Goal: Task Accomplishment & Management: Manage account settings

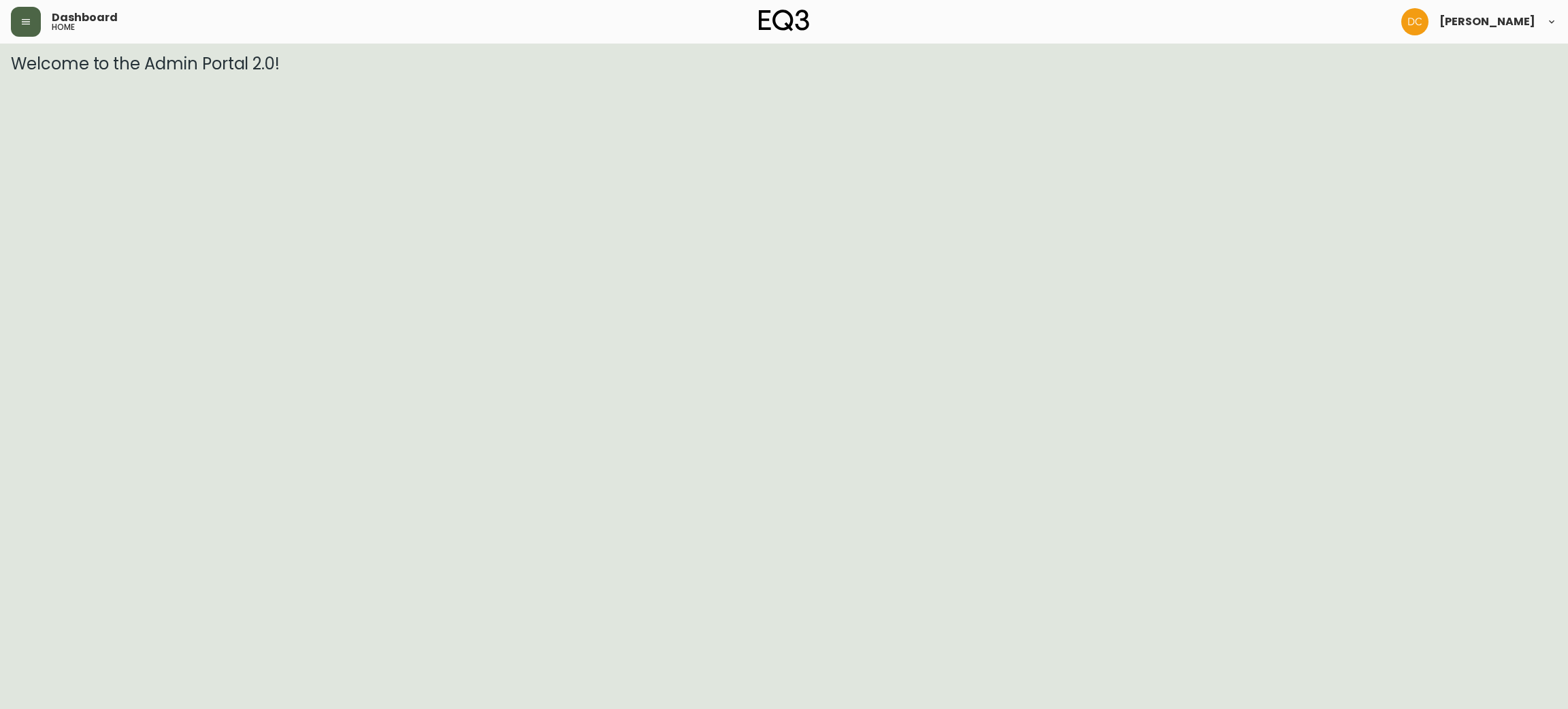
click at [26, 24] on icon "button" at bounding box center [25, 22] width 8 height 5
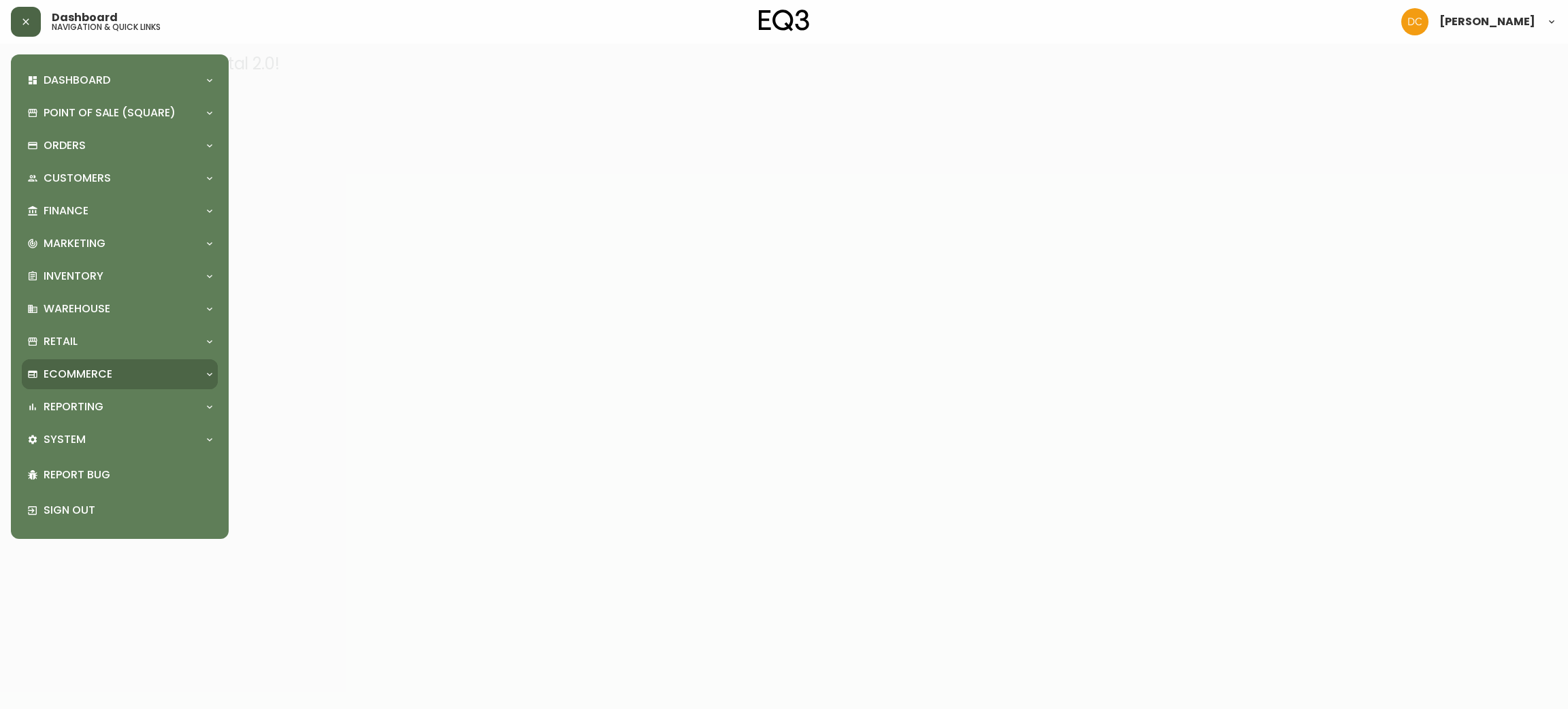
click at [92, 377] on p "Ecommerce" at bounding box center [78, 374] width 69 height 15
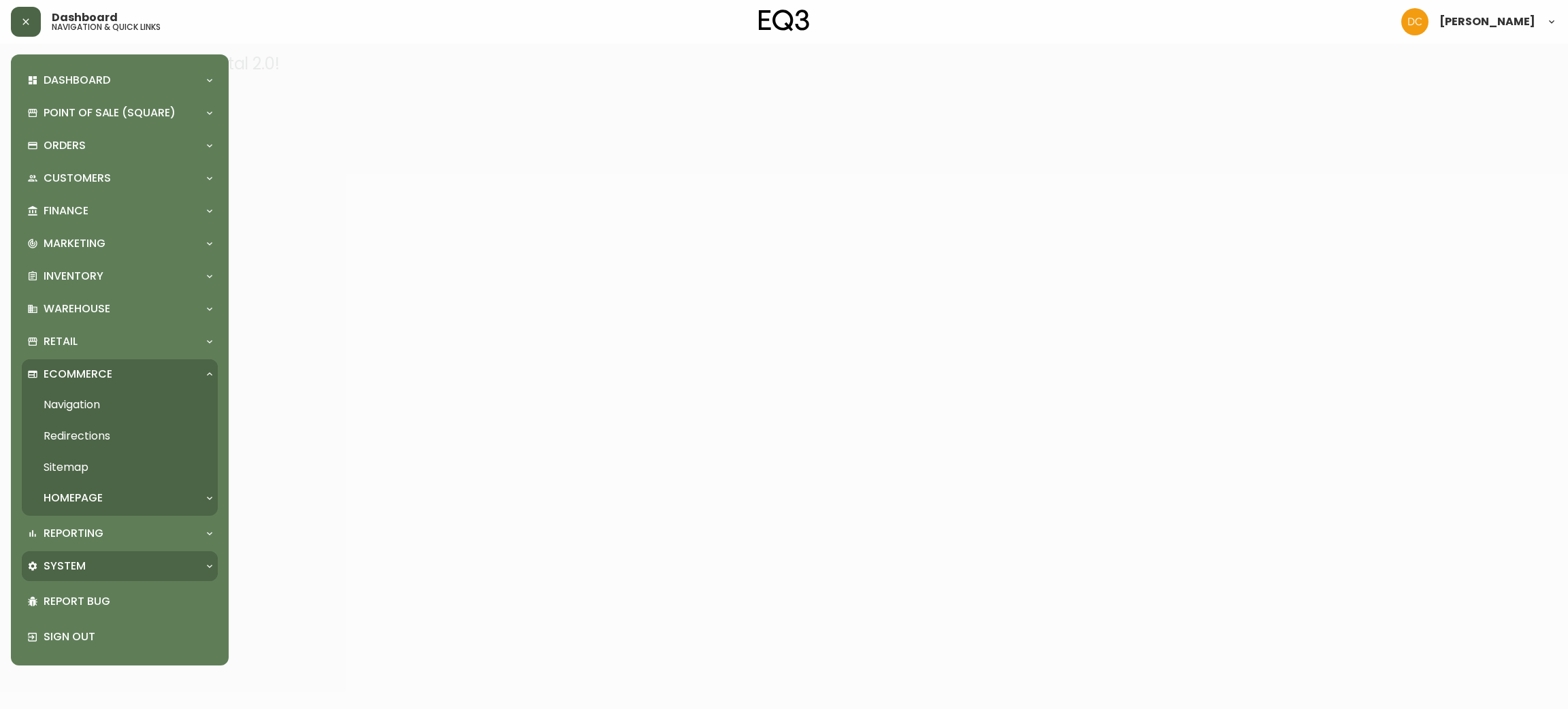
click at [107, 553] on div "System" at bounding box center [119, 566] width 196 height 30
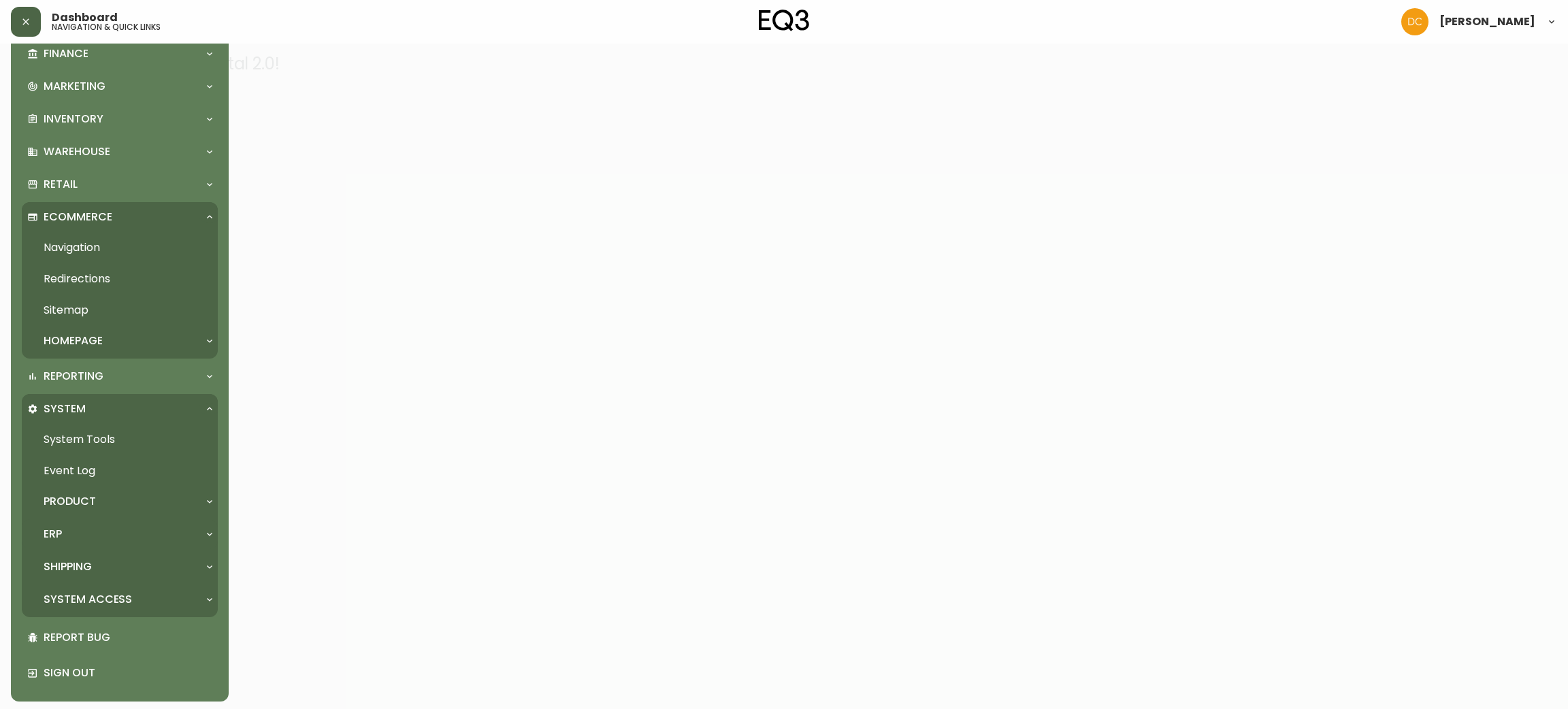
scroll to position [159, 0]
click at [99, 530] on div "ERP" at bounding box center [112, 532] width 172 height 15
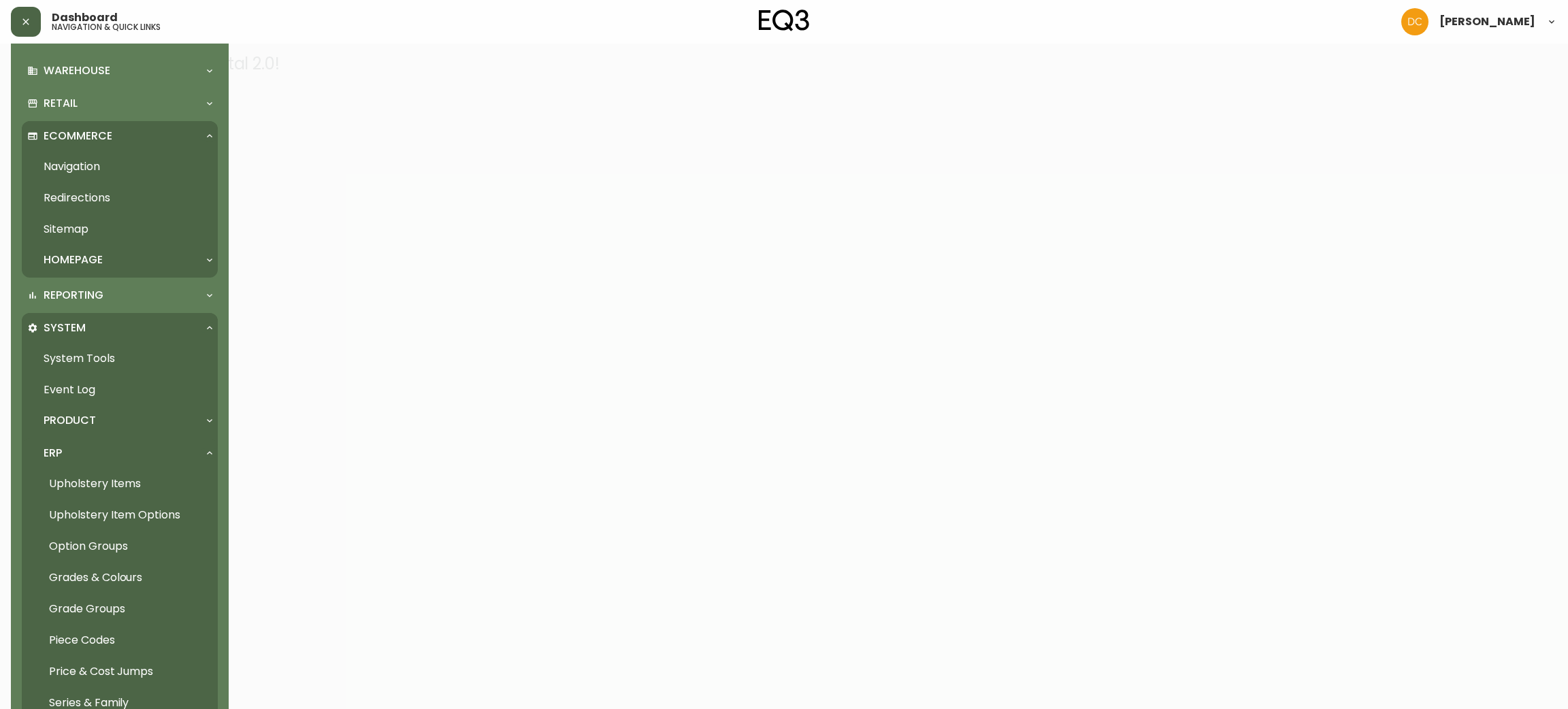
scroll to position [363, 0]
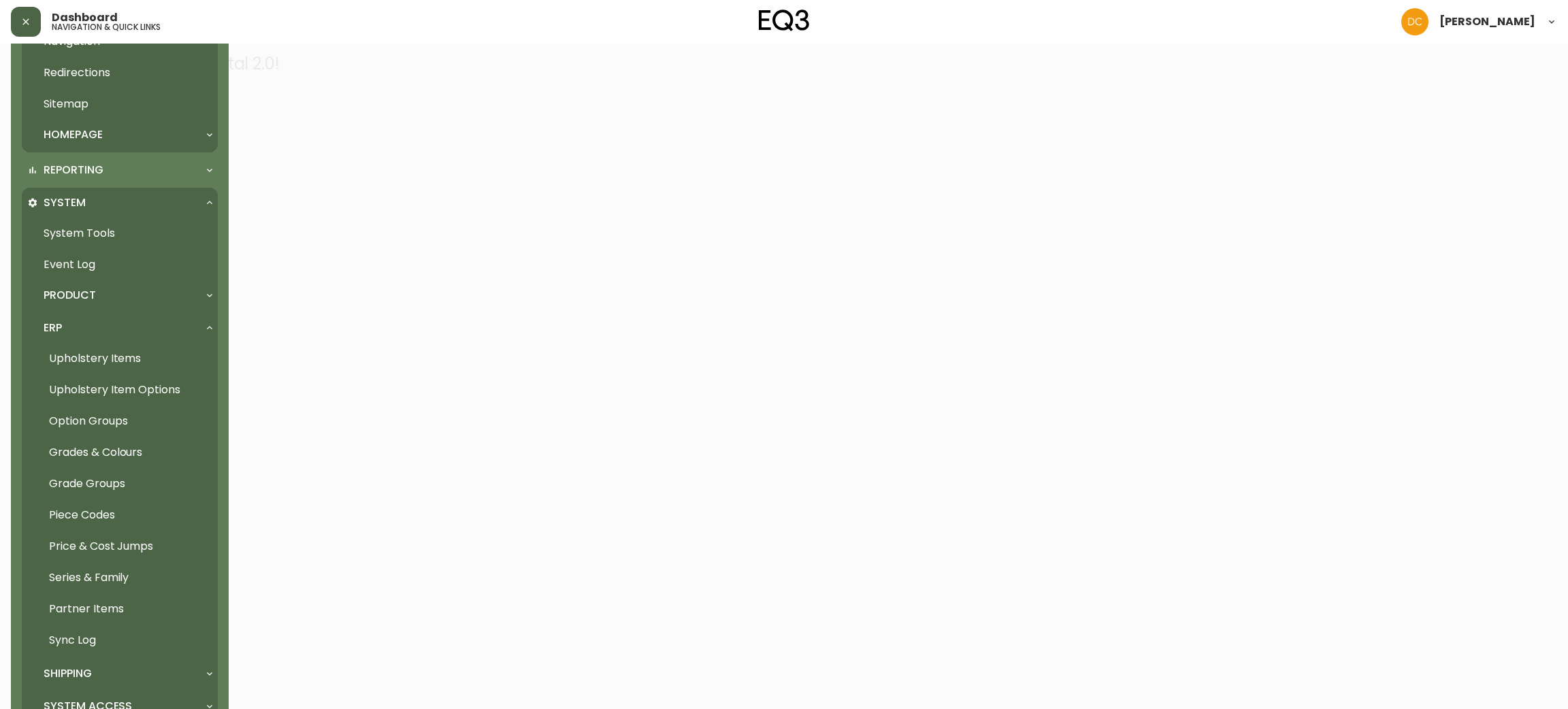
click at [126, 547] on link "Price & Cost Jumps" at bounding box center [119, 546] width 196 height 31
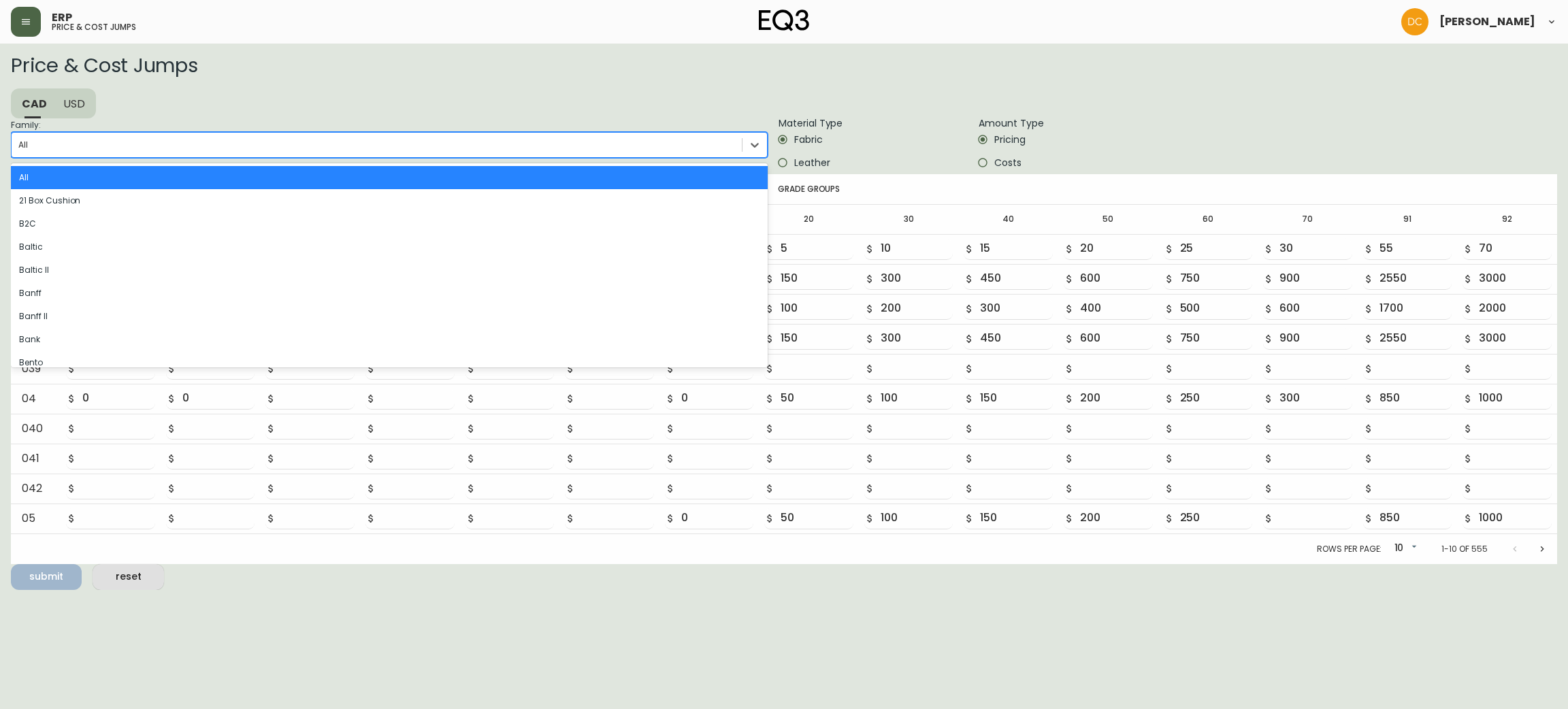
click at [255, 143] on div "All" at bounding box center [377, 145] width 730 height 20
click at [20, 143] on input "Family: option All focused, 1 of 81. 81 results available. Use Up and Down to c…" at bounding box center [19, 145] width 2 height 10
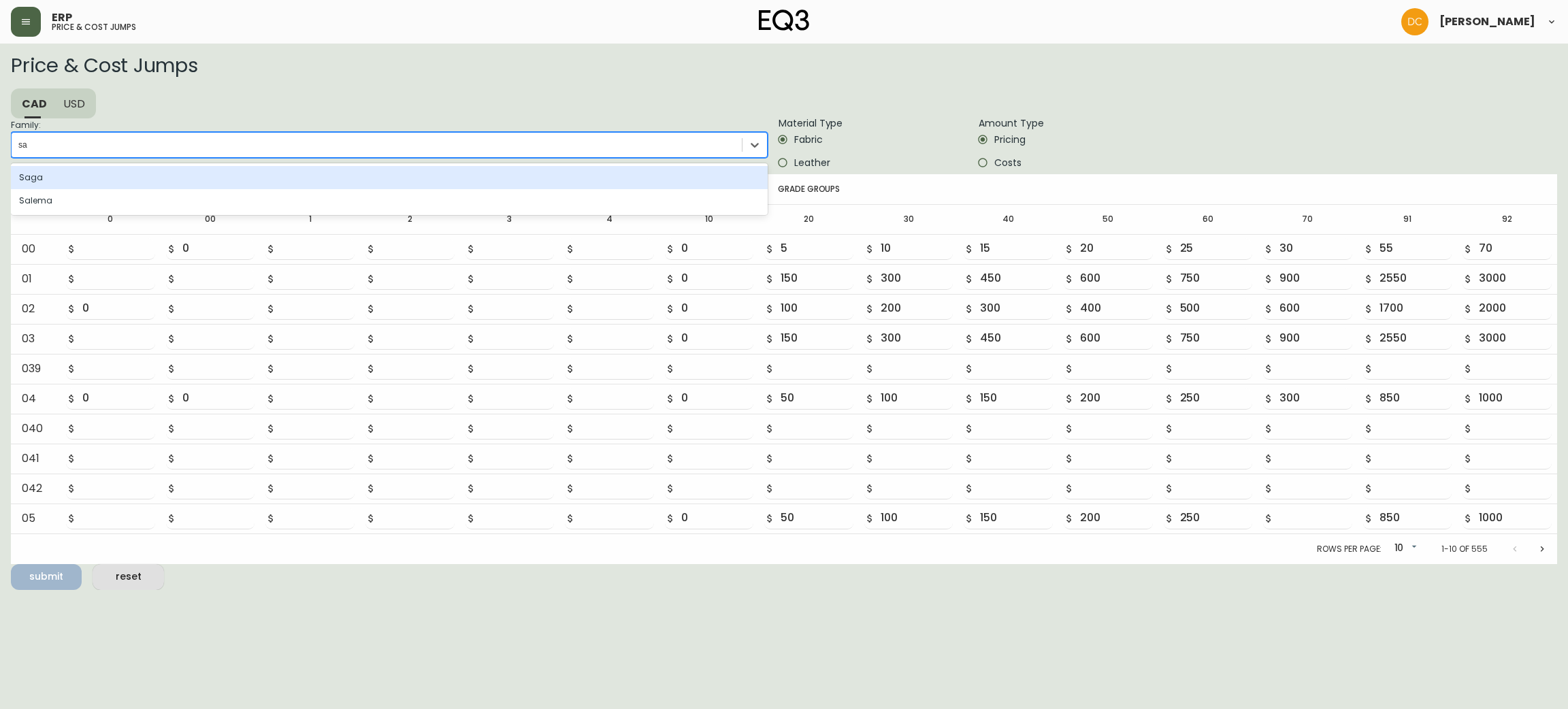
type input "s"
type input "Remi"
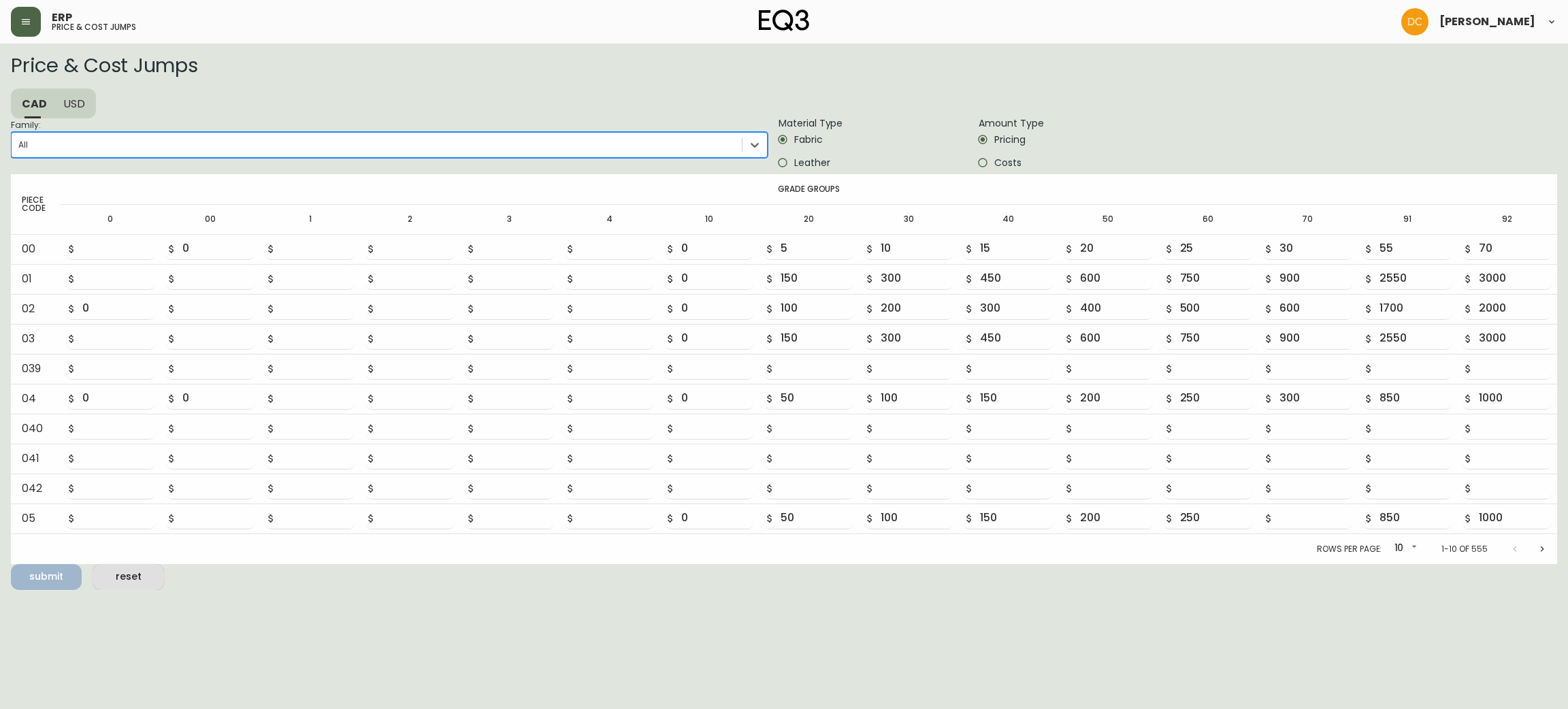
click at [270, 129] on label "Family: 0 results available. Select is focused ,type to refine list, press Down…" at bounding box center [389, 146] width 757 height 56
click at [20, 140] on input "Family: 0 results available. Select is focused ,type to refine list, press Down…" at bounding box center [19, 145] width 2 height 10
click at [265, 147] on div "All" at bounding box center [377, 145] width 730 height 20
click at [20, 147] on input "Family: 0 results available. Select is focused ,type to refine list, press Down…" at bounding box center [19, 145] width 2 height 10
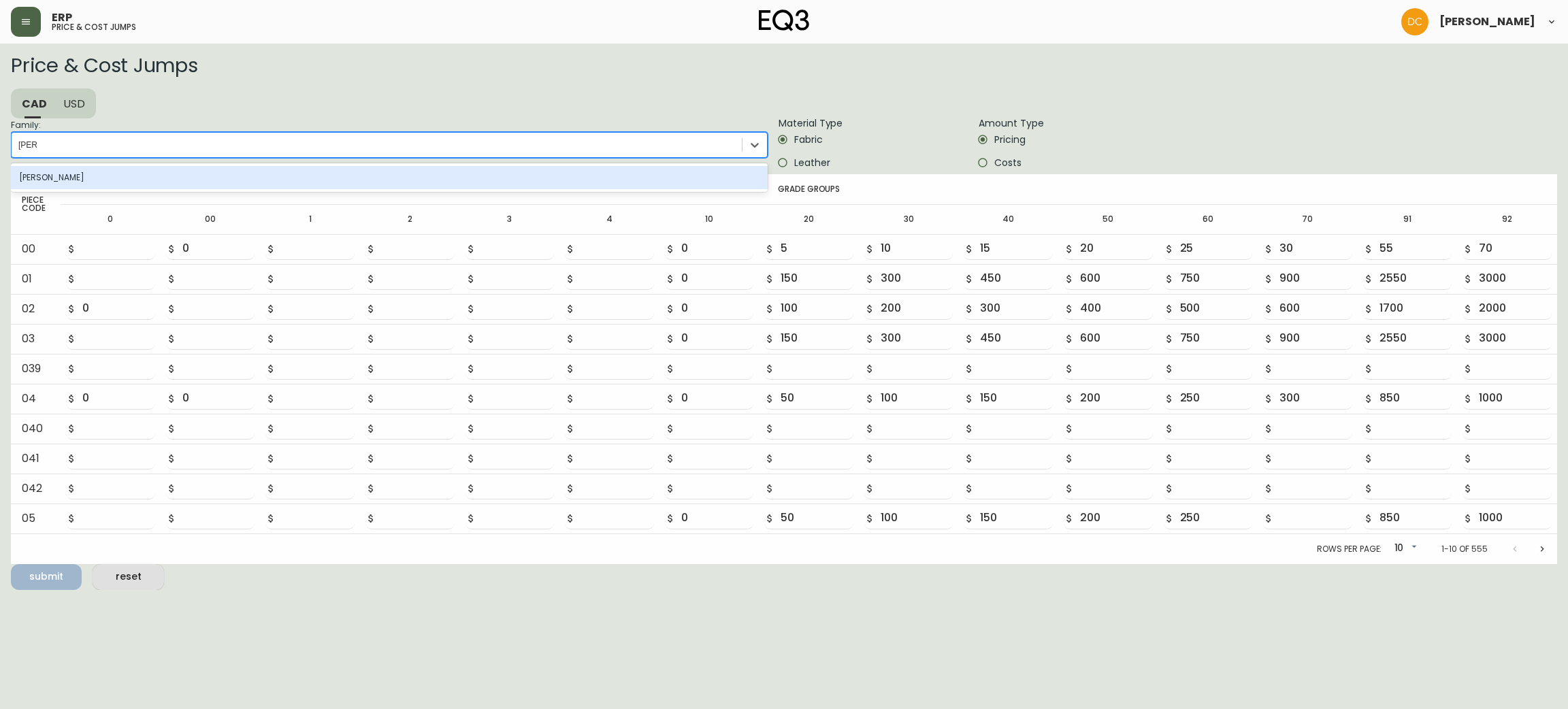
type input "[PERSON_NAME]"
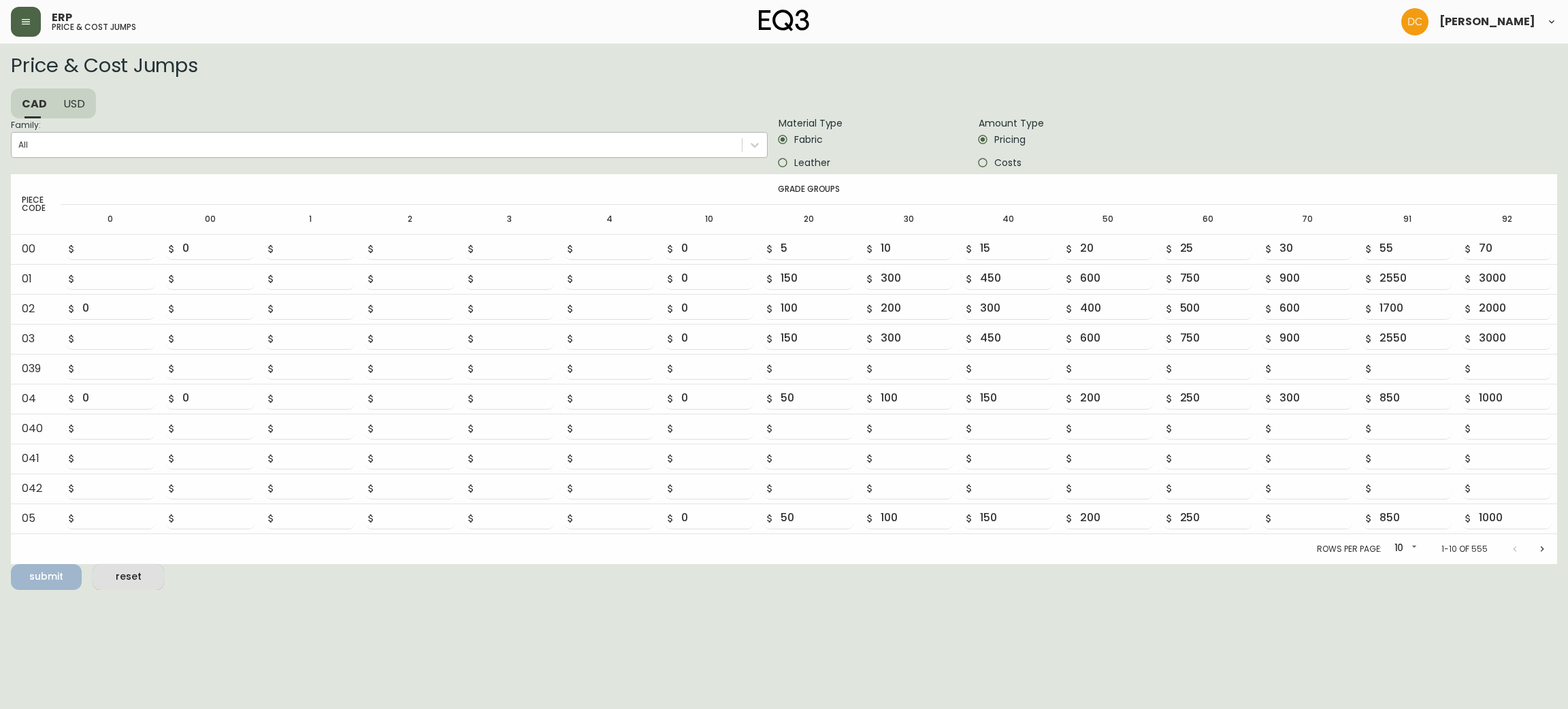
click at [268, 145] on div "All" at bounding box center [377, 145] width 730 height 20
click at [20, 145] on input "Family: All" at bounding box center [19, 145] width 2 height 10
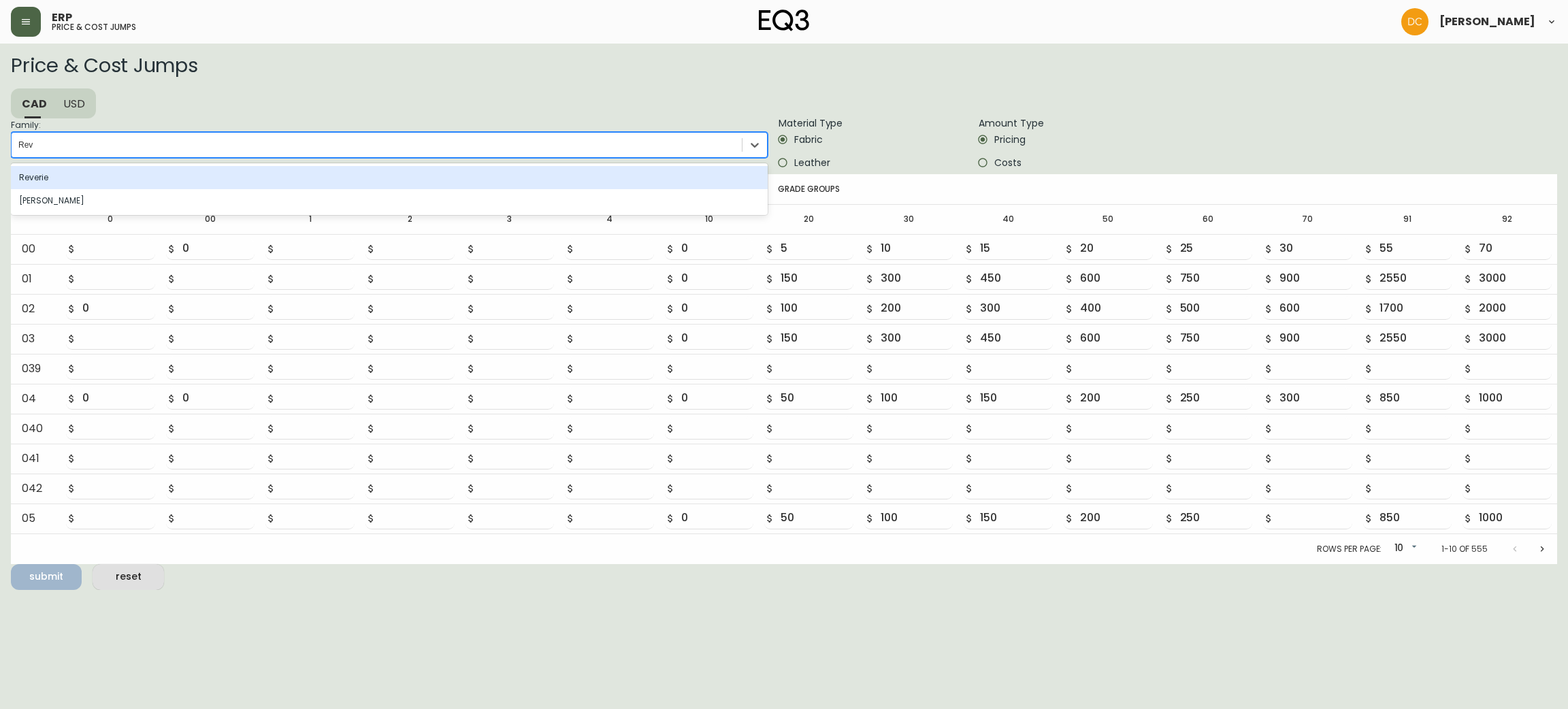
type input "Rev"
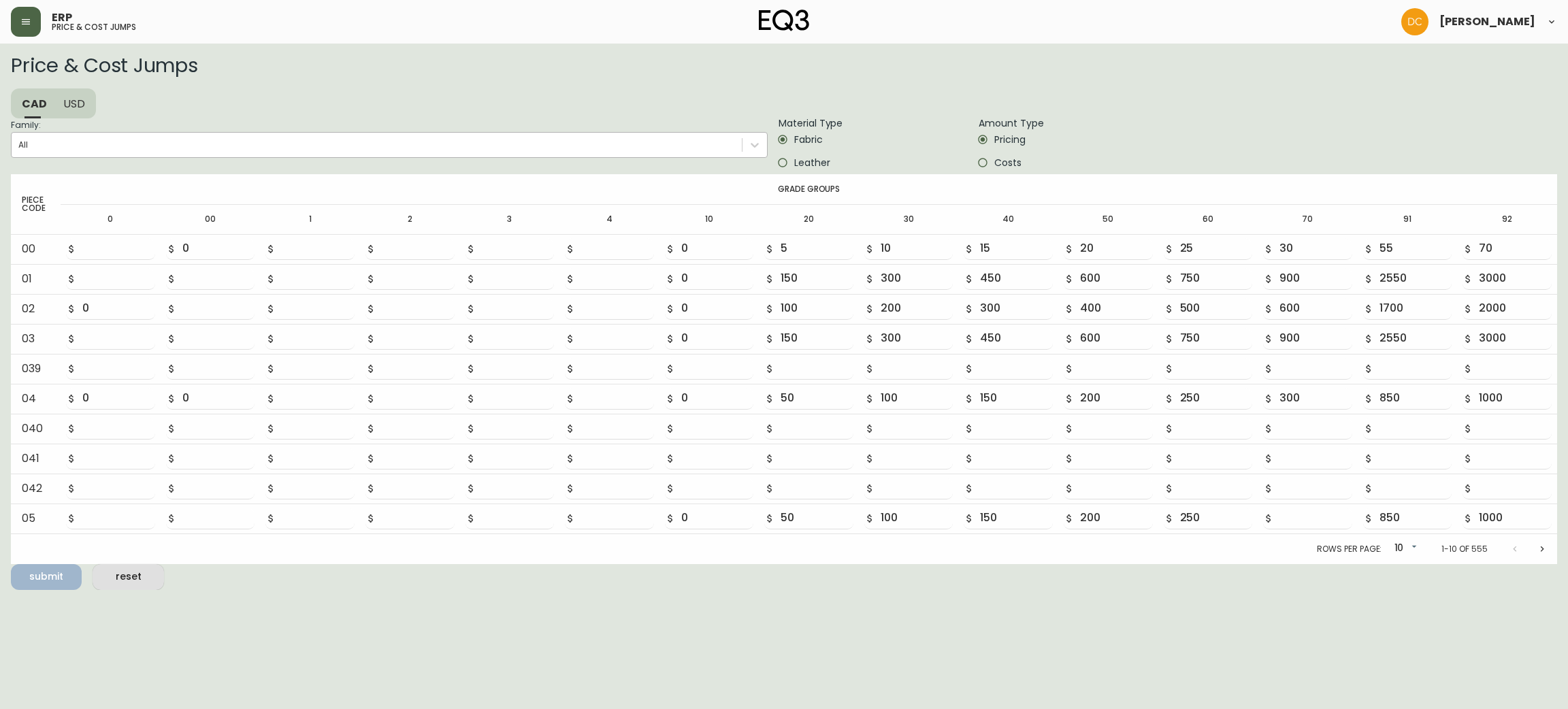
click at [337, 133] on div "All" at bounding box center [389, 145] width 757 height 26
click at [20, 140] on input "Family: All" at bounding box center [19, 145] width 2 height 10
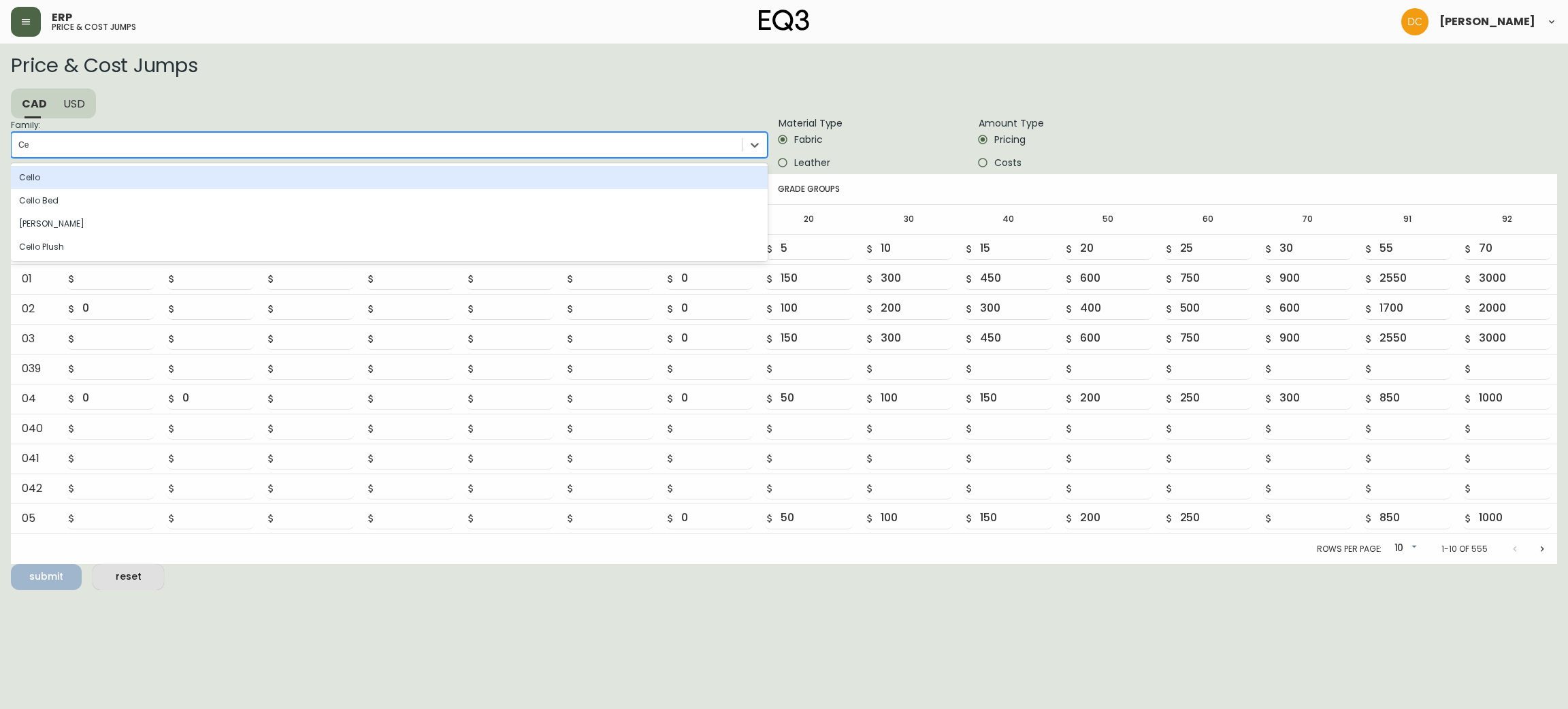
type input "Ce"
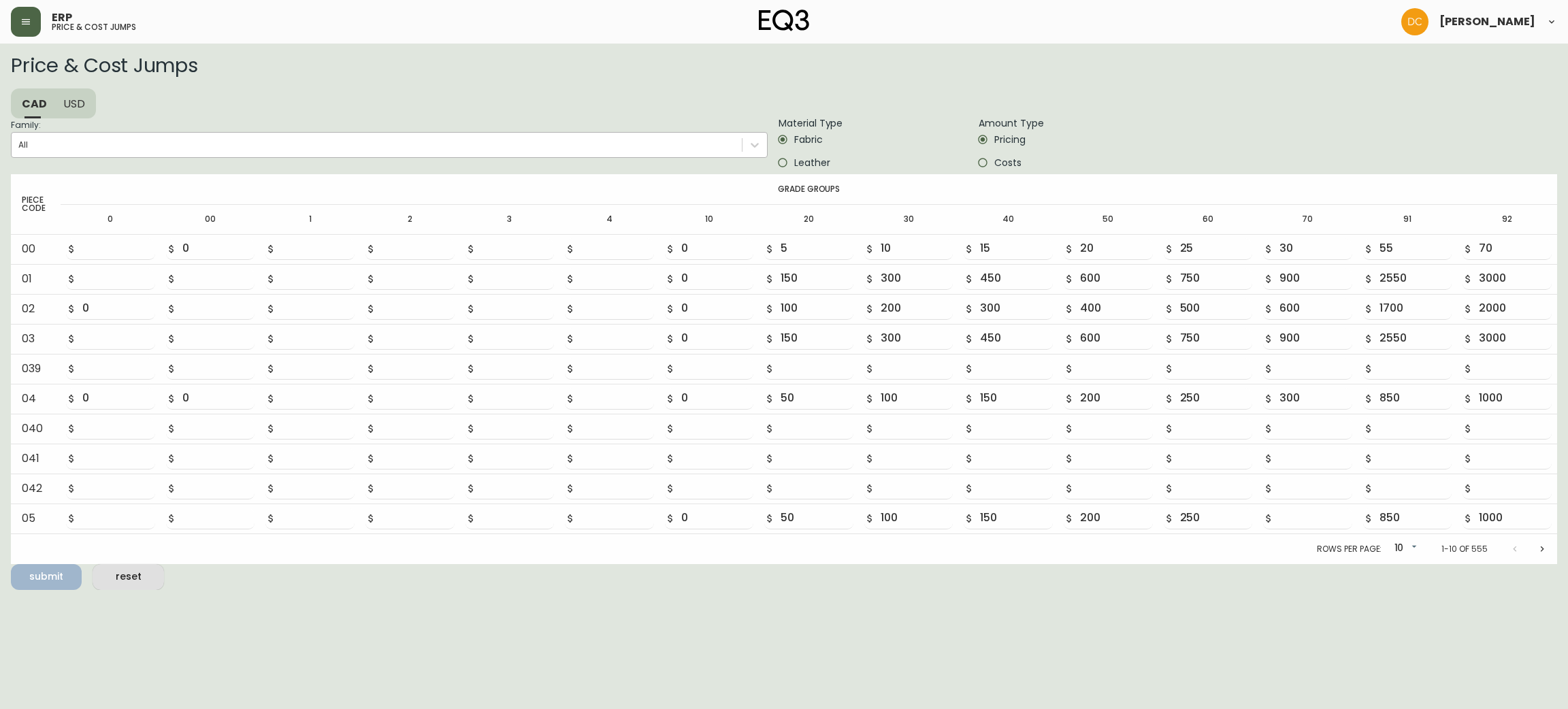
drag, startPoint x: 268, startPoint y: 154, endPoint x: 275, endPoint y: 151, distance: 7.6
click at [268, 154] on div "All" at bounding box center [377, 145] width 730 height 20
click at [20, 150] on input "Family: All" at bounding box center [19, 145] width 2 height 10
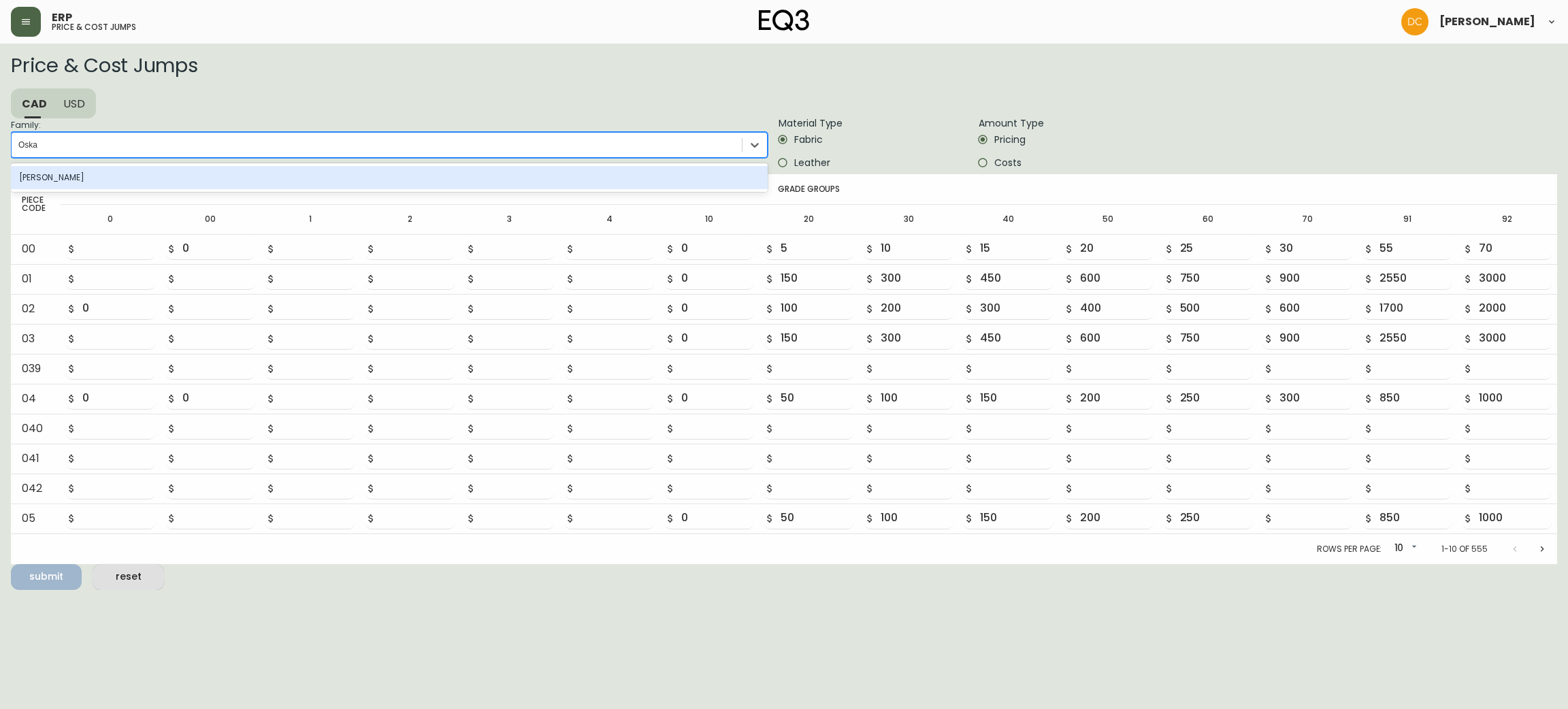
type input "Oska"
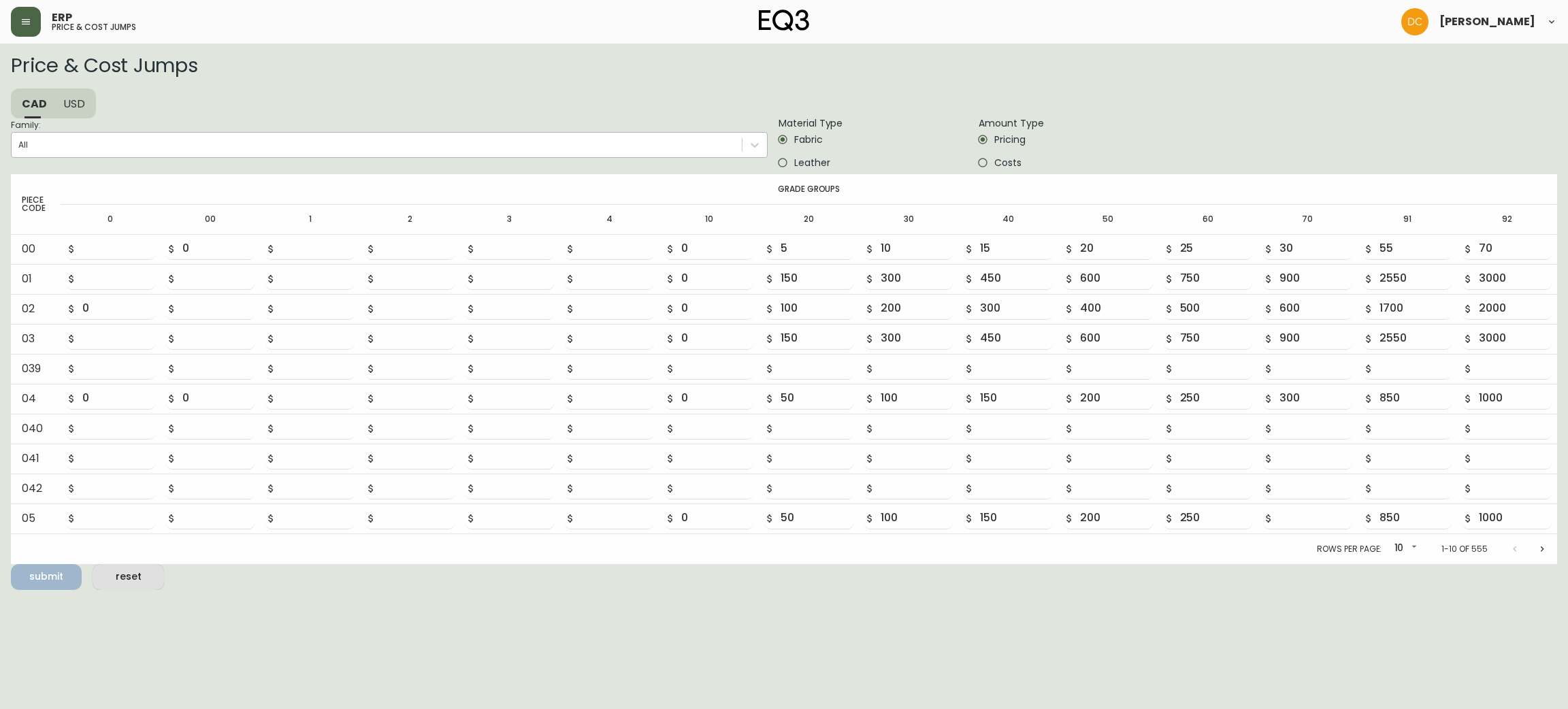
click at [272, 141] on div "All" at bounding box center [377, 145] width 730 height 20
click at [20, 141] on input "Family: All" at bounding box center [19, 145] width 2 height 10
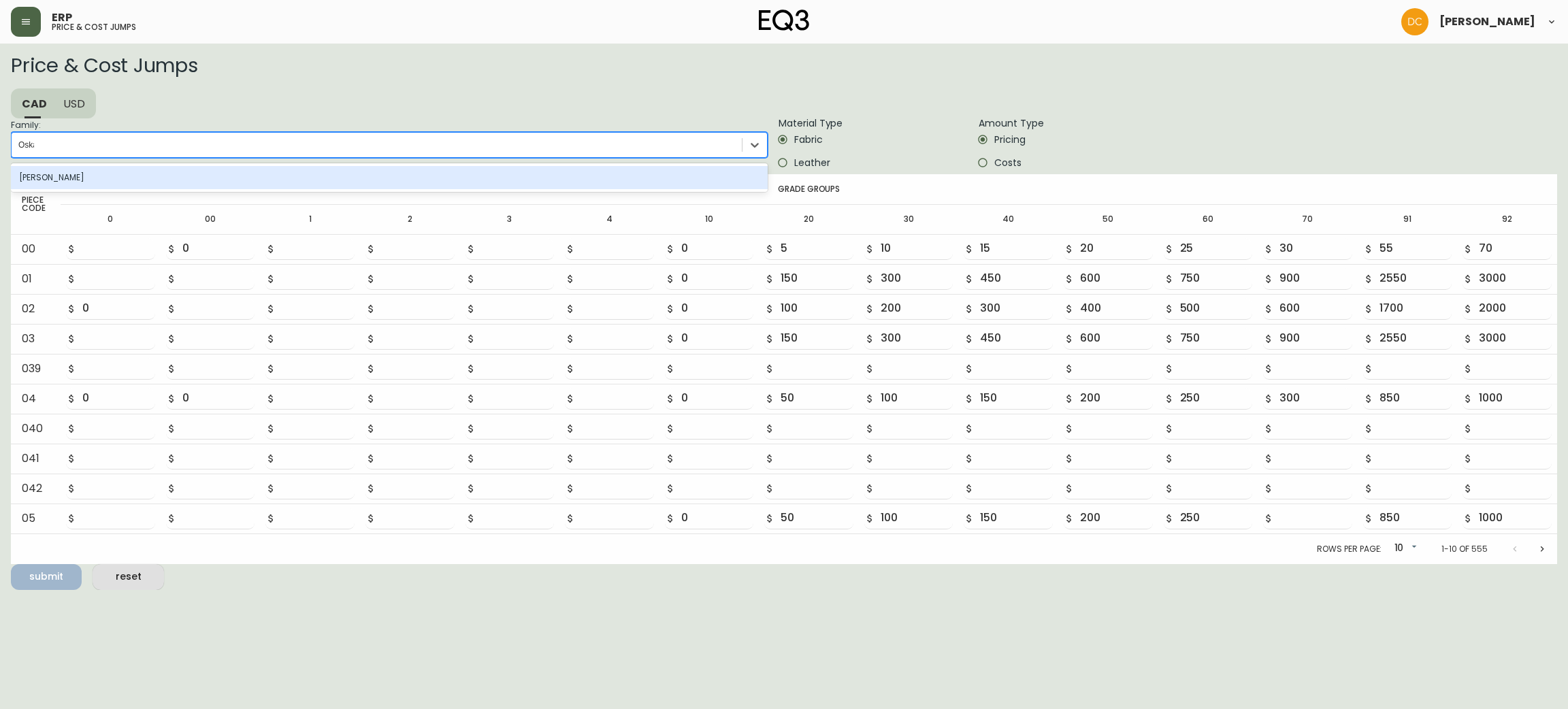
type input "[PERSON_NAME]"
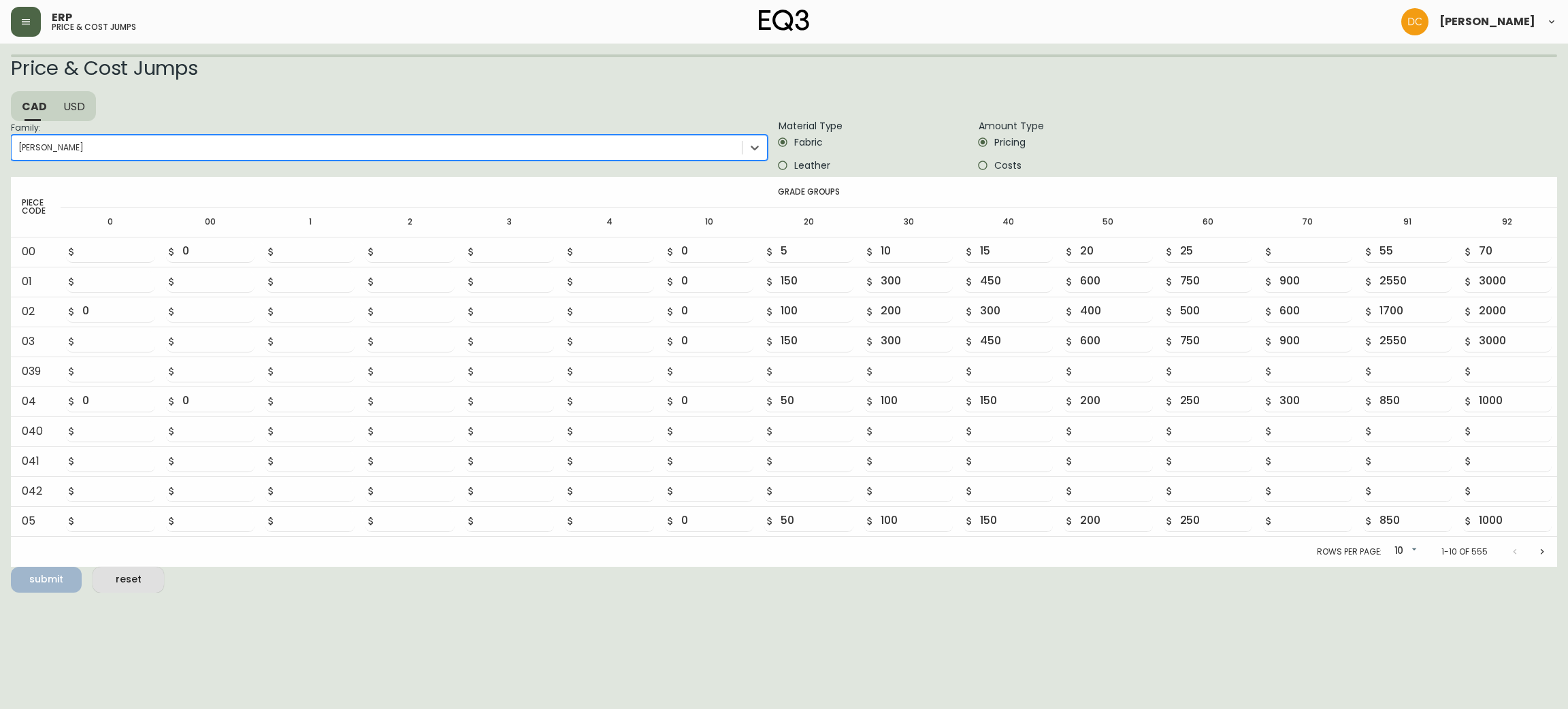
type input "85"
type input "100"
type input "200"
type input "400"
type input "600"
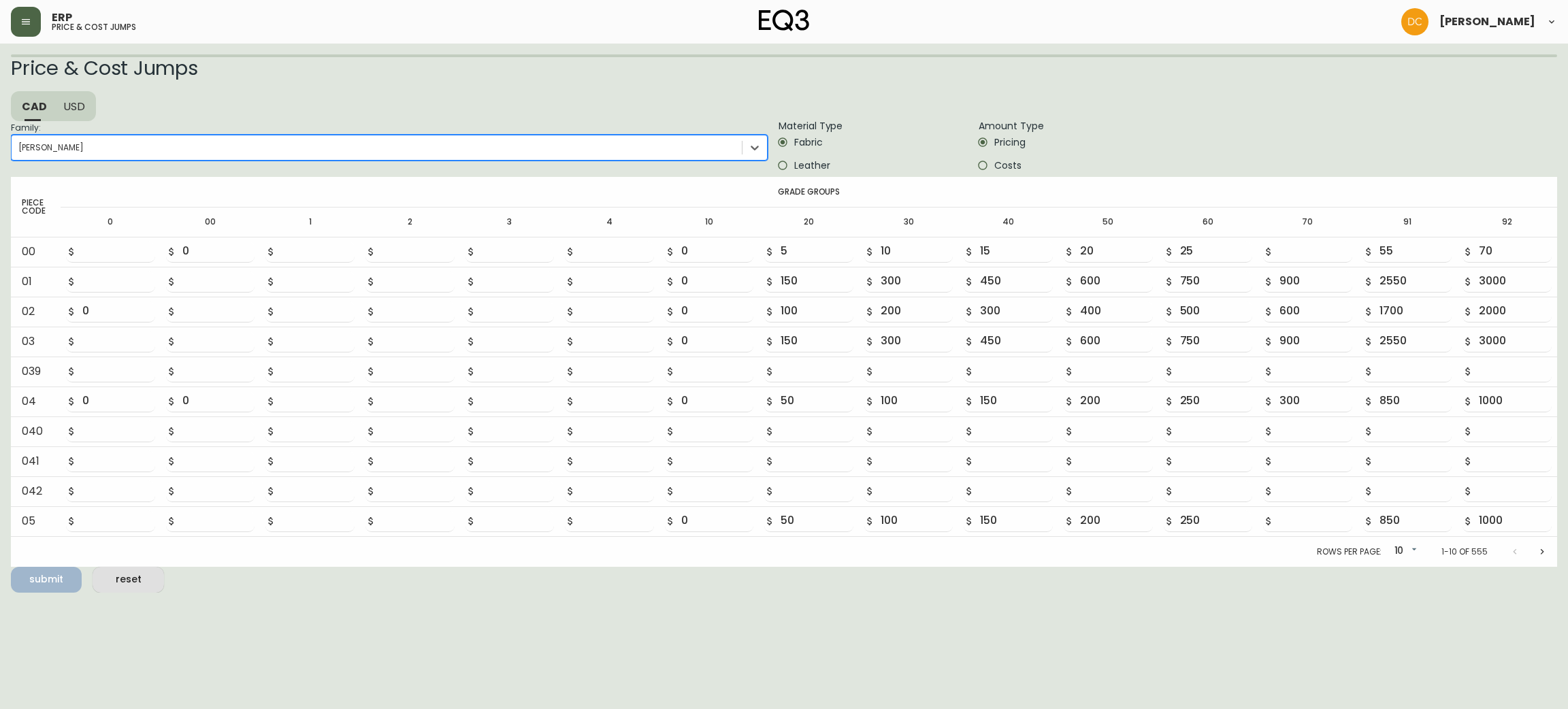
type input "800"
type input "1000"
type input "1200"
type input "3400"
type input "4000"
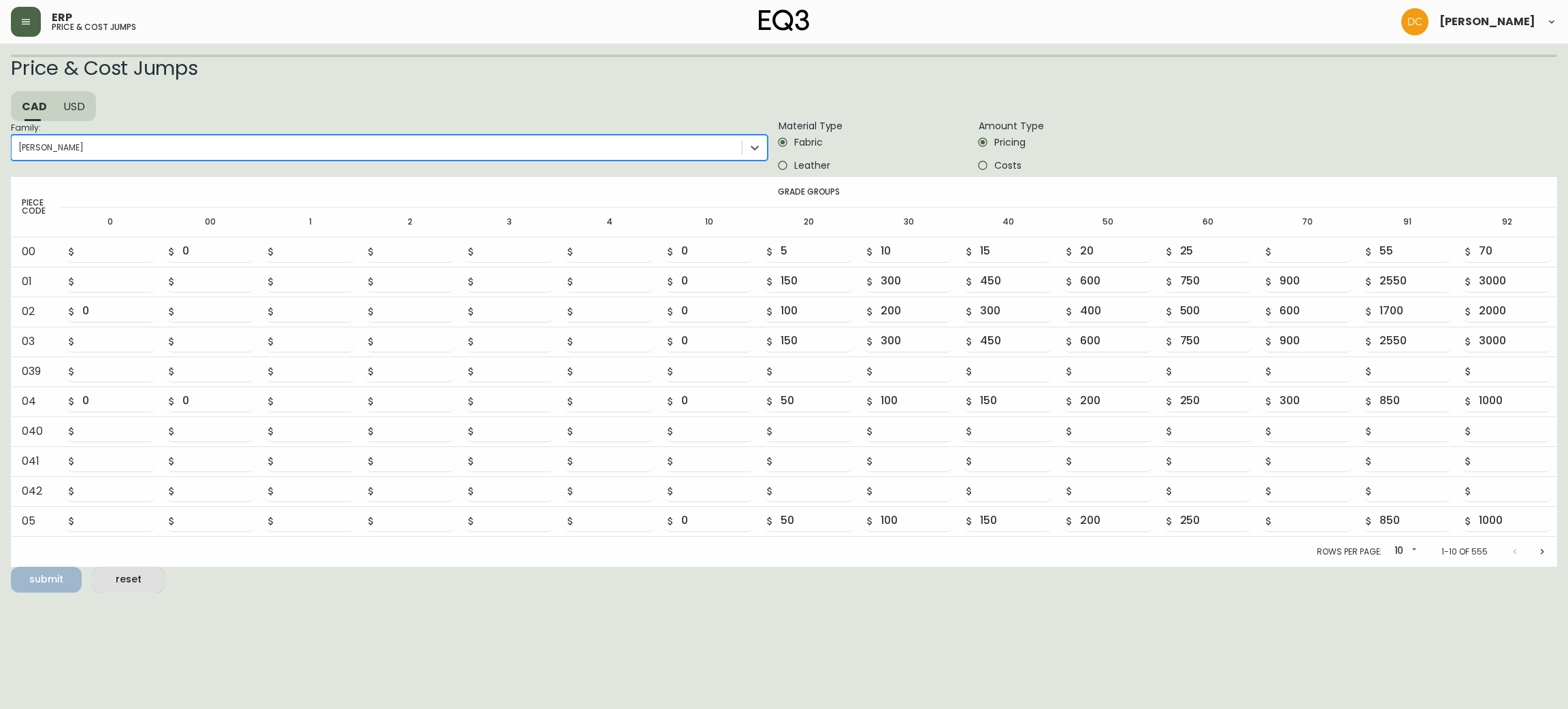
type input "200"
type input "400"
type input "600"
type input "800"
type input "1000"
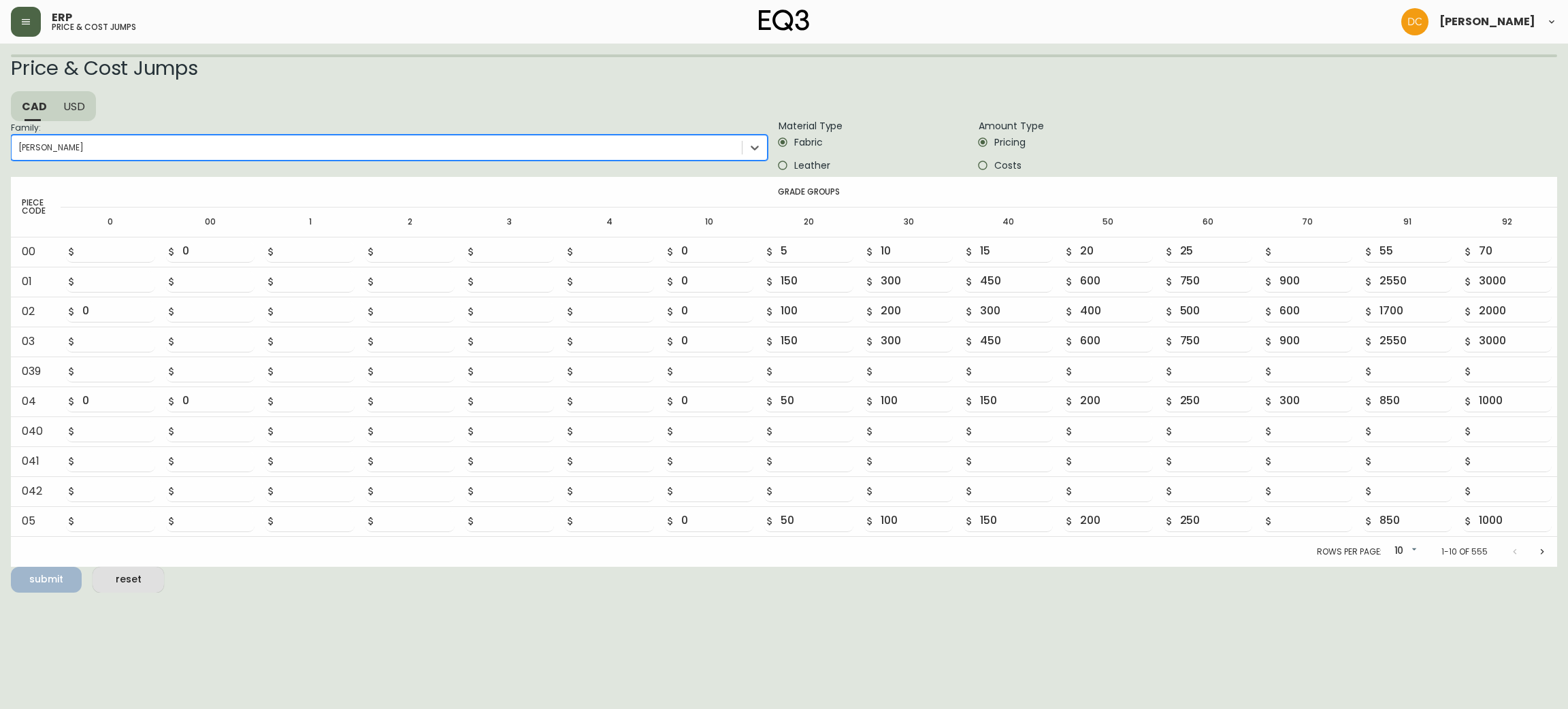
type input "1200"
type input "3400"
type input "4000"
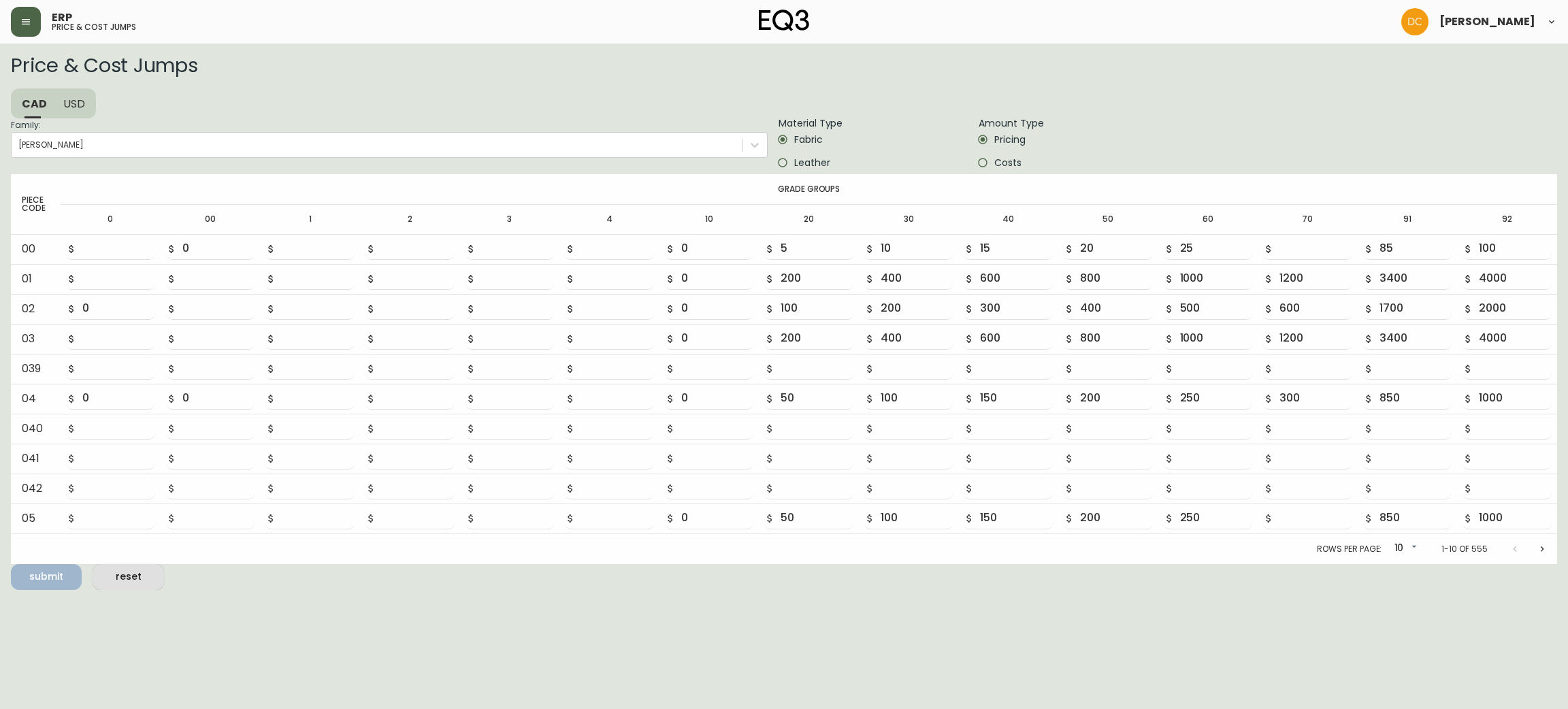
click at [30, 20] on icon "button" at bounding box center [25, 22] width 10 height 10
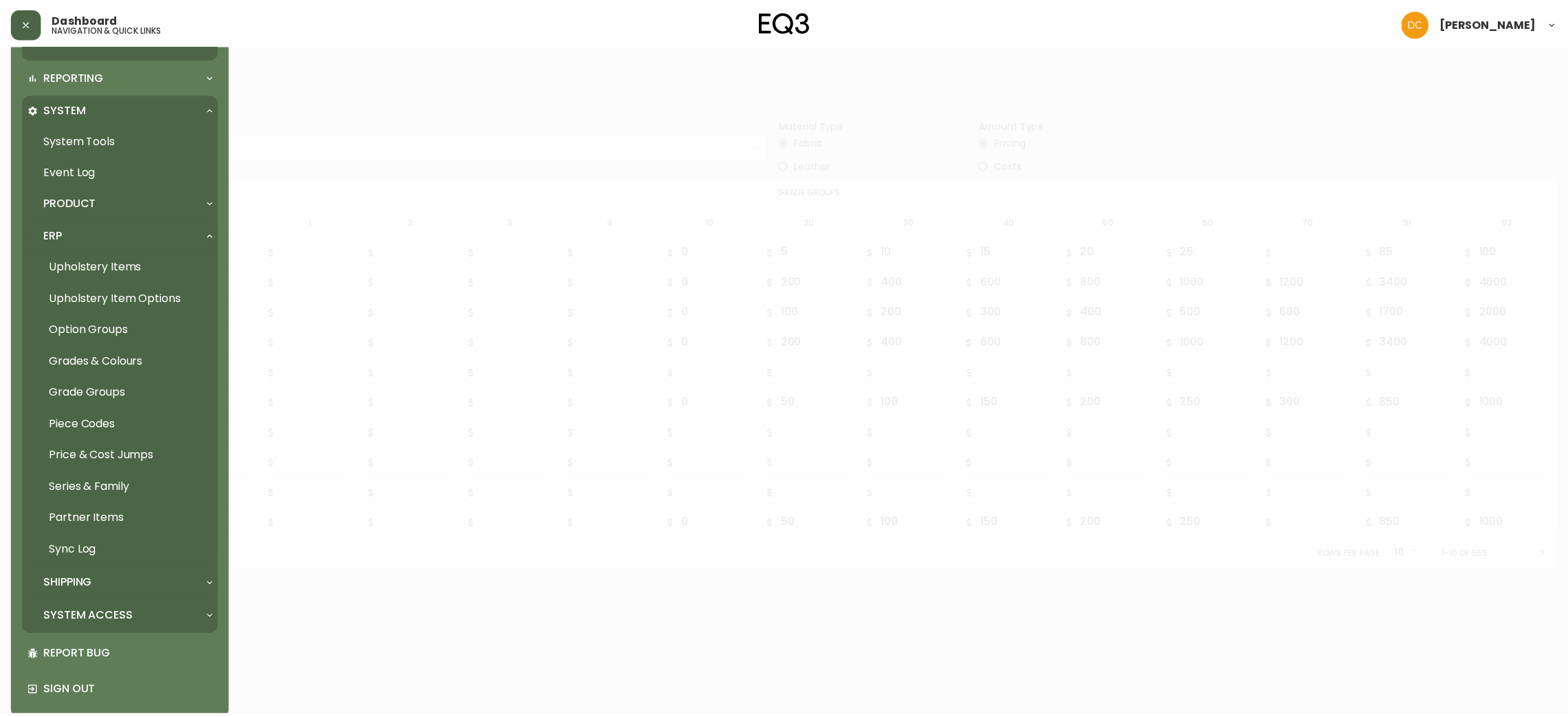
scroll to position [477, 0]
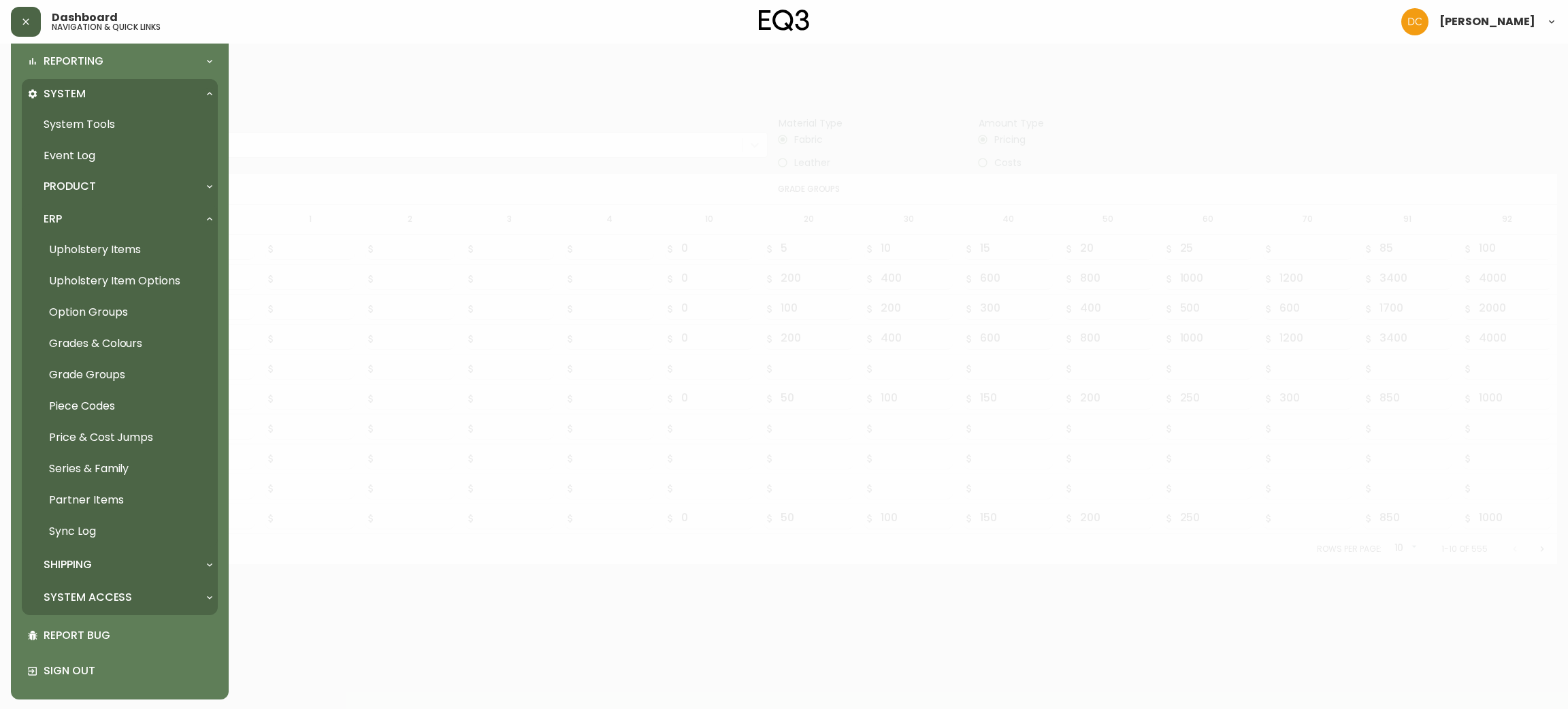
click at [111, 367] on link "Grade Groups" at bounding box center [119, 375] width 196 height 31
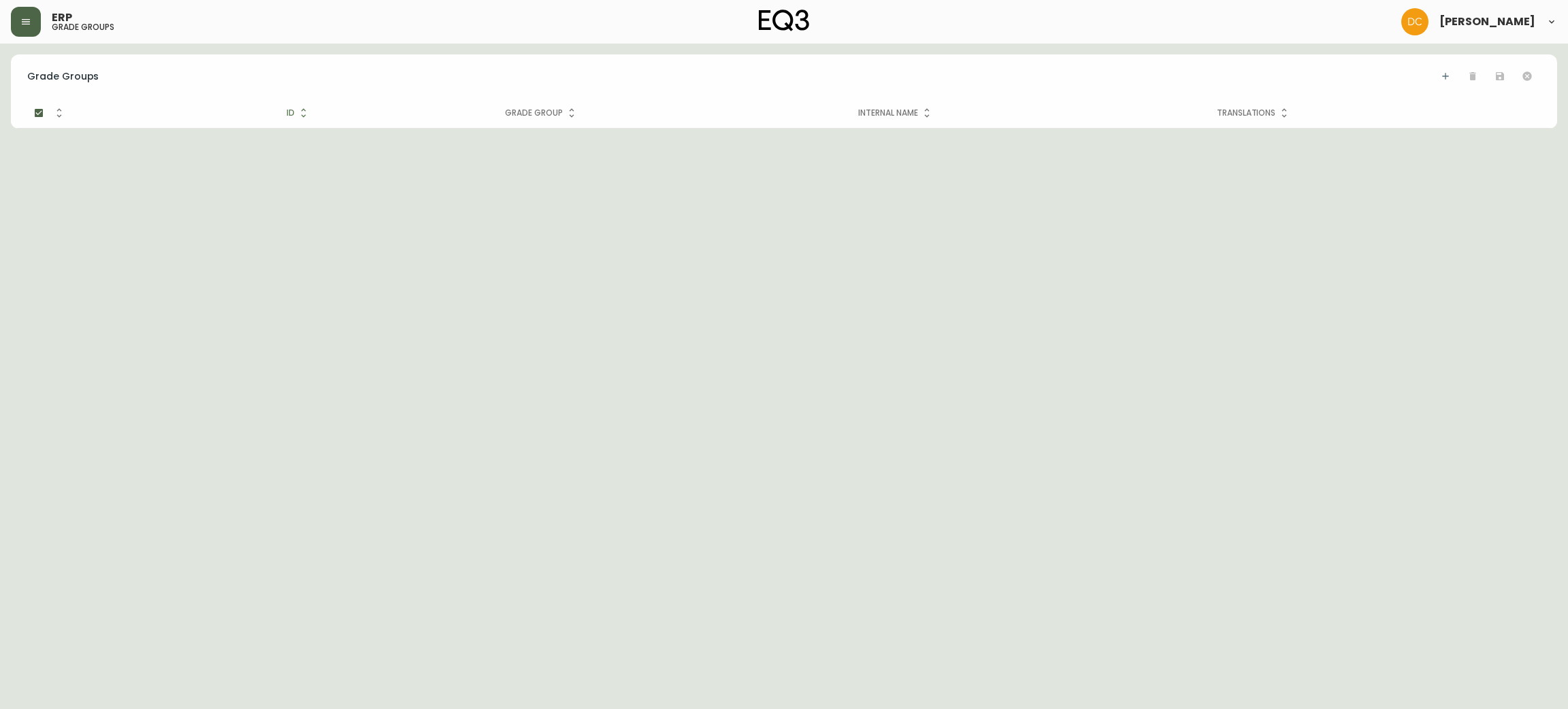
checkbox input "false"
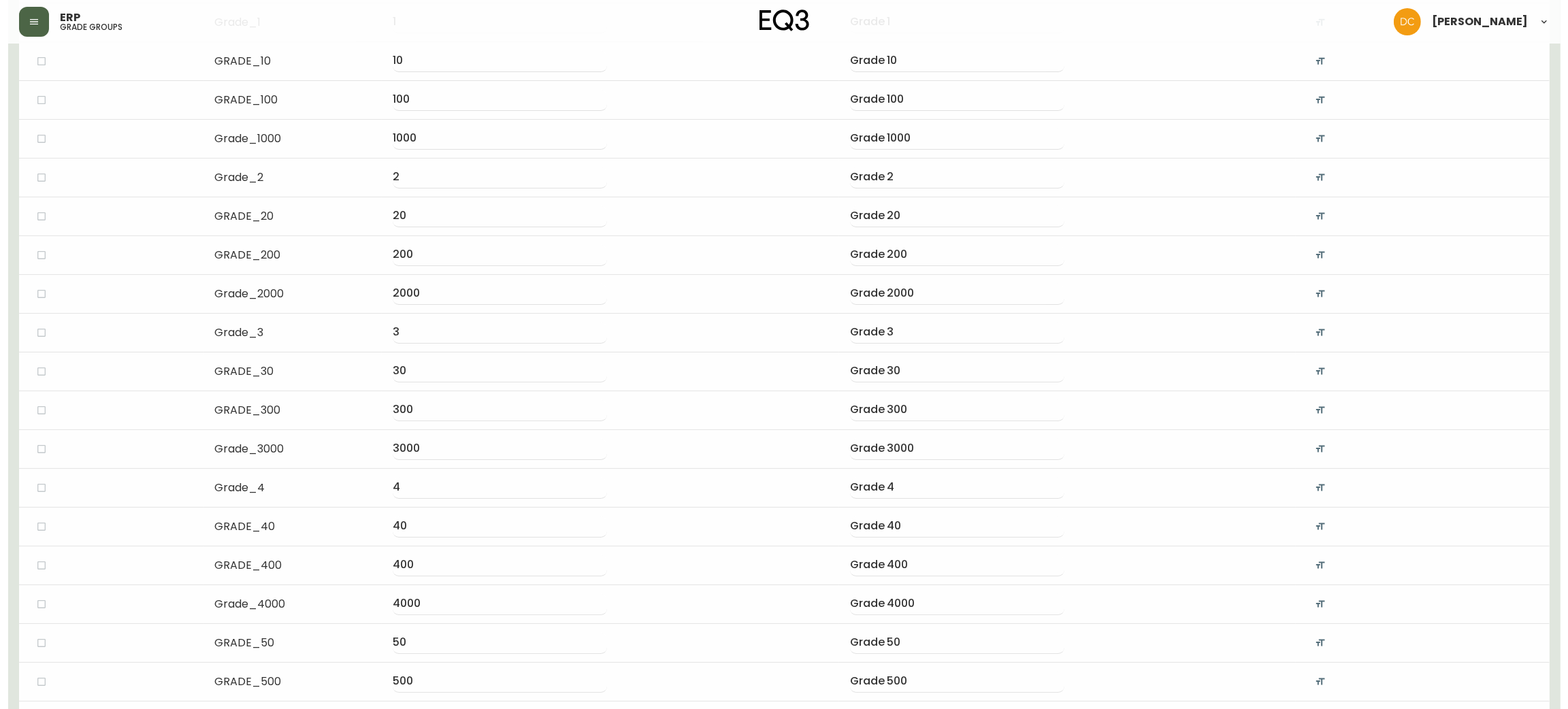
scroll to position [546, 0]
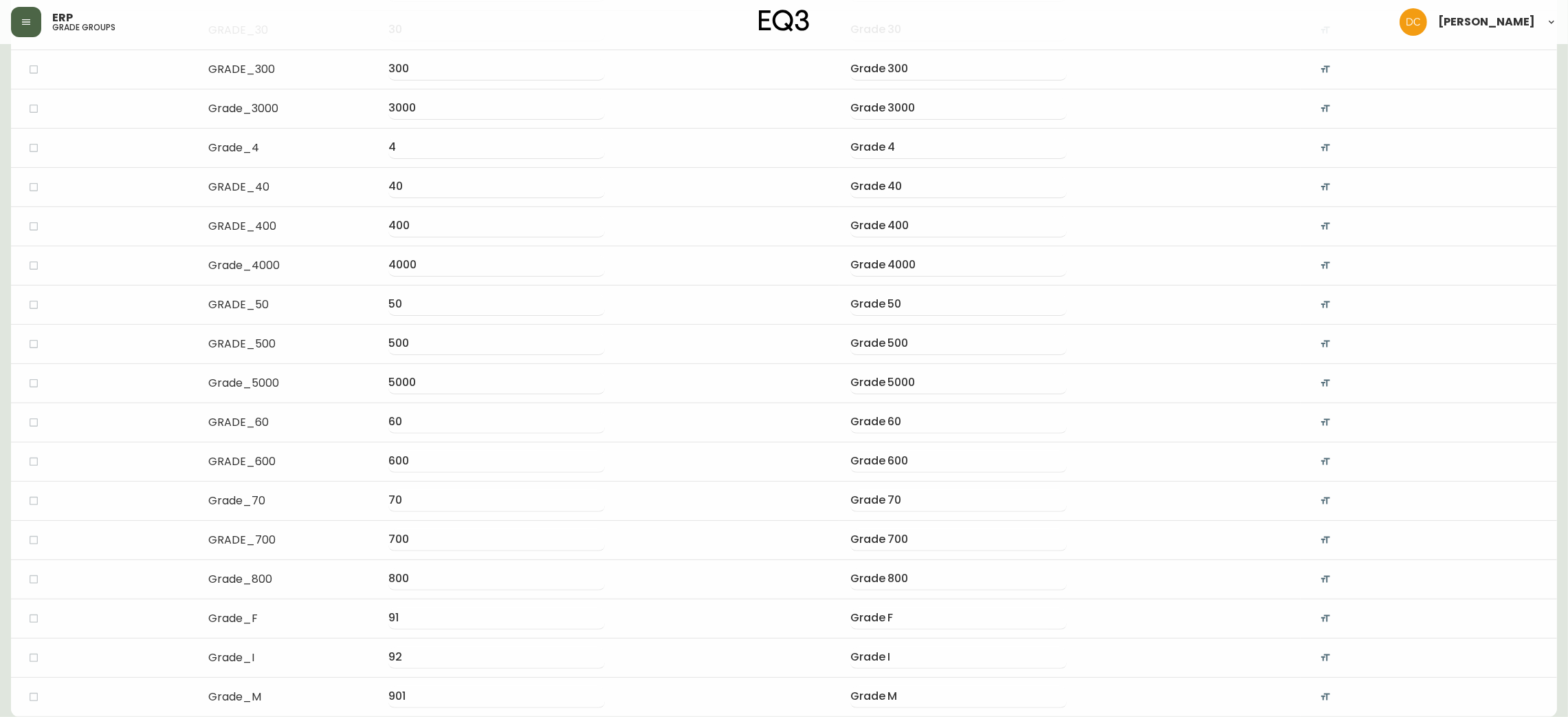
click at [21, 23] on icon "button" at bounding box center [26, 22] width 11 height 11
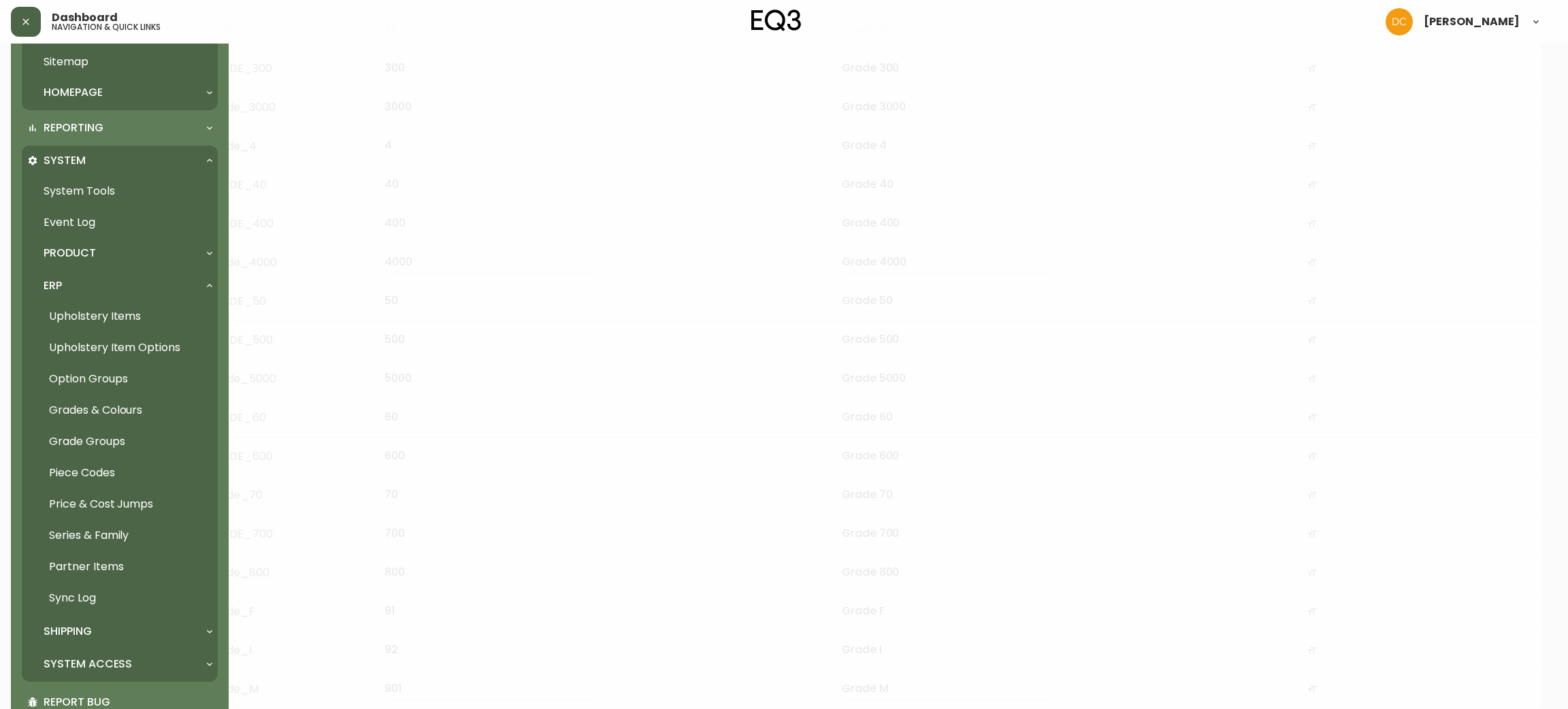
scroll to position [370, 0]
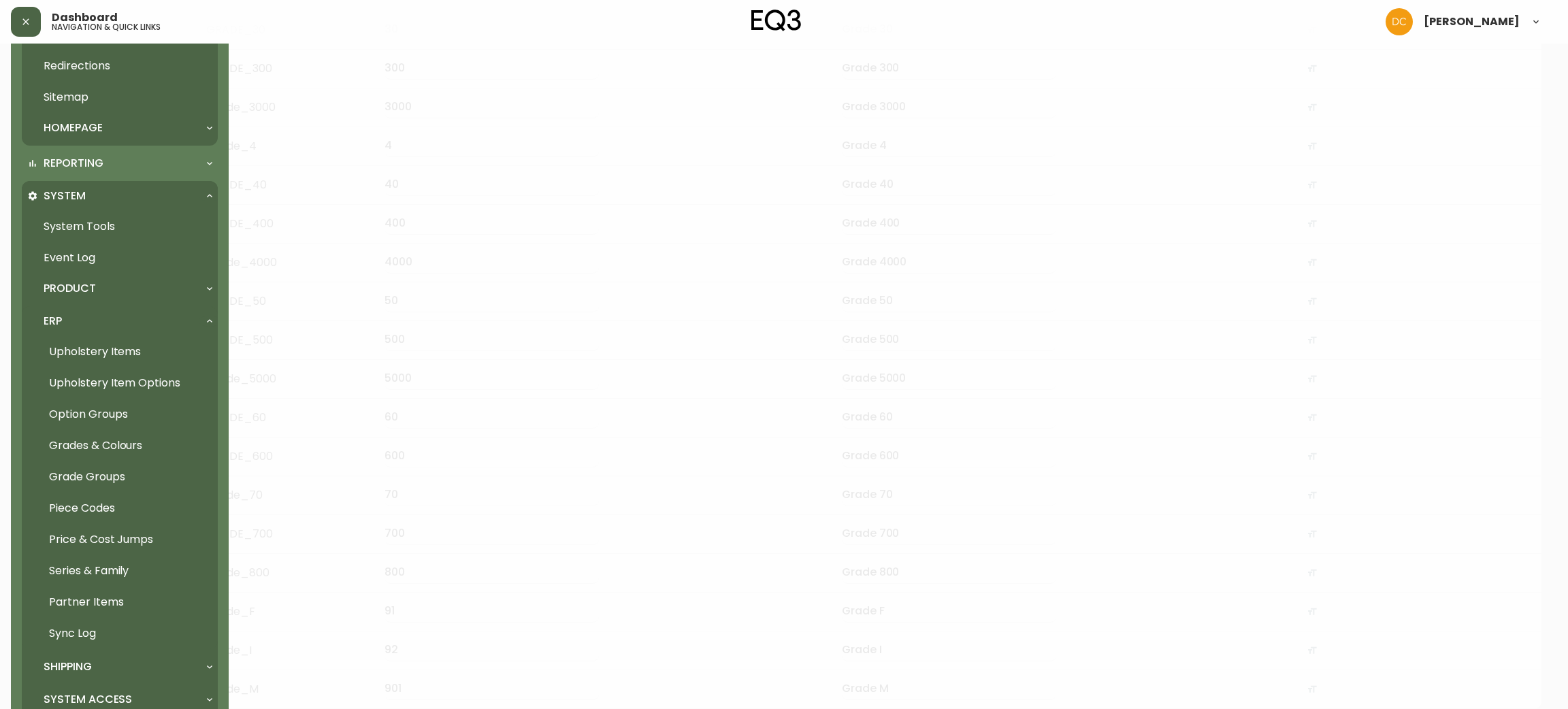
click at [107, 324] on div "ERP" at bounding box center [112, 321] width 172 height 15
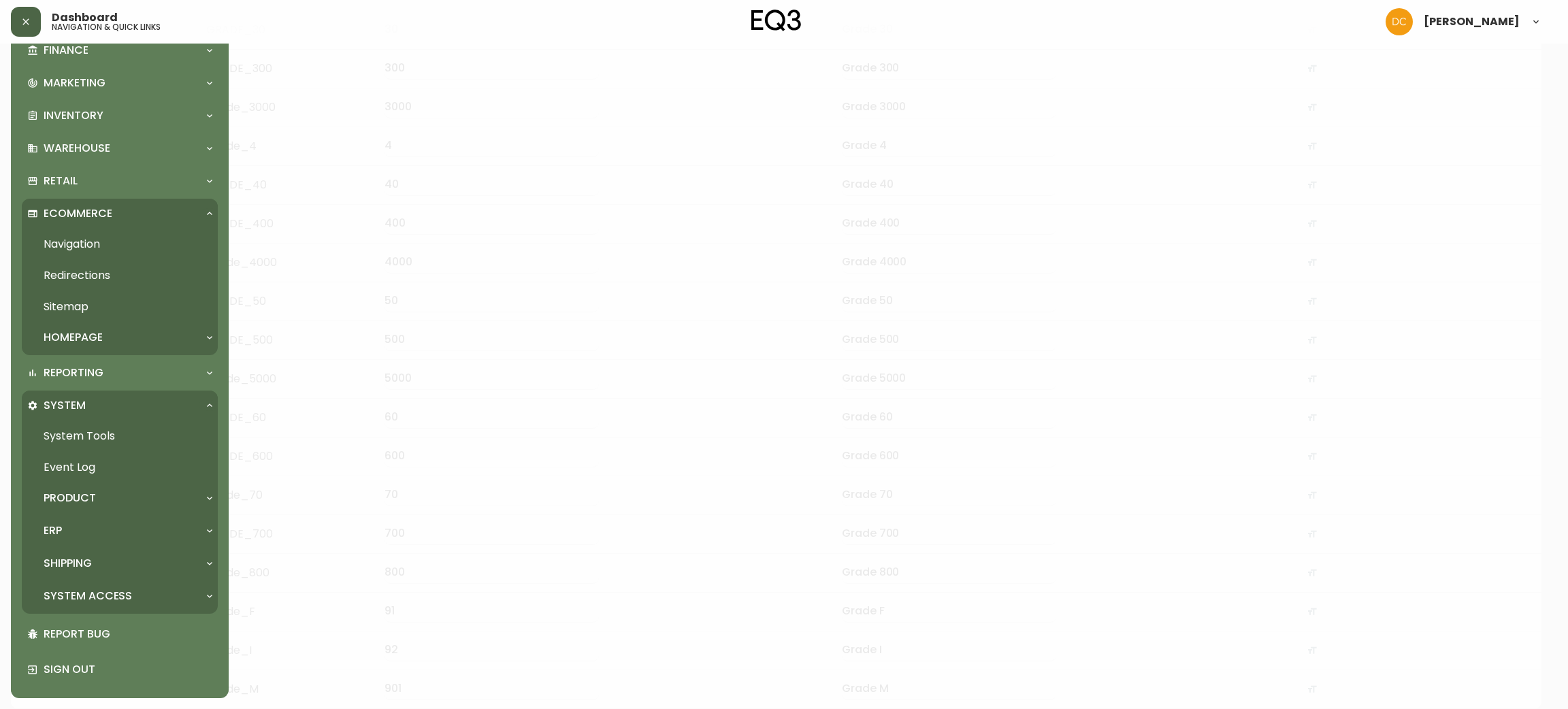
scroll to position [159, 0]
click at [103, 502] on div "Product" at bounding box center [112, 499] width 172 height 15
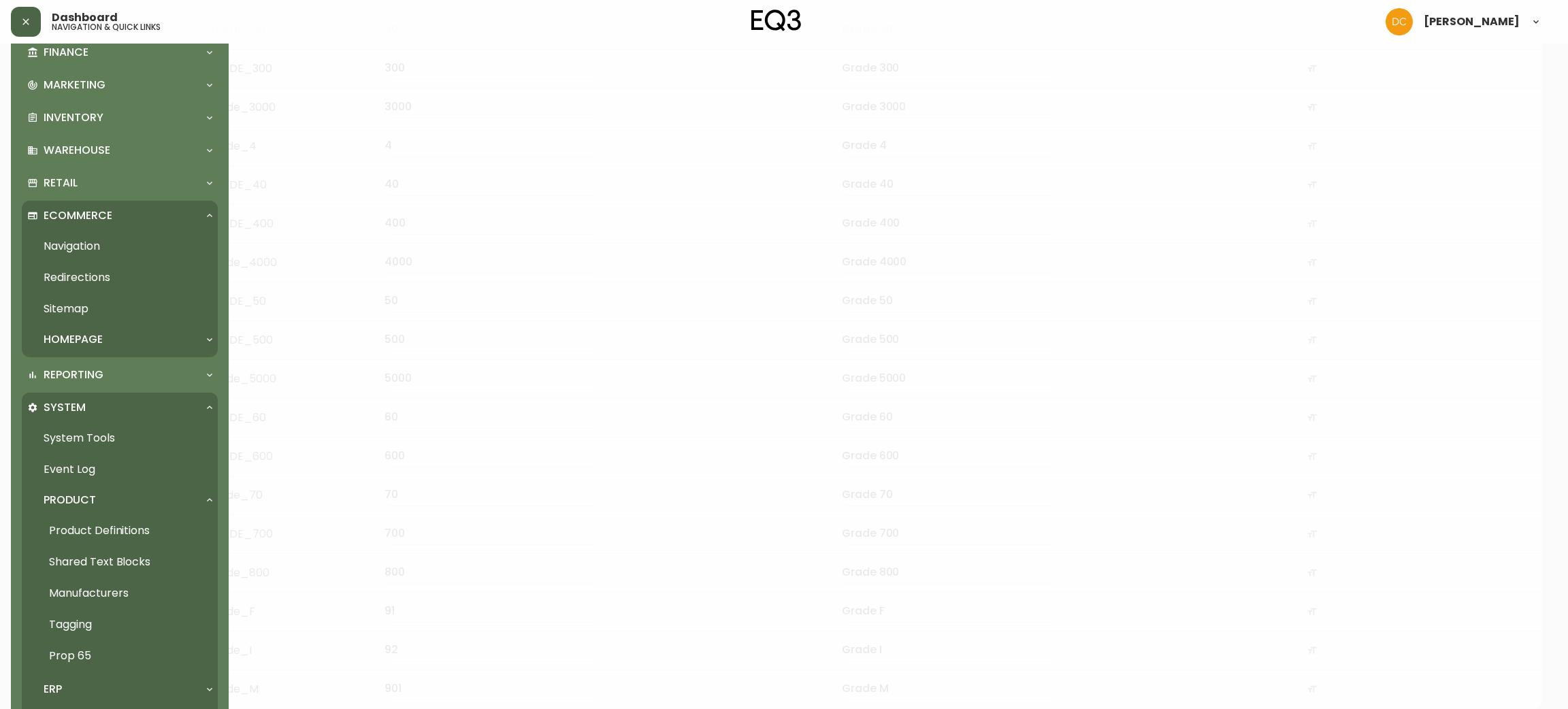
click at [104, 502] on div "Product" at bounding box center [112, 499] width 172 height 15
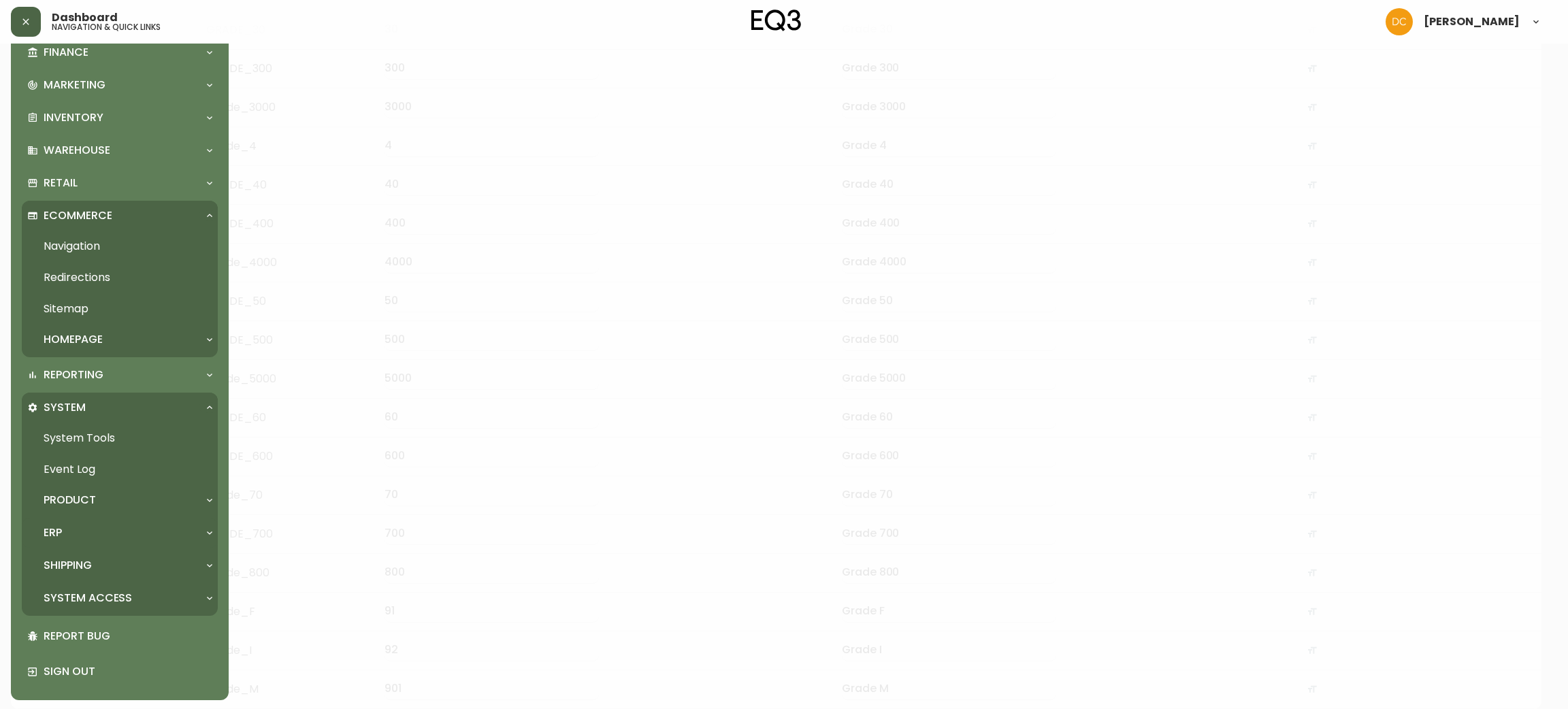
click at [101, 537] on div "ERP" at bounding box center [112, 532] width 172 height 15
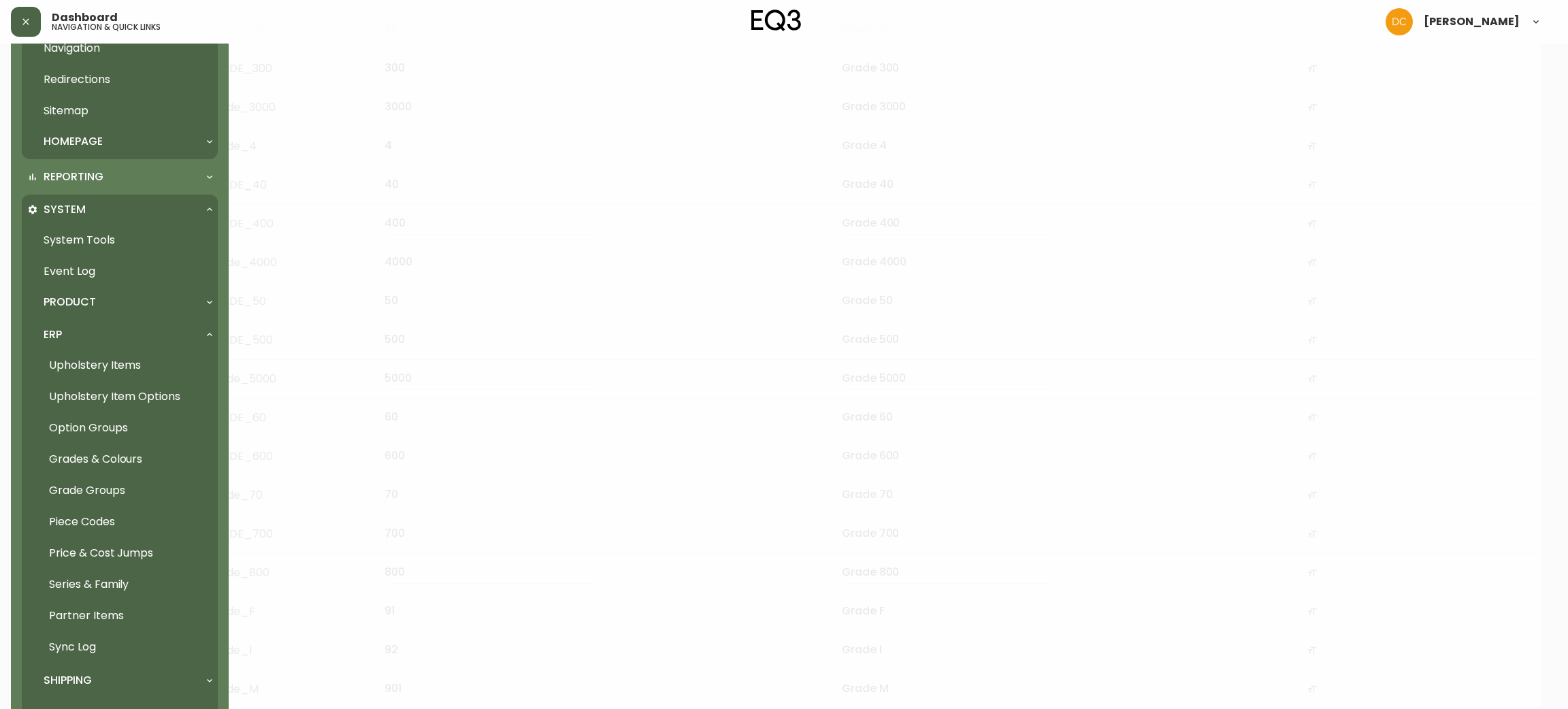
scroll to position [363, 0]
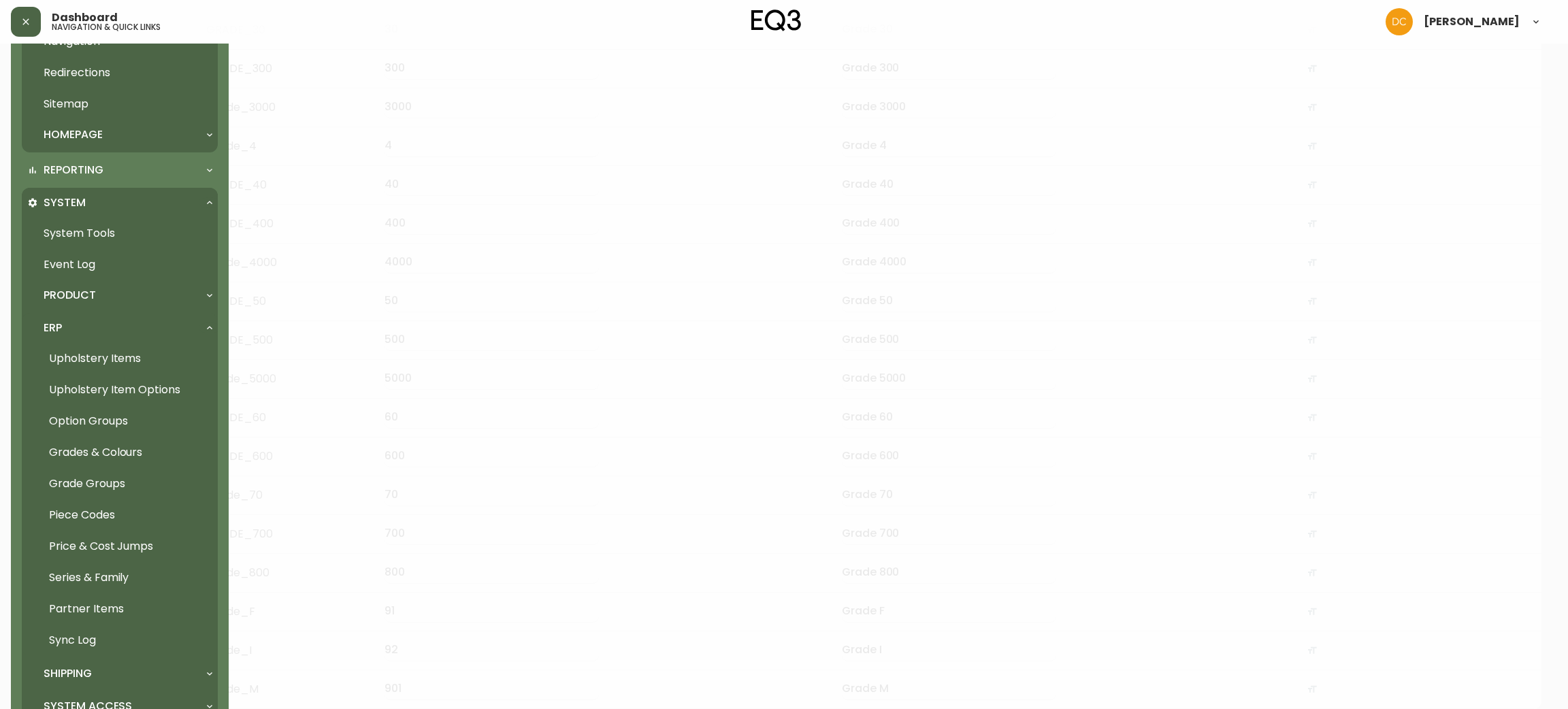
click at [121, 480] on link "Grade Groups" at bounding box center [119, 483] width 196 height 31
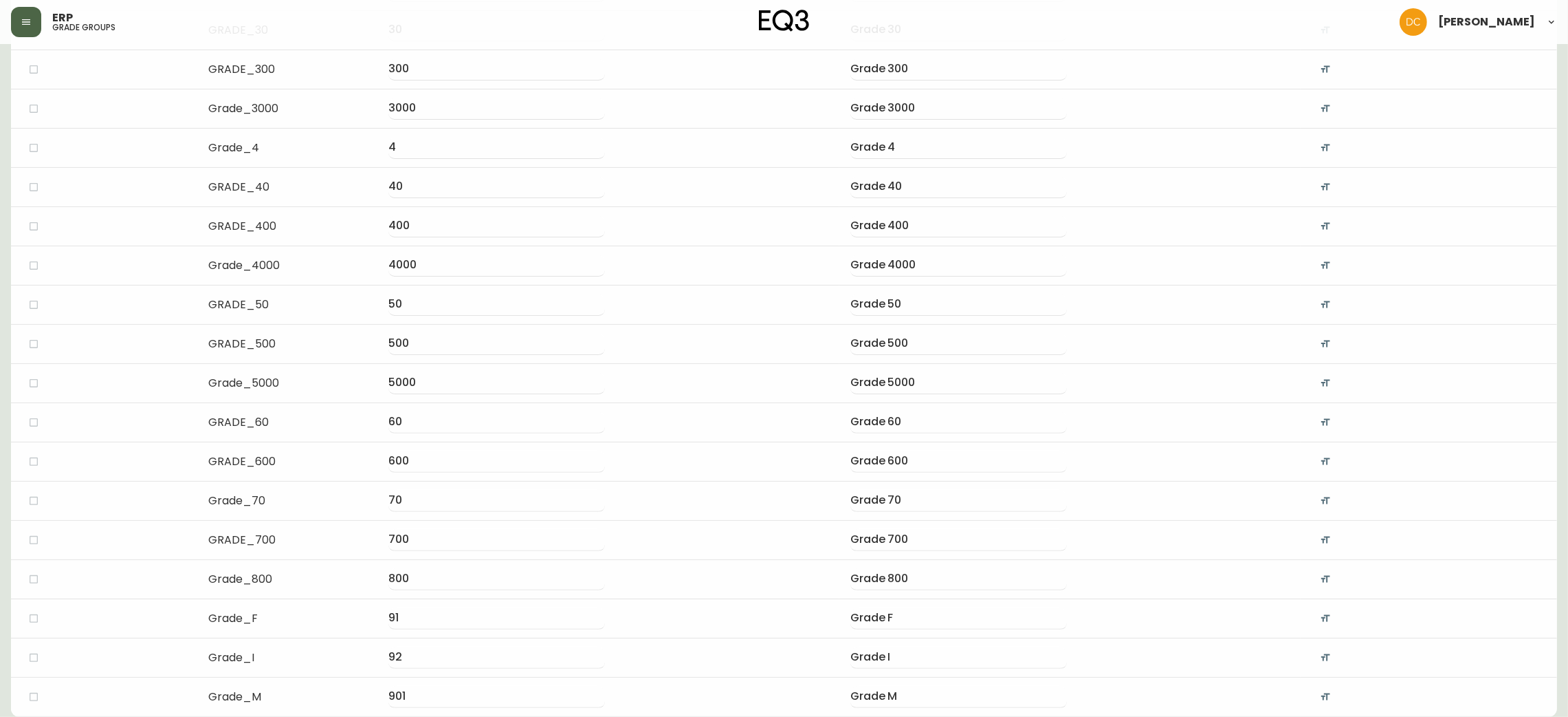
click at [18, 23] on button "button" at bounding box center [26, 22] width 30 height 30
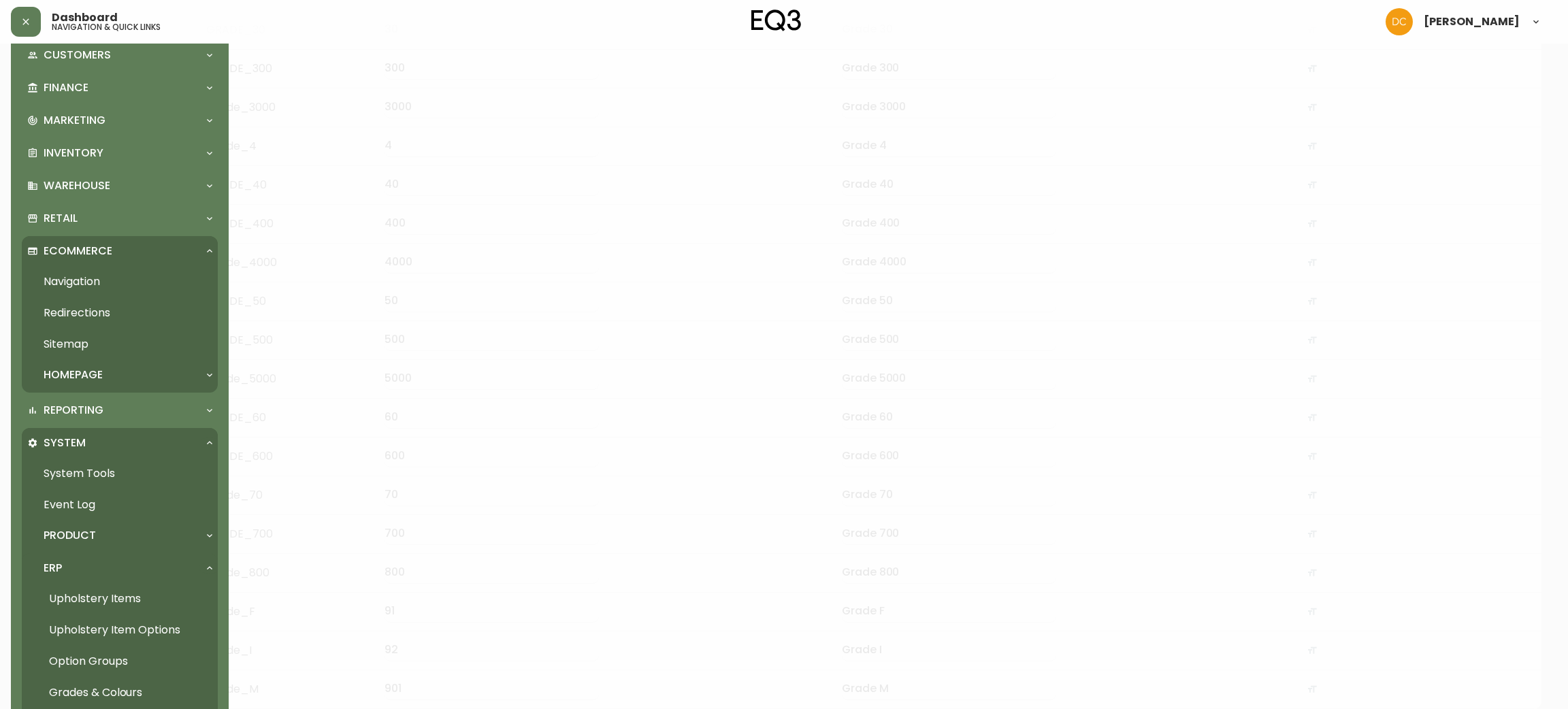
scroll to position [409, 0]
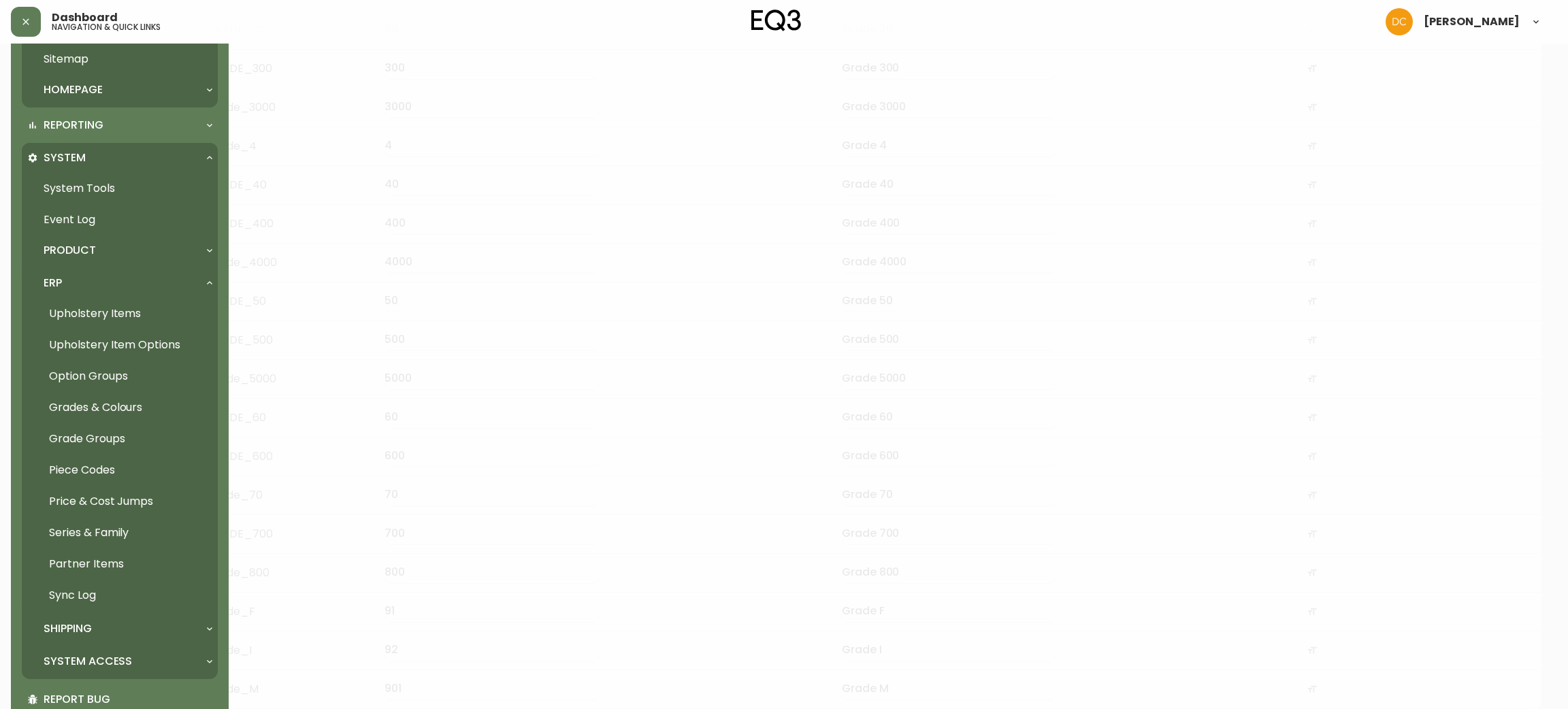
click at [122, 409] on link "Grades & Colours" at bounding box center [119, 408] width 196 height 31
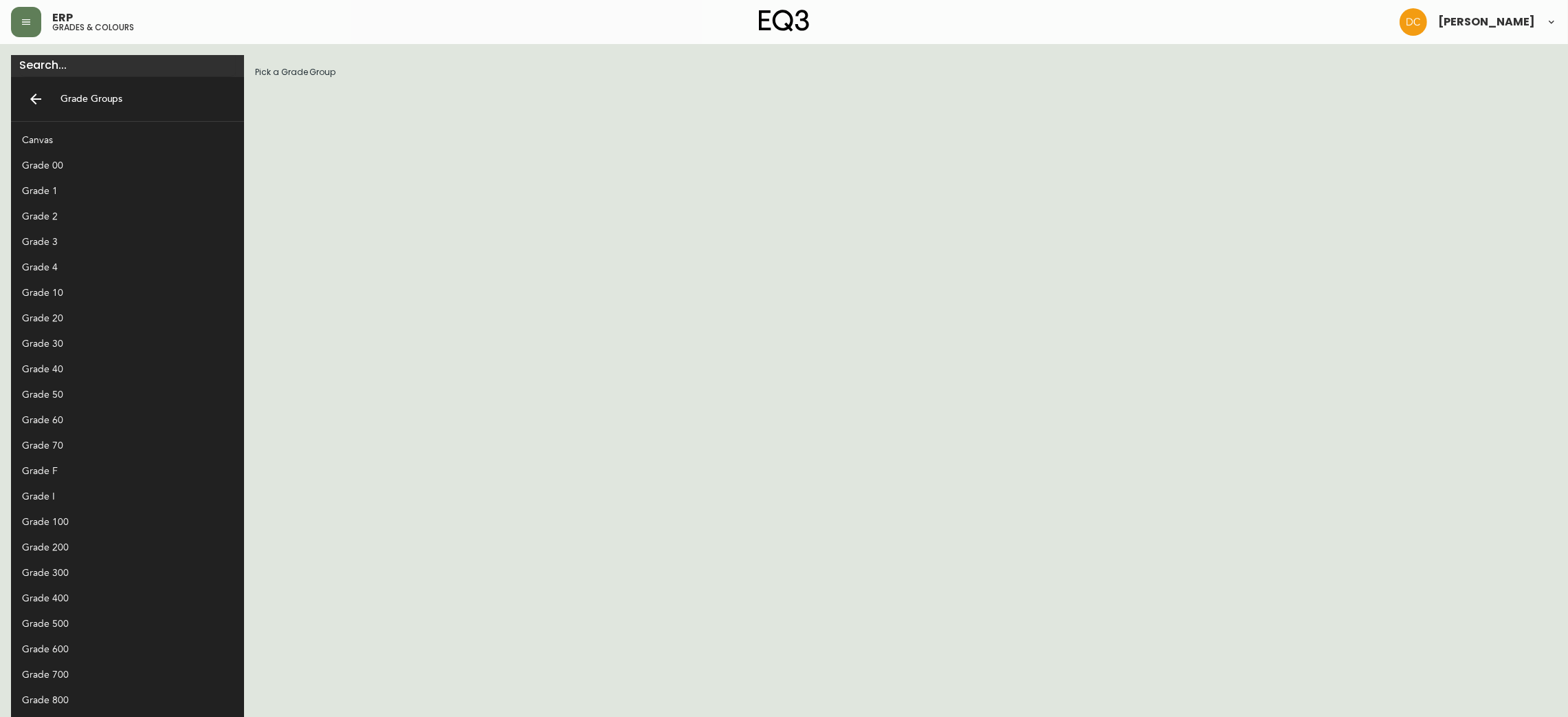
scroll to position [164, 0]
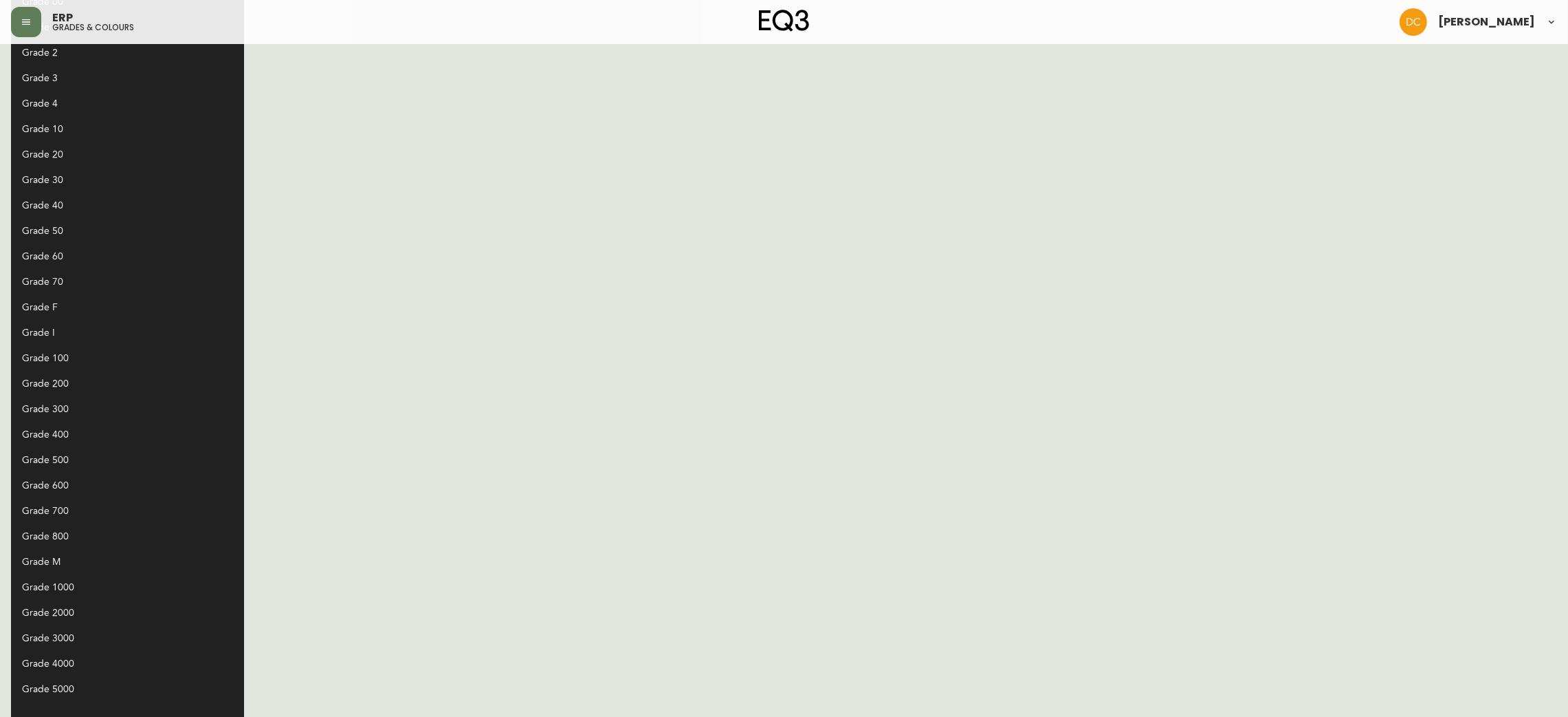
click at [76, 300] on div "Grade F" at bounding box center [116, 307] width 189 height 14
click at [76, 308] on div "Grade F" at bounding box center [116, 307] width 189 height 14
click at [85, 331] on div "Grade I" at bounding box center [116, 332] width 189 height 14
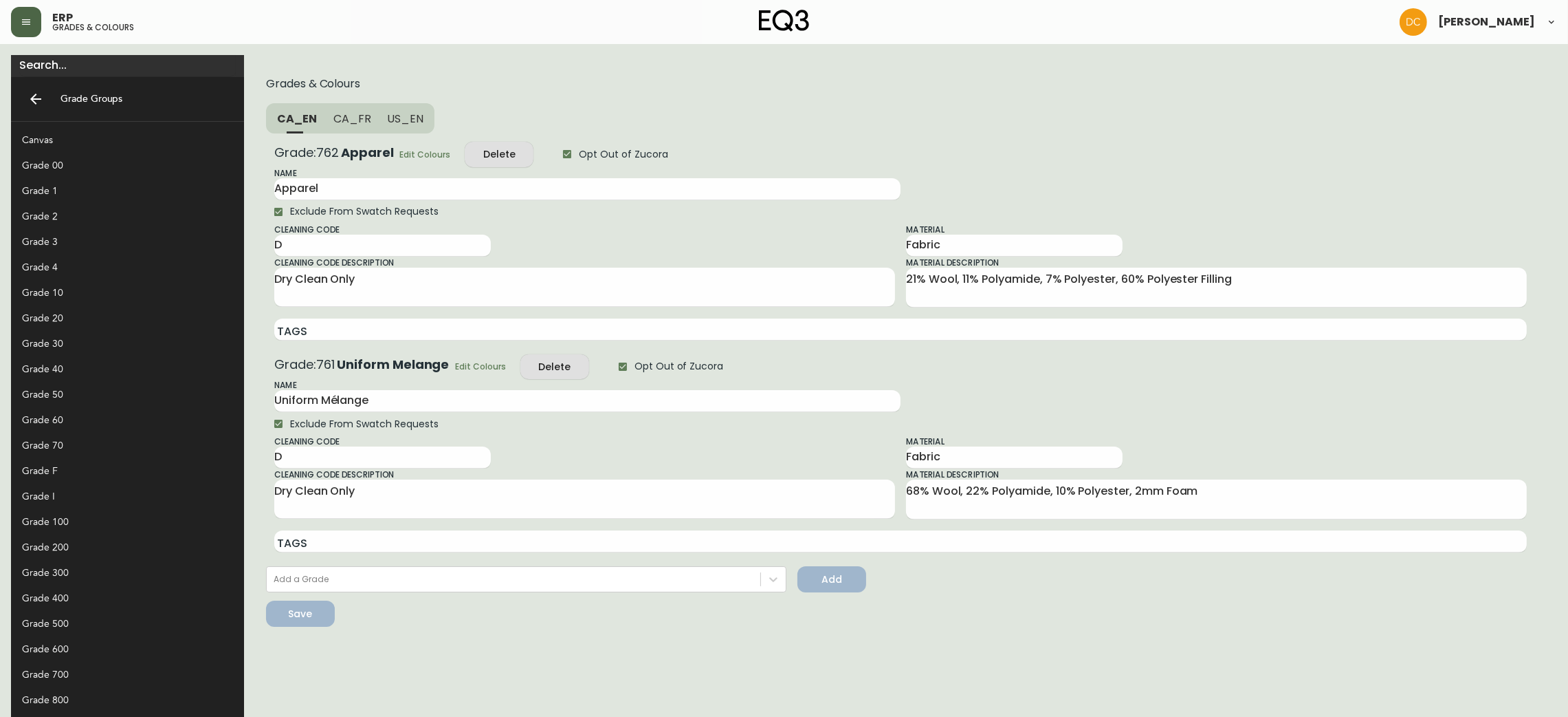
click at [28, 18] on icon "button" at bounding box center [26, 22] width 11 height 11
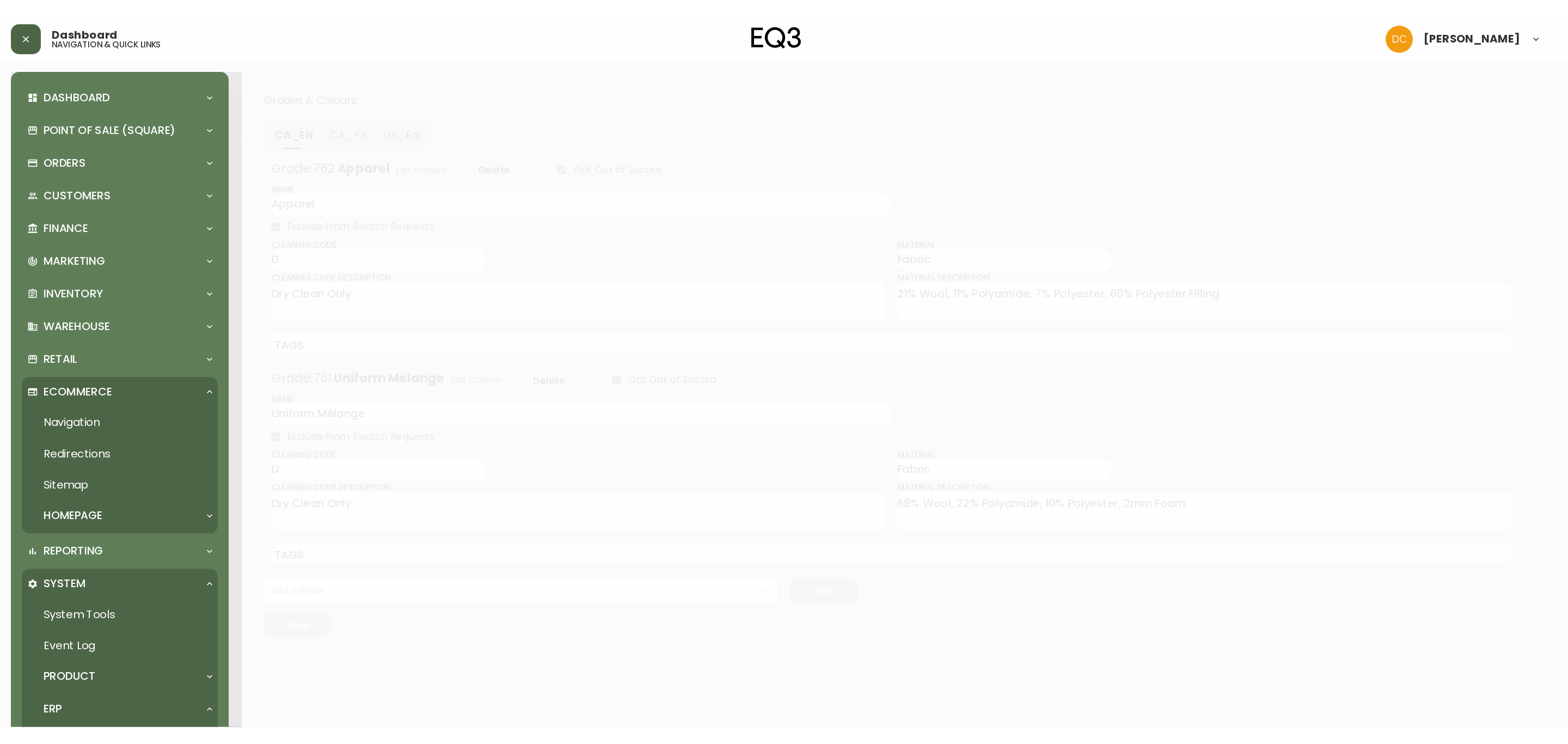
scroll to position [378, 0]
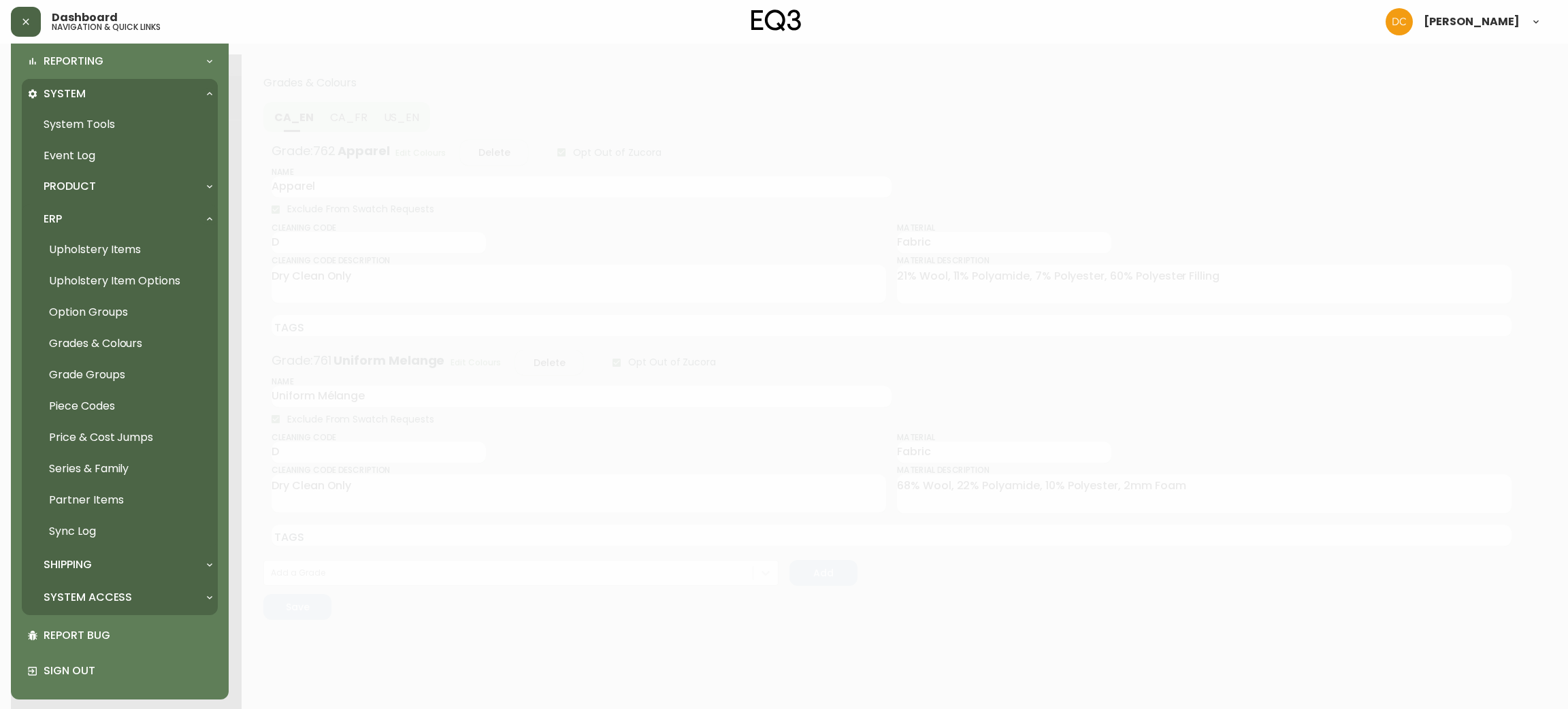
click at [136, 440] on link "Price & Cost Jumps" at bounding box center [119, 437] width 196 height 31
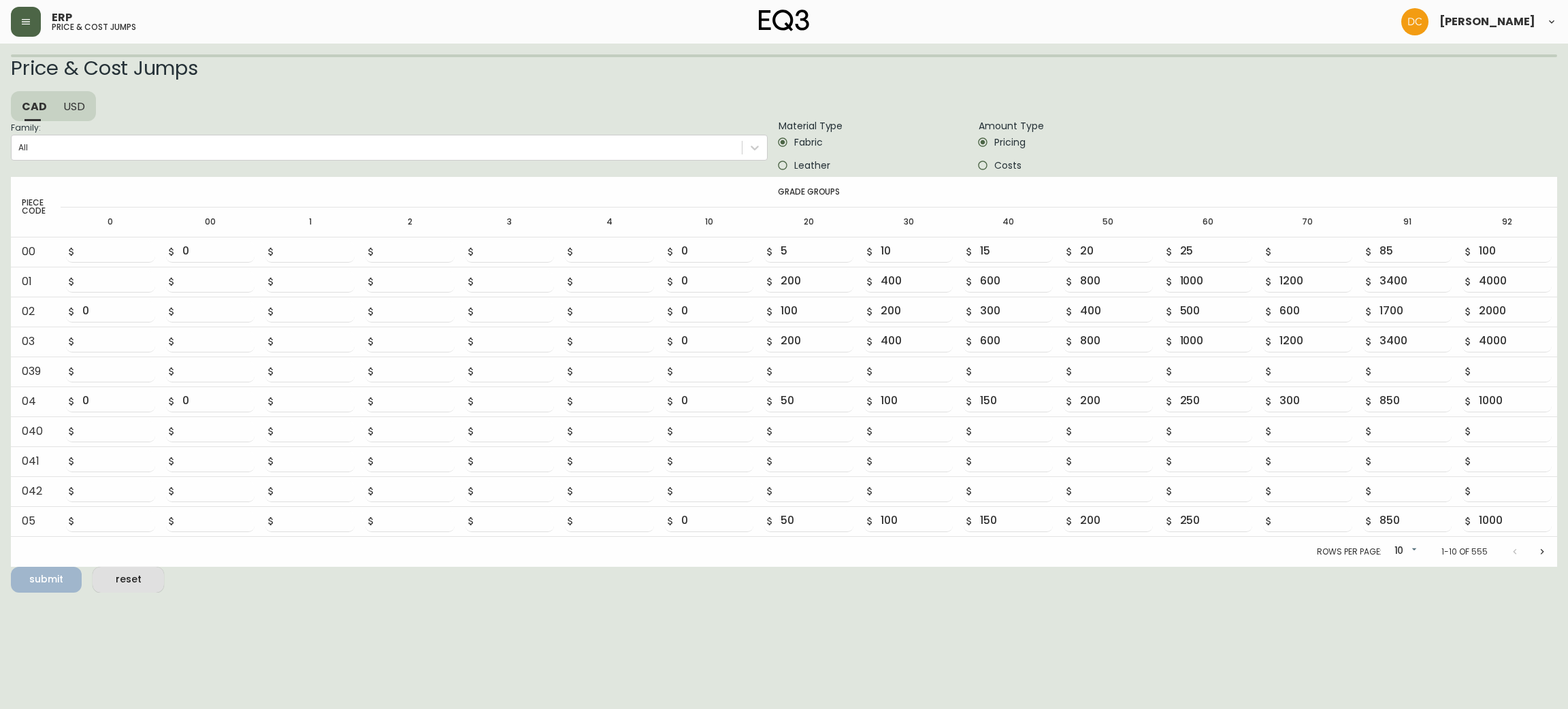
type input "30"
type input "55"
type input "70"
type input "150"
type input "300"
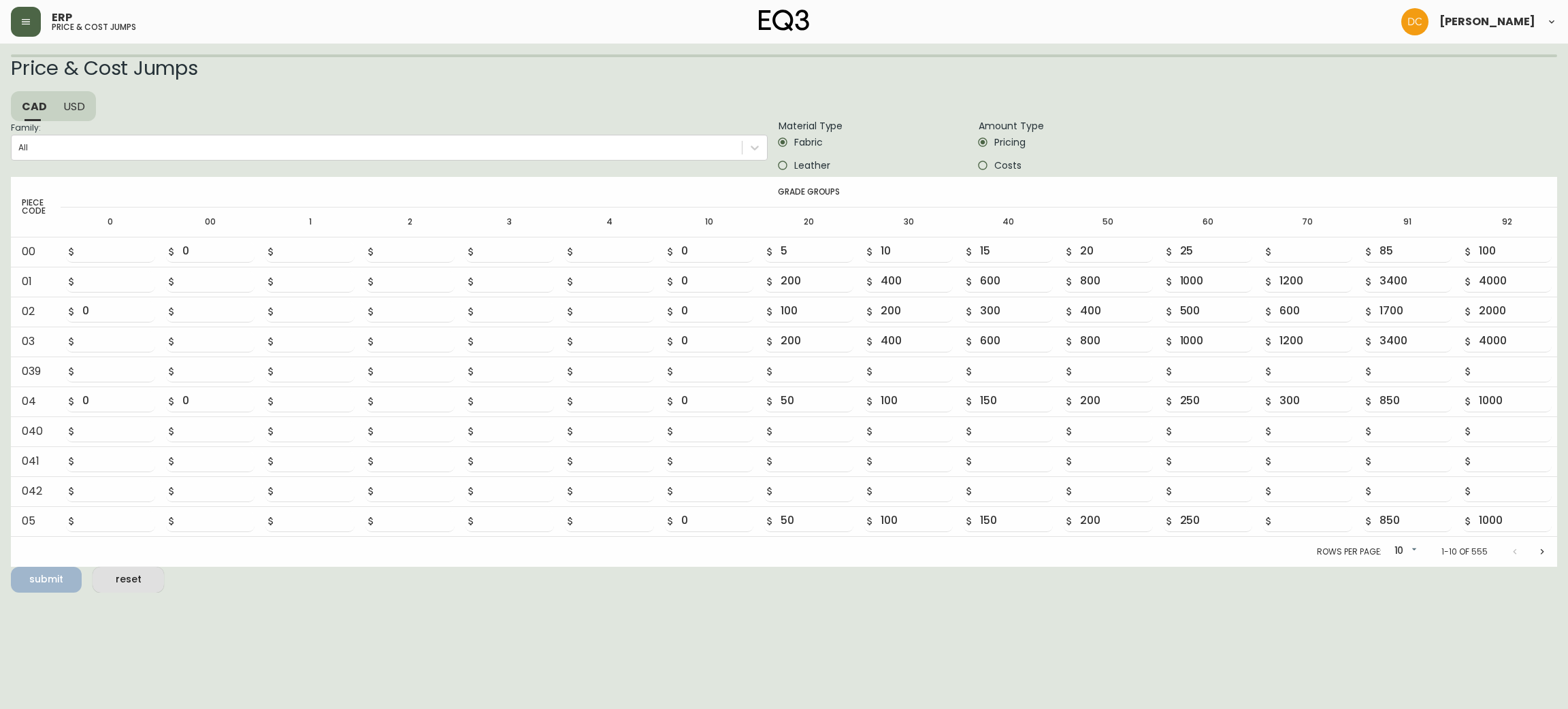
type input "450"
type input "600"
type input "750"
type input "900"
type input "2550"
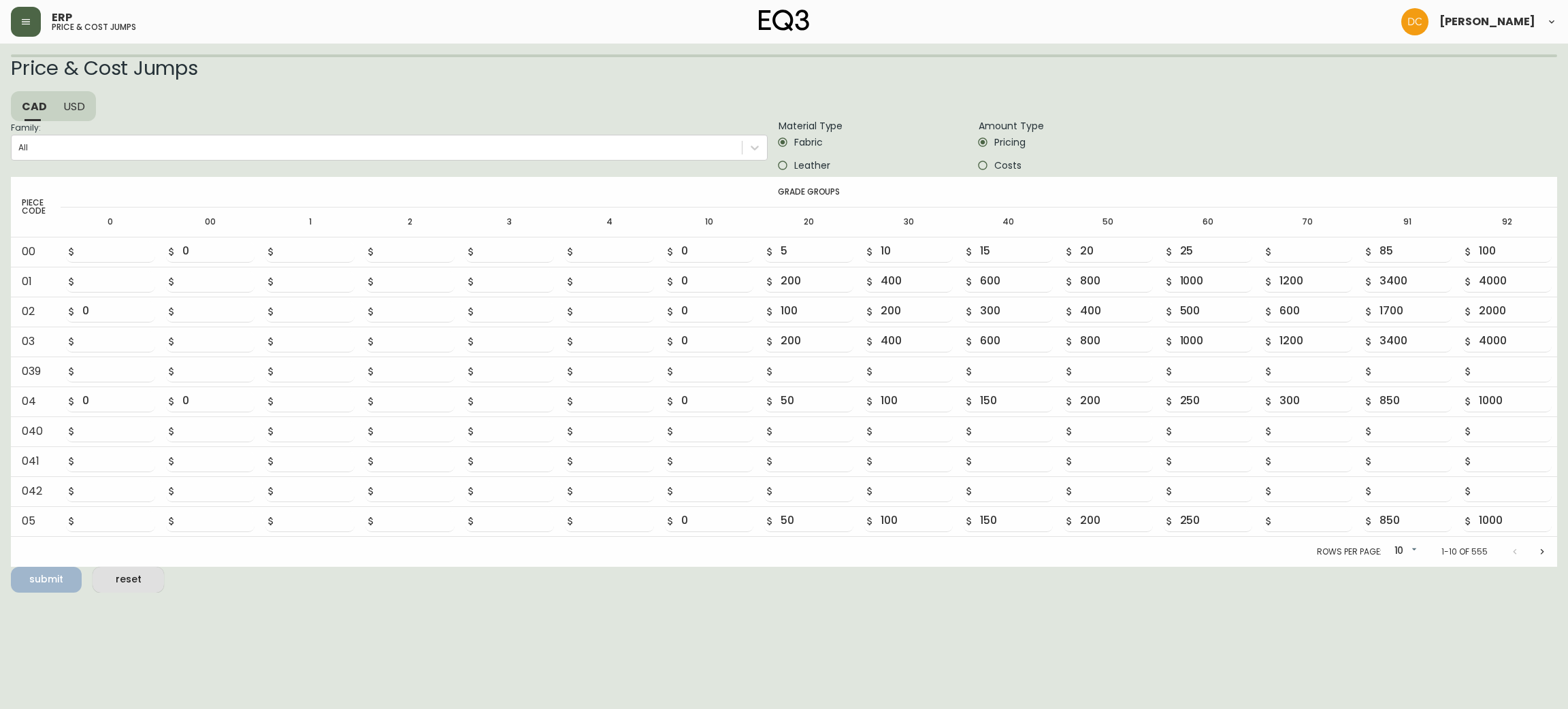
type input "3000"
type input "150"
type input "300"
type input "450"
type input "600"
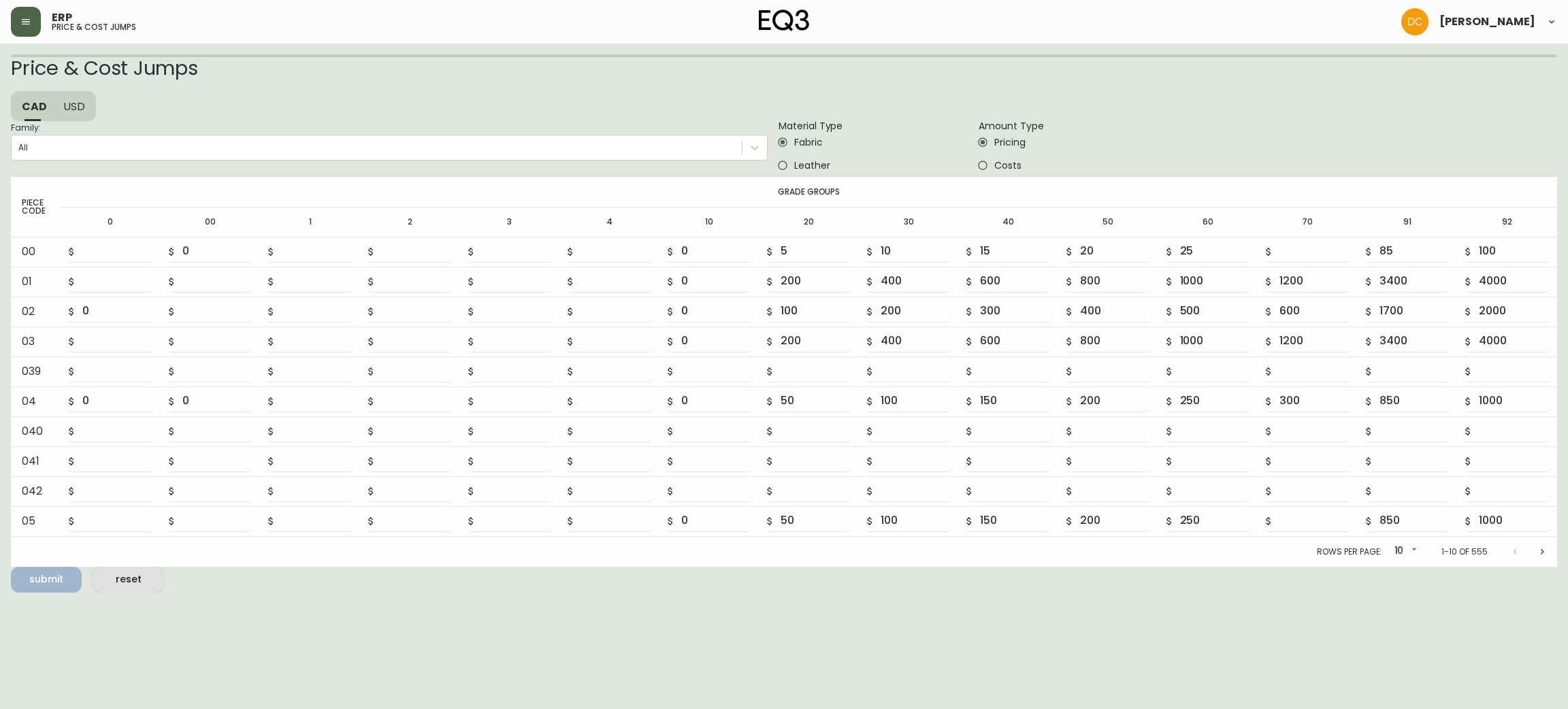
type input "750"
type input "900"
type input "2550"
type input "3000"
click at [222, 145] on div "All" at bounding box center [377, 145] width 730 height 20
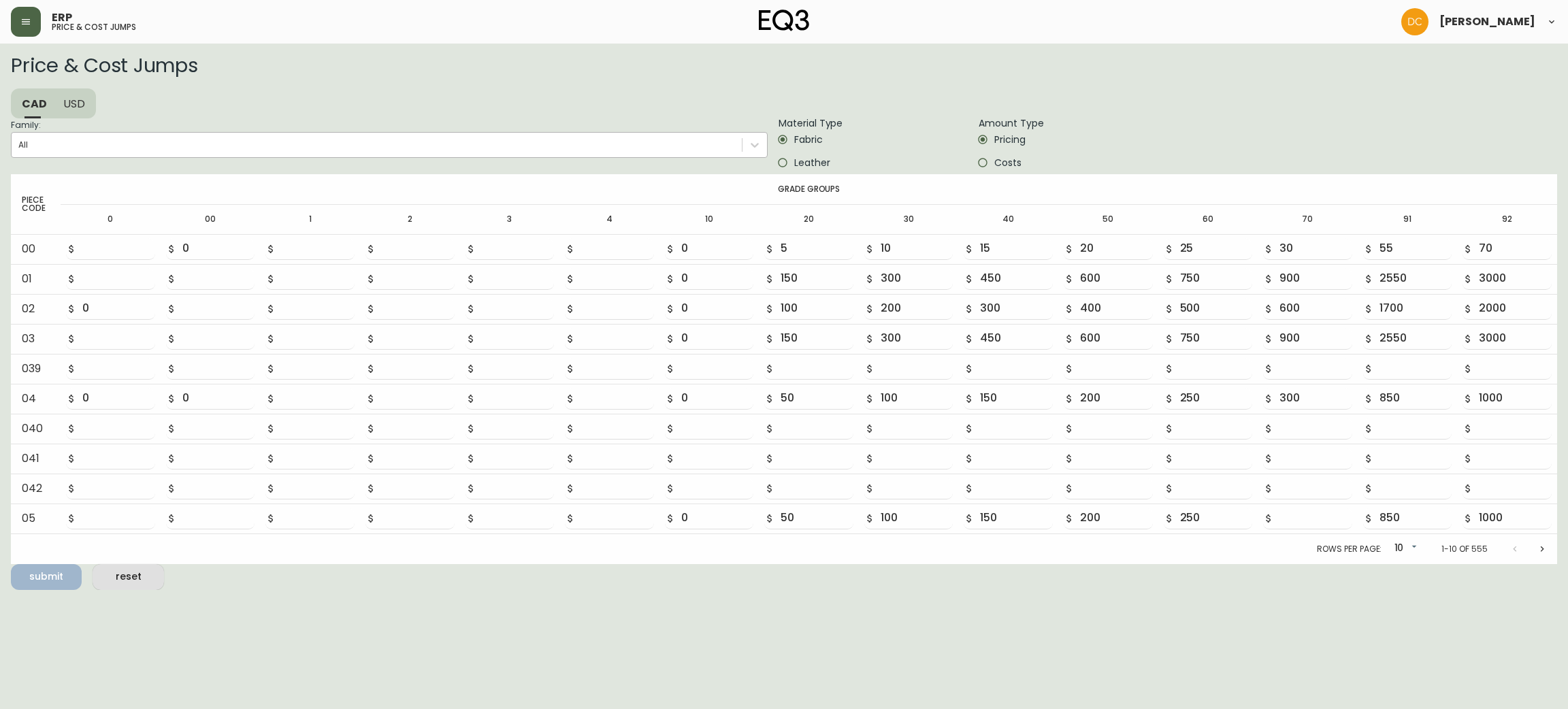
click at [20, 145] on input "Family: All" at bounding box center [19, 145] width 2 height 10
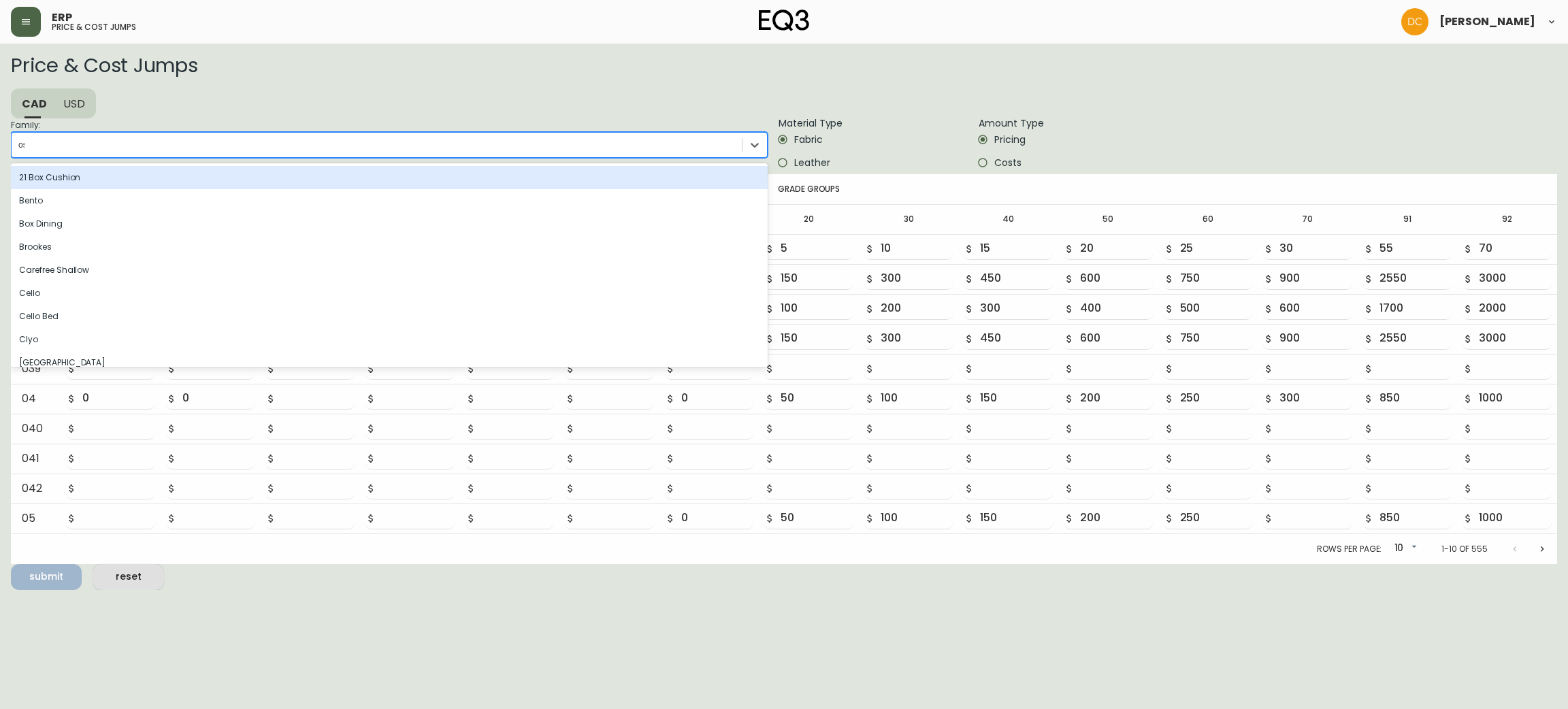
type input "osk"
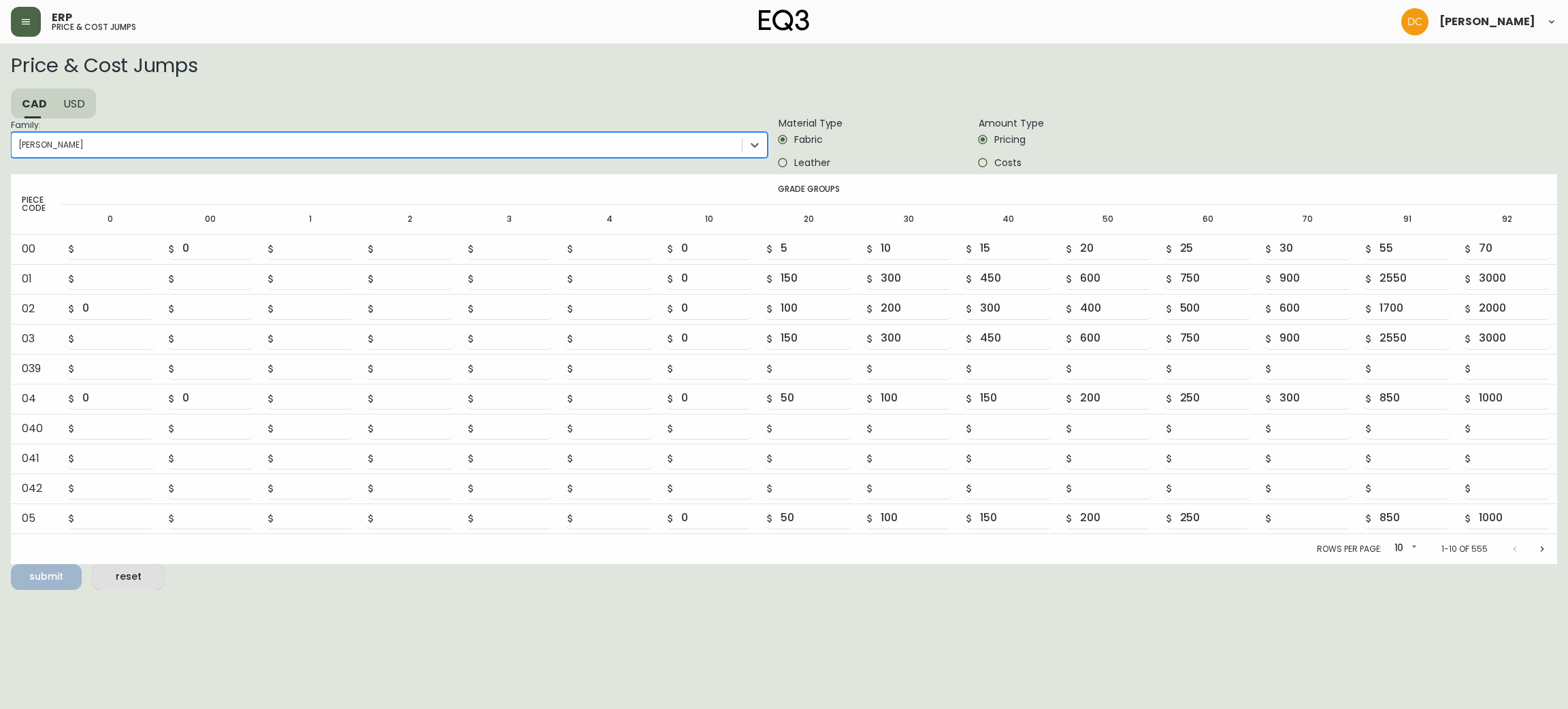
type input "85"
type input "100"
type input "200"
type input "400"
type input "600"
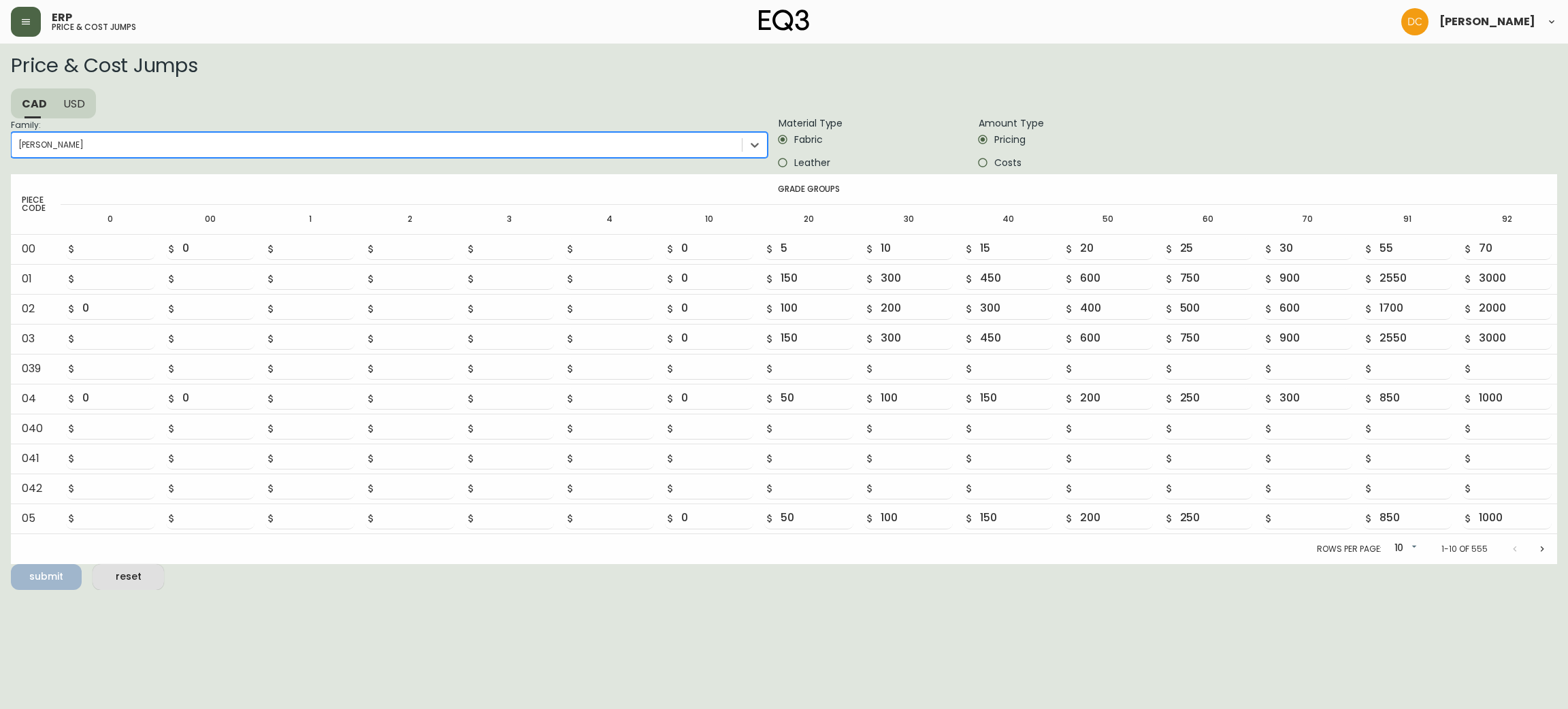
type input "800"
type input "1000"
type input "1200"
type input "3400"
type input "4000"
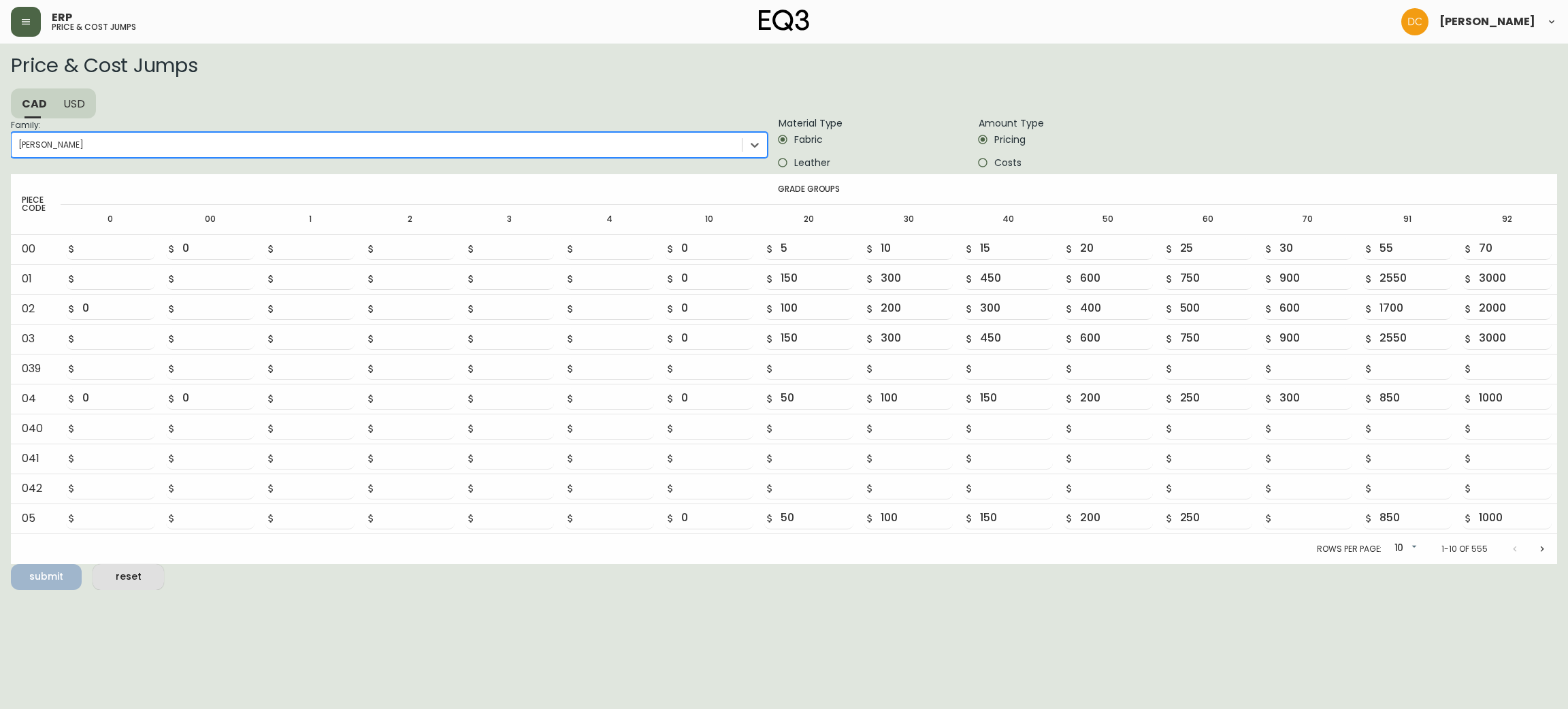
type input "200"
type input "400"
type input "600"
type input "800"
type input "1000"
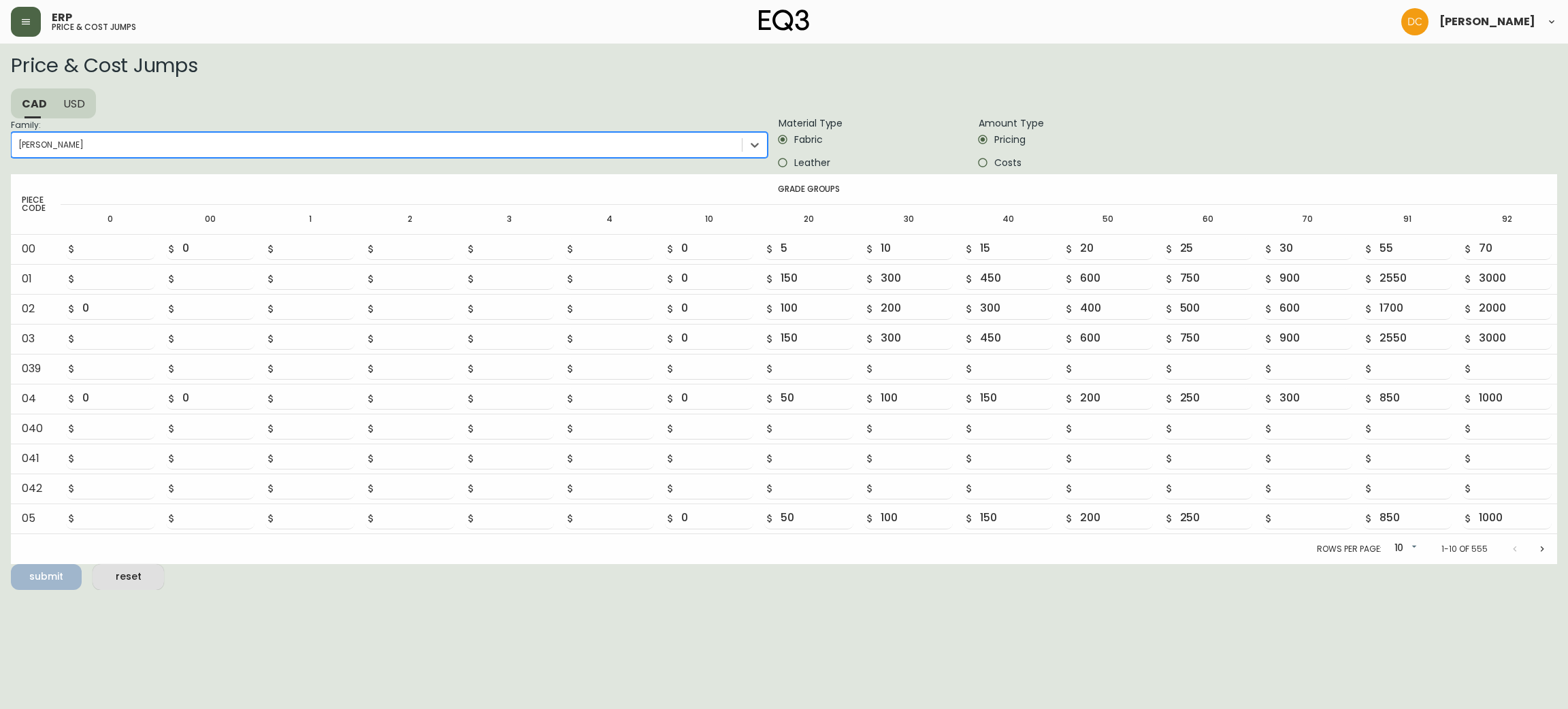
type input "1200"
type input "3400"
type input "4000"
click at [796, 165] on span "Leather" at bounding box center [811, 163] width 36 height 14
click at [794, 165] on input "Leather" at bounding box center [783, 162] width 24 height 24
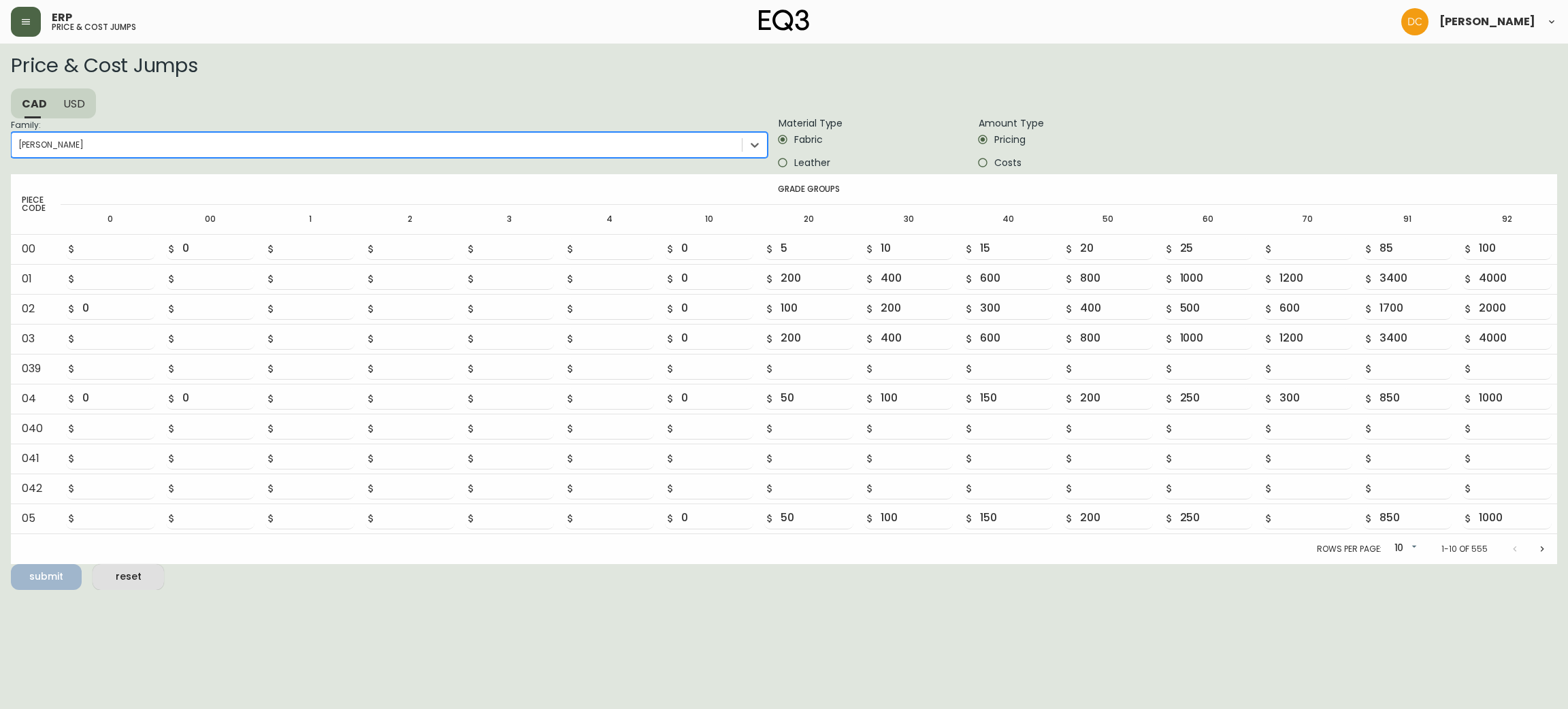
radio input "true"
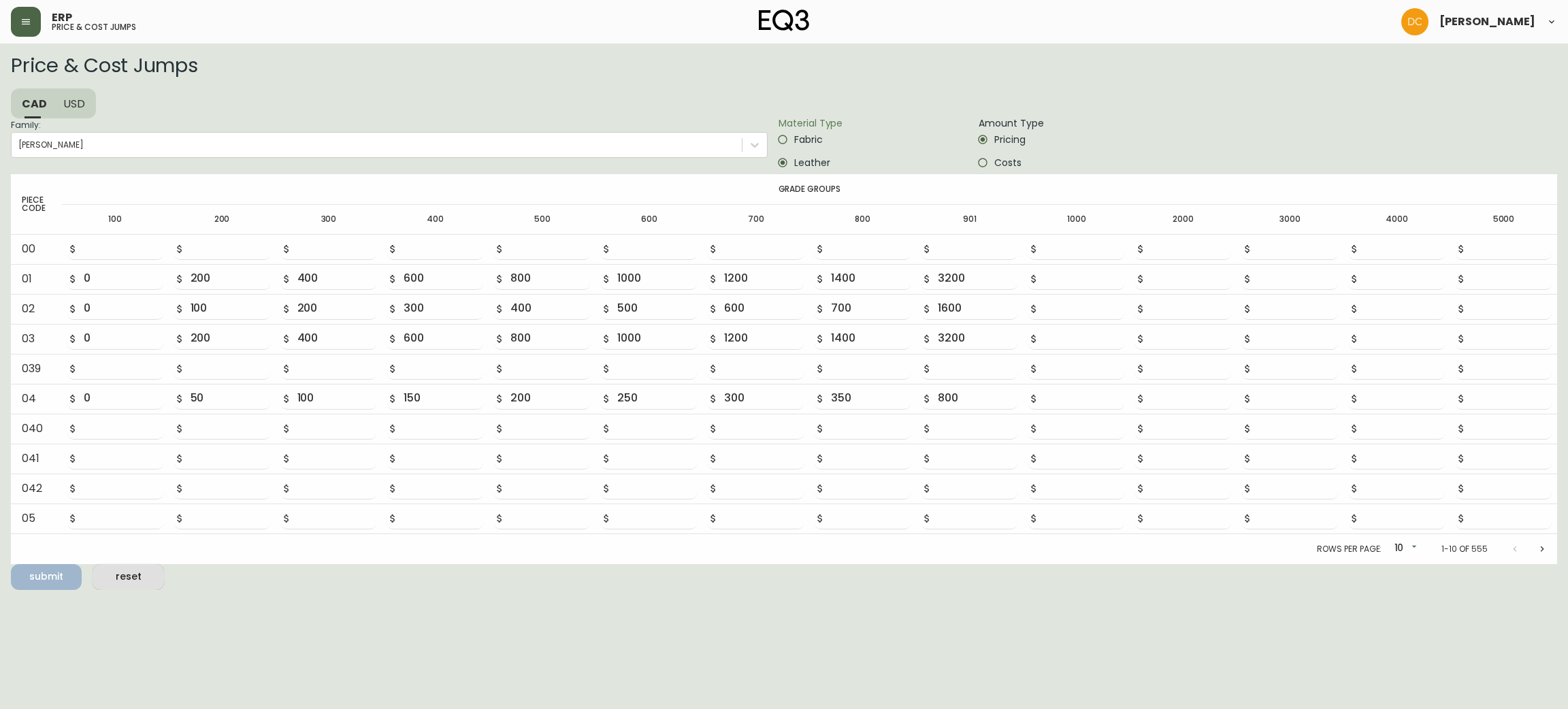
click at [1550, 555] on button "Next page" at bounding box center [1542, 549] width 27 height 27
type input "0"
type input "150"
type input "300"
type input "450"
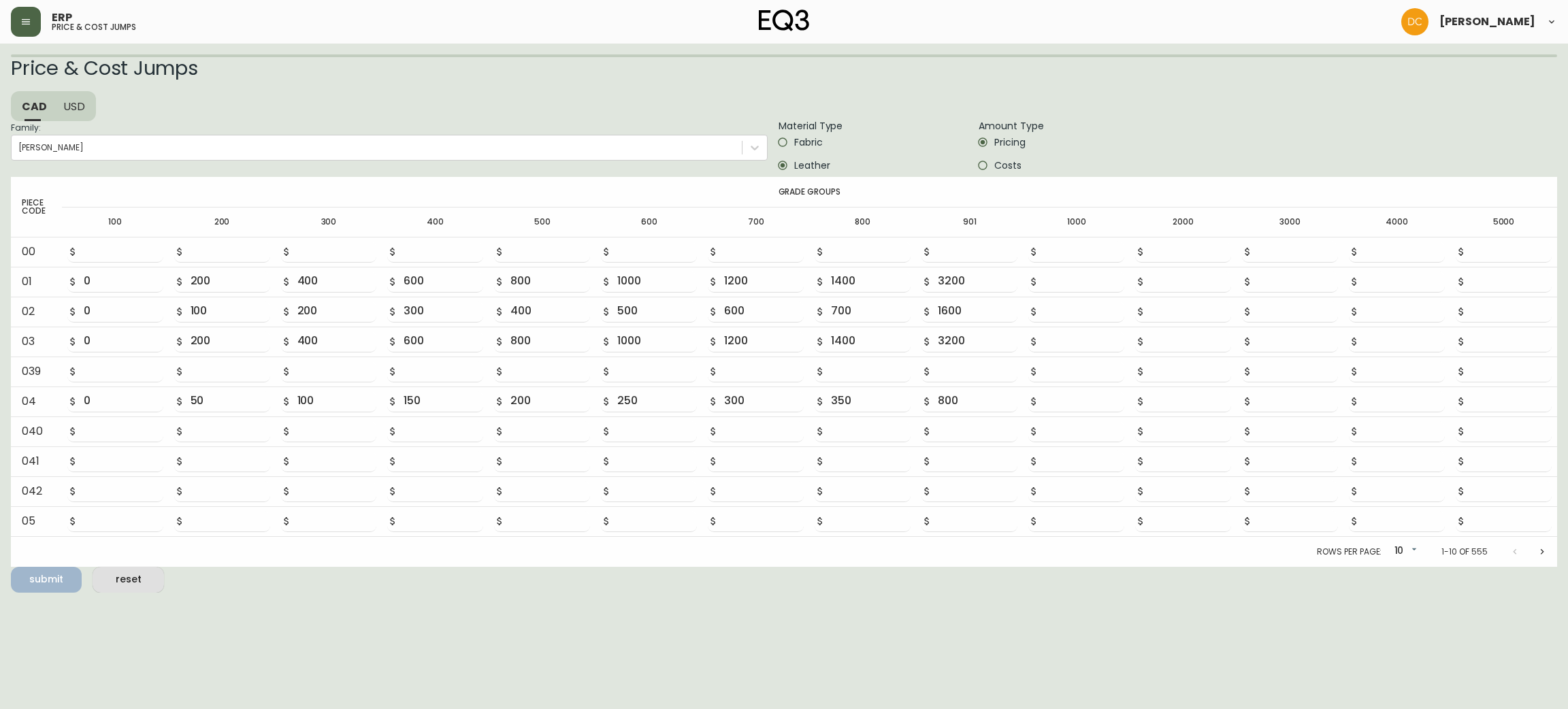
type input "600"
type input "750"
type input "900"
type input "1050"
type input "2400"
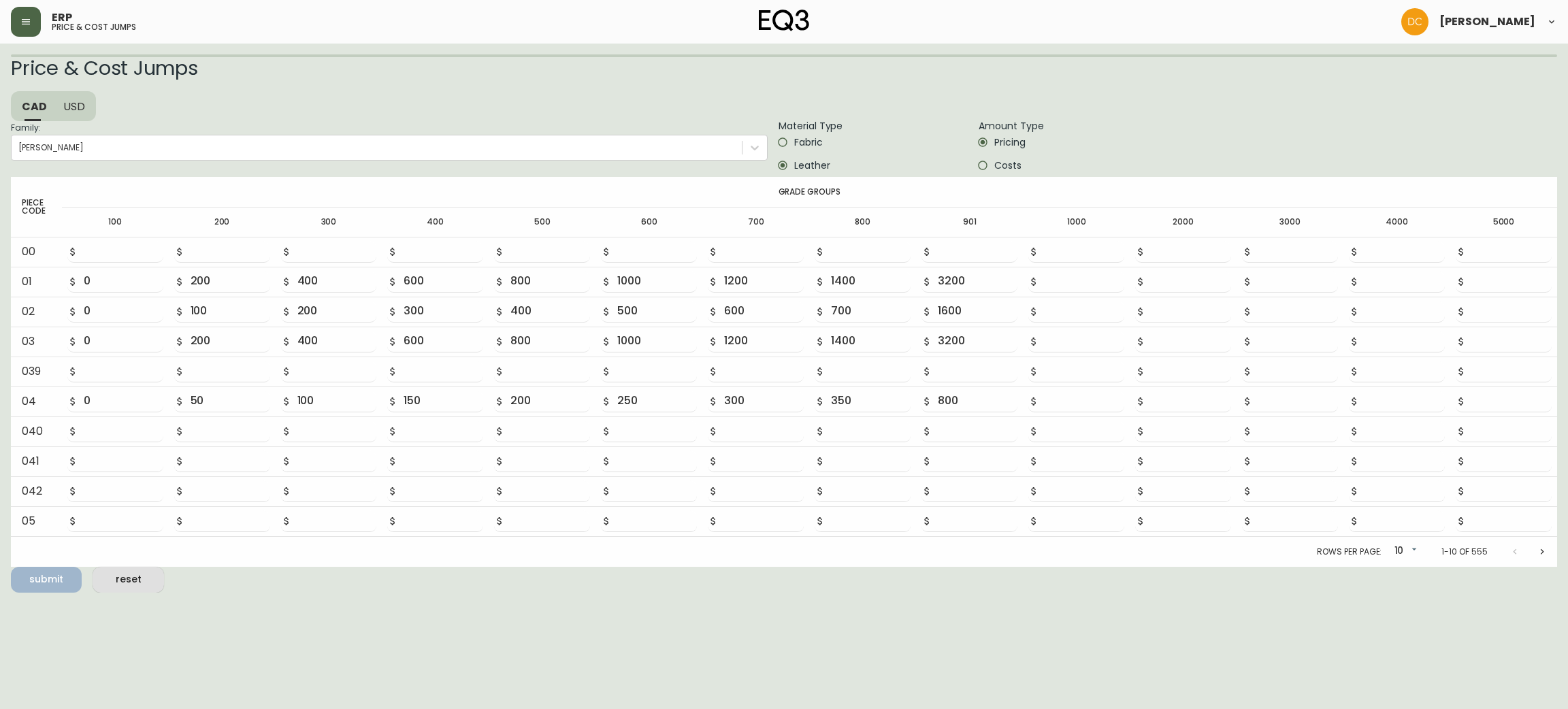
type input "0"
type input "200"
type input "400"
type input "600"
type input "800"
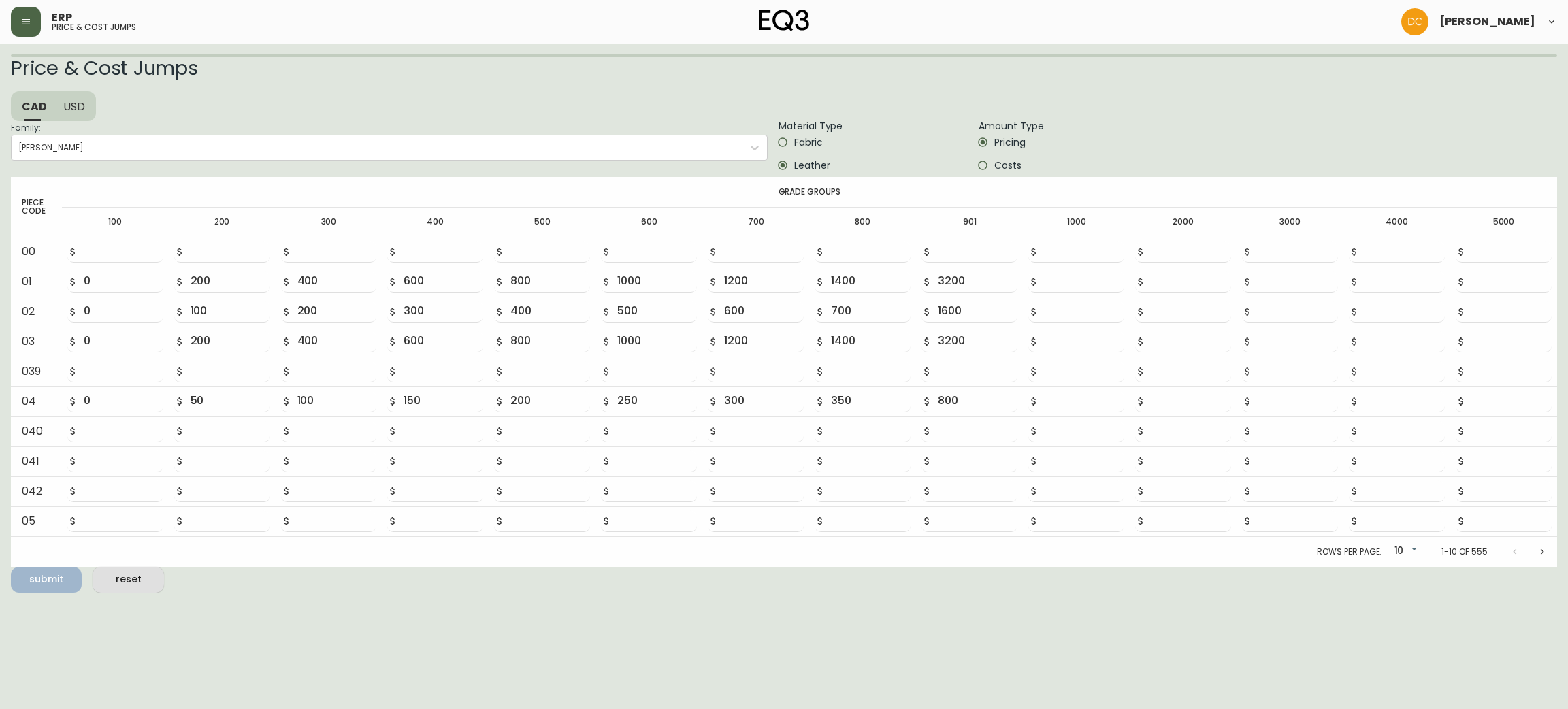
type input "1000"
type input "1200"
type input "1400"
type input "3200"
type input "0"
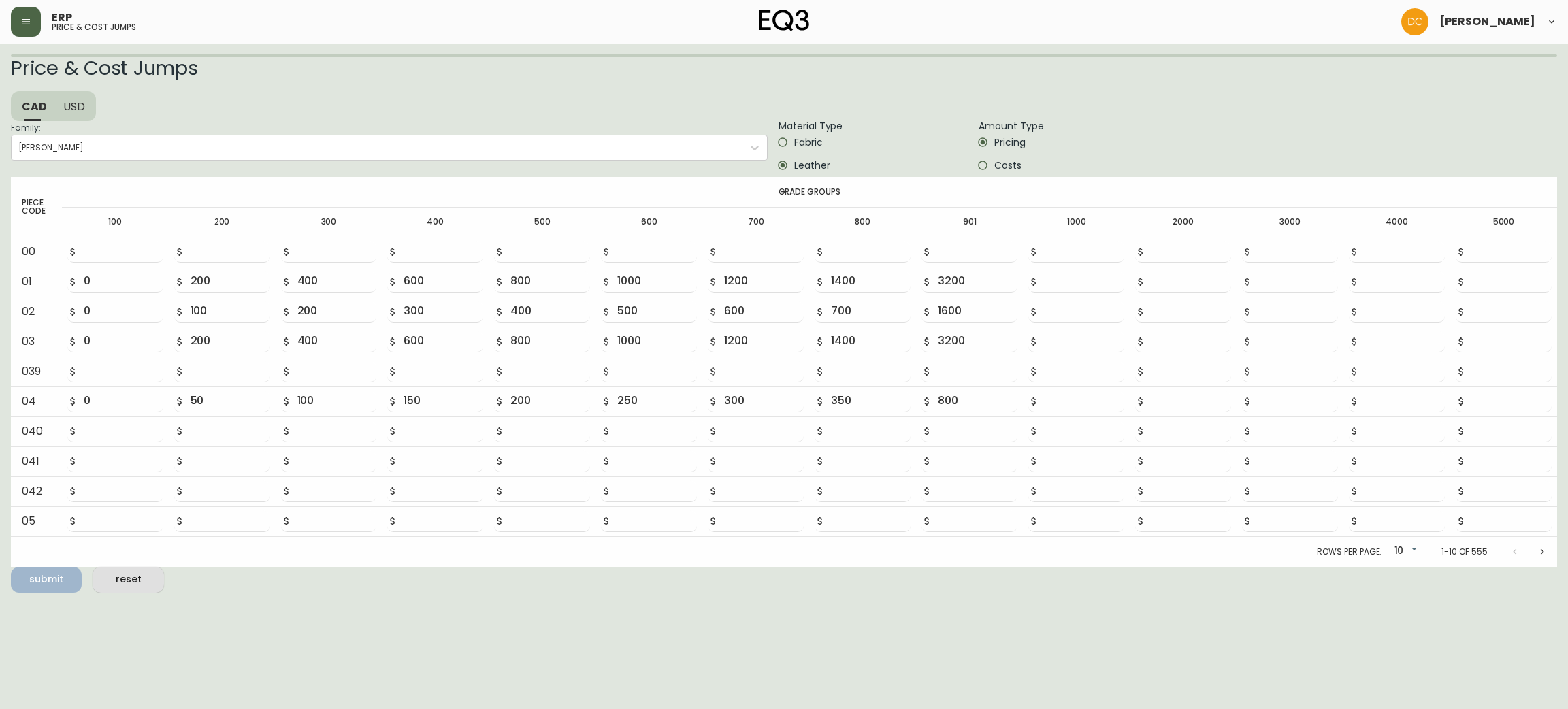
type input "200"
type input "400"
type input "600"
type input "800"
type input "1000"
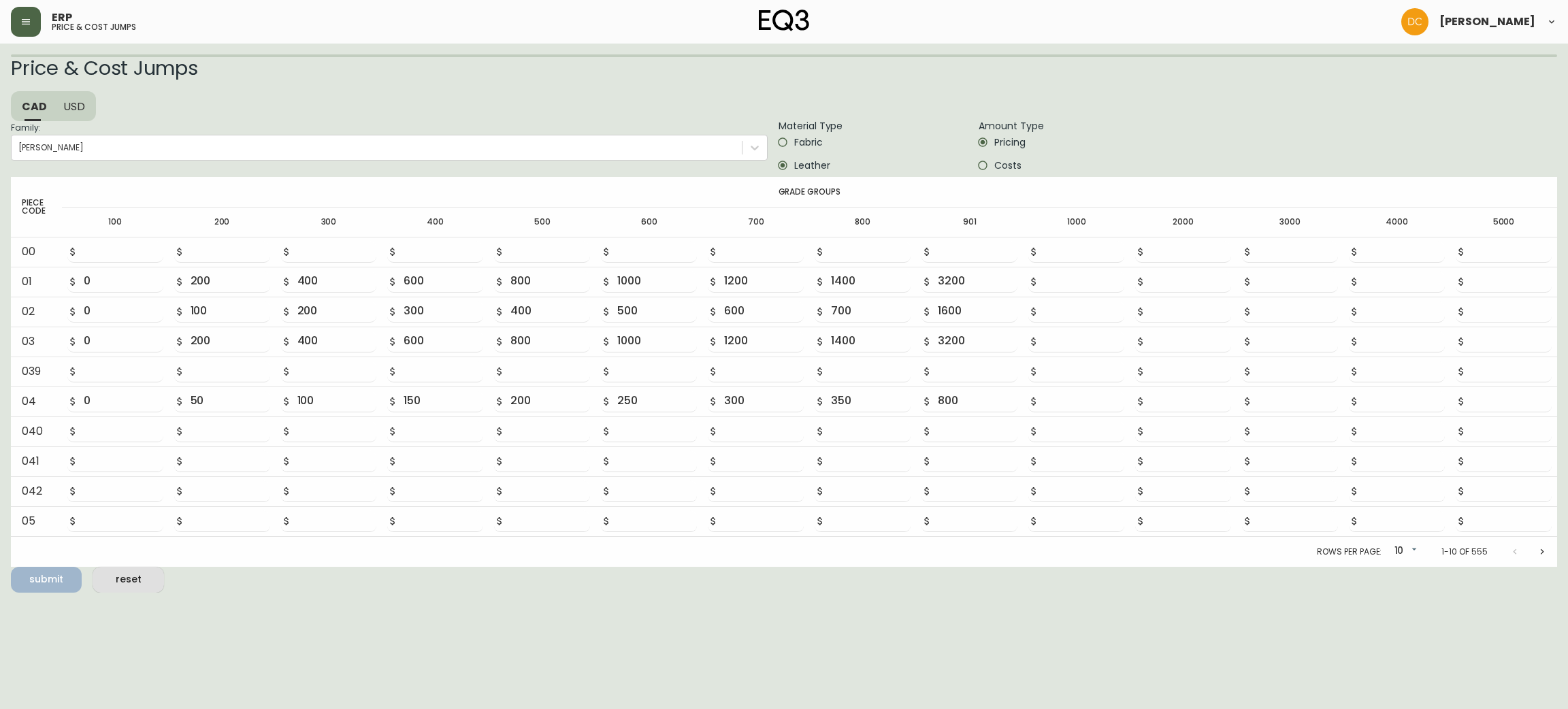
type input "1200"
type input "1400"
type input "3200"
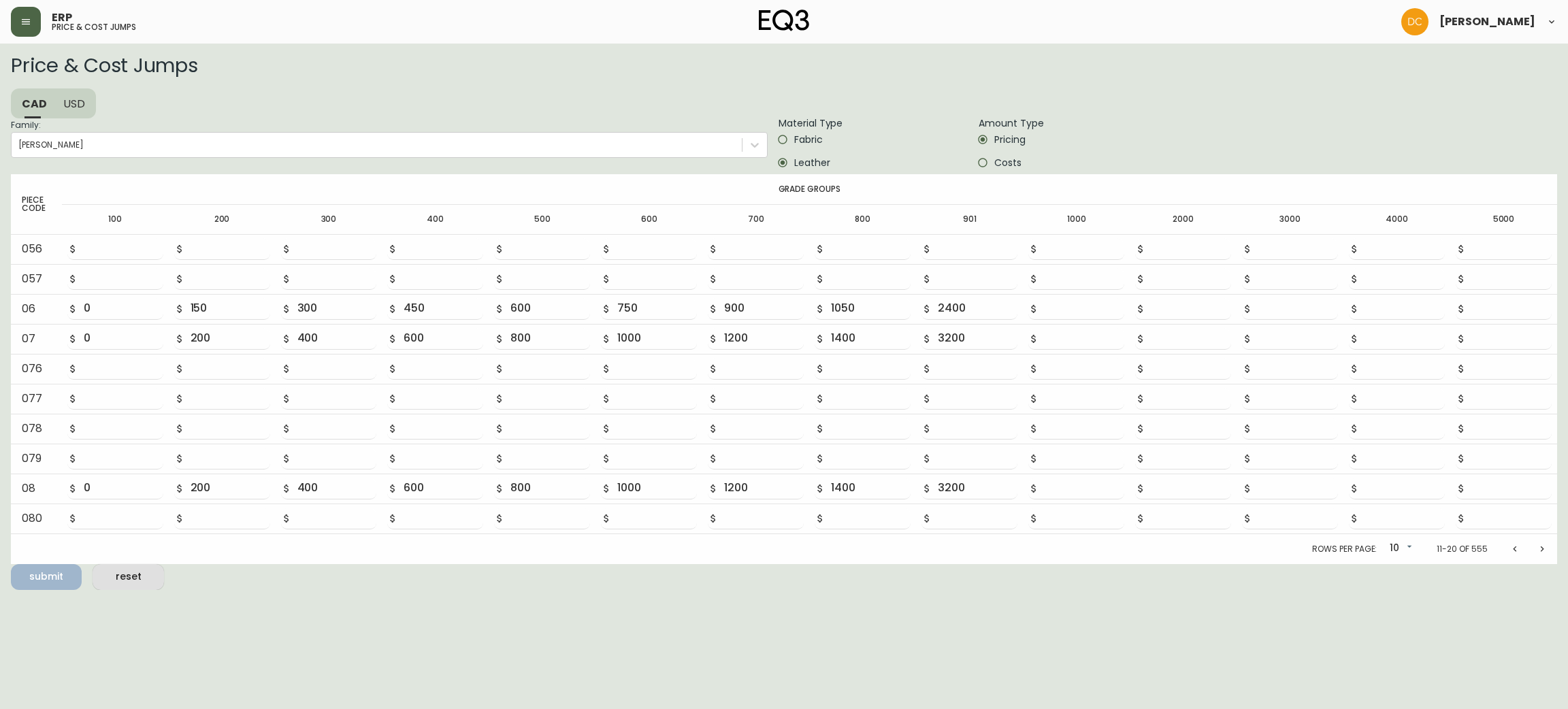
click at [1534, 548] on button "Next page" at bounding box center [1542, 549] width 27 height 27
click at [1534, 547] on button "Next page" at bounding box center [1542, 551] width 27 height 27
type input "0"
type input "100"
type input "200"
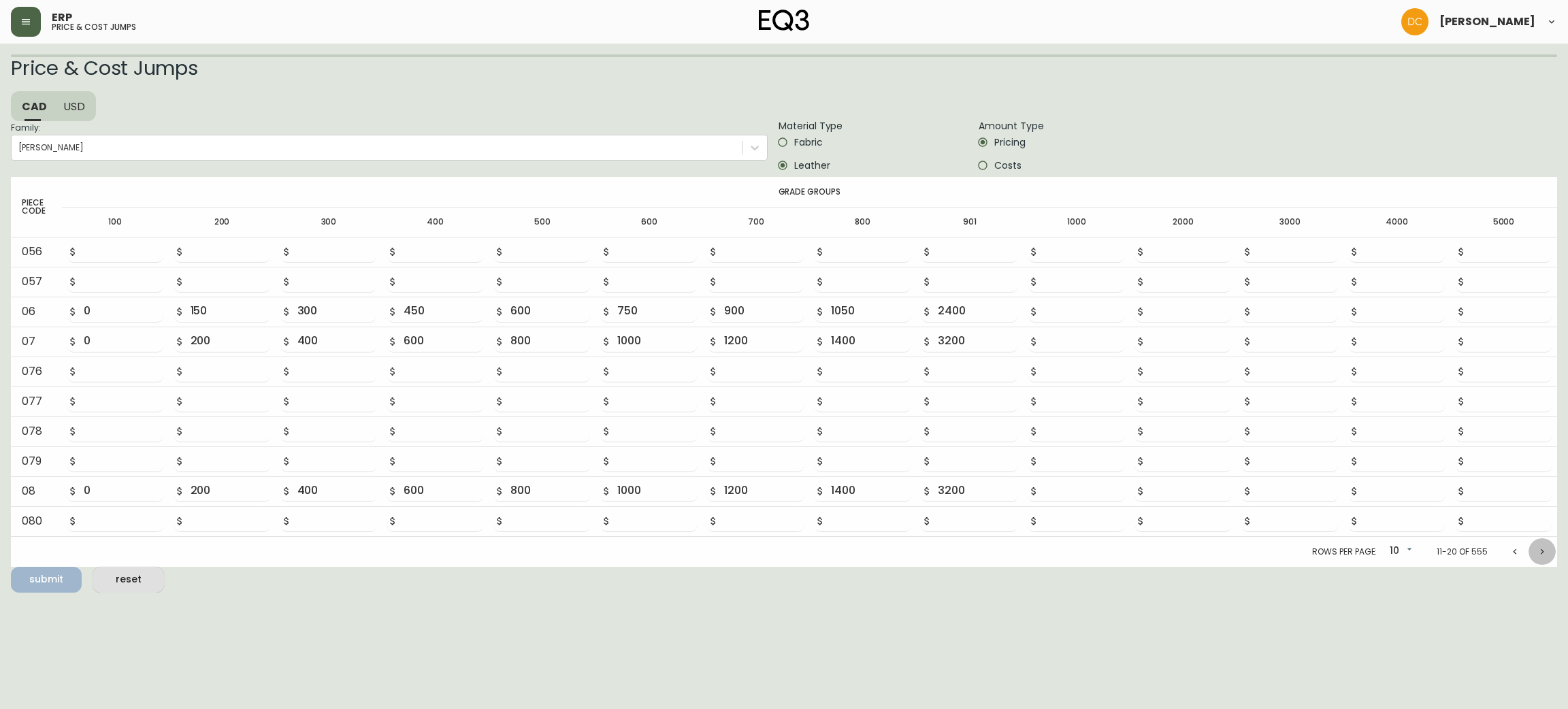
type input "300"
type input "400"
type input "500"
type input "600"
type input "700"
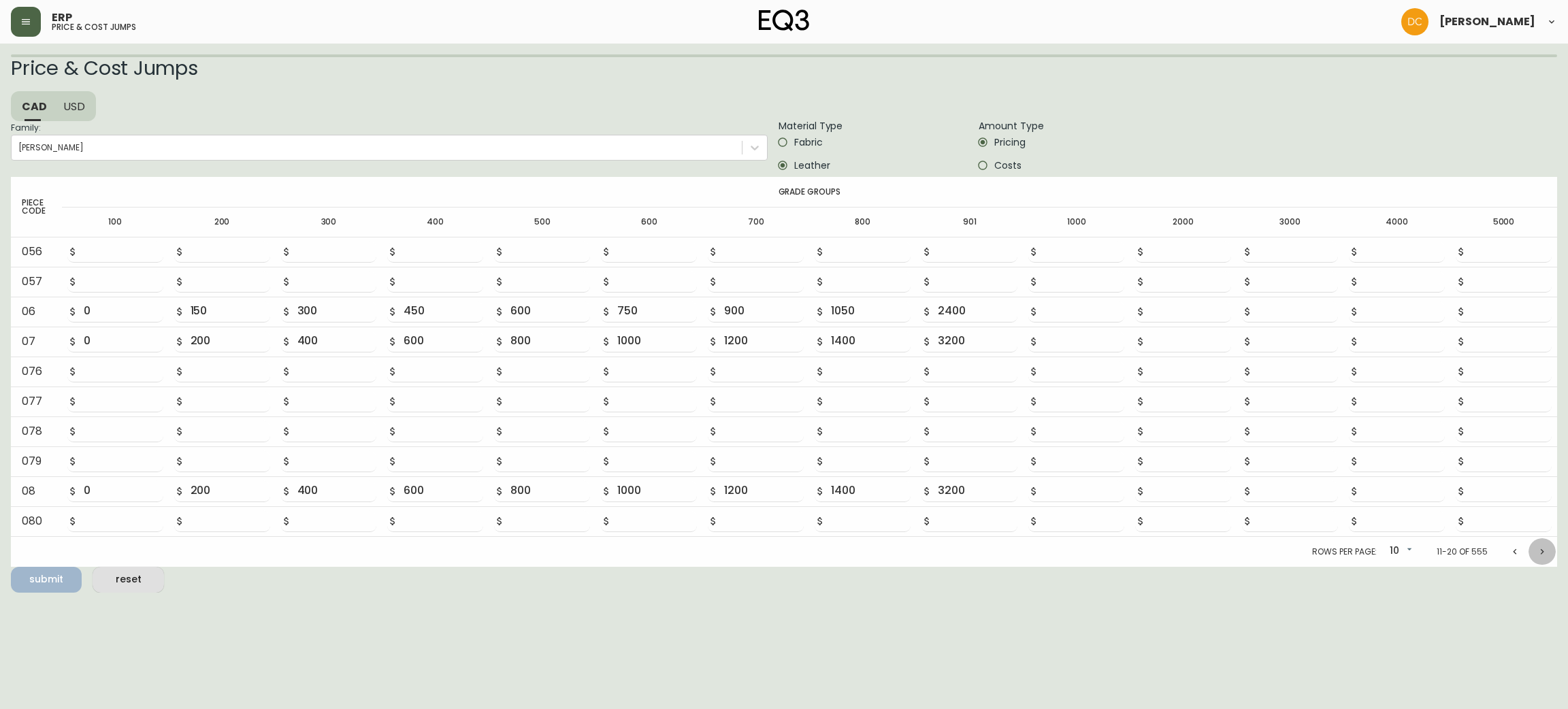
type input "1600"
type input "0"
type input "100"
type input "200"
type input "300"
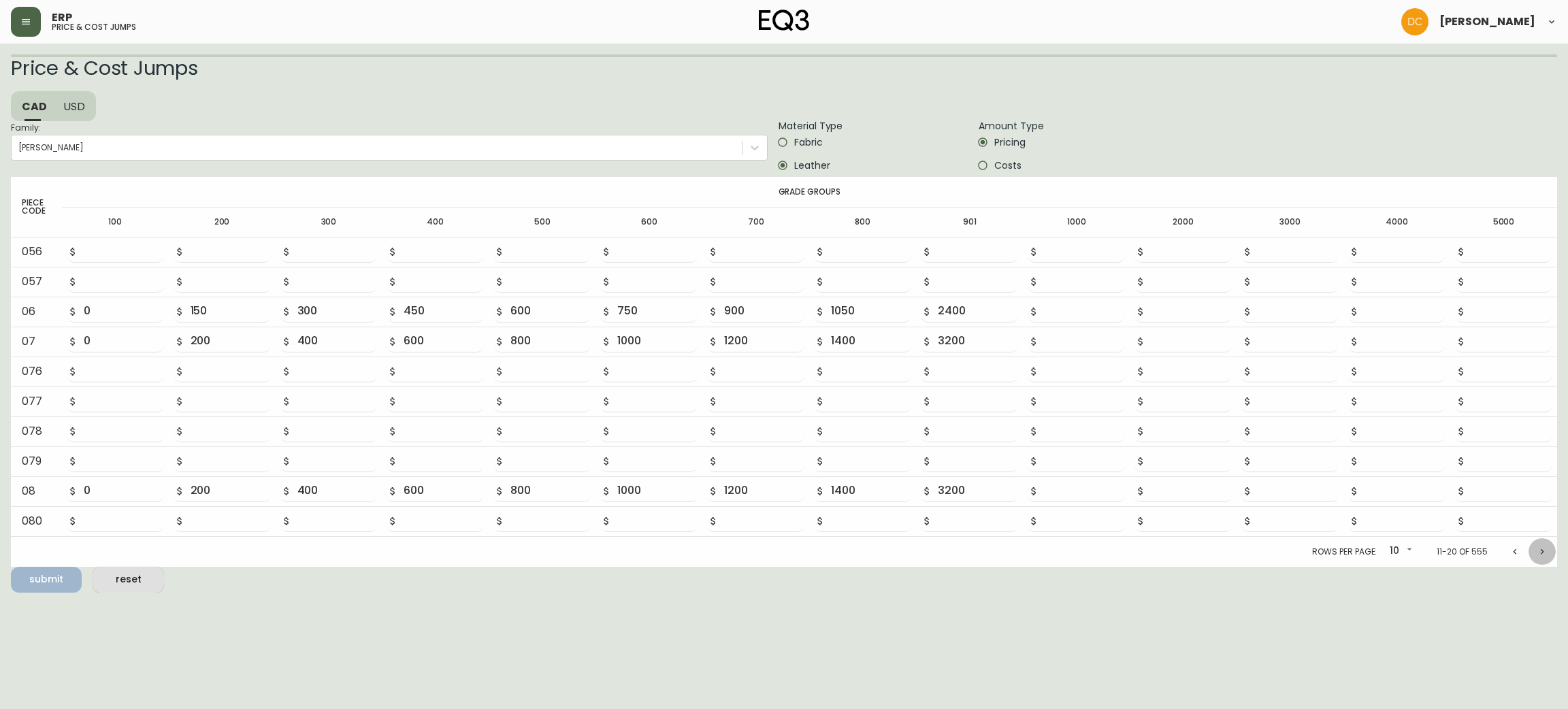
type input "400"
type input "500"
type input "600"
type input "700"
type input "1600"
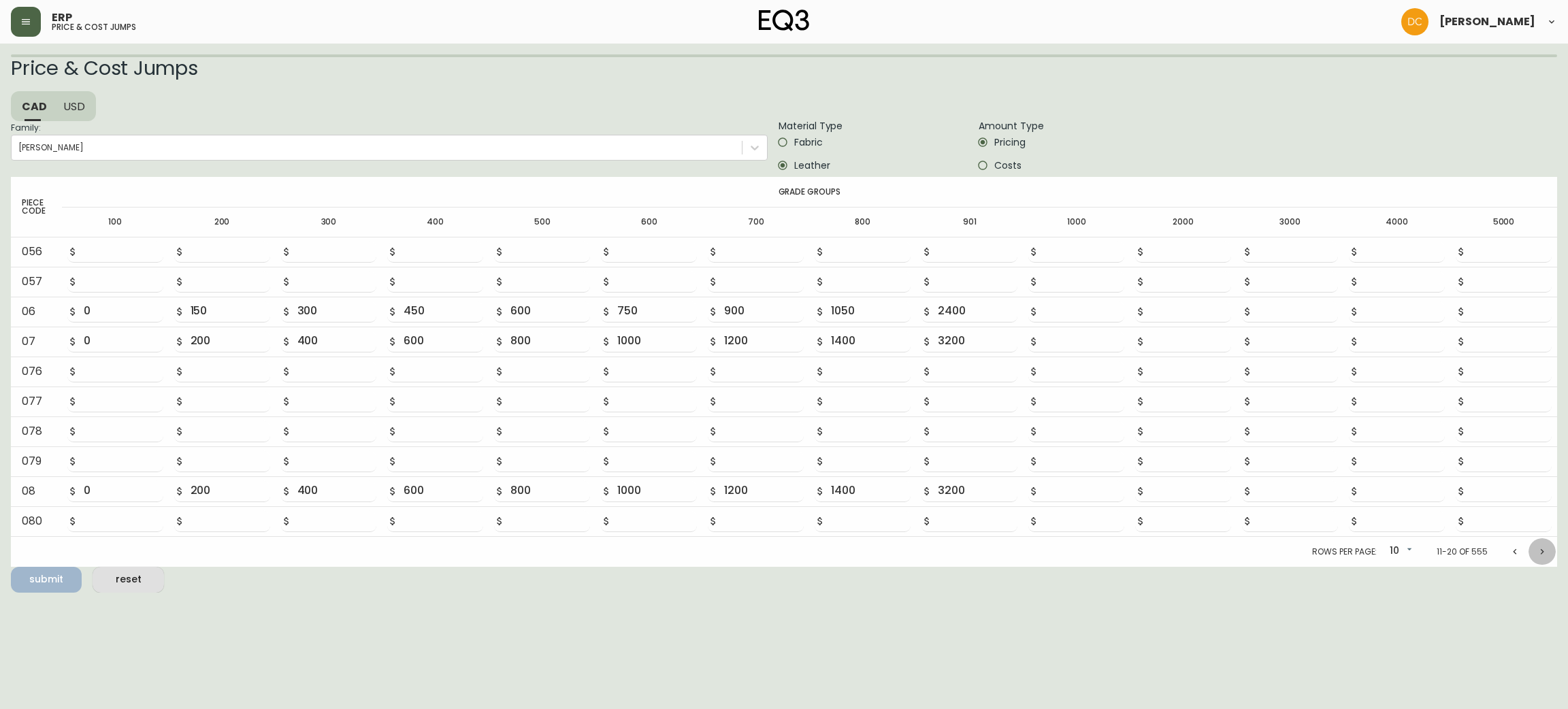
type input "0"
type input "100"
type input "200"
type input "300"
type input "400"
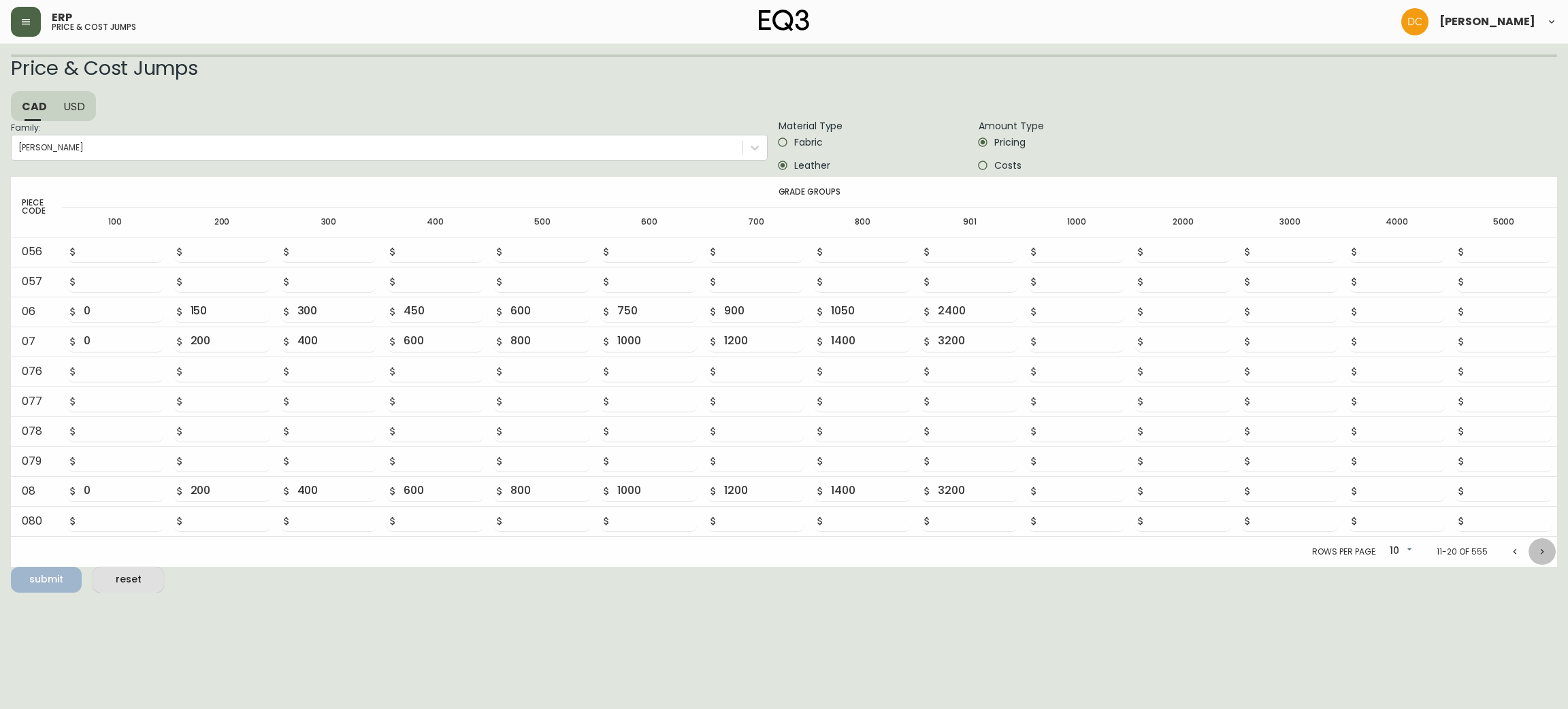
type input "500"
type input "600"
type input "700"
type input "0"
type input "100"
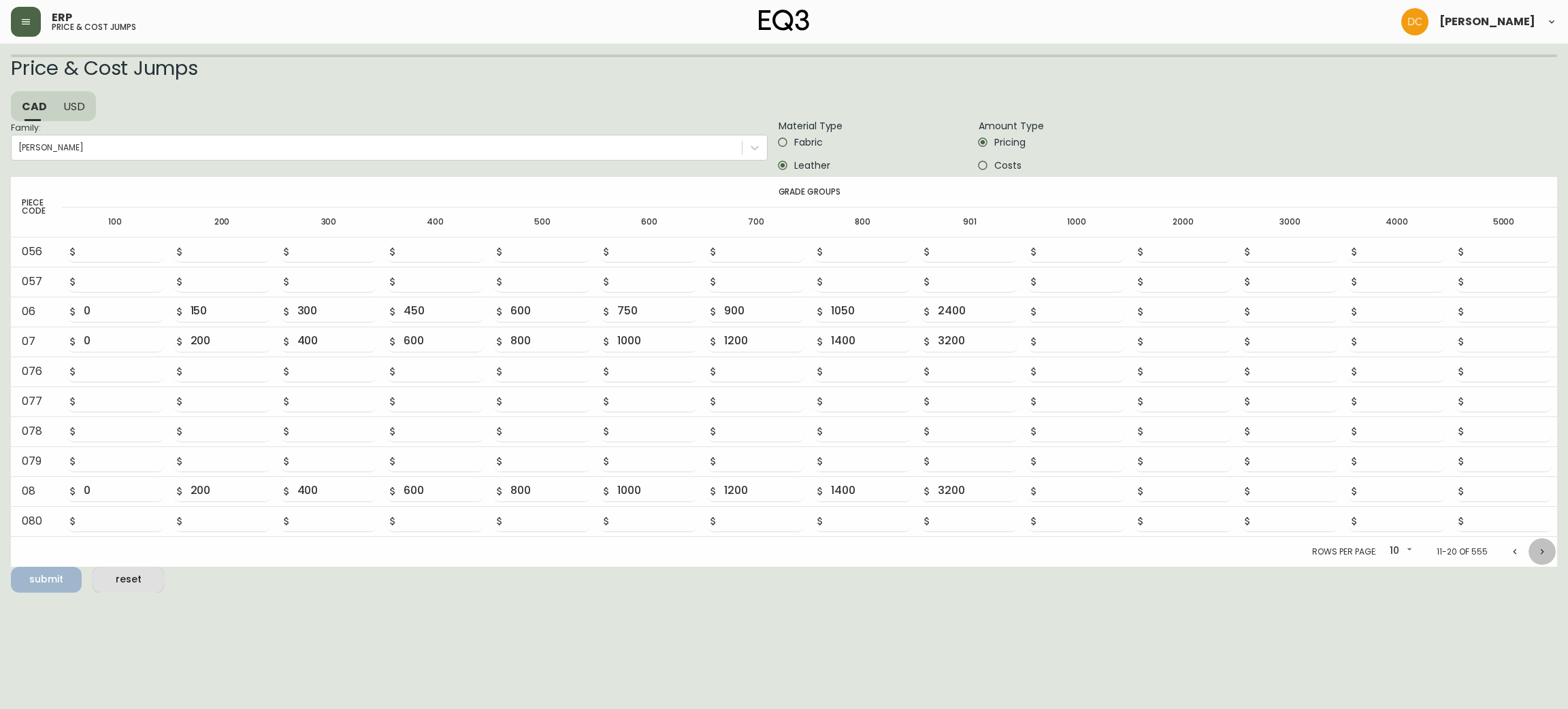
type input "200"
type input "300"
type input "400"
type input "500"
type input "600"
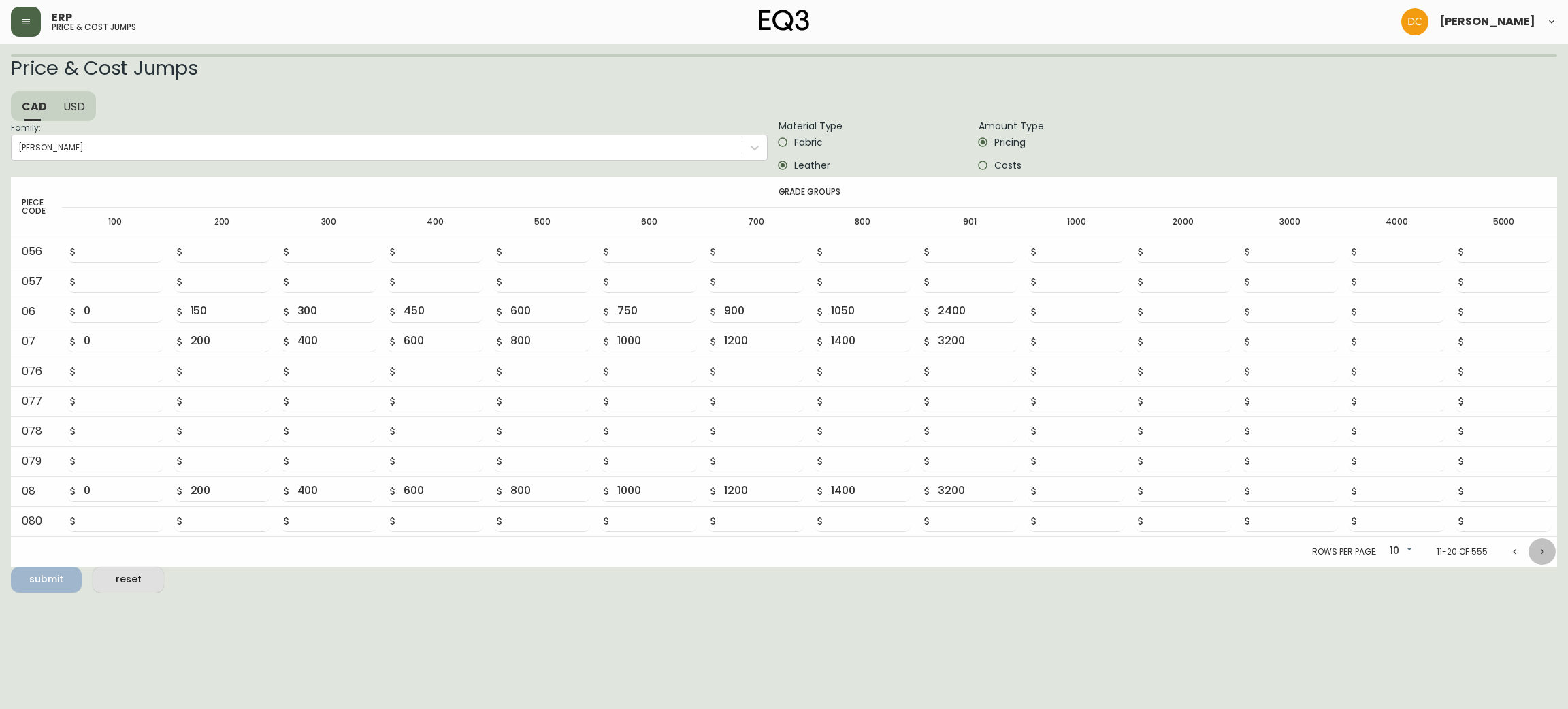
type input "700"
type input "0"
type input "100"
type input "200"
type input "300"
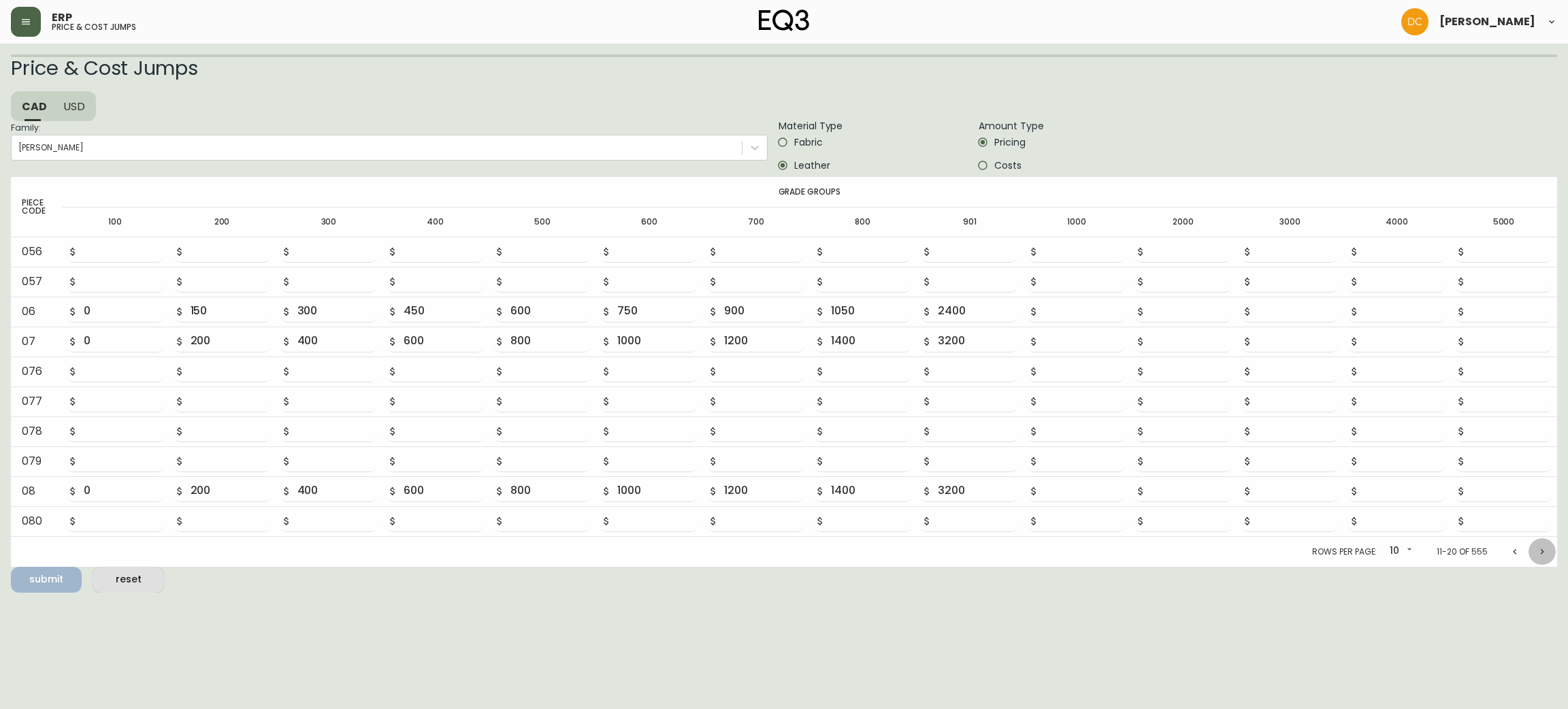
type input "400"
type input "500"
type input "600"
type input "700"
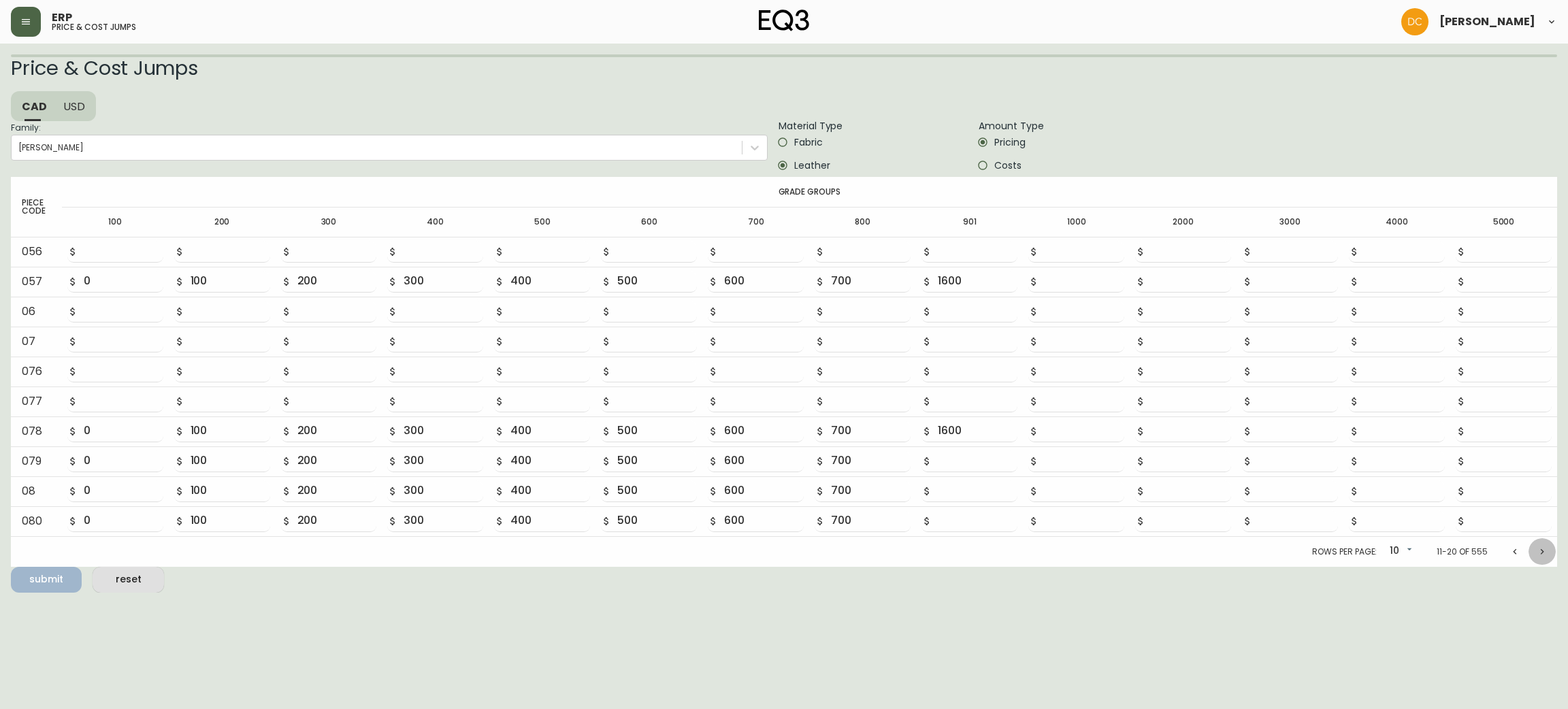
click at [1534, 547] on button "Next page" at bounding box center [1542, 551] width 27 height 27
click at [1534, 547] on button "Next page" at bounding box center [1542, 549] width 27 height 27
type input "0"
type input "200"
type input "400"
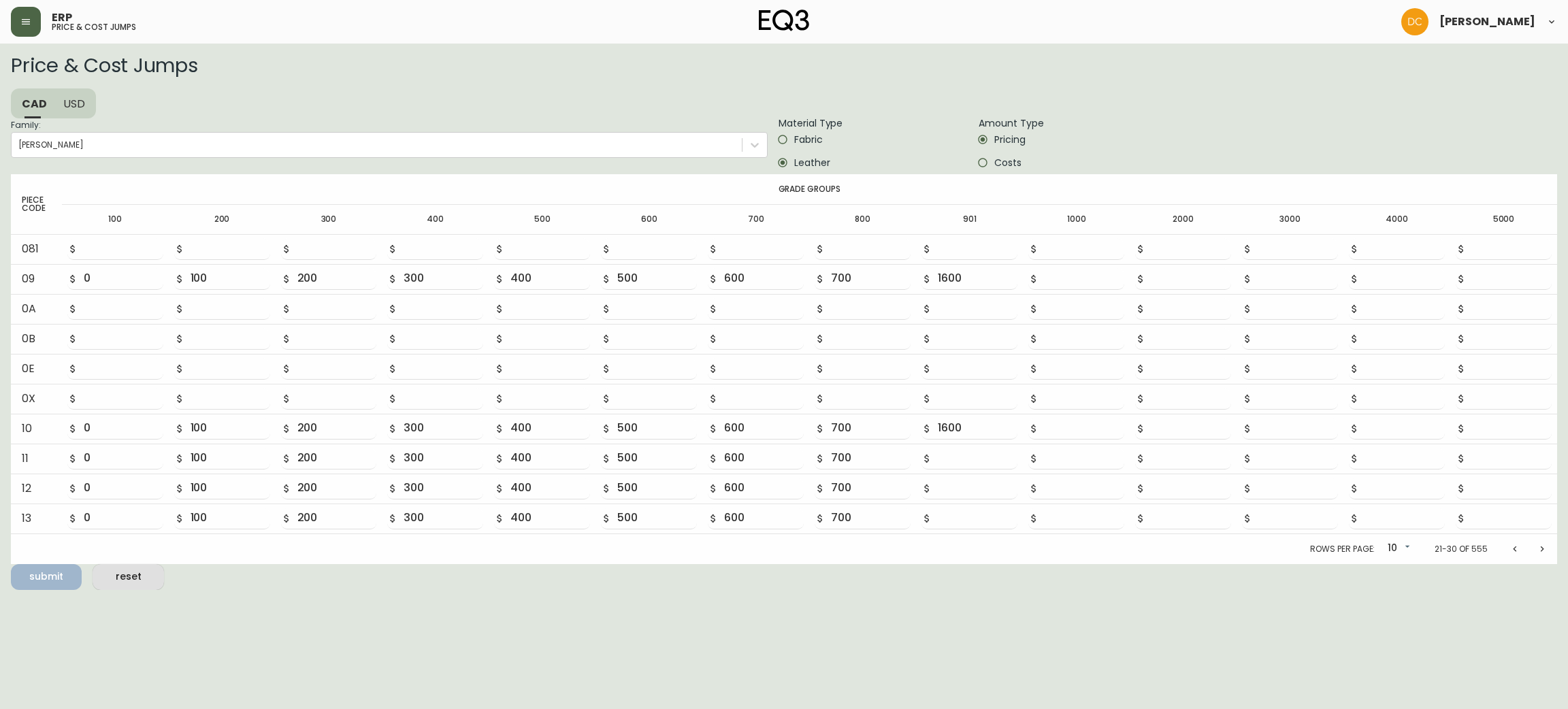
type input "600"
type input "800"
type input "1000"
type input "1200"
type input "1400"
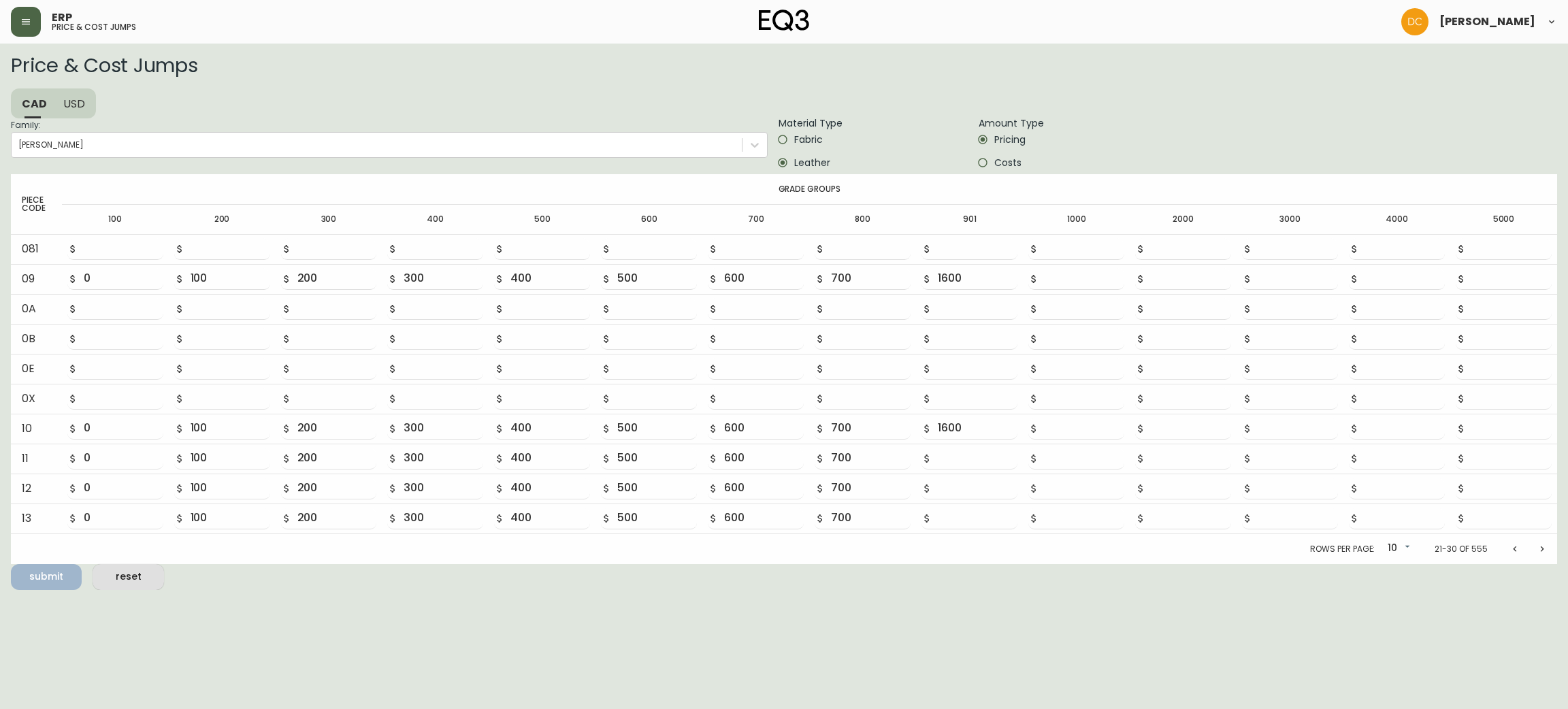
type input "3200"
type input "0"
type input "200"
type input "400"
type input "600"
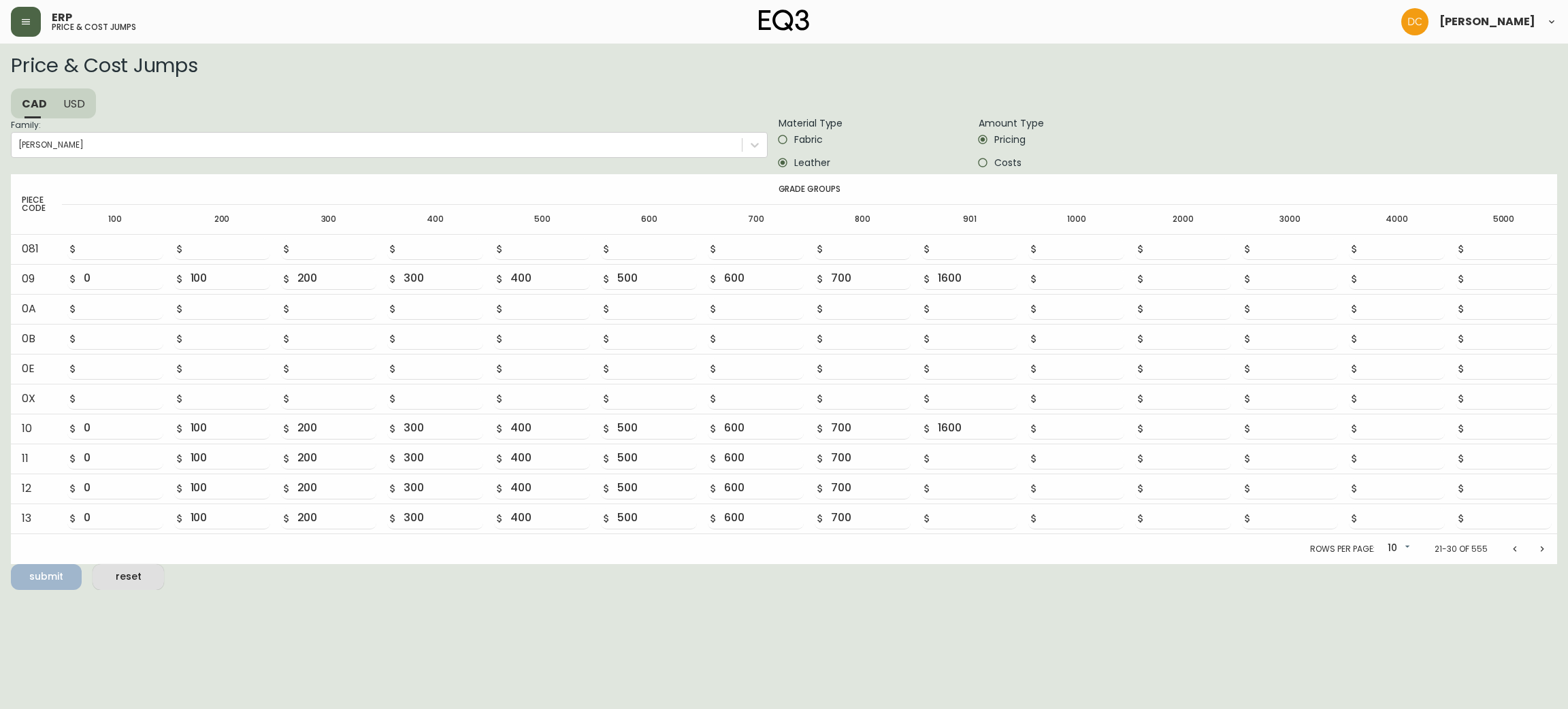
type input "800"
type input "1000"
type input "1200"
type input "1400"
type input "3200"
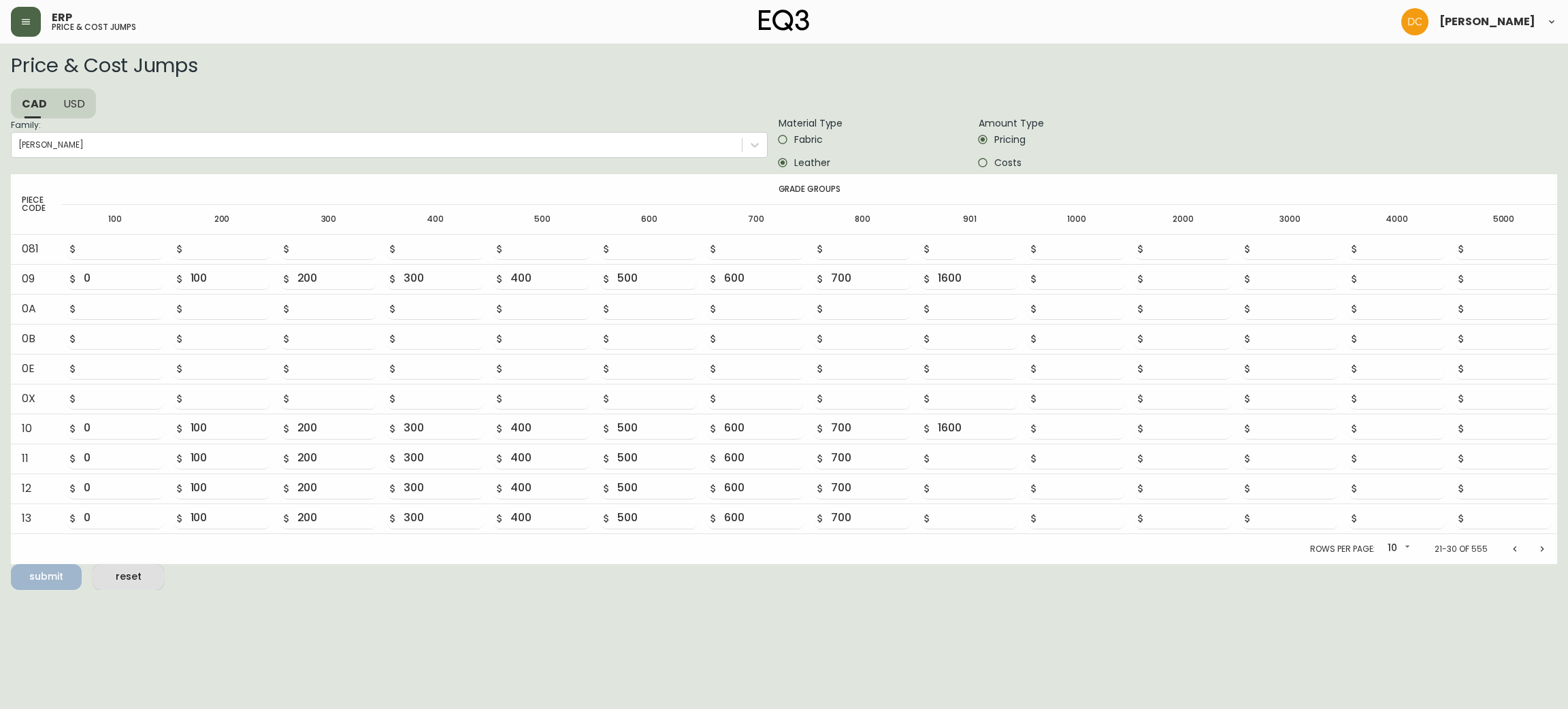
type input "0"
type input "200"
type input "400"
type input "600"
type input "800"
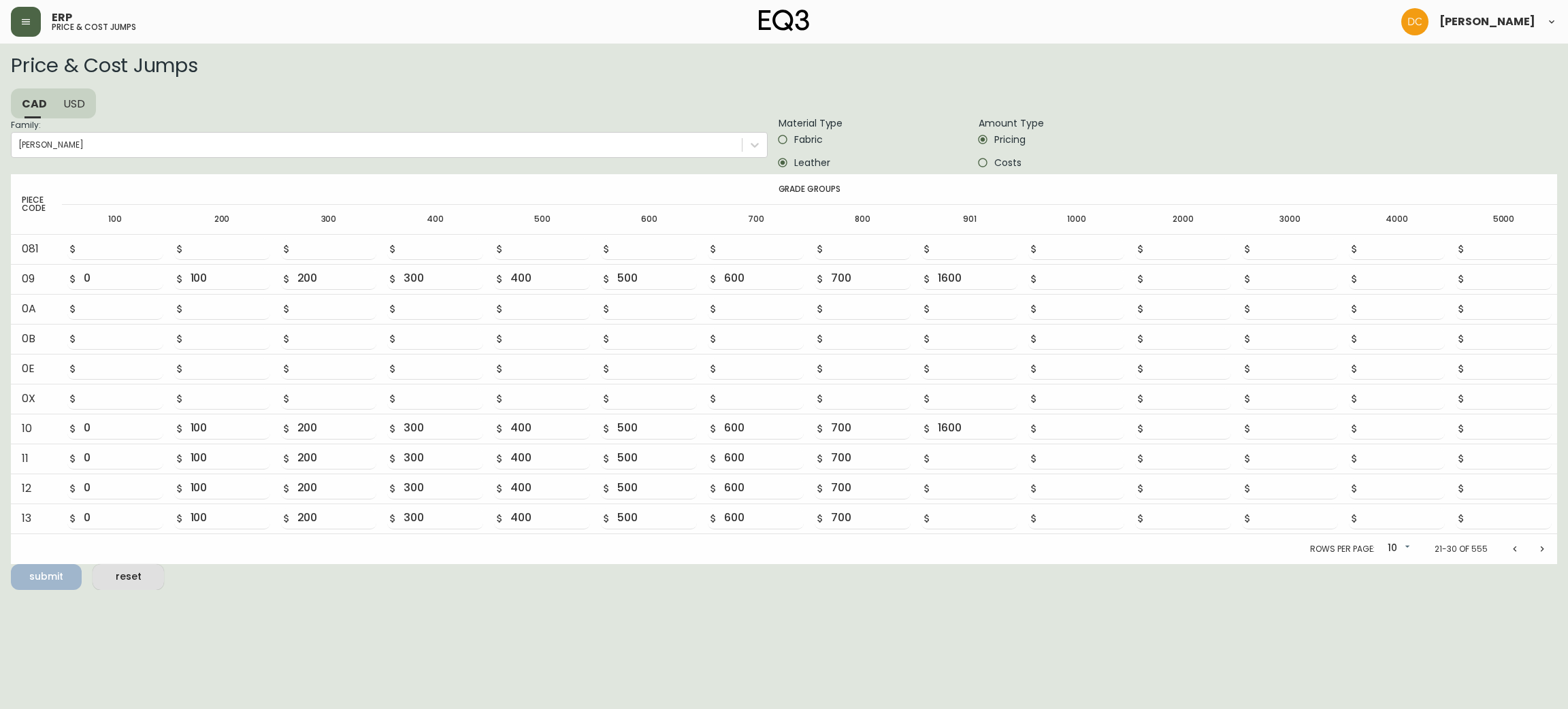
type input "1000"
type input "1200"
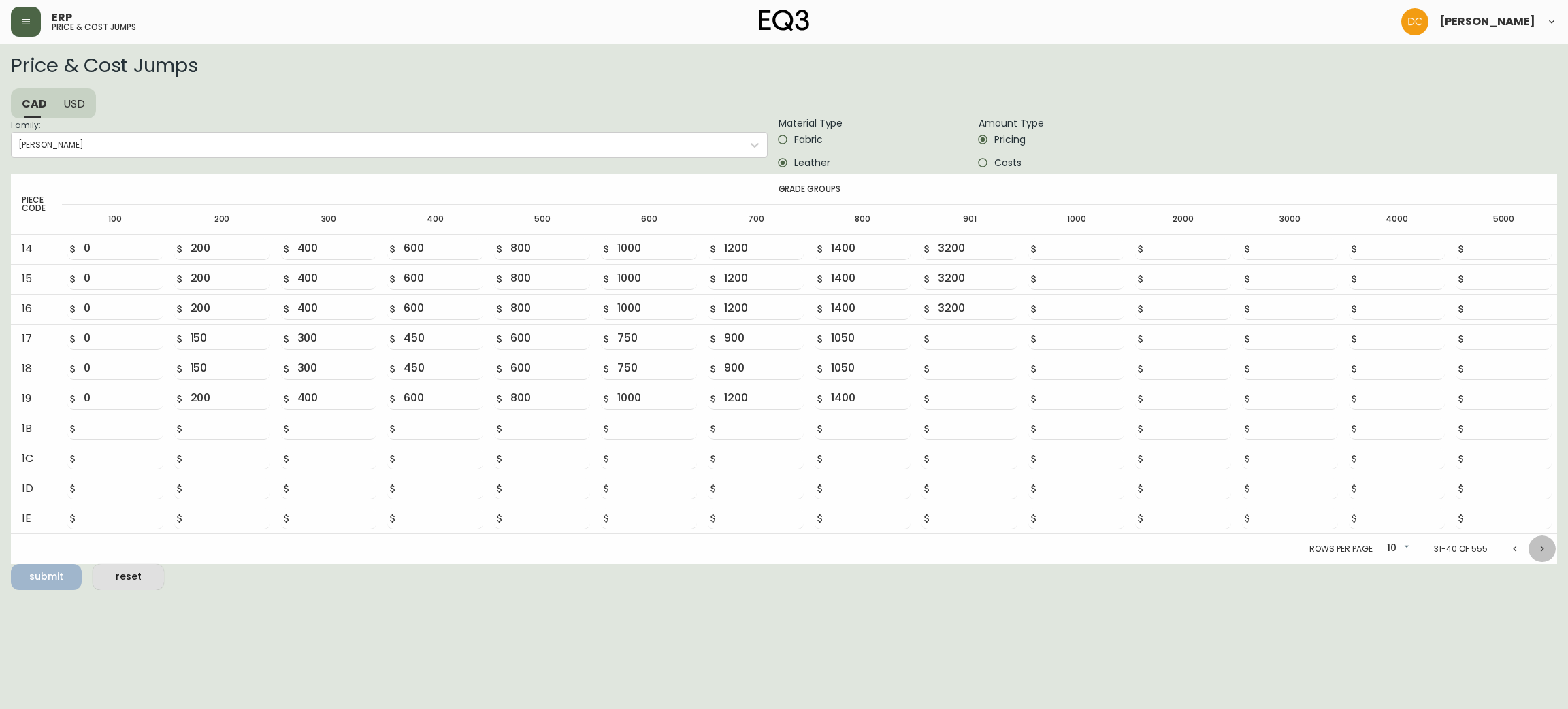
click at [1534, 547] on button "Next page" at bounding box center [1542, 549] width 27 height 27
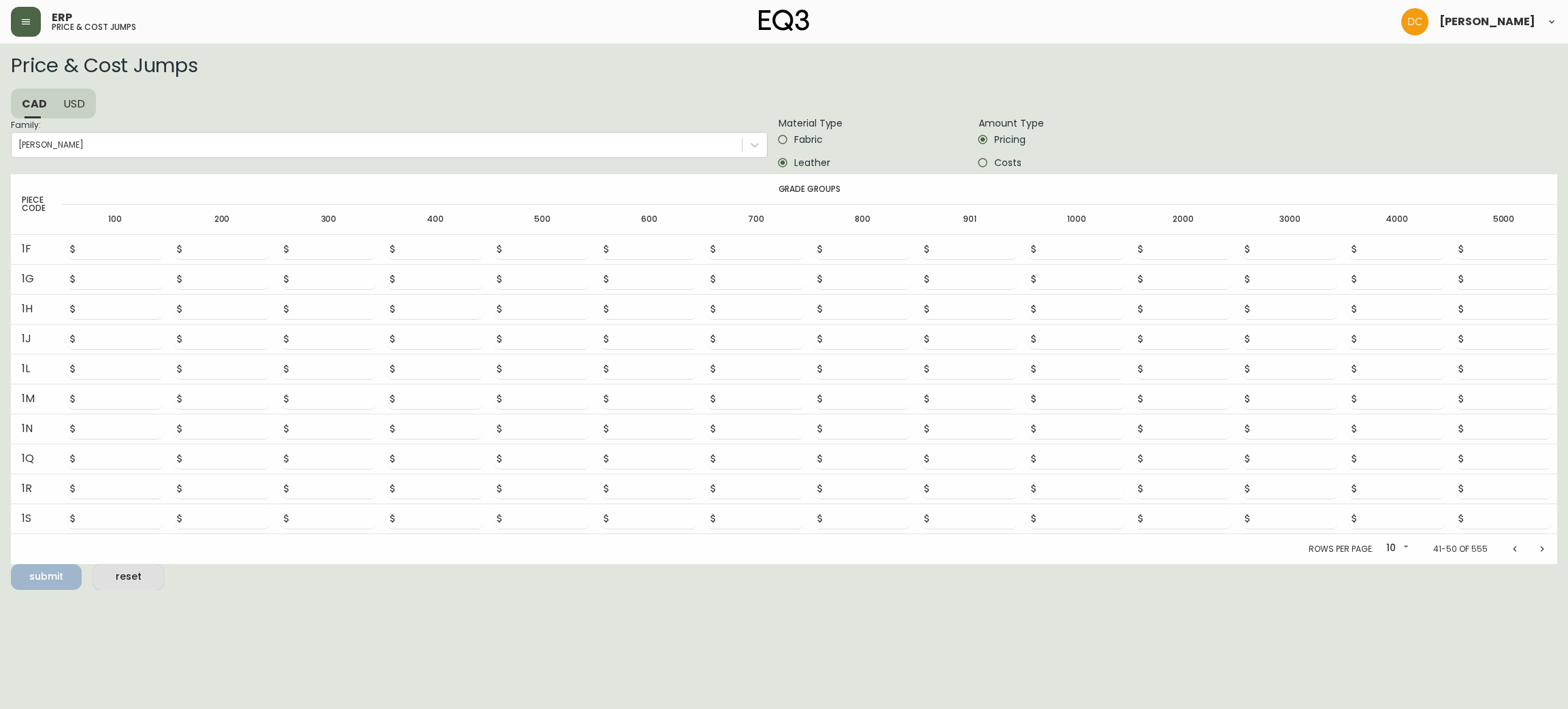
click at [1534, 547] on button "Next page" at bounding box center [1542, 549] width 27 height 27
click at [1534, 547] on button "Next page" at bounding box center [1542, 551] width 27 height 27
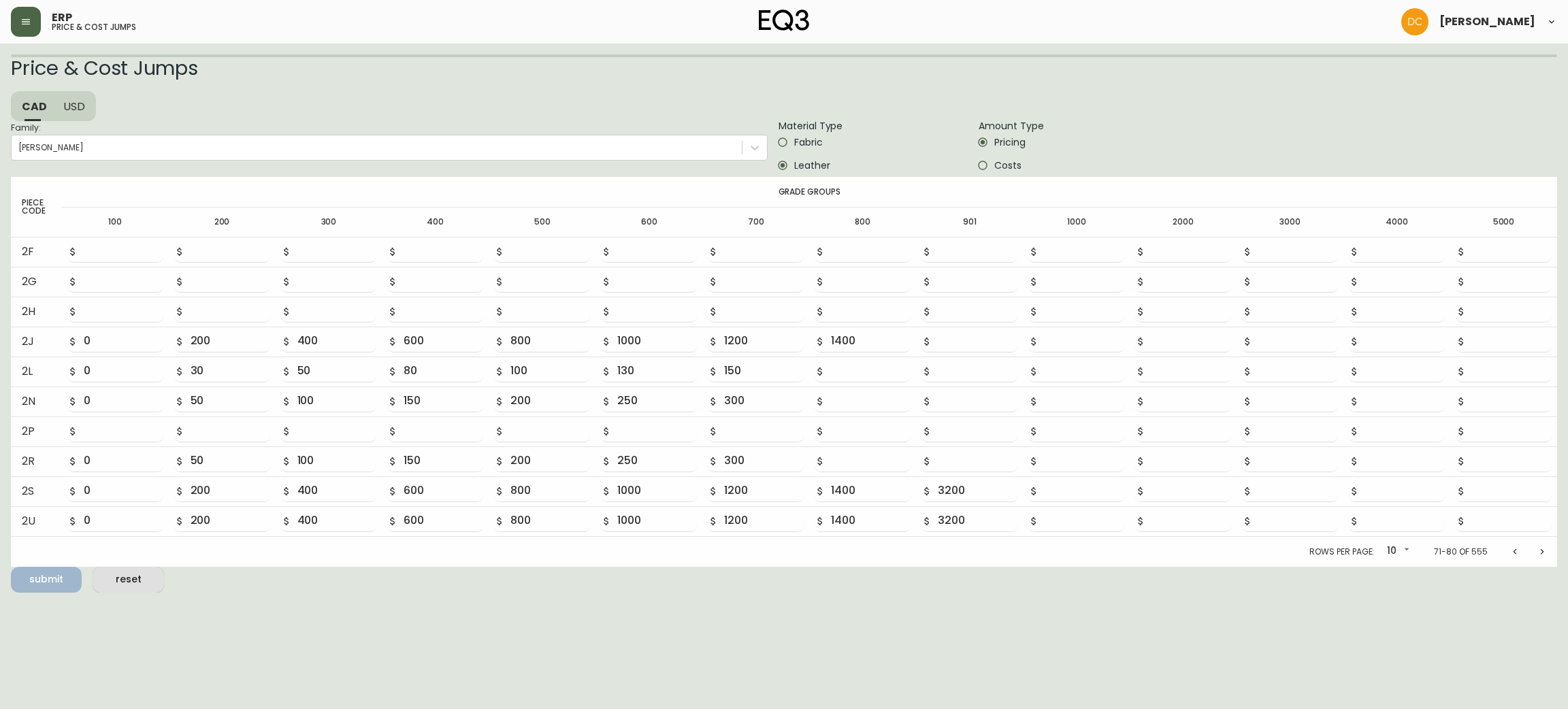
click at [1534, 547] on button "Next page" at bounding box center [1542, 551] width 27 height 27
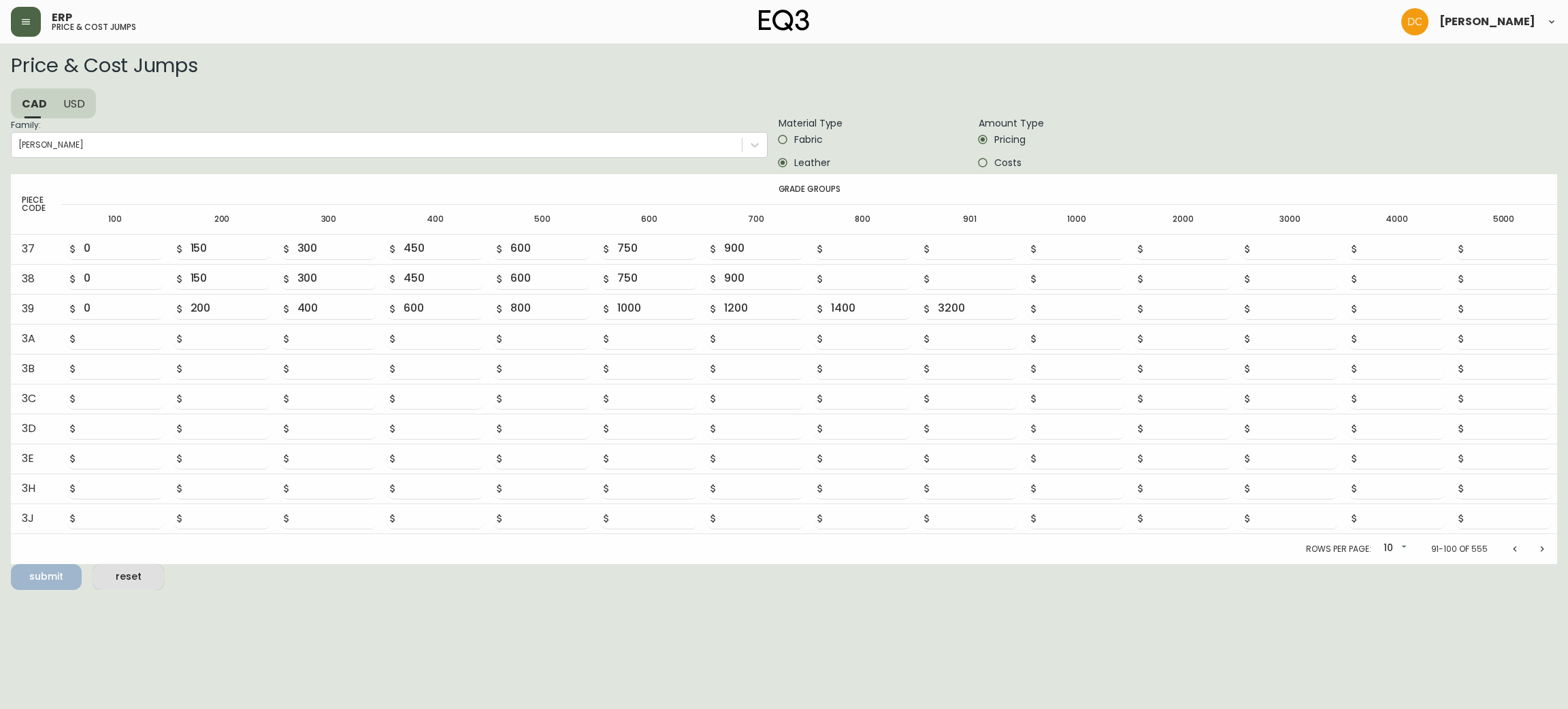
click at [1534, 547] on button "Next page" at bounding box center [1542, 549] width 27 height 27
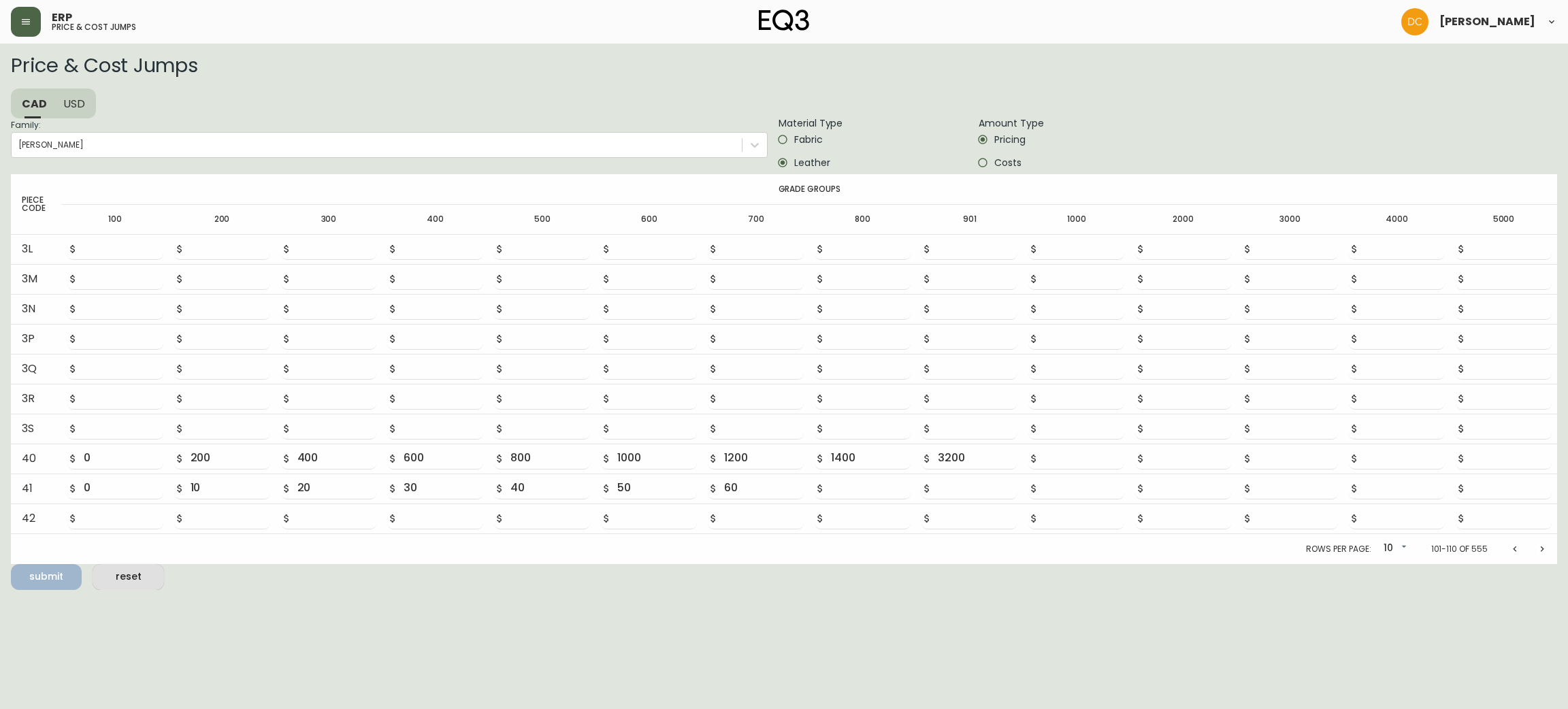
drag, startPoint x: 1534, startPoint y: 547, endPoint x: 1368, endPoint y: 602, distance: 174.9
click at [1368, 590] on html "ERP price & cost jumps [PERSON_NAME] Price & Cost Jumps CAD USD Family: Oskar M…" at bounding box center [784, 294] width 1568 height 590
click at [1534, 554] on button "Next page" at bounding box center [1542, 549] width 27 height 27
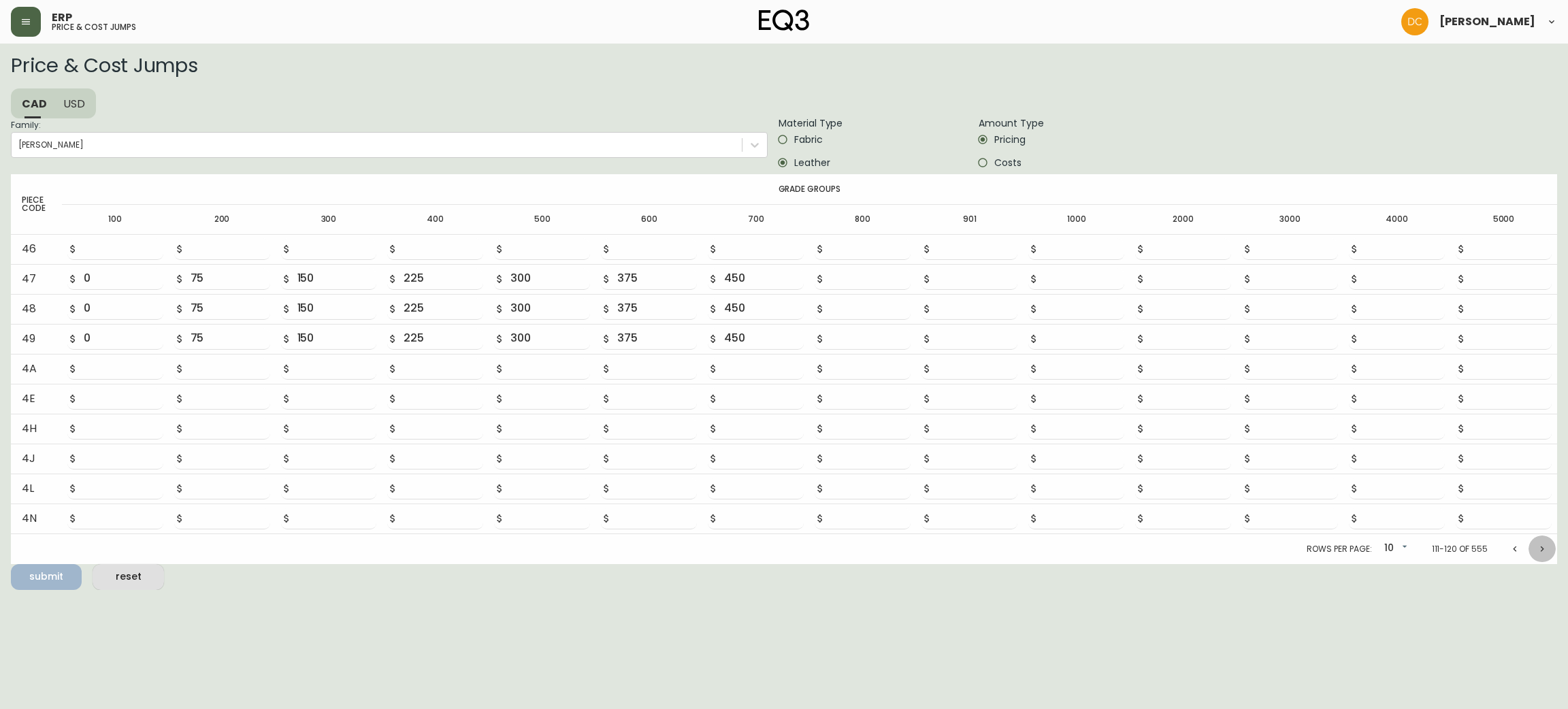
click at [1534, 554] on button "Next page" at bounding box center [1542, 549] width 27 height 27
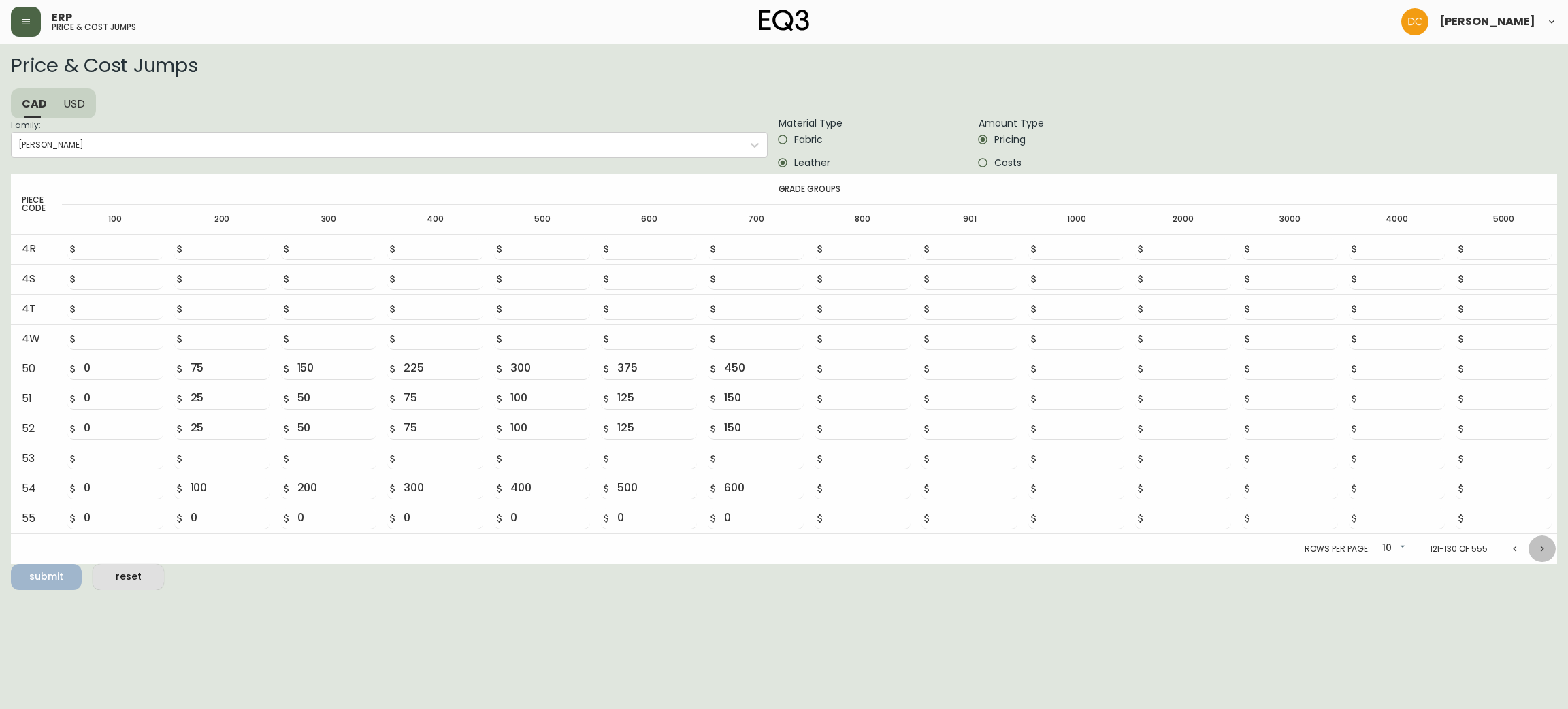
click at [1534, 554] on button "Next page" at bounding box center [1542, 549] width 27 height 27
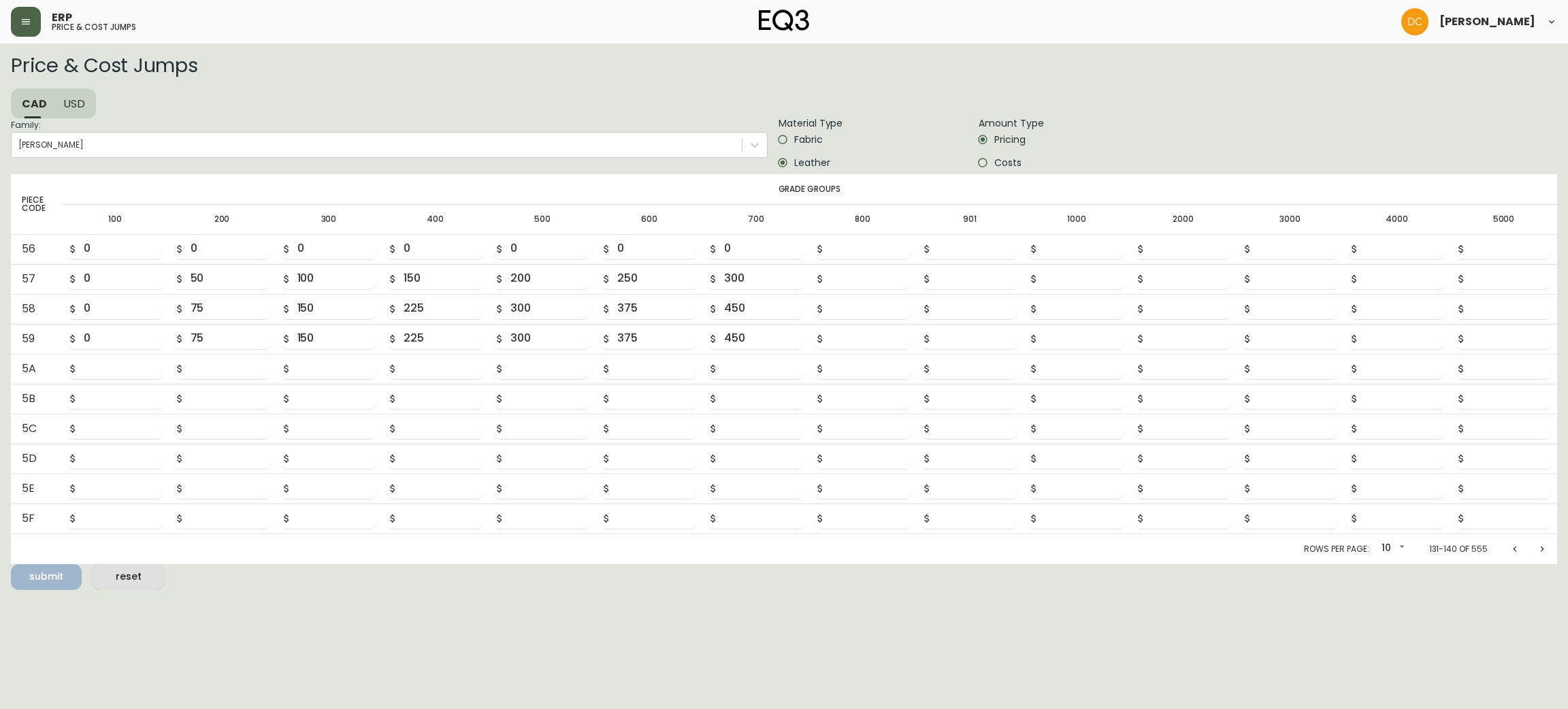
click at [1534, 554] on button "Next page" at bounding box center [1542, 549] width 27 height 27
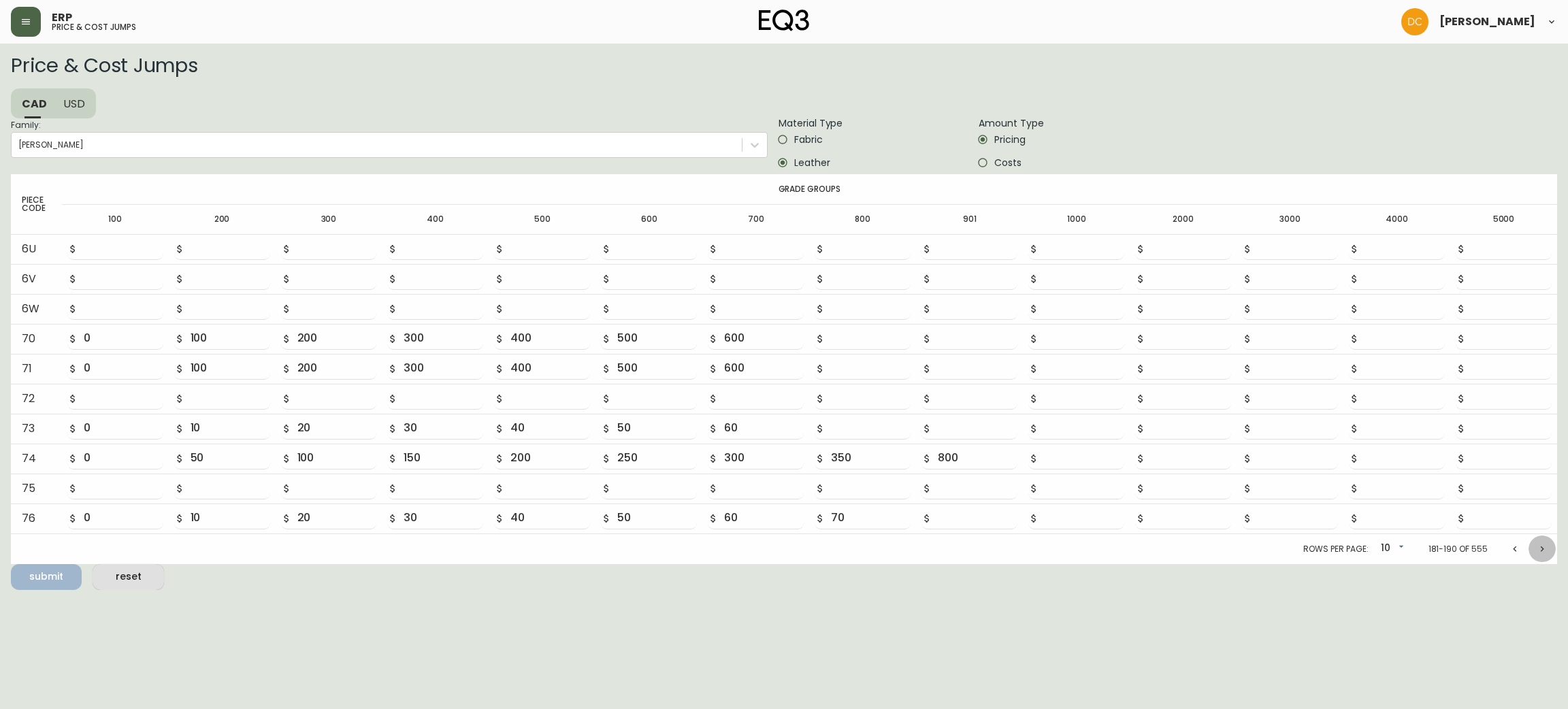
click at [1534, 554] on button "Next page" at bounding box center [1542, 549] width 27 height 27
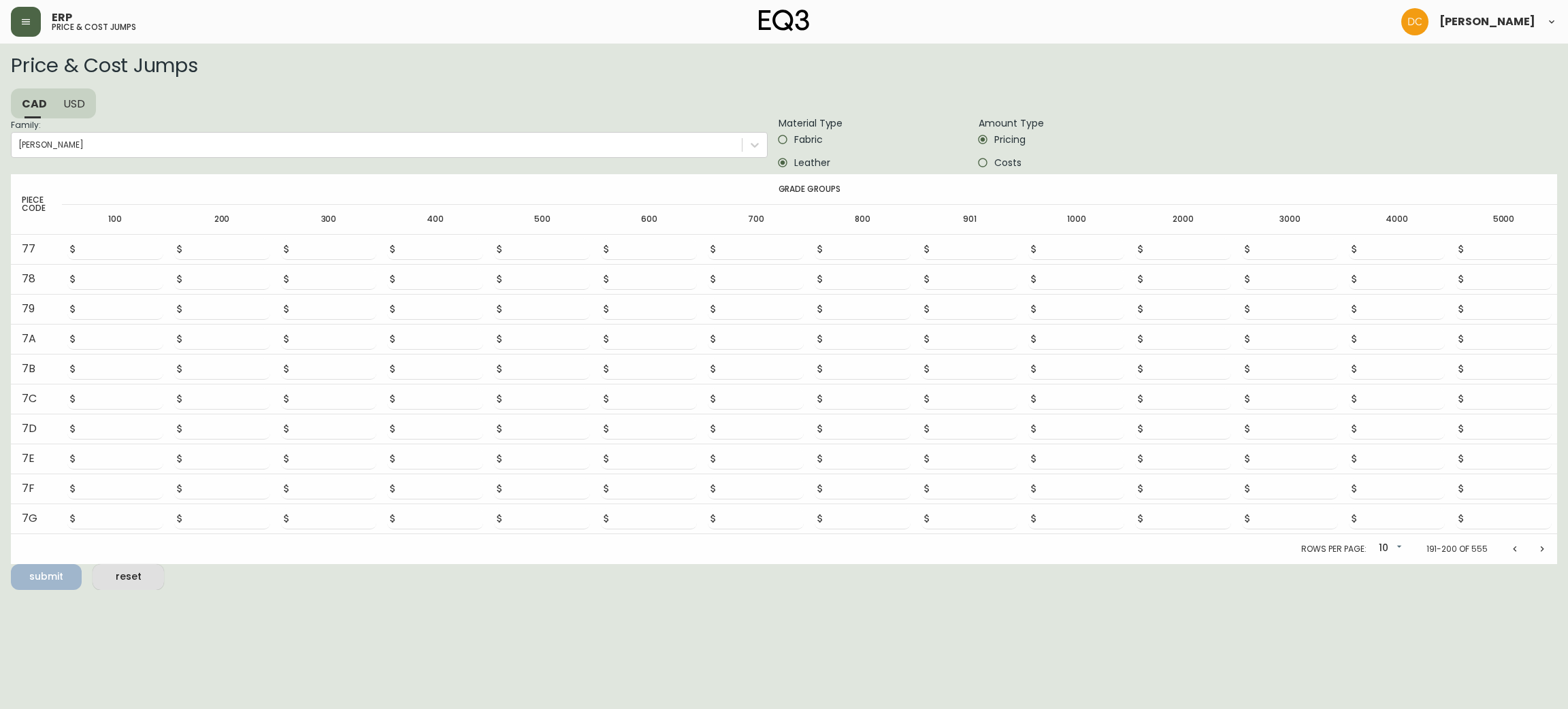
click at [1534, 554] on button "Next page" at bounding box center [1542, 549] width 27 height 27
click at [1534, 554] on button "Next page" at bounding box center [1542, 551] width 27 height 27
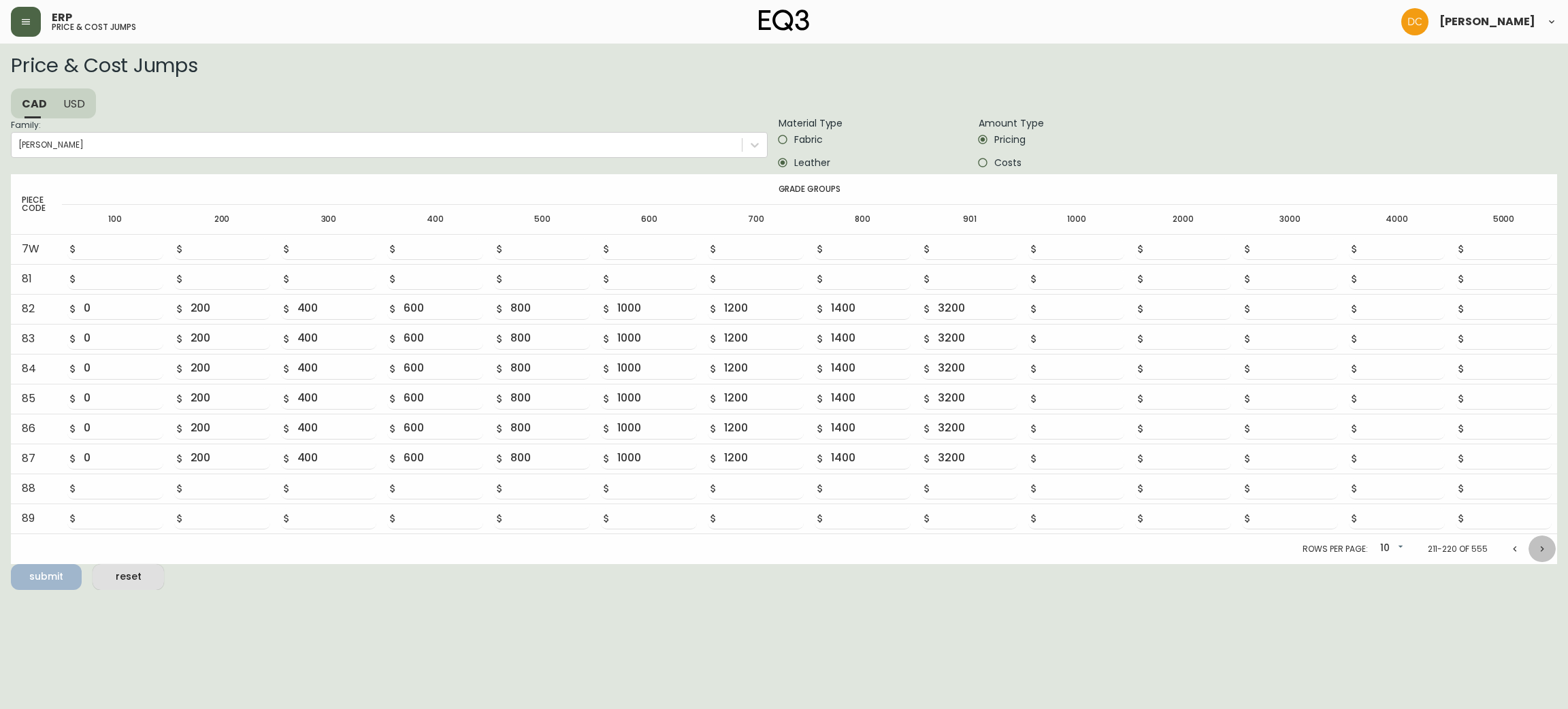
click at [1534, 554] on button "Next page" at bounding box center [1542, 549] width 27 height 27
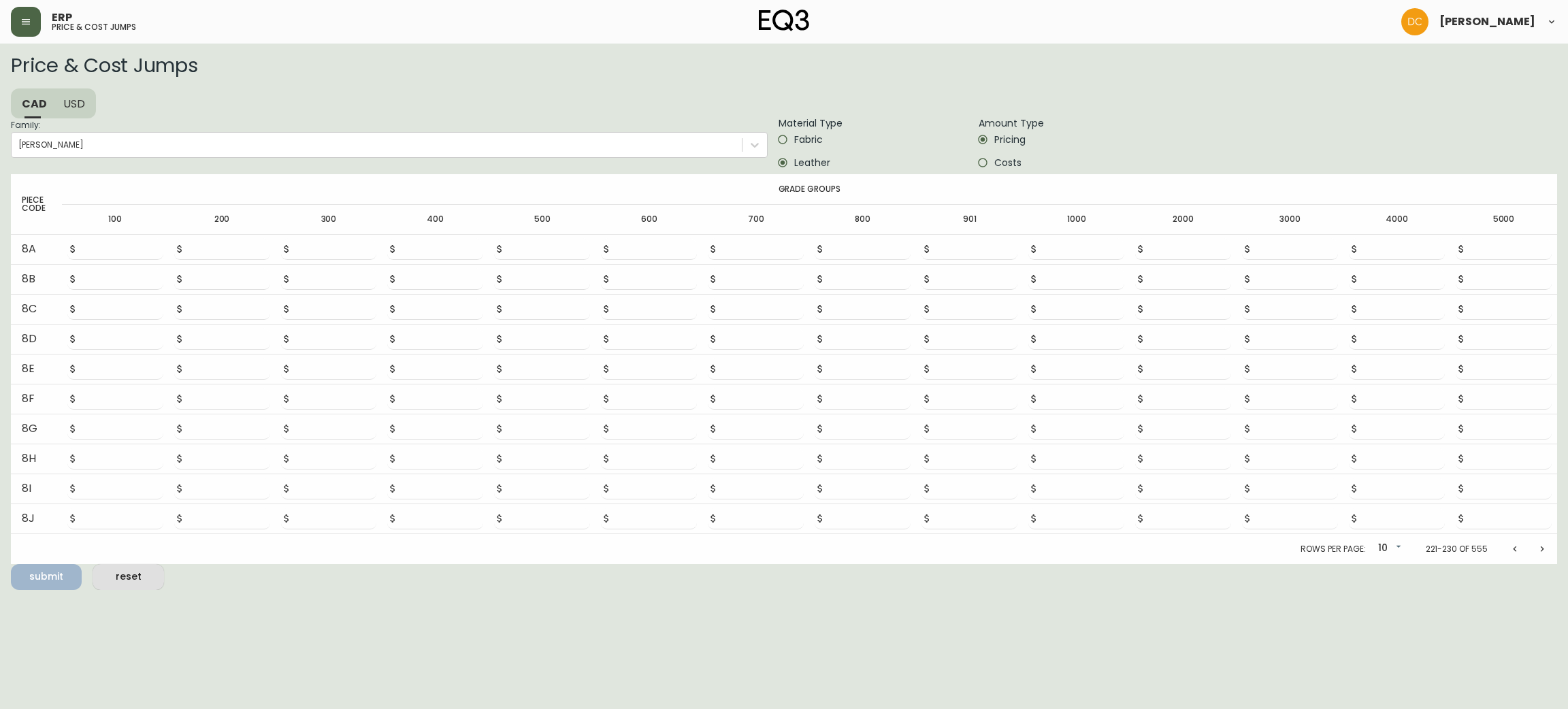
click at [1534, 554] on button "Next page" at bounding box center [1542, 549] width 27 height 27
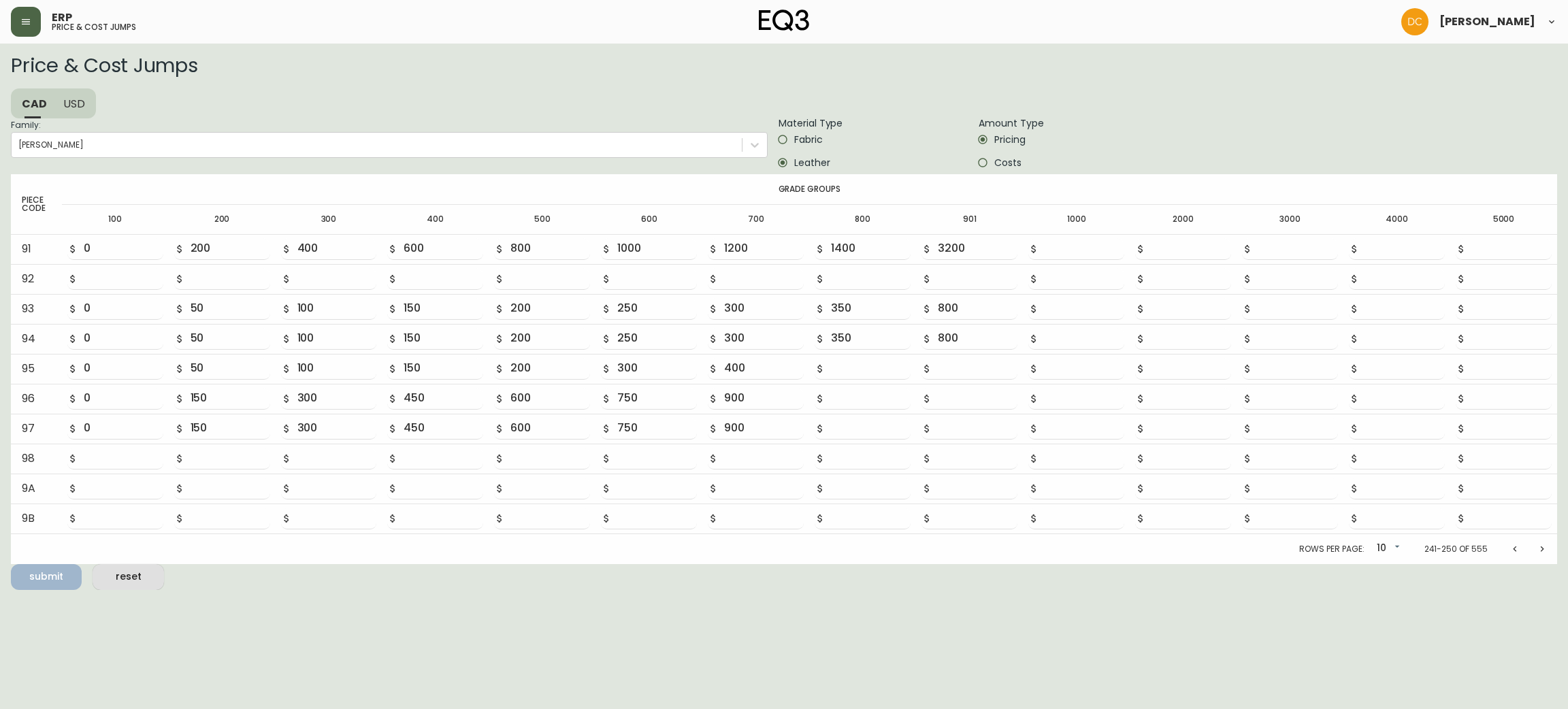
click at [1534, 554] on button "Next page" at bounding box center [1542, 549] width 27 height 27
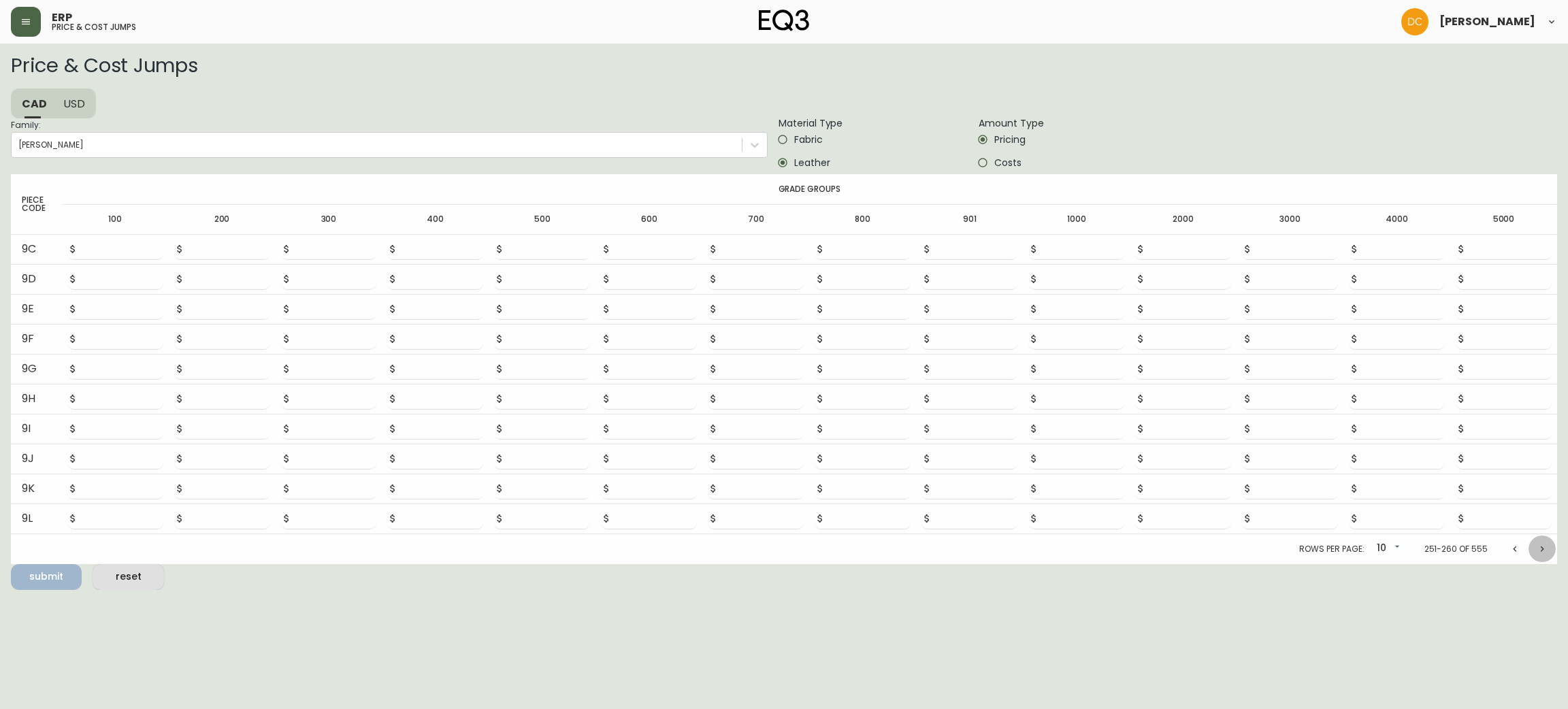
click at [1534, 554] on button "Next page" at bounding box center [1542, 549] width 27 height 27
click at [1534, 554] on button "Next page" at bounding box center [1542, 551] width 27 height 27
click at [1534, 554] on button "Next page" at bounding box center [1542, 549] width 27 height 27
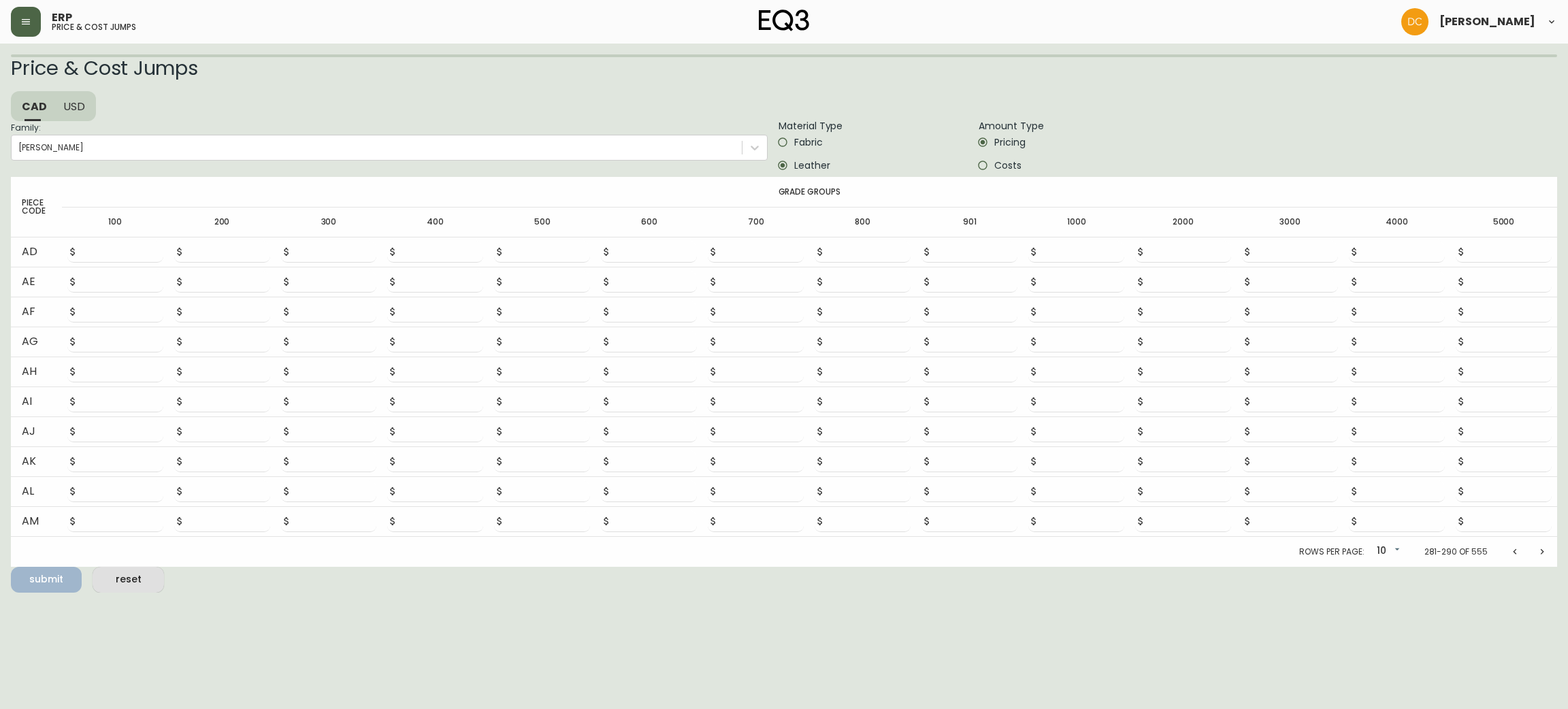
click at [1534, 554] on button "Next page" at bounding box center [1542, 551] width 27 height 27
click at [1534, 554] on button "Next page" at bounding box center [1542, 549] width 27 height 27
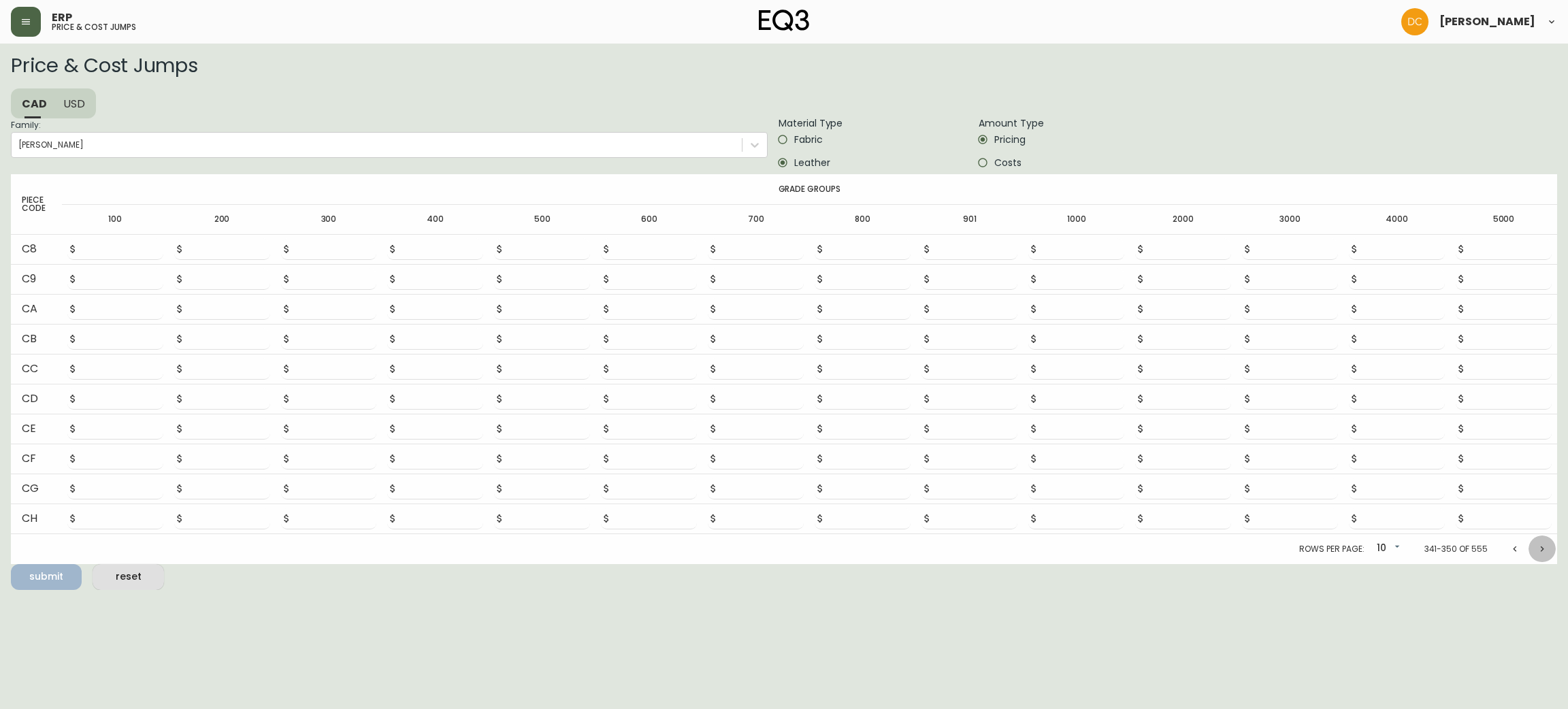
click at [1534, 554] on button "Next page" at bounding box center [1542, 549] width 27 height 27
click at [1534, 554] on button "Next page" at bounding box center [1542, 551] width 27 height 27
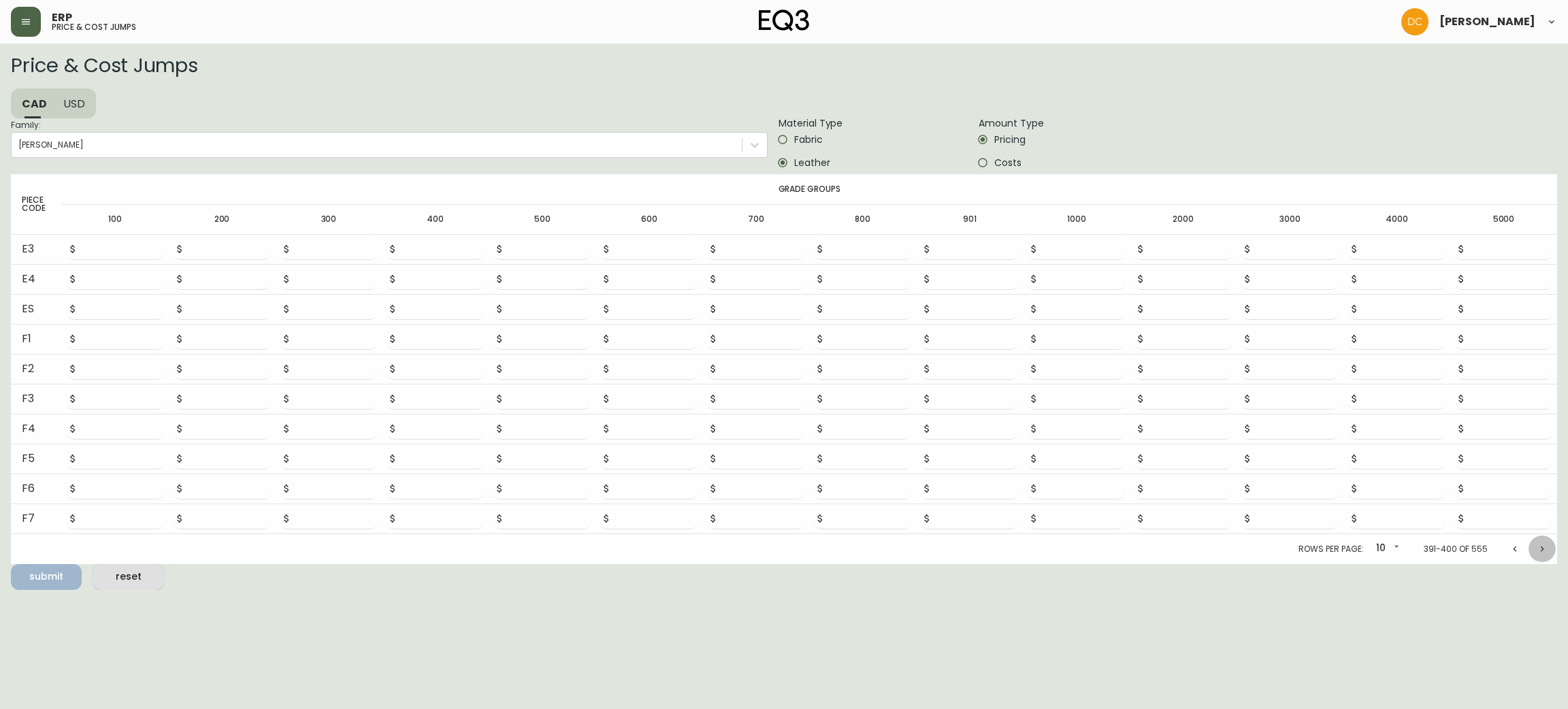
click at [1534, 554] on button "Next page" at bounding box center [1542, 549] width 27 height 27
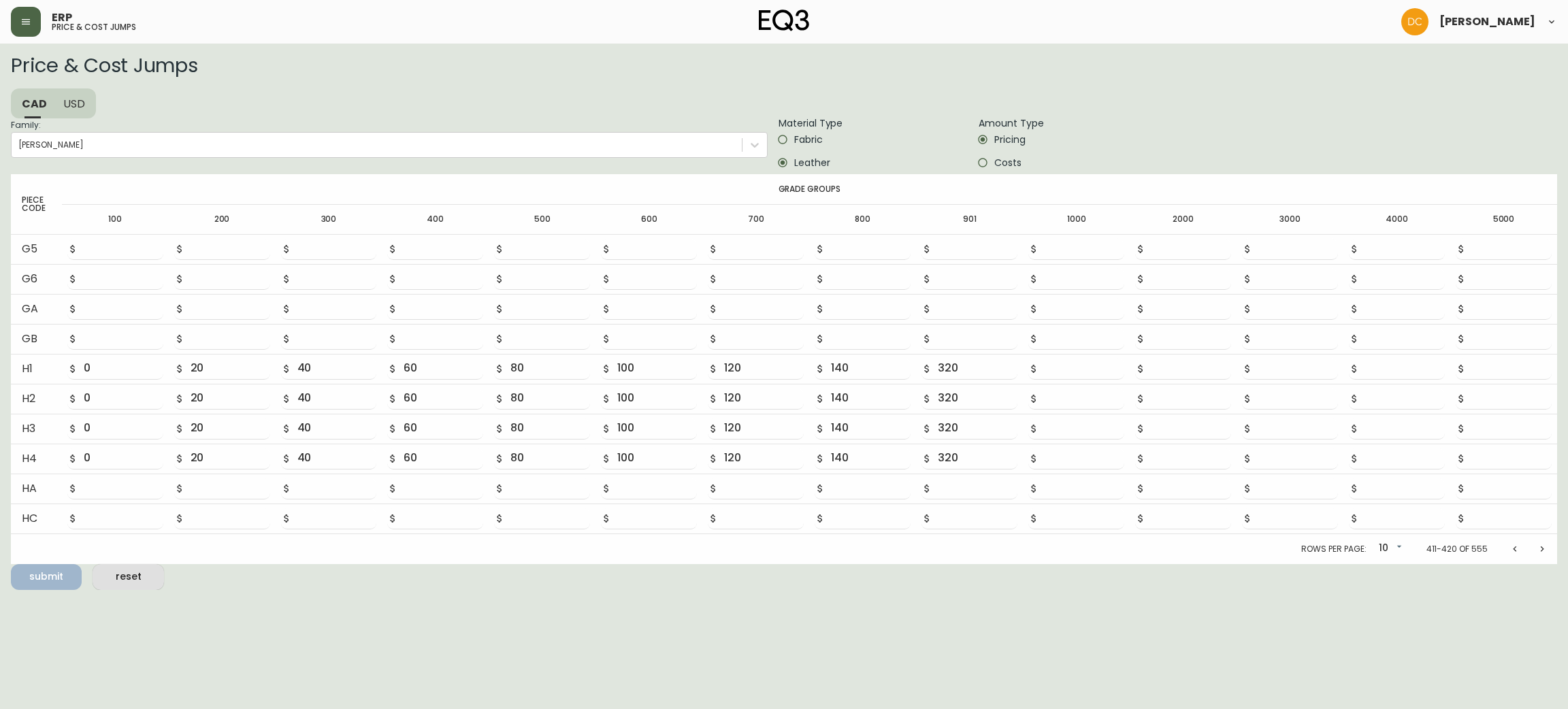
click at [1534, 554] on button "Next page" at bounding box center [1542, 549] width 27 height 27
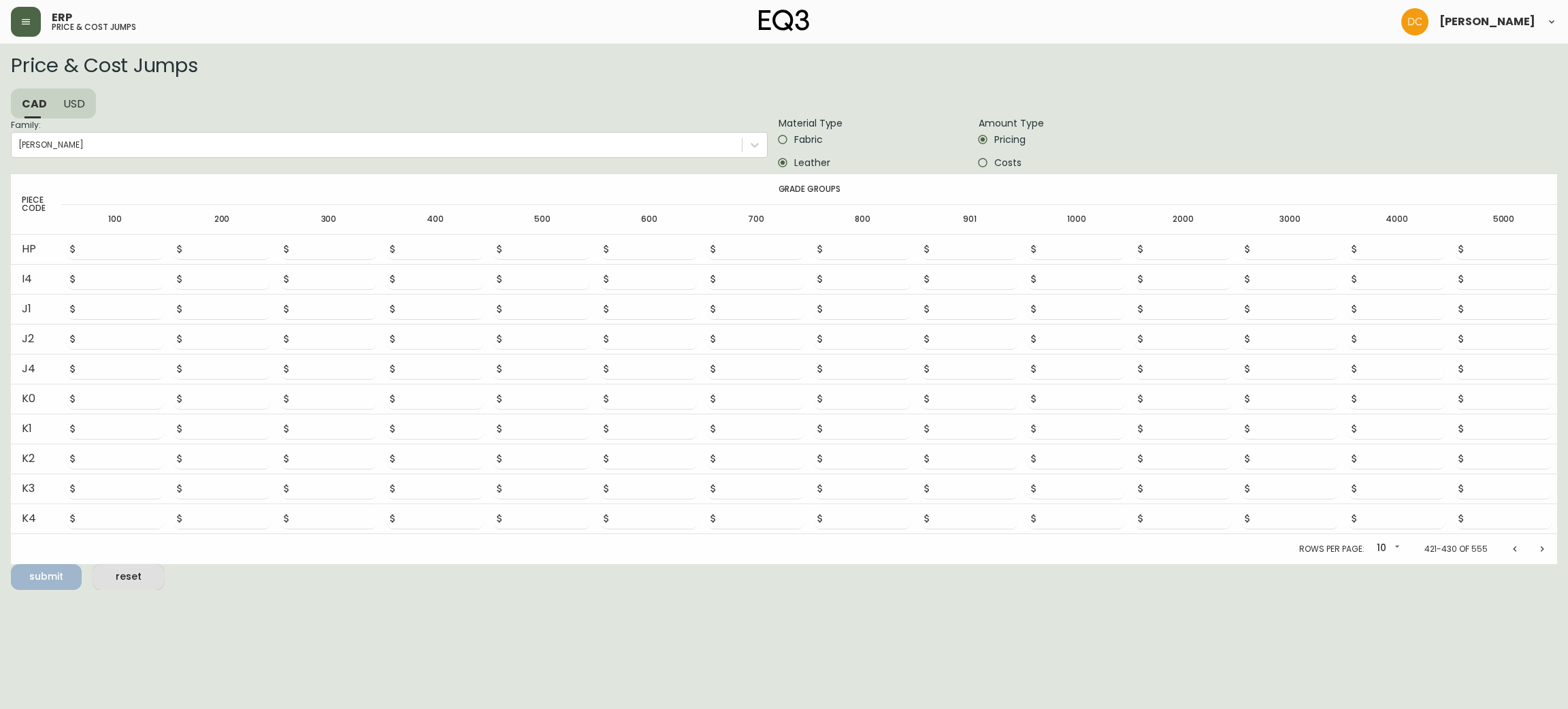
click at [1534, 554] on button "Next page" at bounding box center [1542, 549] width 27 height 27
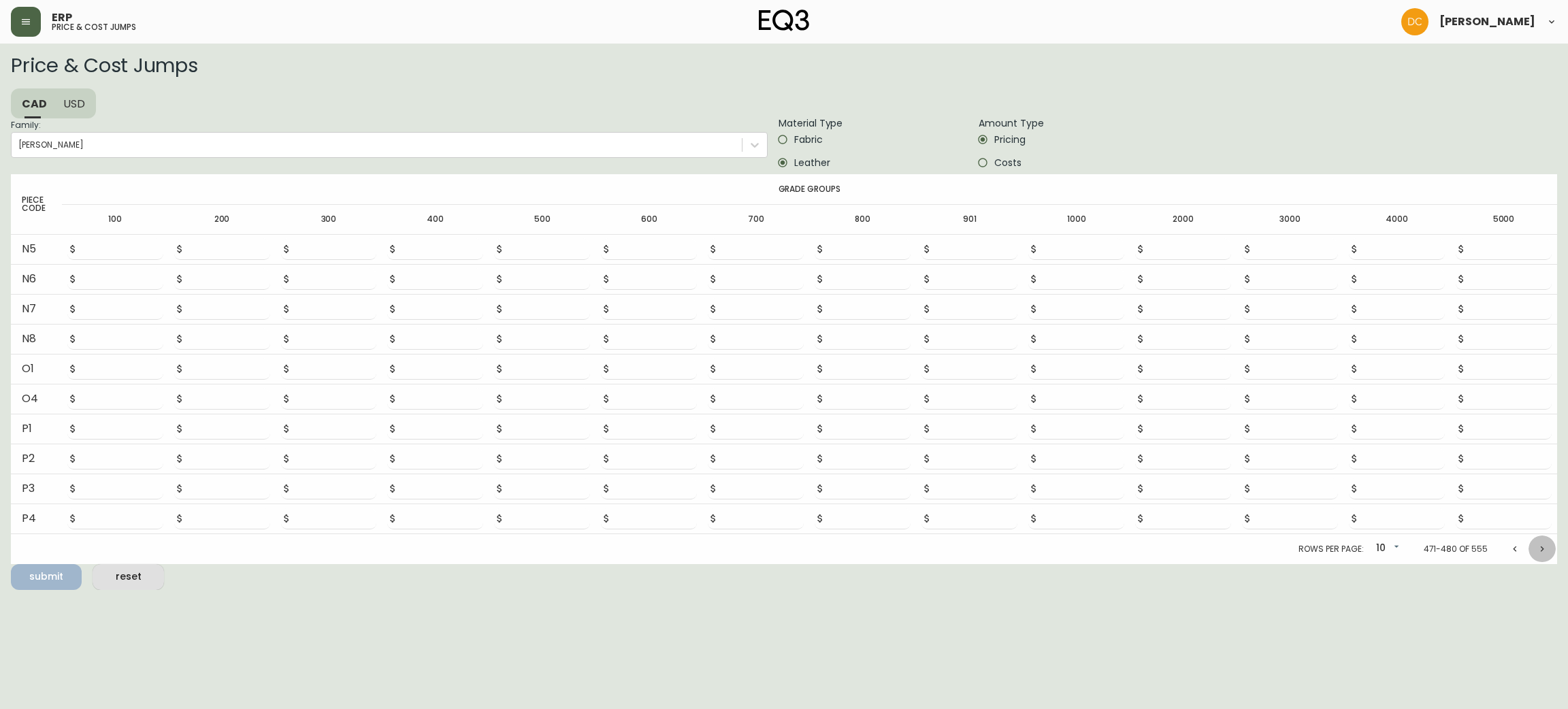
click at [1534, 554] on button "Next page" at bounding box center [1542, 549] width 27 height 27
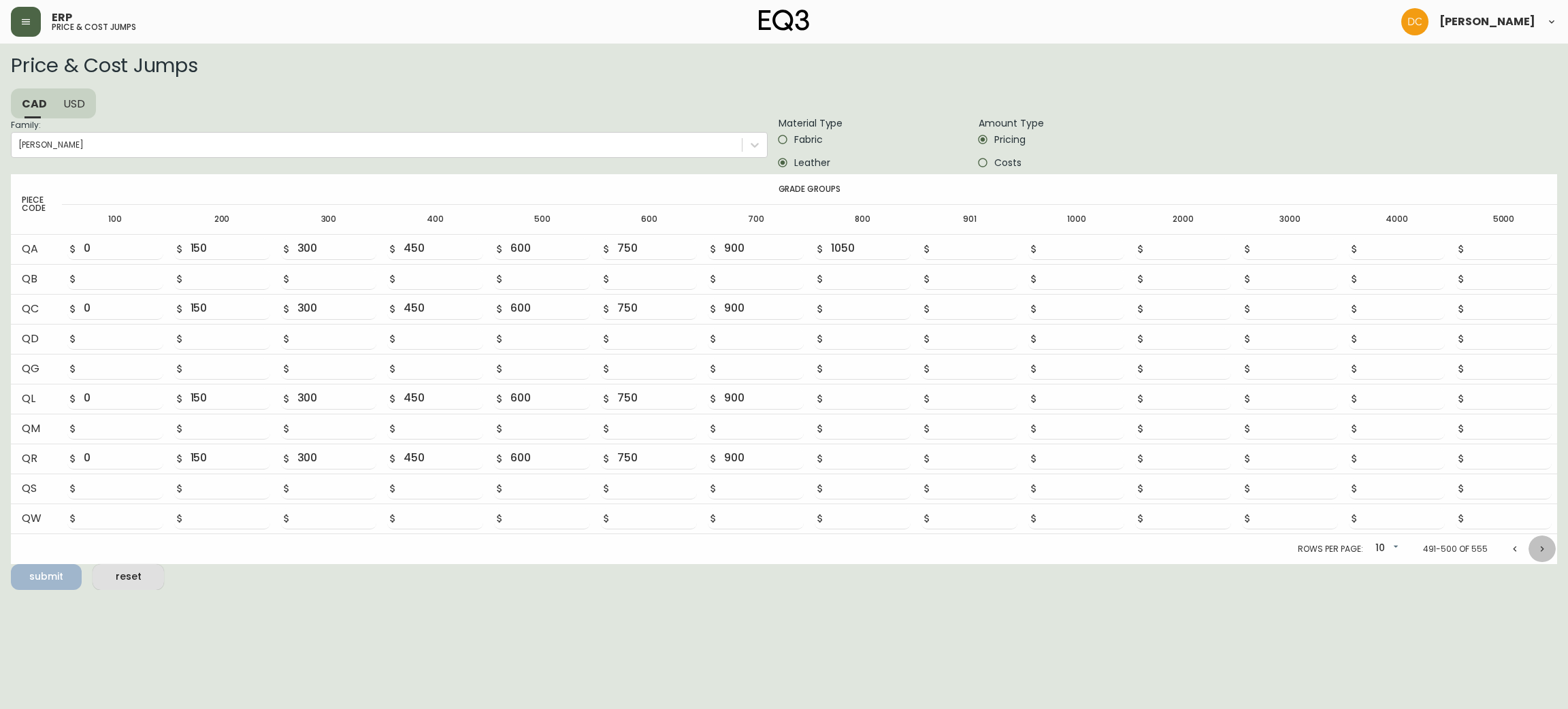
click at [1534, 554] on button "Next page" at bounding box center [1542, 549] width 27 height 27
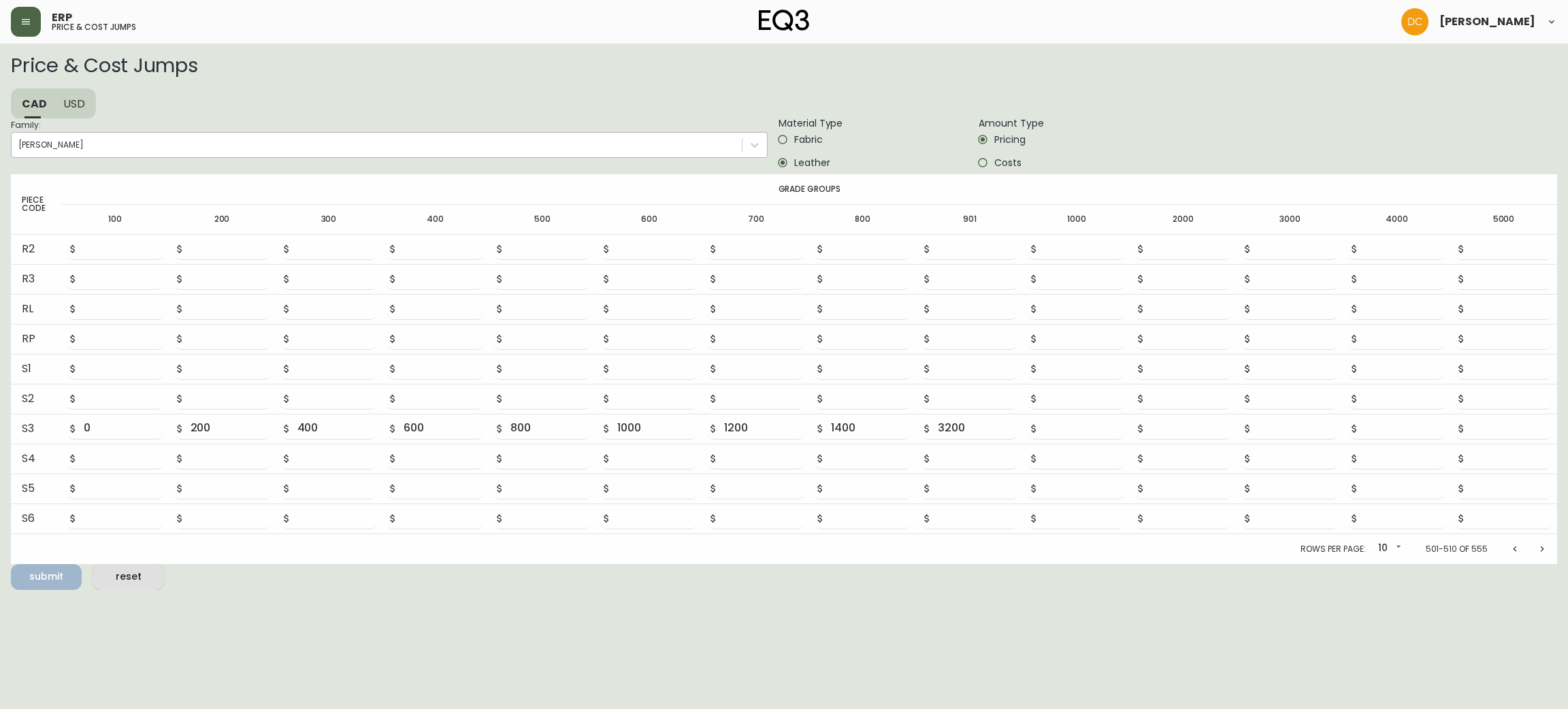
click at [324, 138] on div "[PERSON_NAME]" at bounding box center [377, 145] width 730 height 20
click at [20, 140] on input "Family: [PERSON_NAME]" at bounding box center [19, 145] width 2 height 10
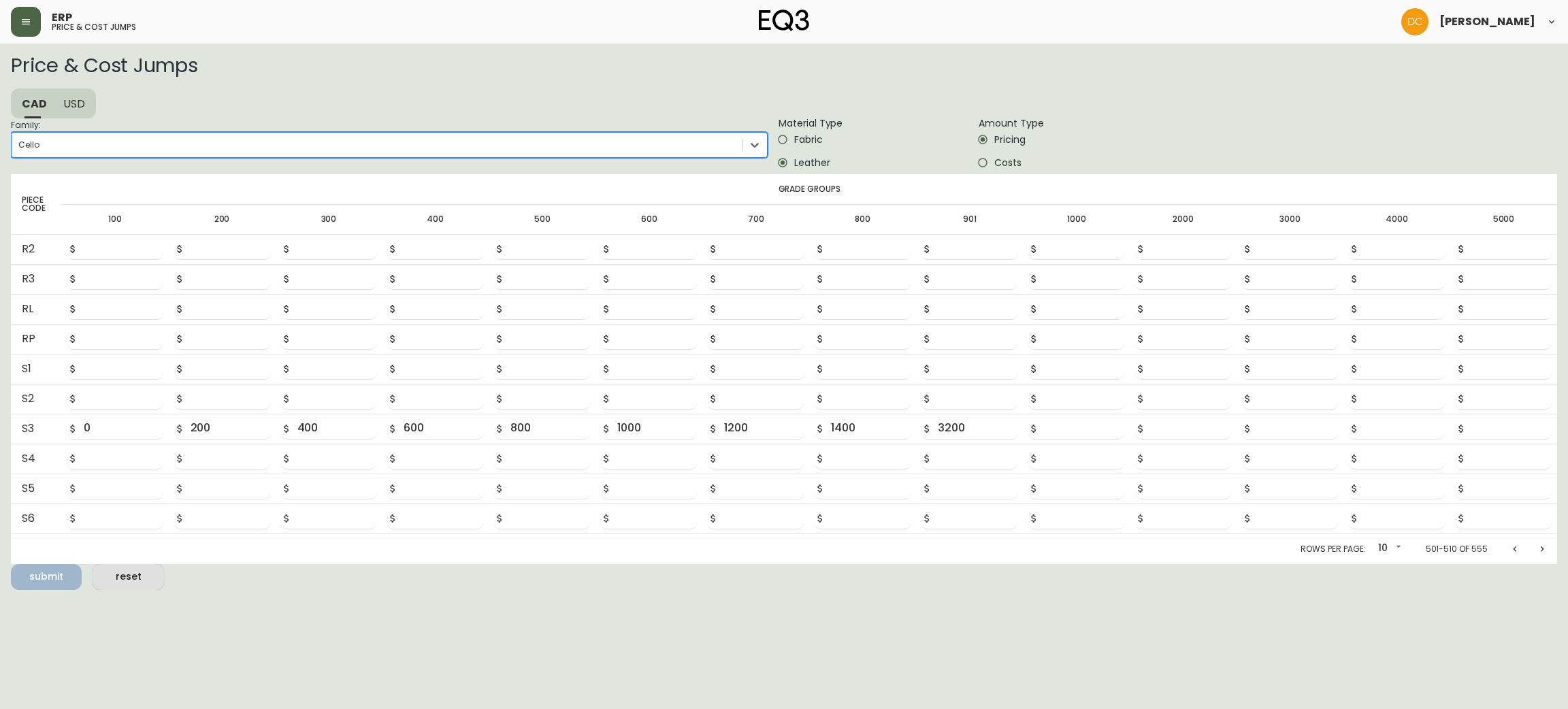
click at [795, 141] on span "Fabric" at bounding box center [808, 139] width 29 height 14
click at [794, 141] on input "Fabric" at bounding box center [783, 139] width 24 height 24
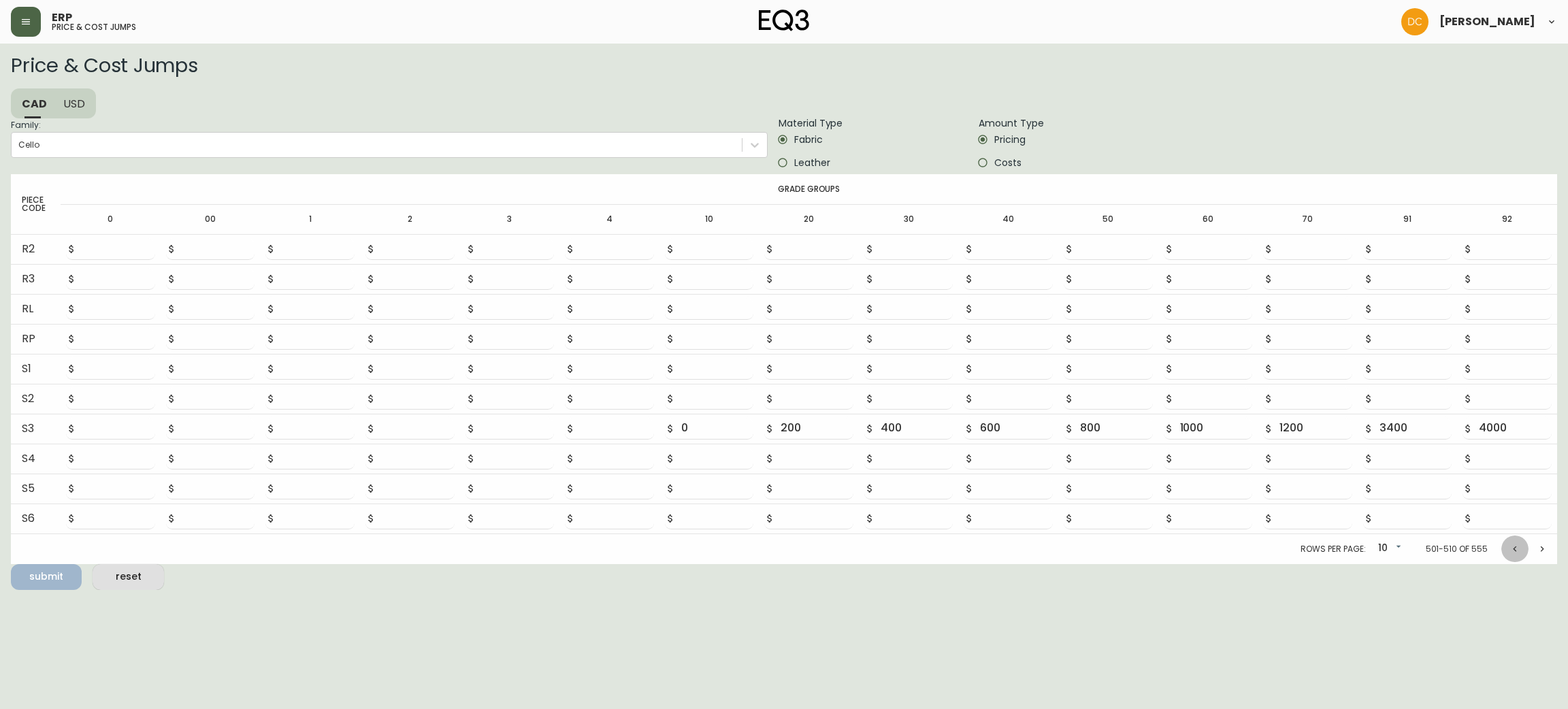
click at [1504, 546] on button "Previous page" at bounding box center [1515, 549] width 27 height 27
drag, startPoint x: 1504, startPoint y: 546, endPoint x: 1497, endPoint y: 547, distance: 7.1
click at [1498, 547] on div "Rows per page: [PHONE_NUMBER] of 555" at bounding box center [784, 549] width 1546 height 30
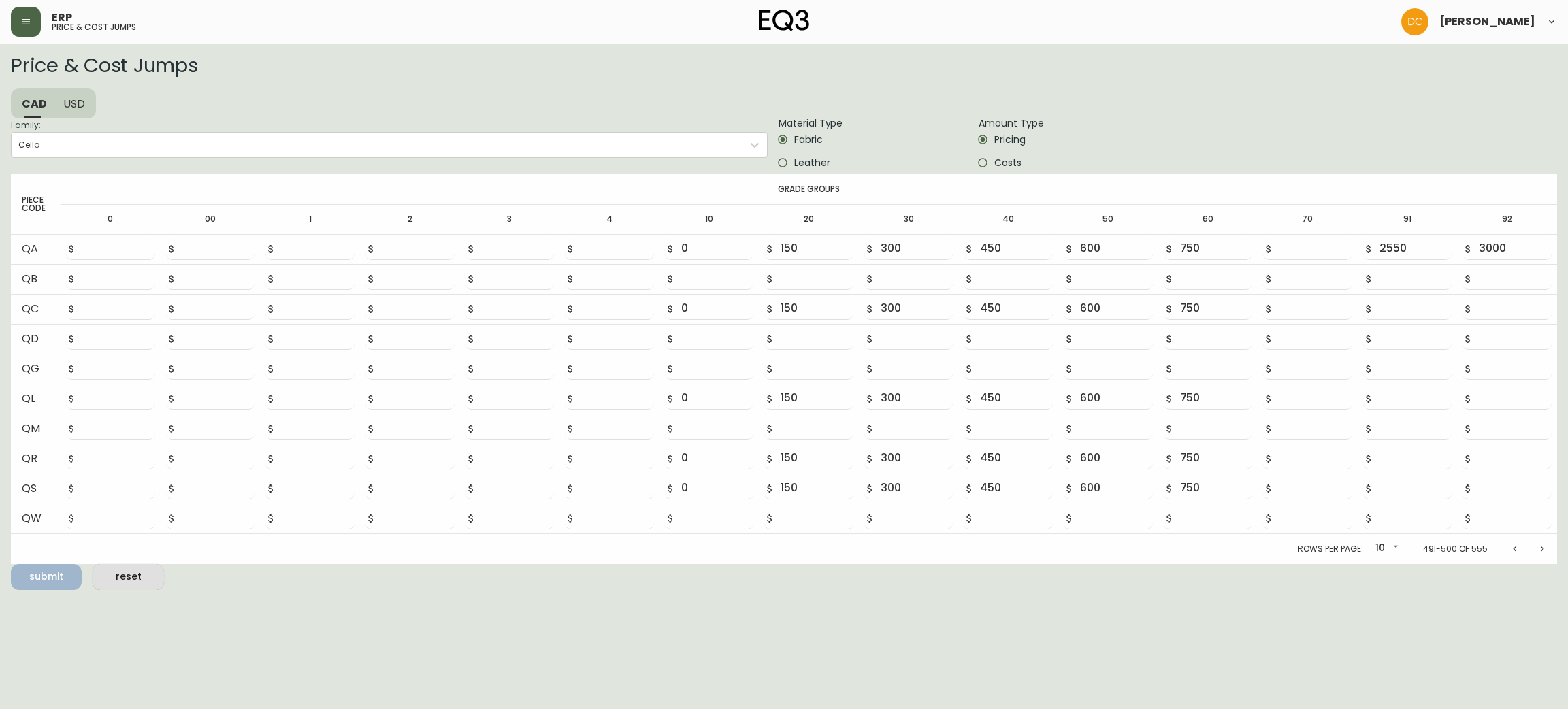
click at [1497, 547] on div "Rows per page: [PHONE_NUMBER] of 555" at bounding box center [784, 549] width 1546 height 30
click at [1494, 547] on div "Rows per page: [PHONE_NUMBER] of 555" at bounding box center [784, 549] width 1546 height 30
click at [1494, 548] on div "Rows per page: [PHONE_NUMBER] of 555" at bounding box center [784, 549] width 1546 height 30
click at [1492, 549] on div "Rows per page: [PHONE_NUMBER] of 555" at bounding box center [784, 549] width 1546 height 30
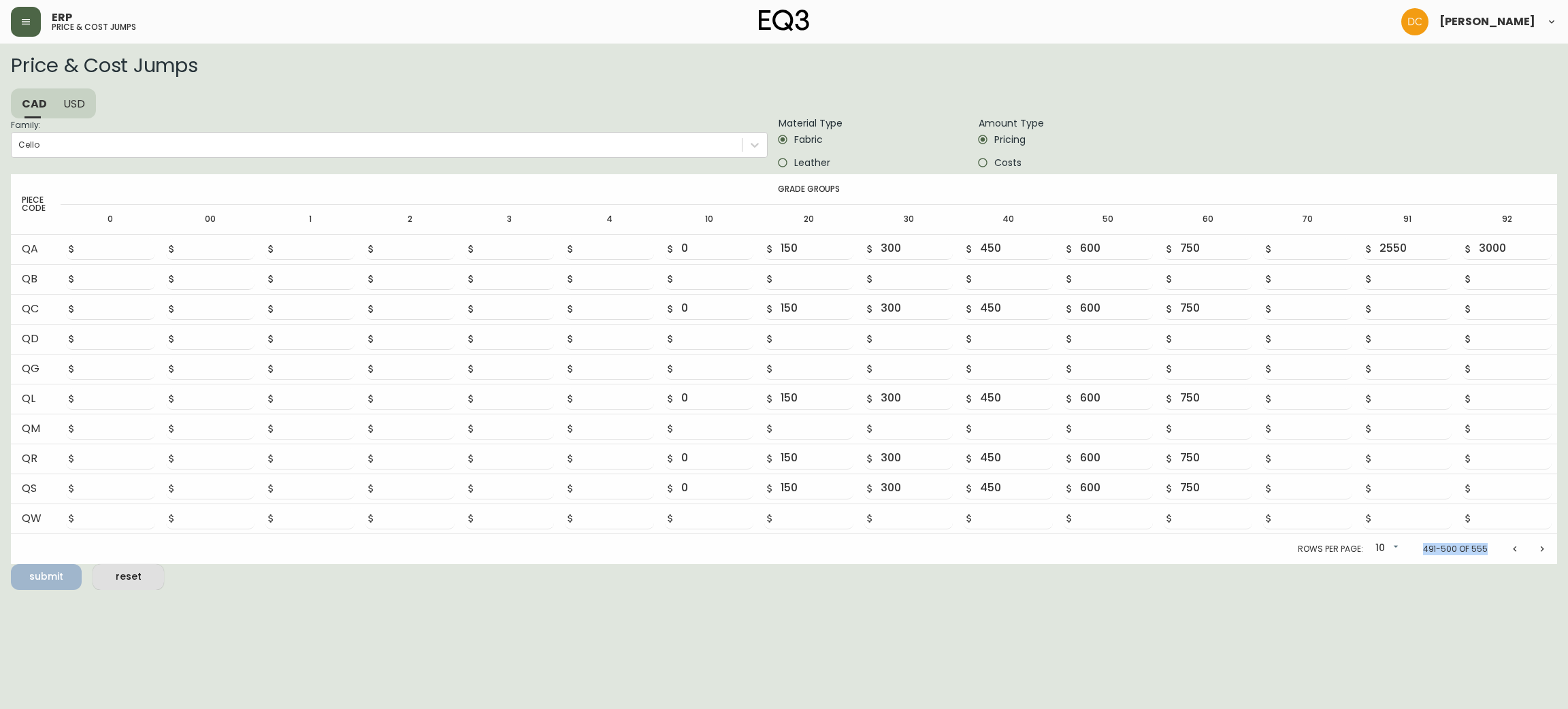
click at [1492, 549] on div "Rows per page: [PHONE_NUMBER] of 555" at bounding box center [784, 549] width 1546 height 30
click at [1513, 553] on button "Previous page" at bounding box center [1515, 549] width 27 height 27
click at [1513, 553] on icon "Previous page" at bounding box center [1515, 551] width 10 height 10
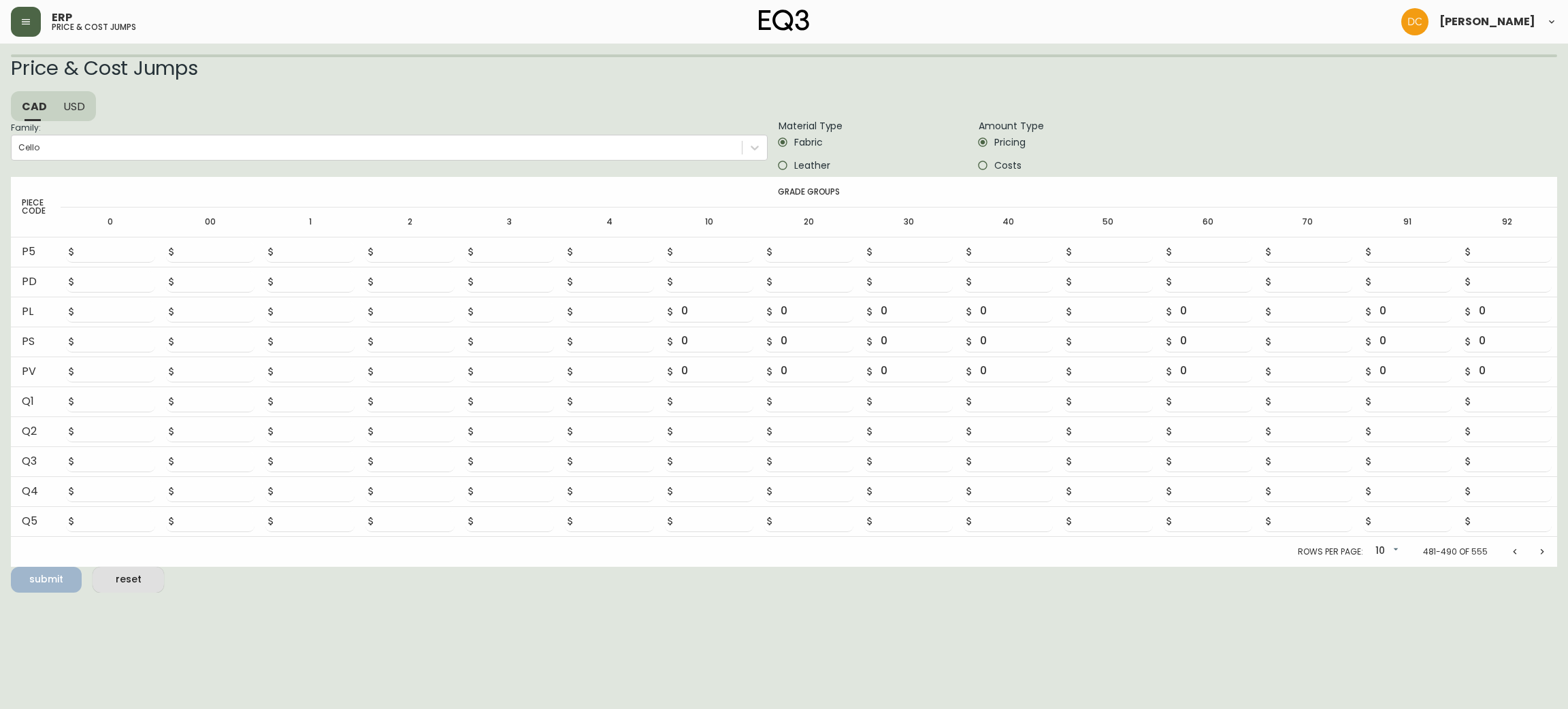
click at [1513, 553] on icon "Previous page" at bounding box center [1515, 551] width 10 height 10
click at [1513, 553] on icon "Previous page" at bounding box center [1515, 549] width 10 height 10
click at [1513, 553] on icon "Previous page" at bounding box center [1515, 551] width 10 height 10
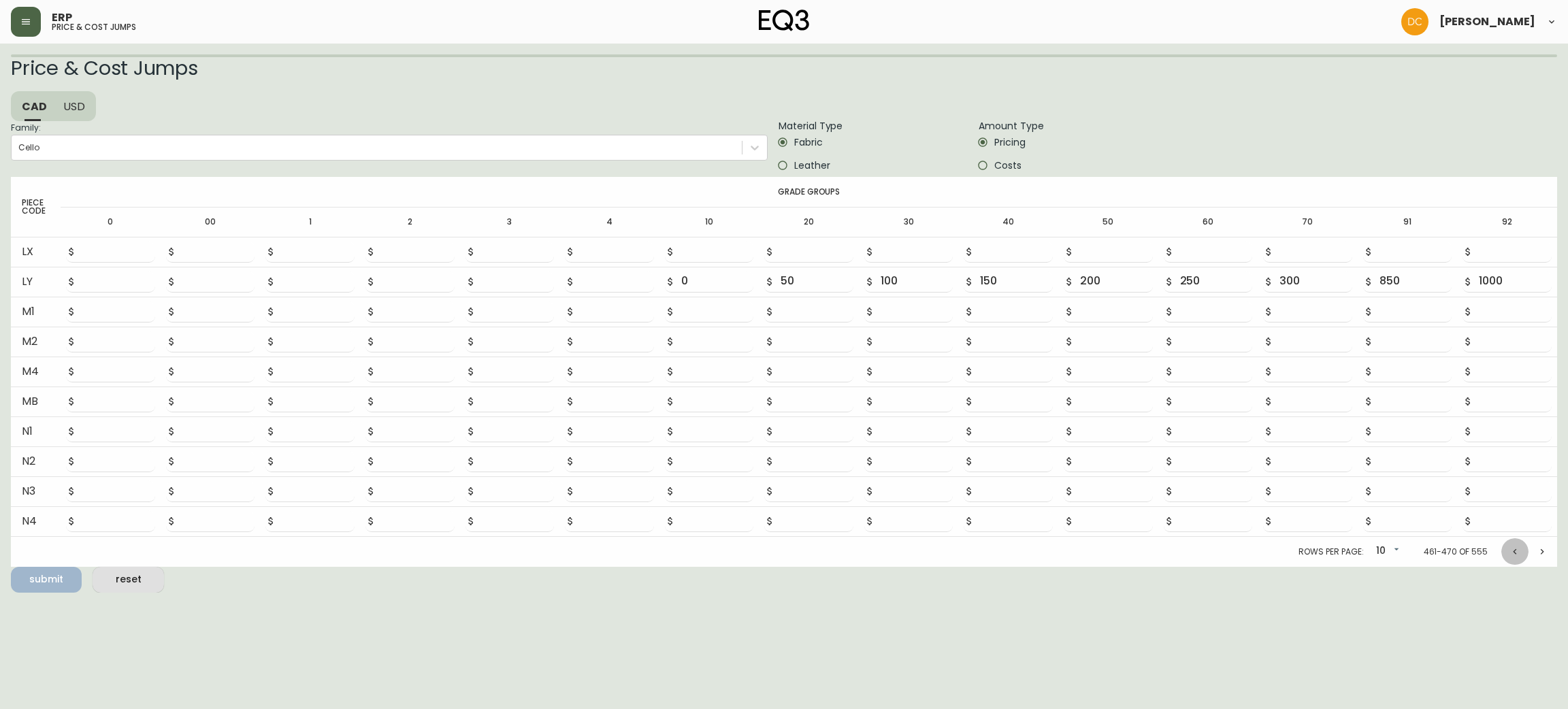
click at [1513, 553] on icon "Previous page" at bounding box center [1515, 551] width 10 height 10
click at [1510, 553] on icon "Previous page" at bounding box center [1515, 551] width 10 height 10
click at [1509, 554] on button "Previous page" at bounding box center [1515, 549] width 27 height 27
click at [1506, 554] on button "Previous page" at bounding box center [1515, 551] width 27 height 27
click at [1504, 554] on button "Previous page" at bounding box center [1515, 551] width 27 height 27
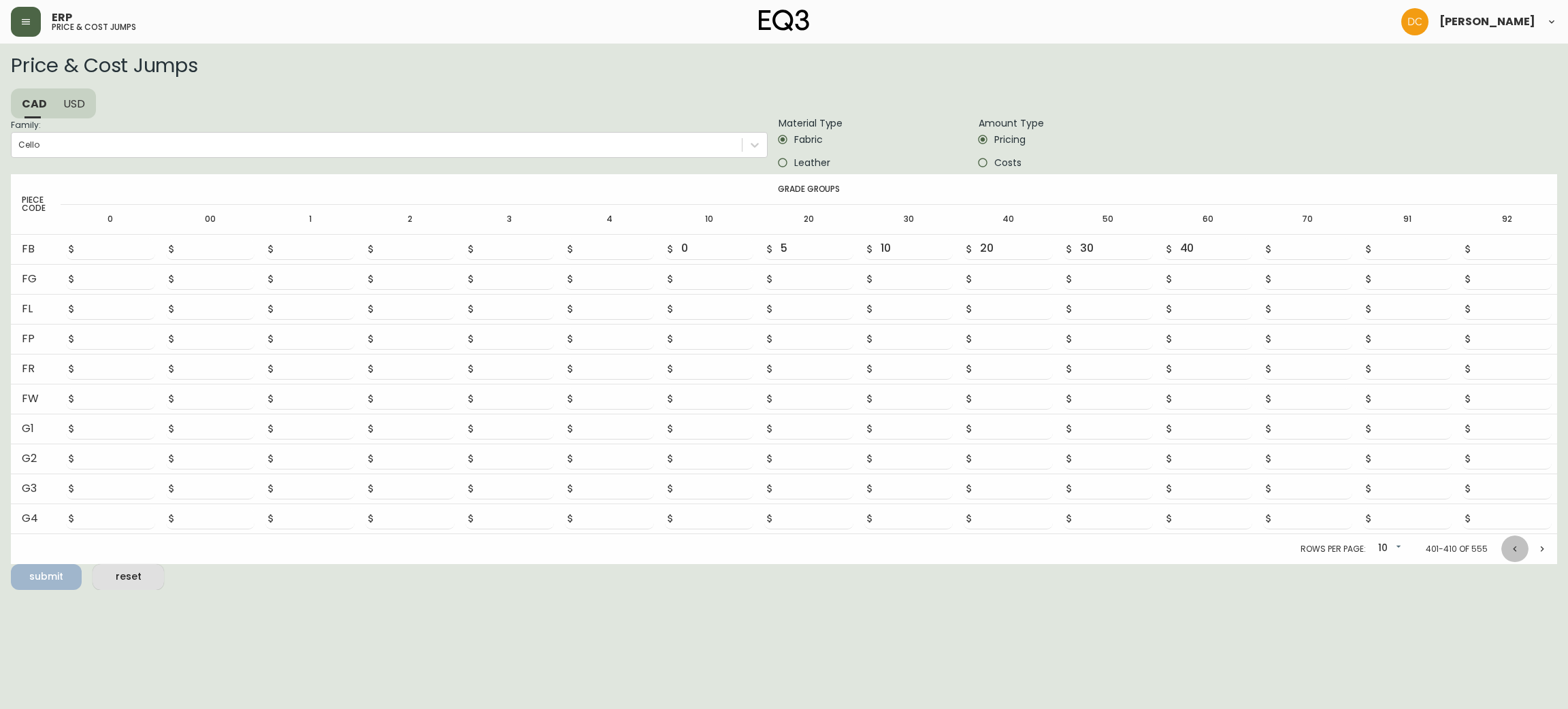
click at [1504, 554] on button "Previous page" at bounding box center [1515, 549] width 27 height 27
click at [1504, 554] on button "Previous page" at bounding box center [1515, 551] width 27 height 27
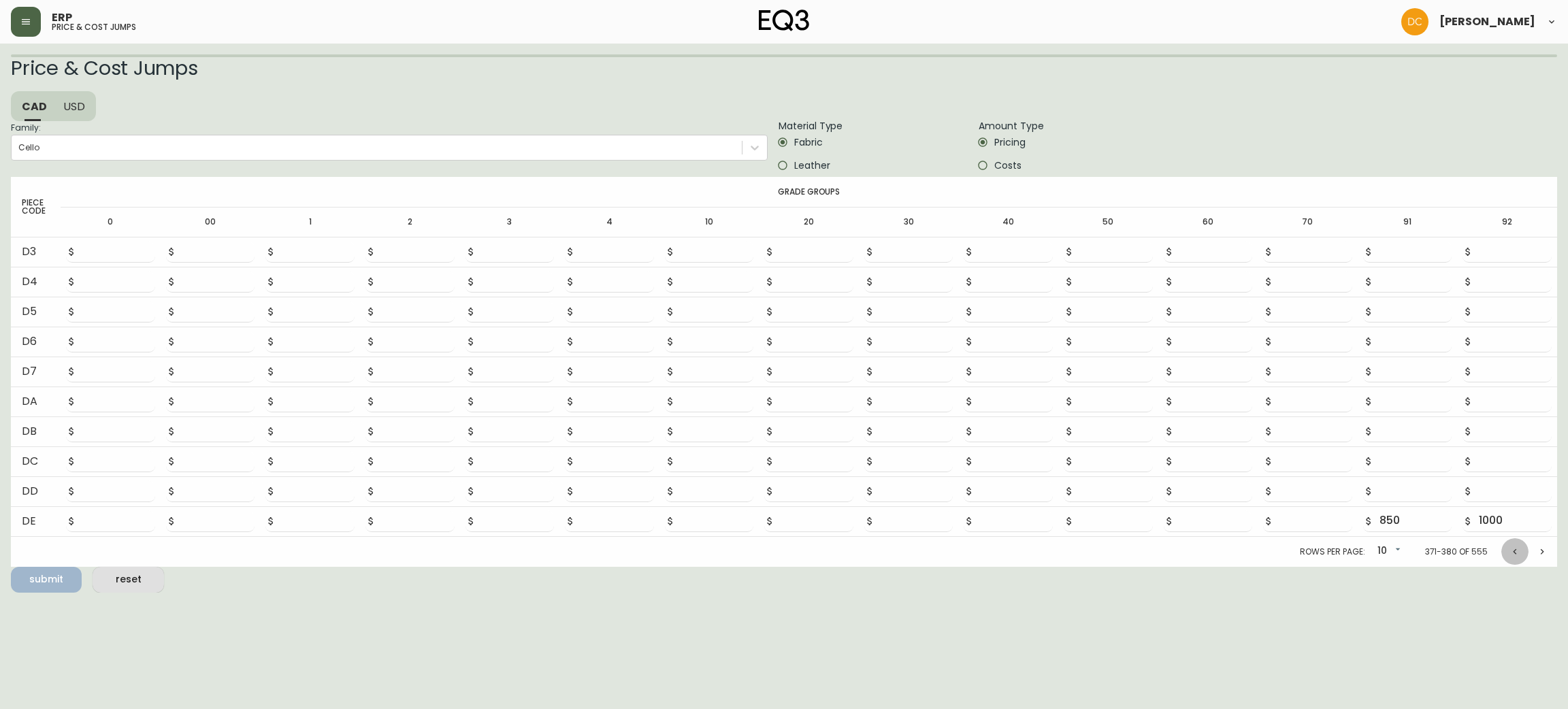
click at [1504, 554] on button "Previous page" at bounding box center [1515, 551] width 27 height 27
click at [1504, 554] on button "Previous page" at bounding box center [1515, 549] width 27 height 27
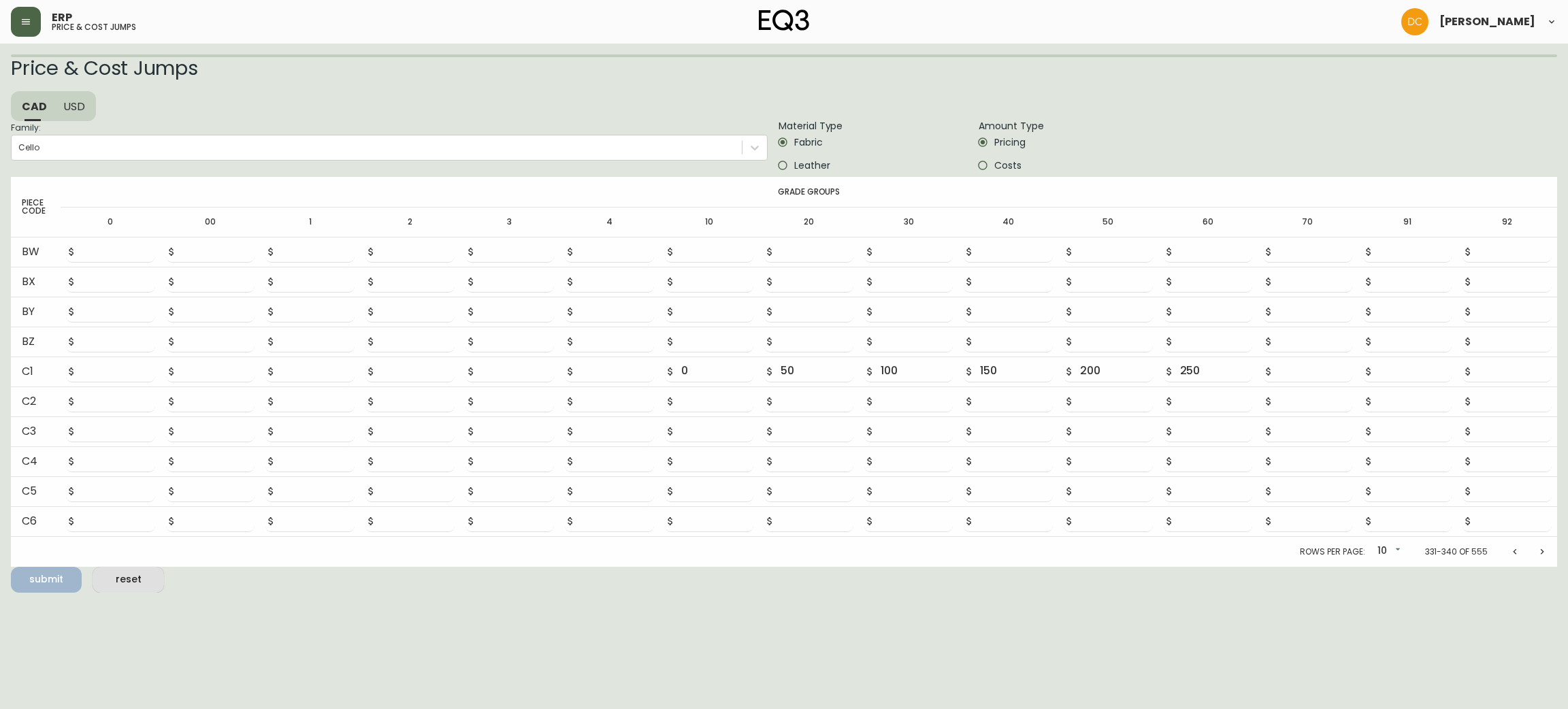
click at [1504, 554] on button "Previous page" at bounding box center [1515, 551] width 27 height 27
click at [1504, 554] on button "Previous page" at bounding box center [1515, 549] width 27 height 27
click at [1504, 554] on button "Previous page" at bounding box center [1515, 551] width 27 height 27
click at [1504, 554] on button "Previous page" at bounding box center [1515, 549] width 27 height 27
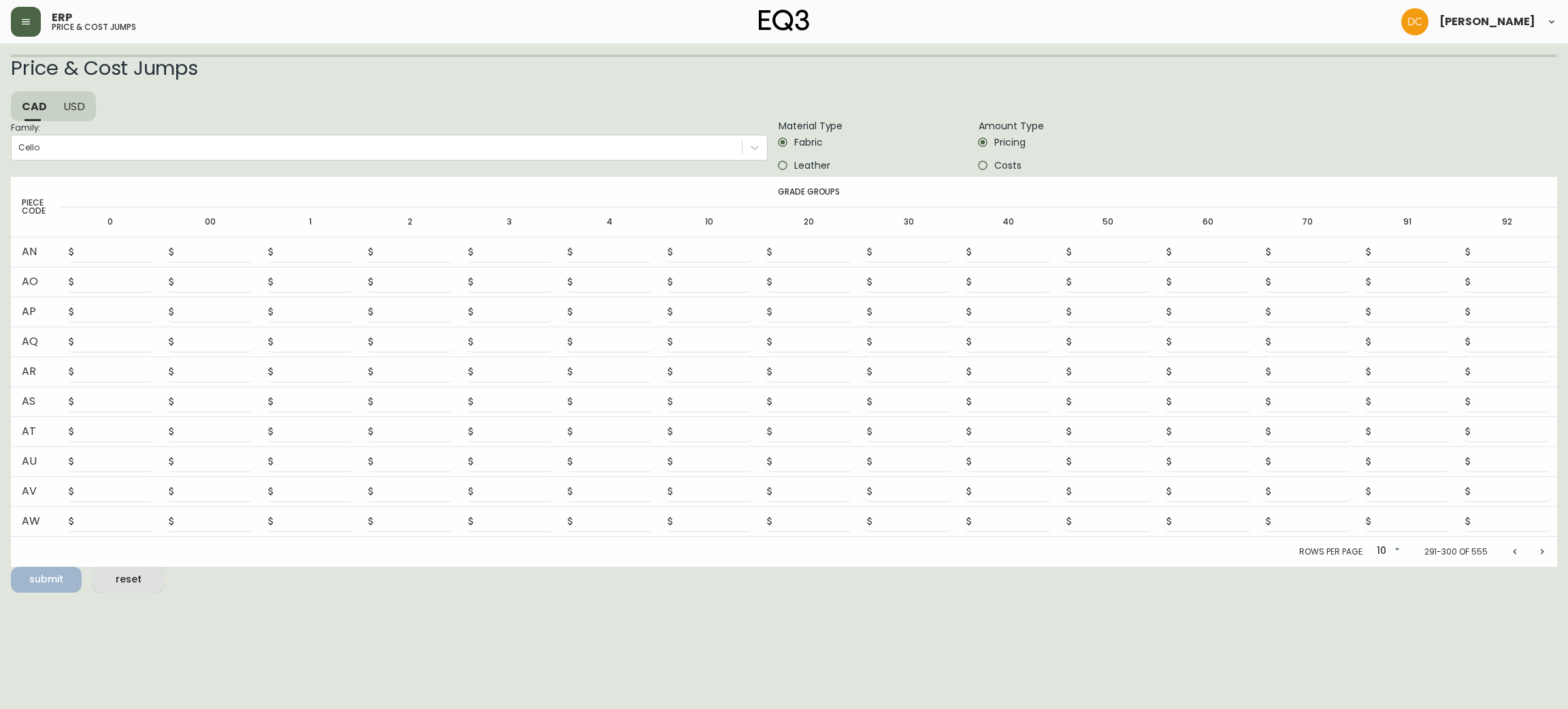
click at [1504, 554] on button "Previous page" at bounding box center [1515, 551] width 27 height 27
click at [1504, 554] on button "Previous page" at bounding box center [1515, 549] width 27 height 27
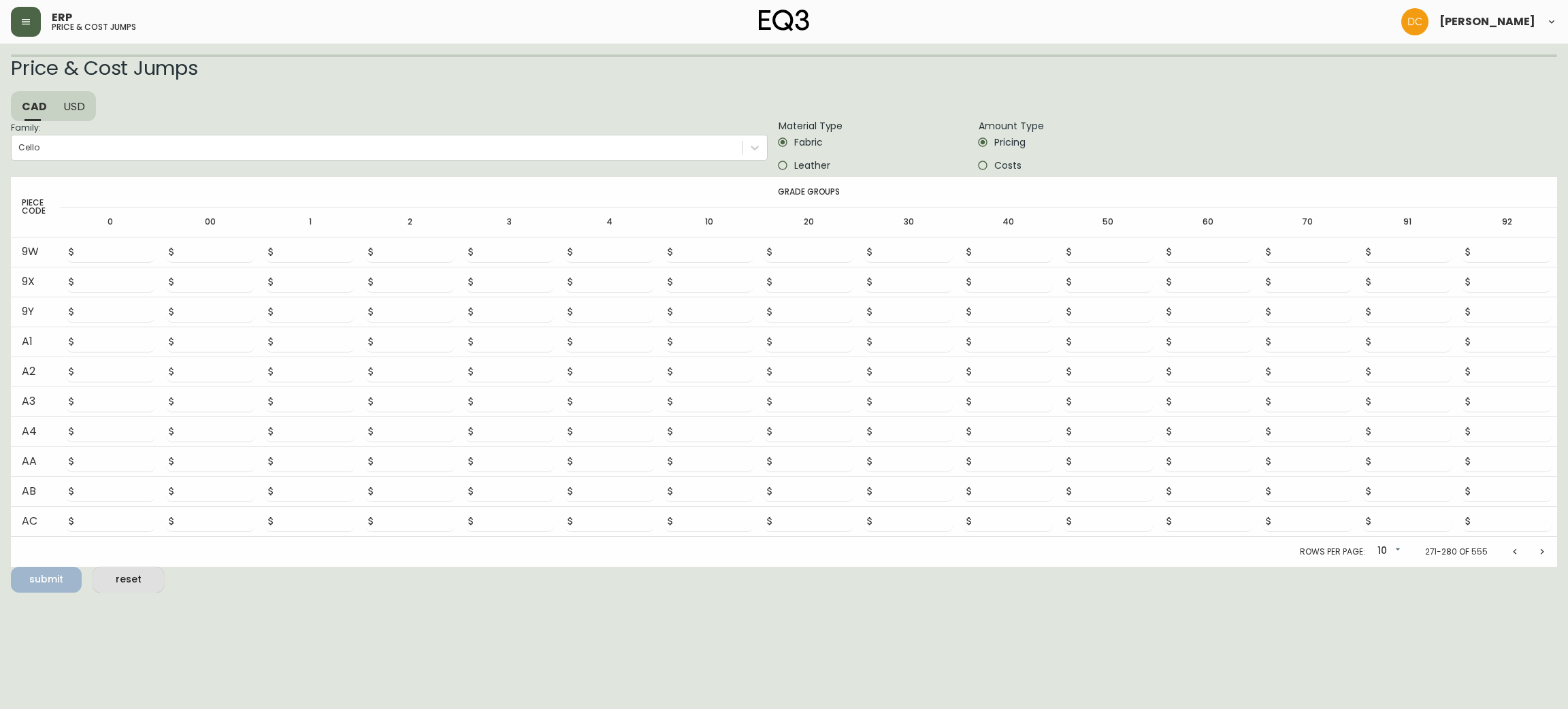
click at [1504, 554] on button "Previous page" at bounding box center [1515, 551] width 27 height 27
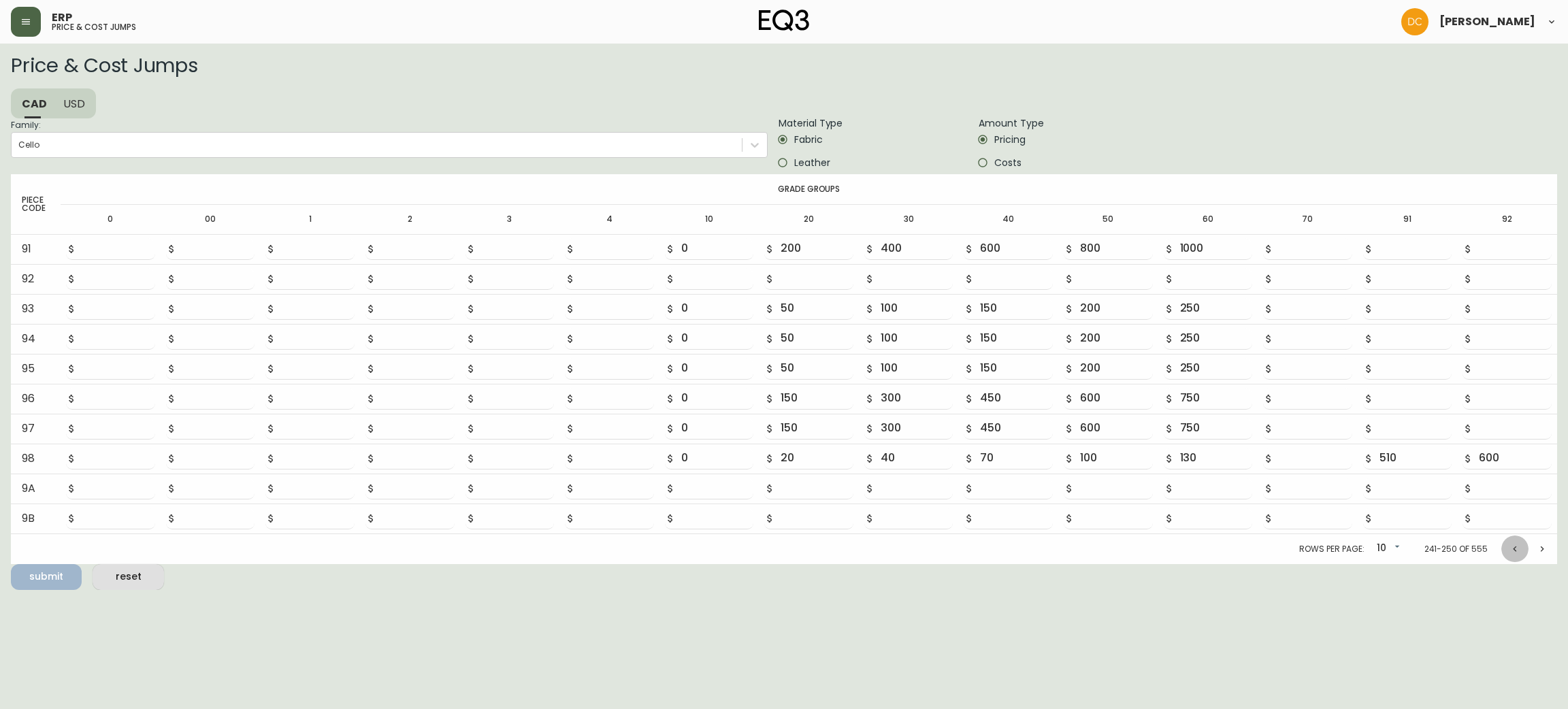
click at [1504, 554] on button "Previous page" at bounding box center [1515, 549] width 27 height 27
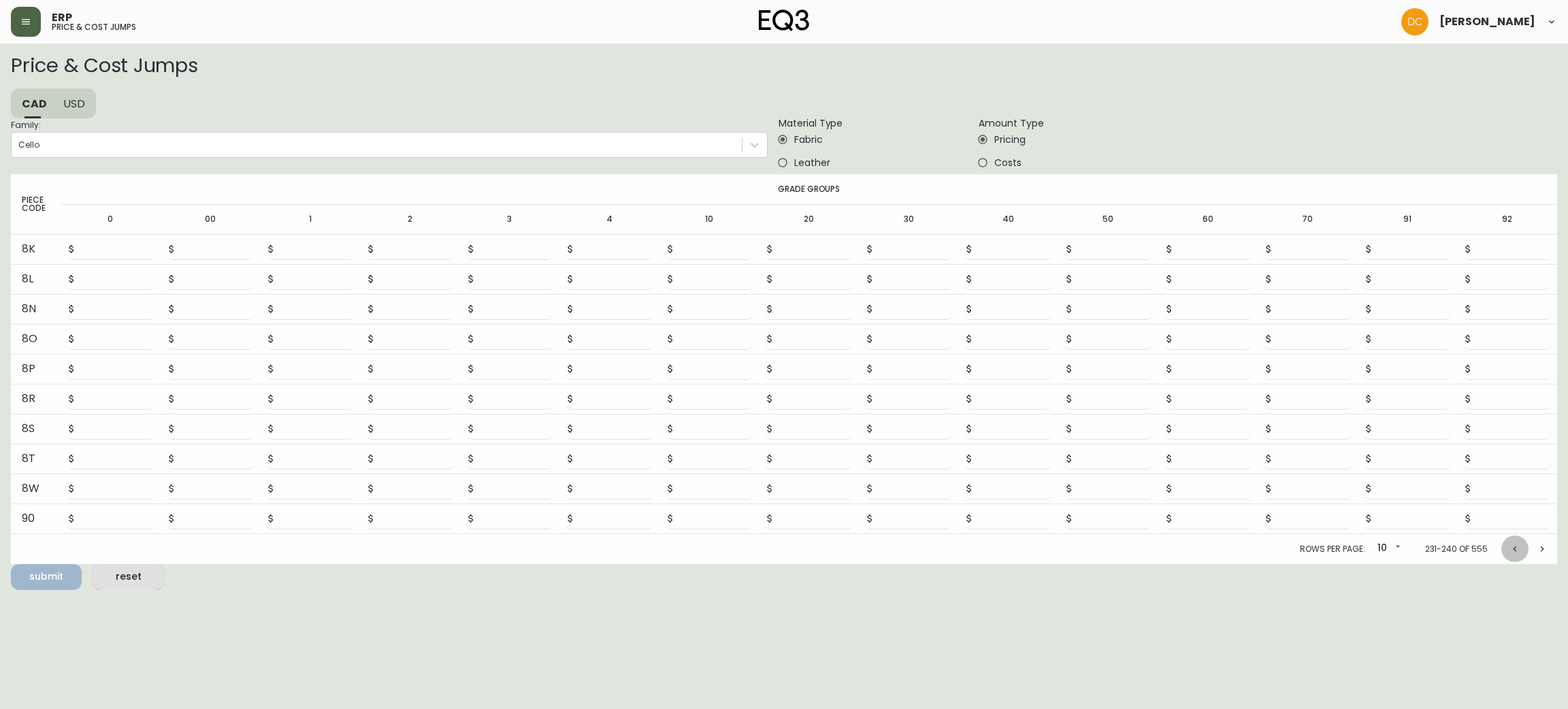
click at [1504, 554] on button "Previous page" at bounding box center [1515, 549] width 27 height 27
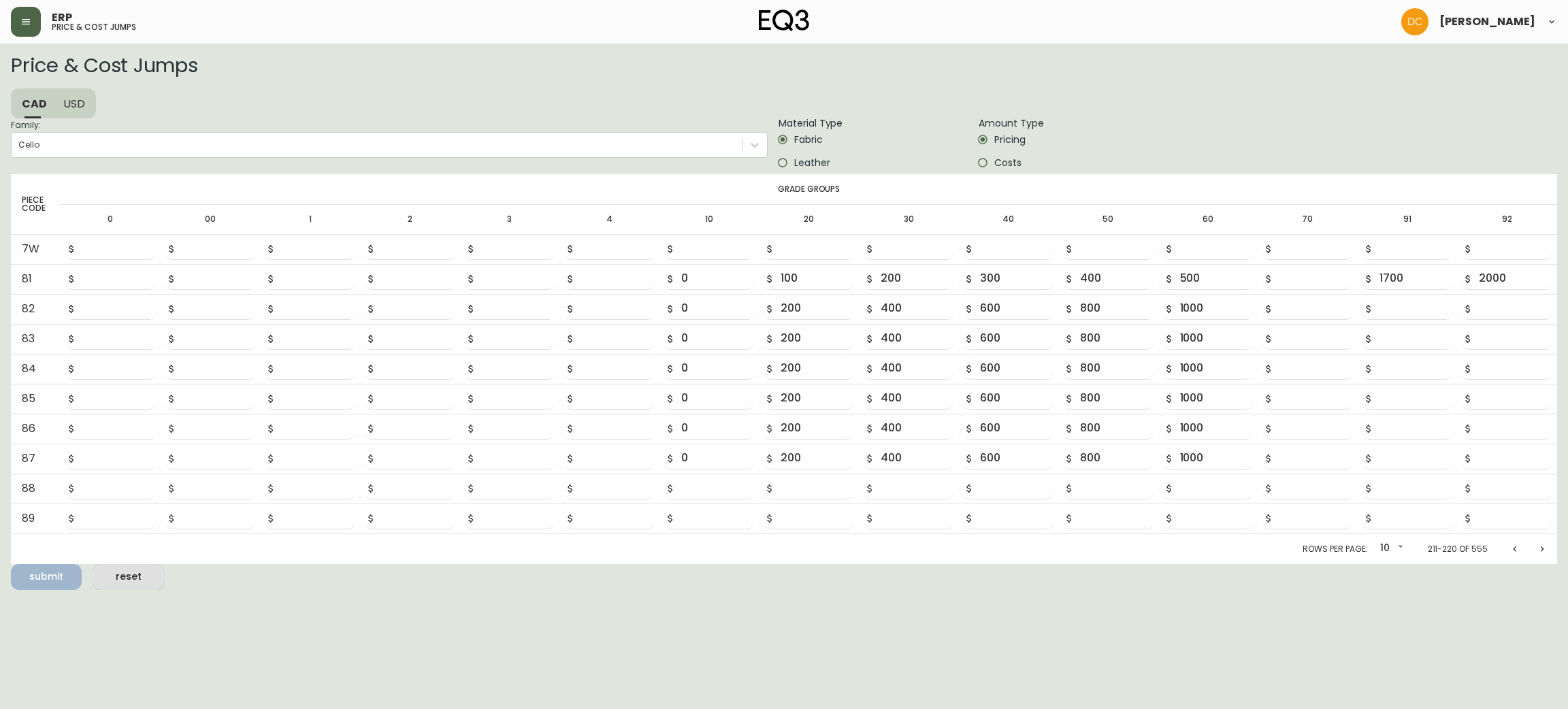
click at [1504, 554] on button "Previous page" at bounding box center [1515, 549] width 27 height 27
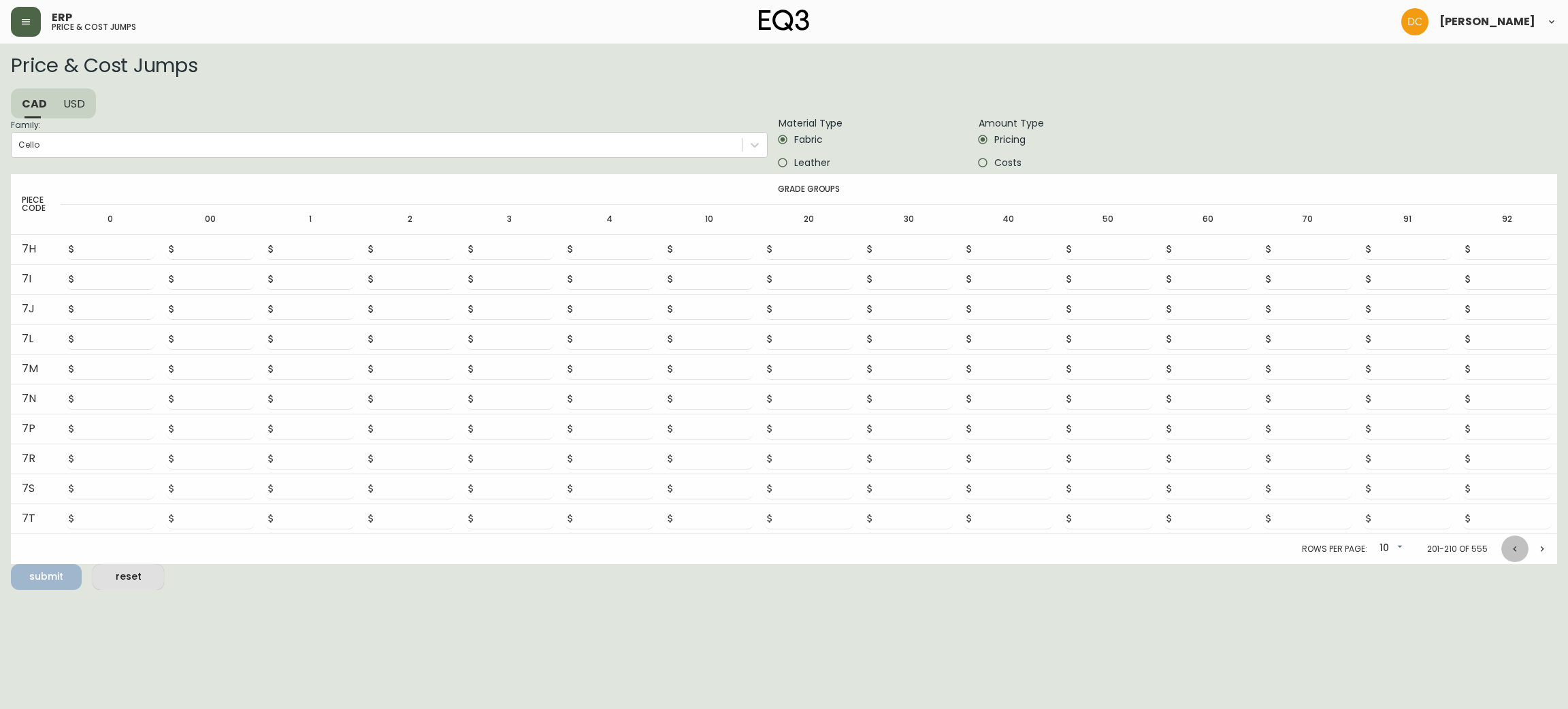
click at [1504, 554] on button "Previous page" at bounding box center [1515, 549] width 27 height 27
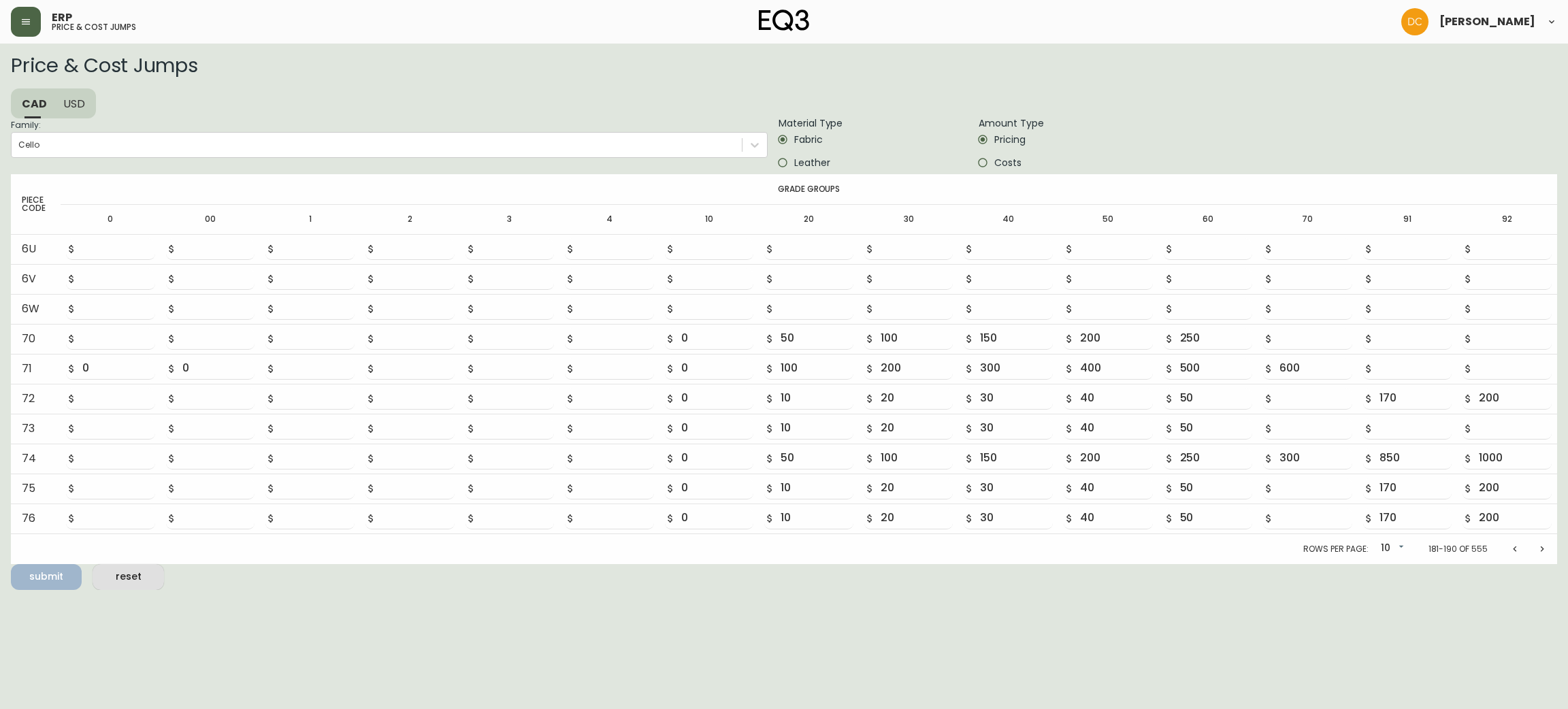
click at [812, 163] on span "Leather" at bounding box center [811, 163] width 36 height 14
click at [794, 163] on input "Leather" at bounding box center [783, 162] width 24 height 24
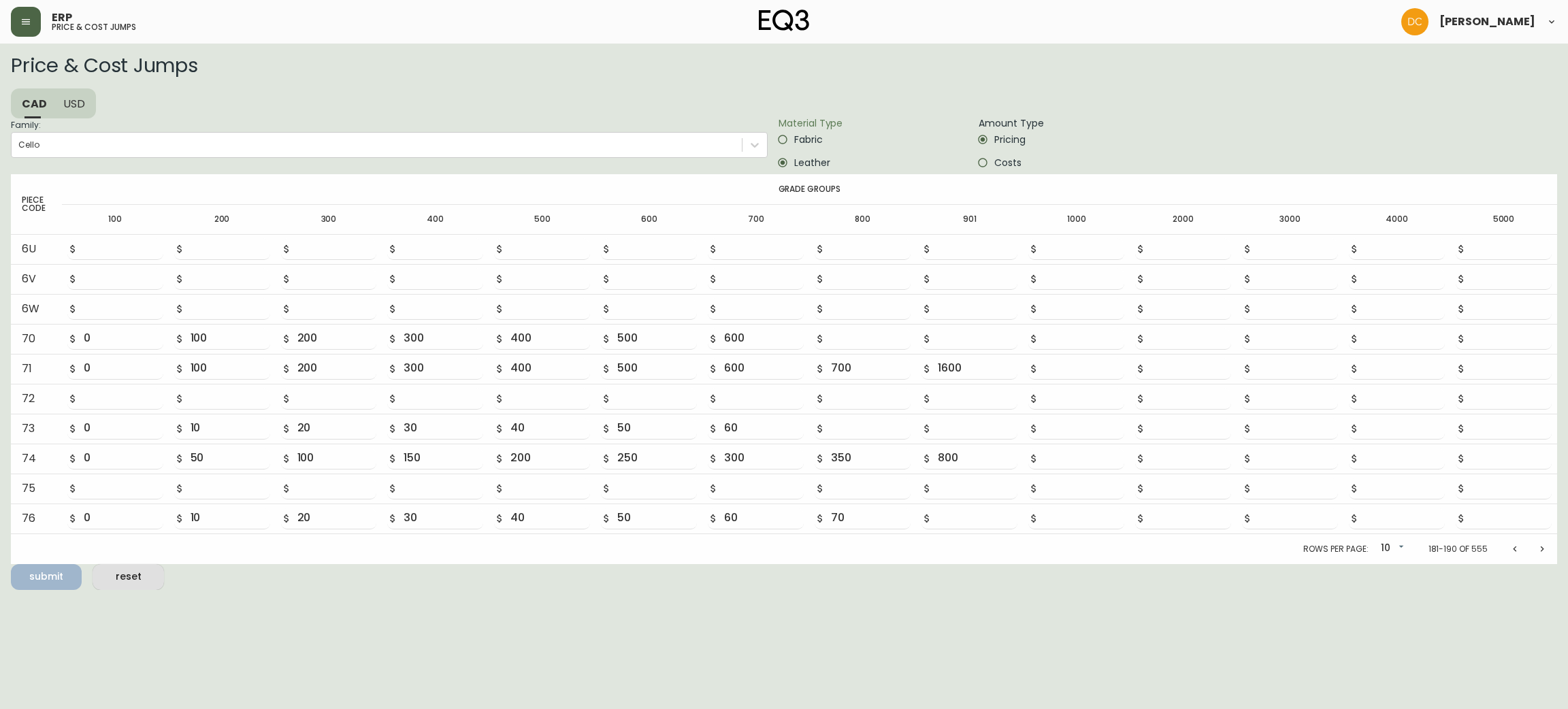
click at [793, 143] on input "Fabric" at bounding box center [783, 139] width 24 height 24
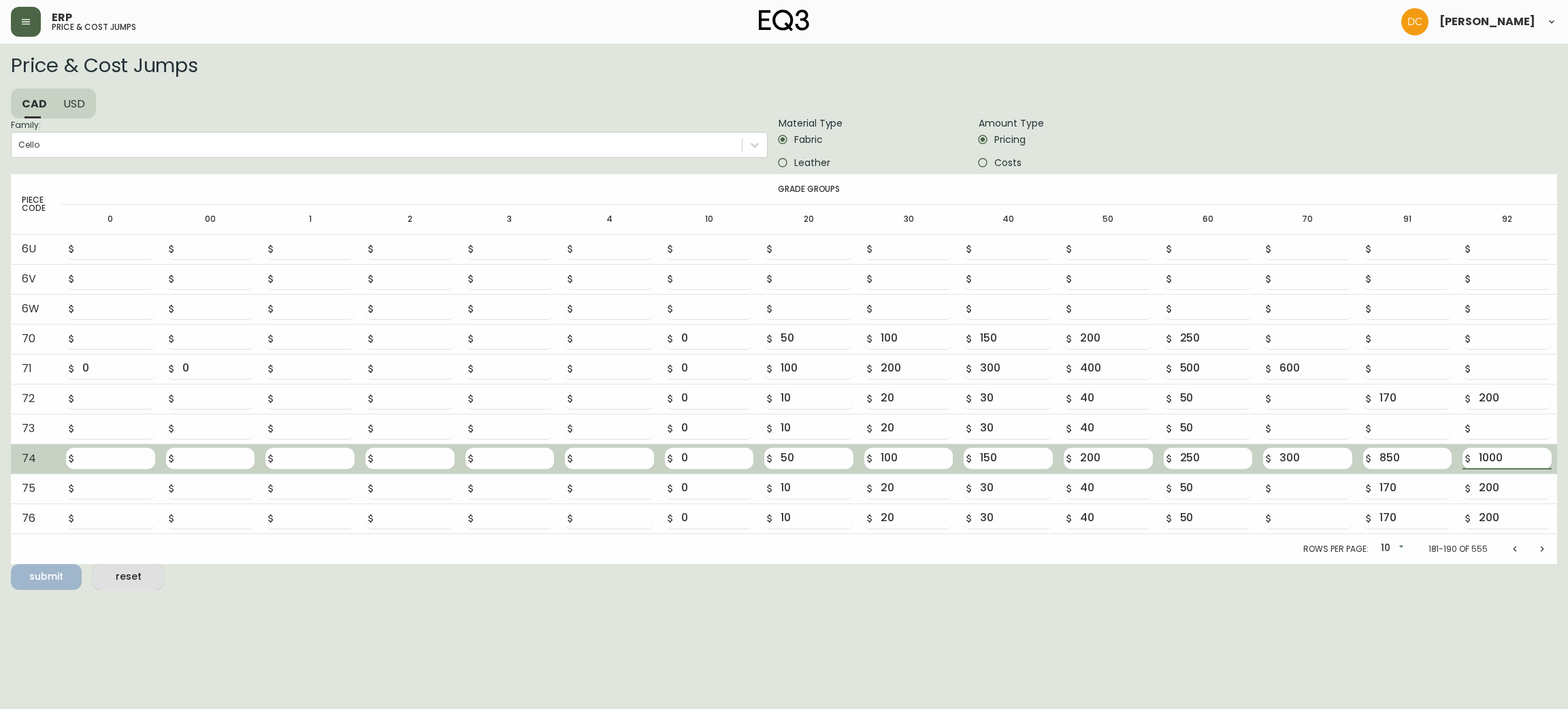
click at [1482, 456] on input "1000" at bounding box center [1516, 458] width 73 height 22
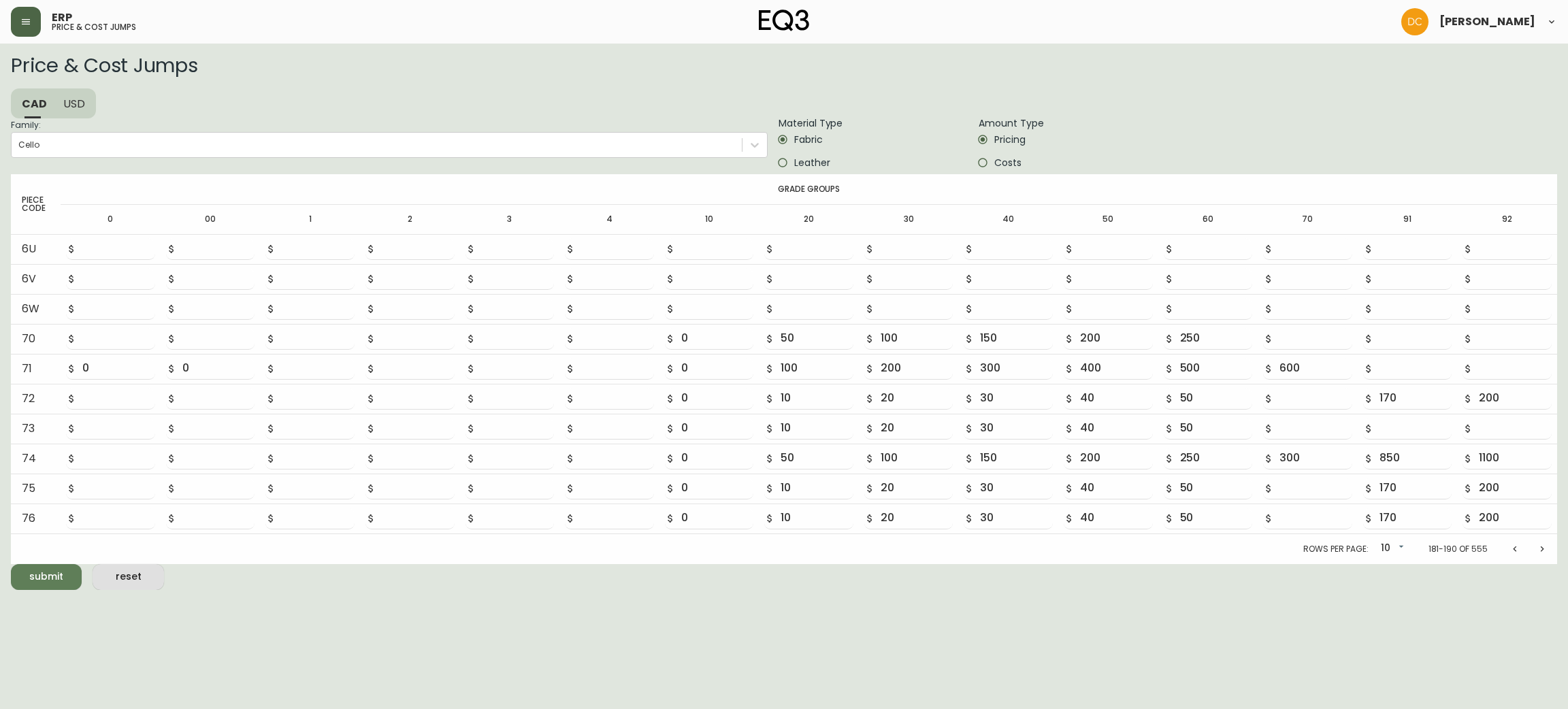
click at [51, 590] on html "ERP price & cost jumps [PERSON_NAME] Price & Cost Jumps CAD USD Family: Cello M…" at bounding box center [784, 294] width 1568 height 590
click at [63, 575] on span "submit" at bounding box center [46, 577] width 49 height 17
click at [925, 590] on html "ERP price & cost jumps [PERSON_NAME] Price & Cost Jumps CAD USD Family: Cello M…" at bounding box center [784, 294] width 1568 height 590
click at [70, 101] on span "USD" at bounding box center [74, 104] width 22 height 14
click at [22, 104] on button "CAD" at bounding box center [31, 104] width 43 height 30
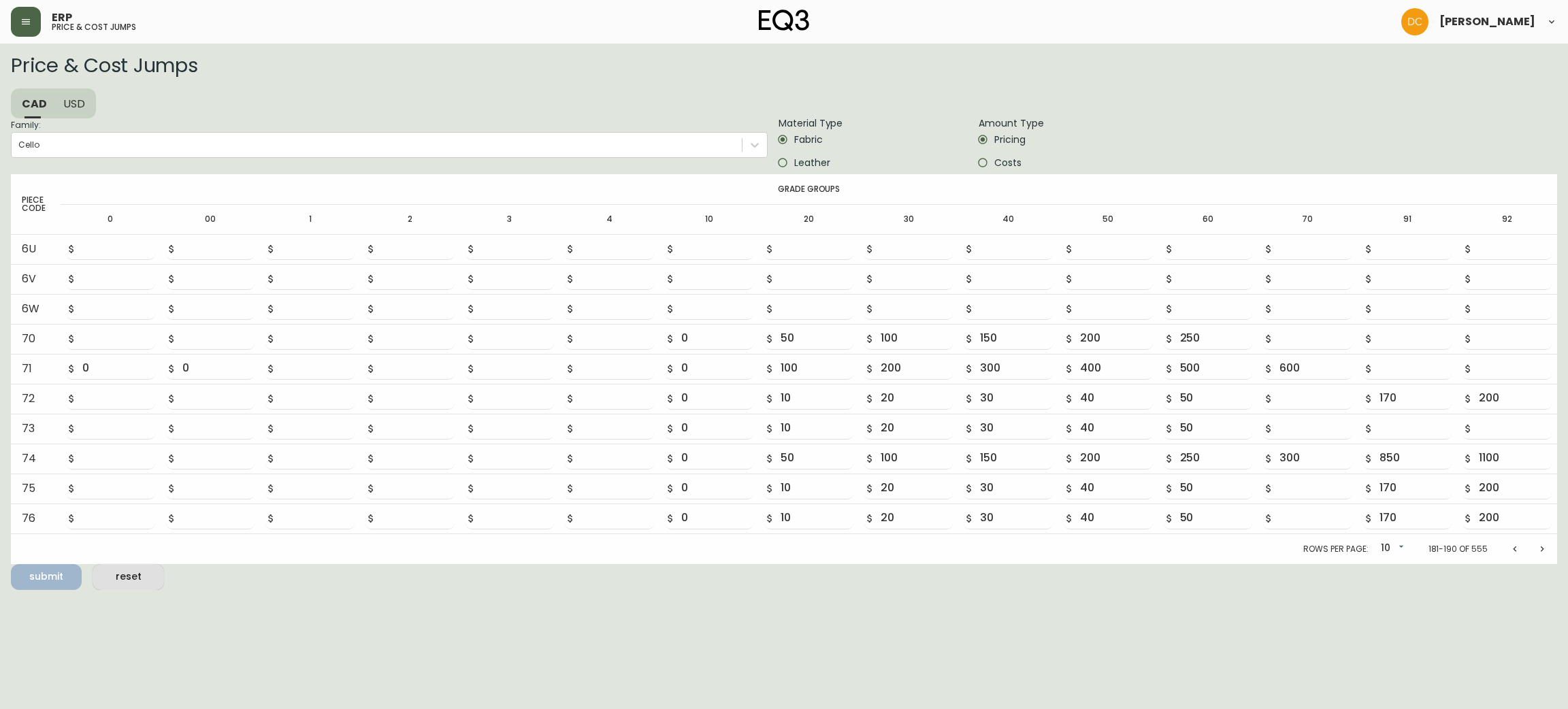
click at [837, 166] on label "Leather" at bounding box center [864, 162] width 186 height 24
click at [794, 166] on input "Leather" at bounding box center [783, 162] width 24 height 24
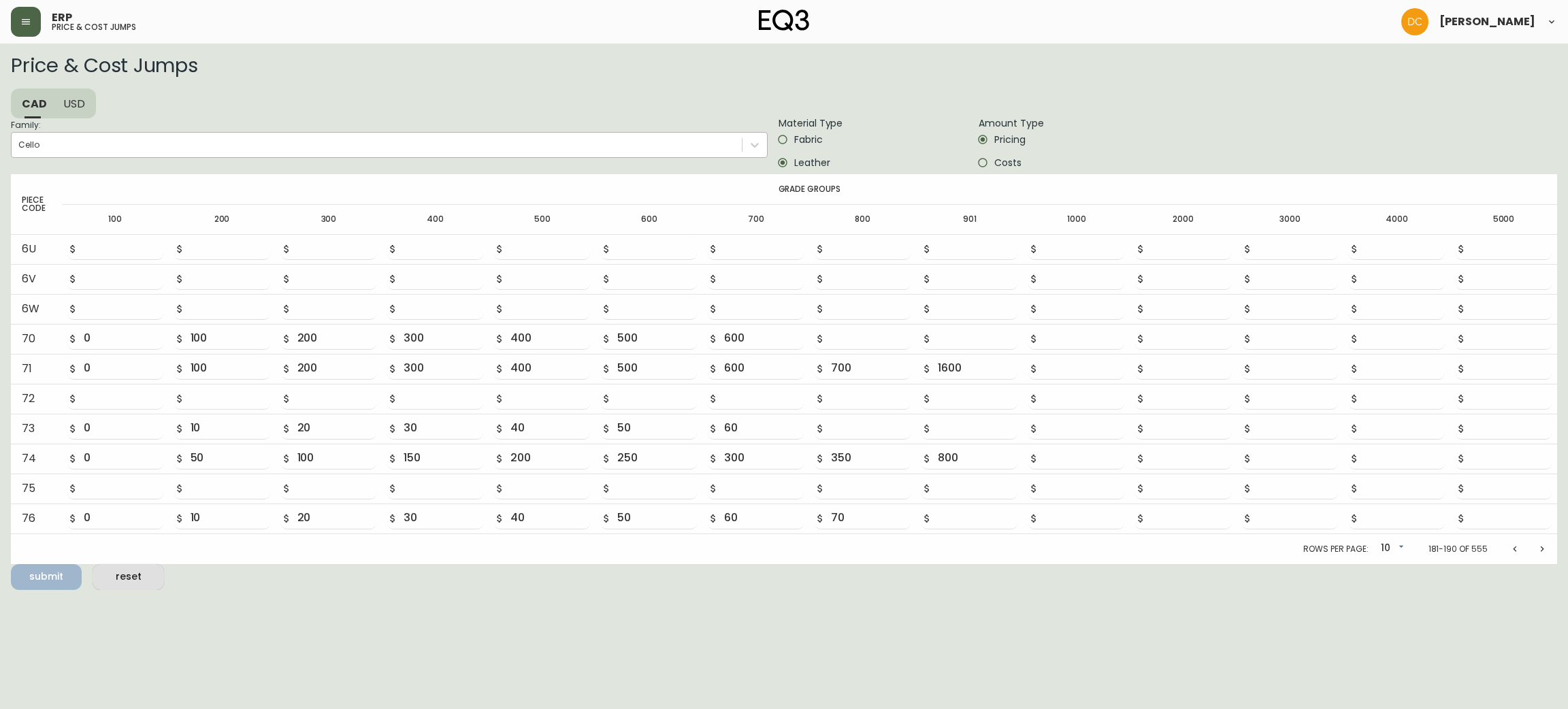
click at [95, 149] on div "Cello" at bounding box center [377, 145] width 730 height 20
click at [20, 149] on input "Family: Cello" at bounding box center [19, 145] width 2 height 10
click at [231, 590] on html "ERP price & cost jumps [PERSON_NAME] Price & Cost Jumps CAD USD Family: Cello M…" at bounding box center [784, 294] width 1568 height 590
click at [813, 138] on span "Fabric" at bounding box center [808, 139] width 29 height 14
click at [794, 138] on input "Fabric" at bounding box center [783, 139] width 24 height 24
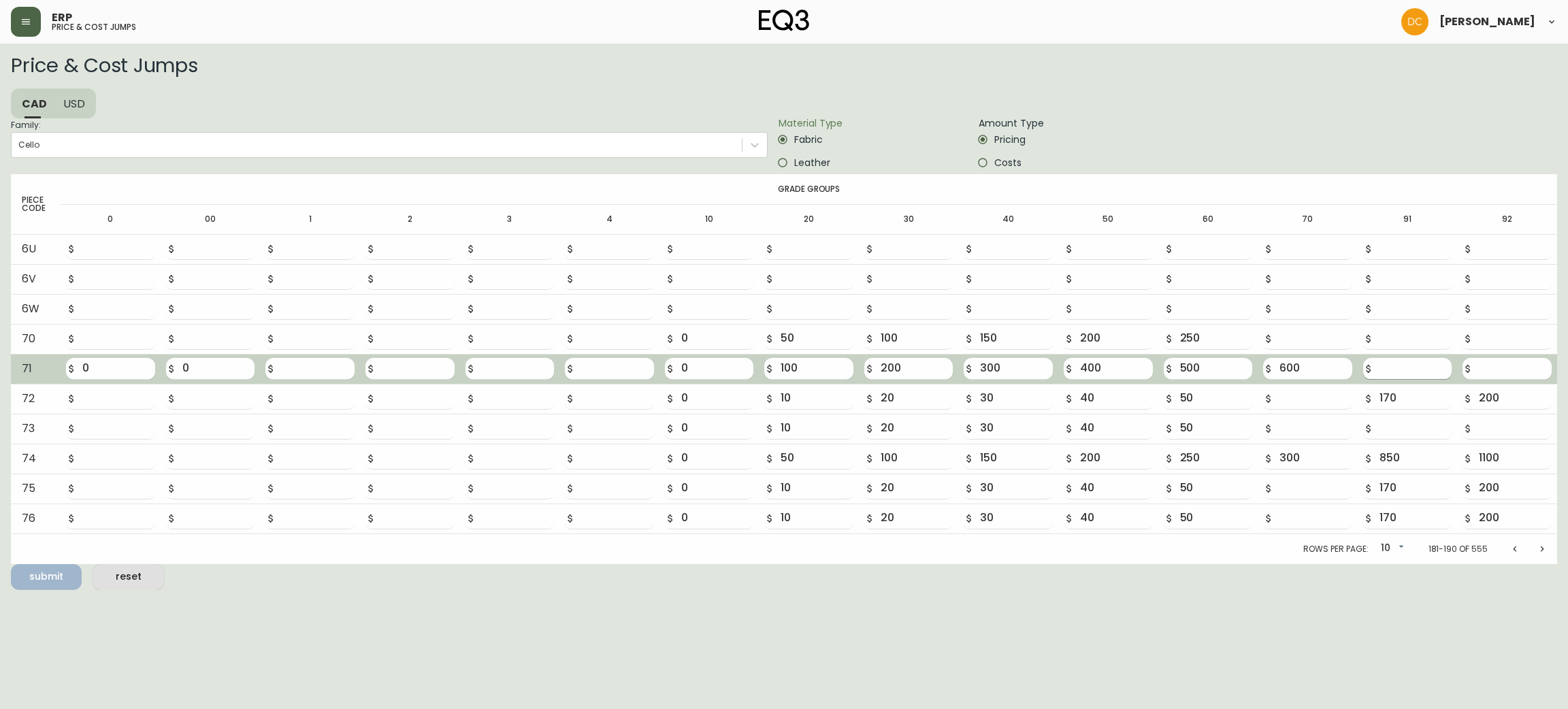
click at [1391, 369] on input "number" at bounding box center [1416, 368] width 73 height 22
click at [709, 359] on input "0" at bounding box center [718, 368] width 73 height 22
click at [800, 368] on input "100" at bounding box center [818, 368] width 73 height 22
click at [787, 368] on input "100" at bounding box center [818, 368] width 73 height 22
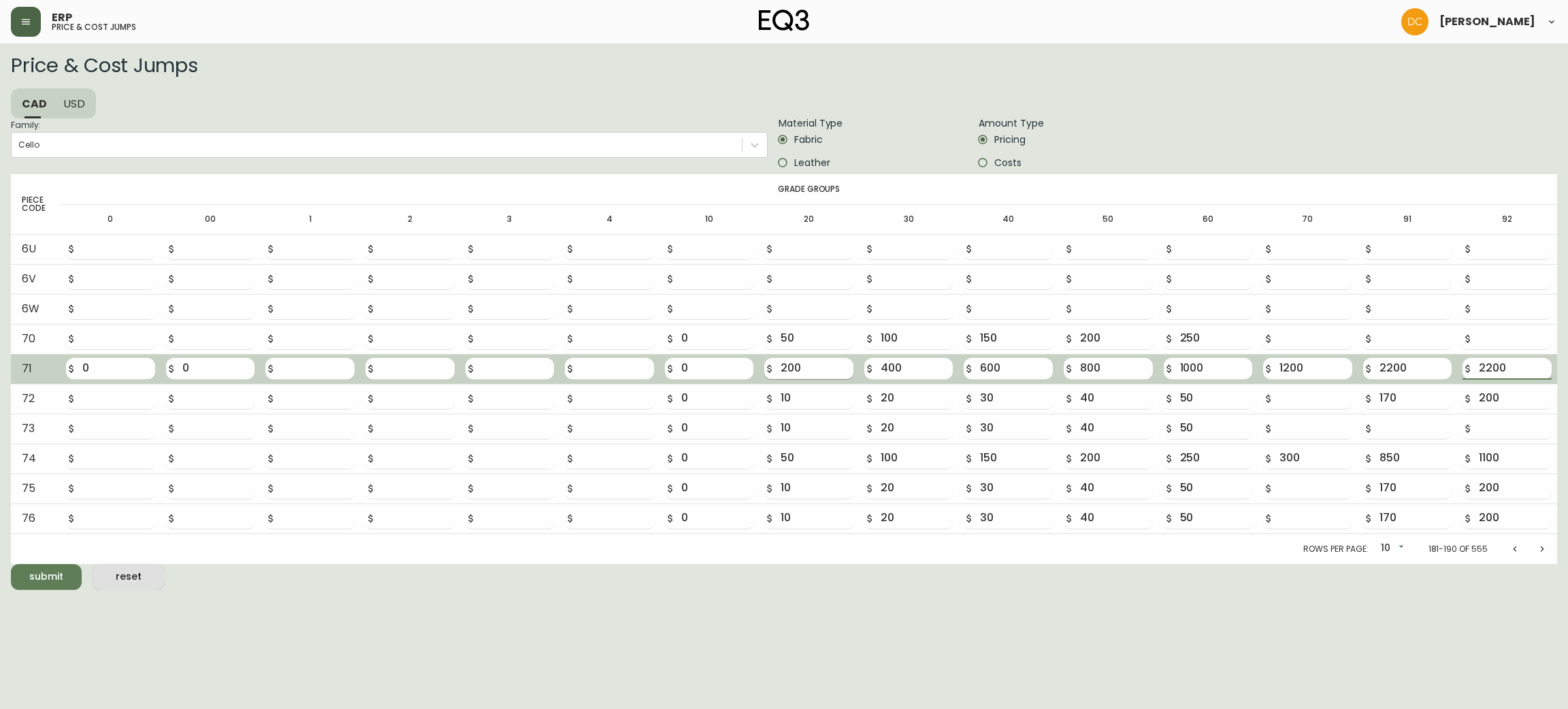
click at [10, 564] on button "submit" at bounding box center [45, 577] width 71 height 26
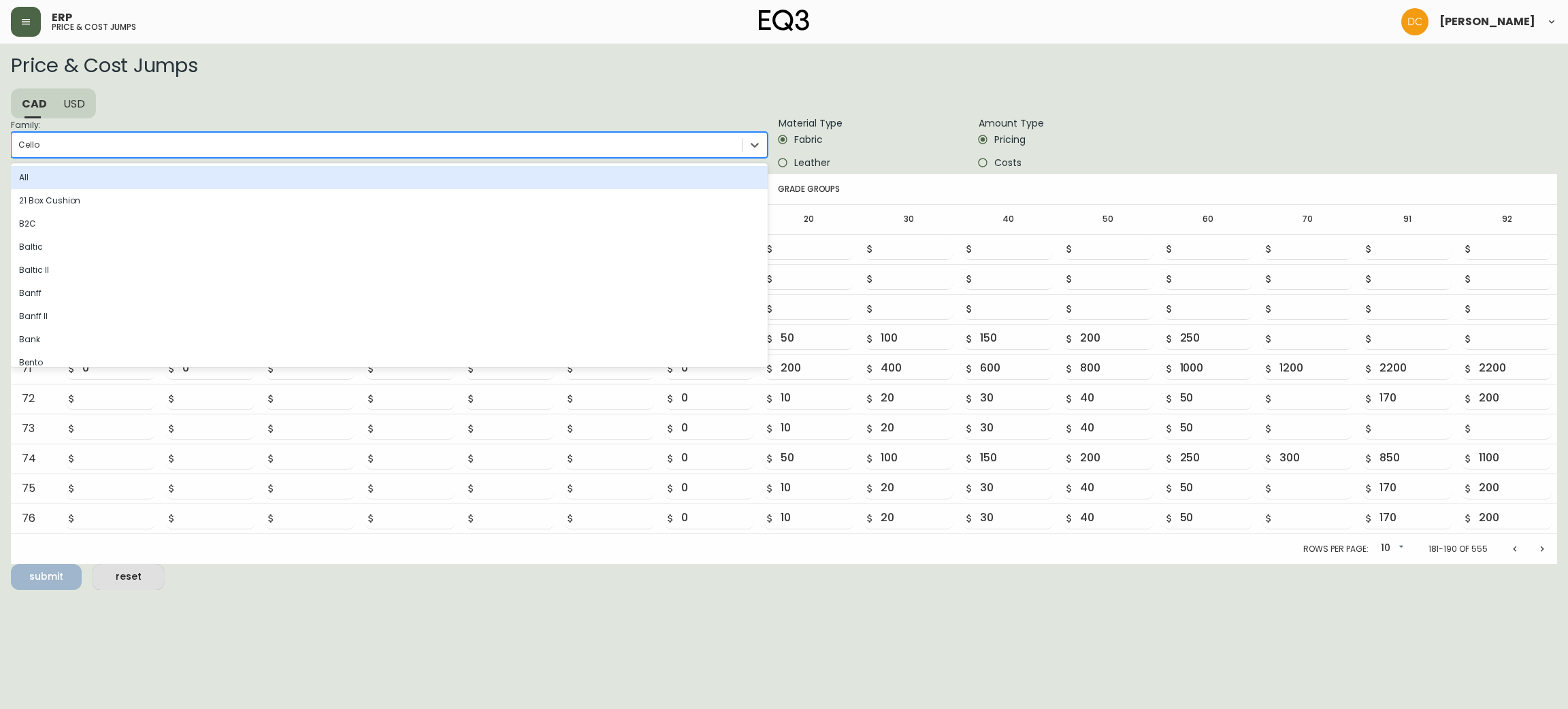
click at [420, 141] on div "Cello" at bounding box center [377, 145] width 730 height 20
click at [20, 141] on input "Family: option Cello, selected. option All focused, 1 of 81. 81 results availab…" at bounding box center [19, 145] width 2 height 10
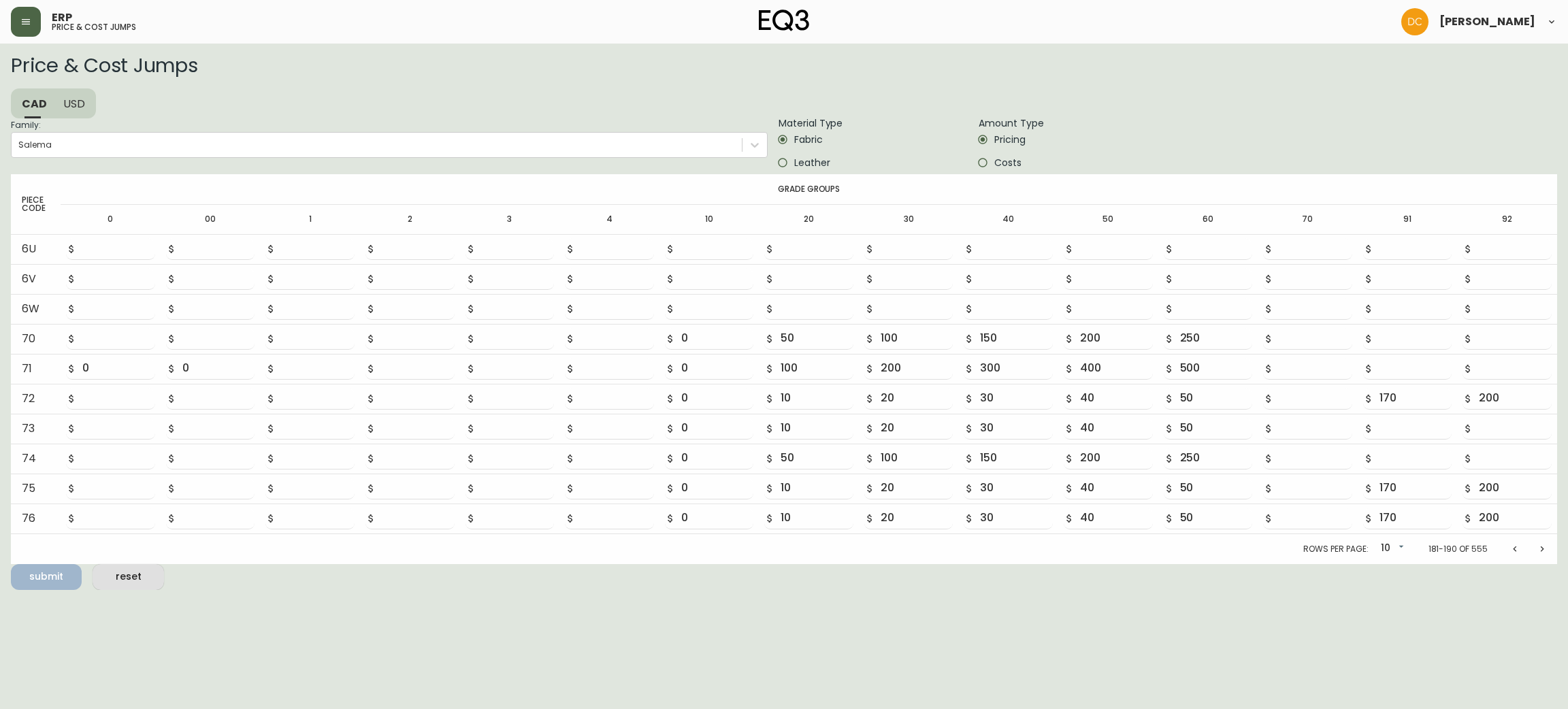
click at [1510, 546] on icon "Previous page" at bounding box center [1515, 549] width 10 height 10
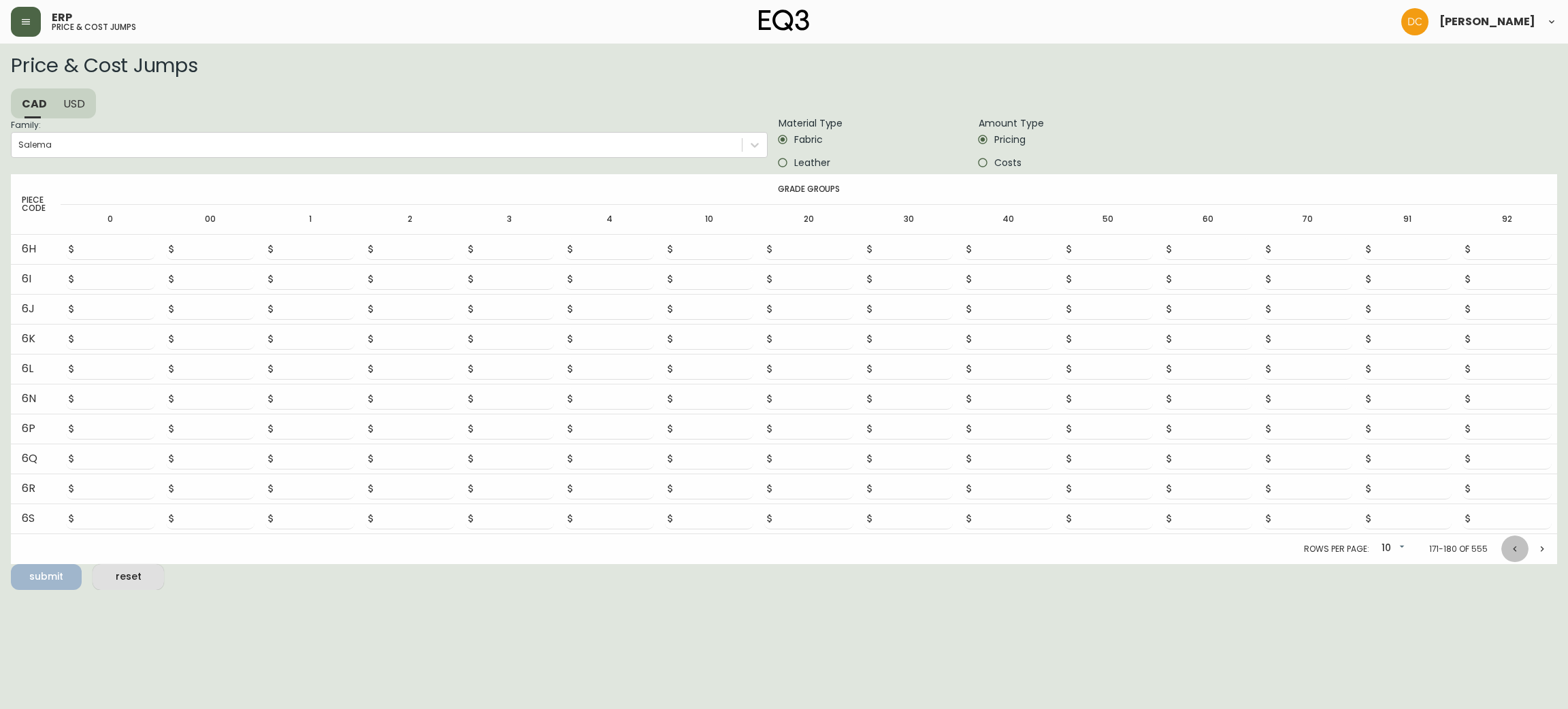
click at [1510, 545] on icon "Previous page" at bounding box center [1515, 549] width 10 height 10
click at [1510, 546] on icon "Previous page" at bounding box center [1515, 551] width 10 height 10
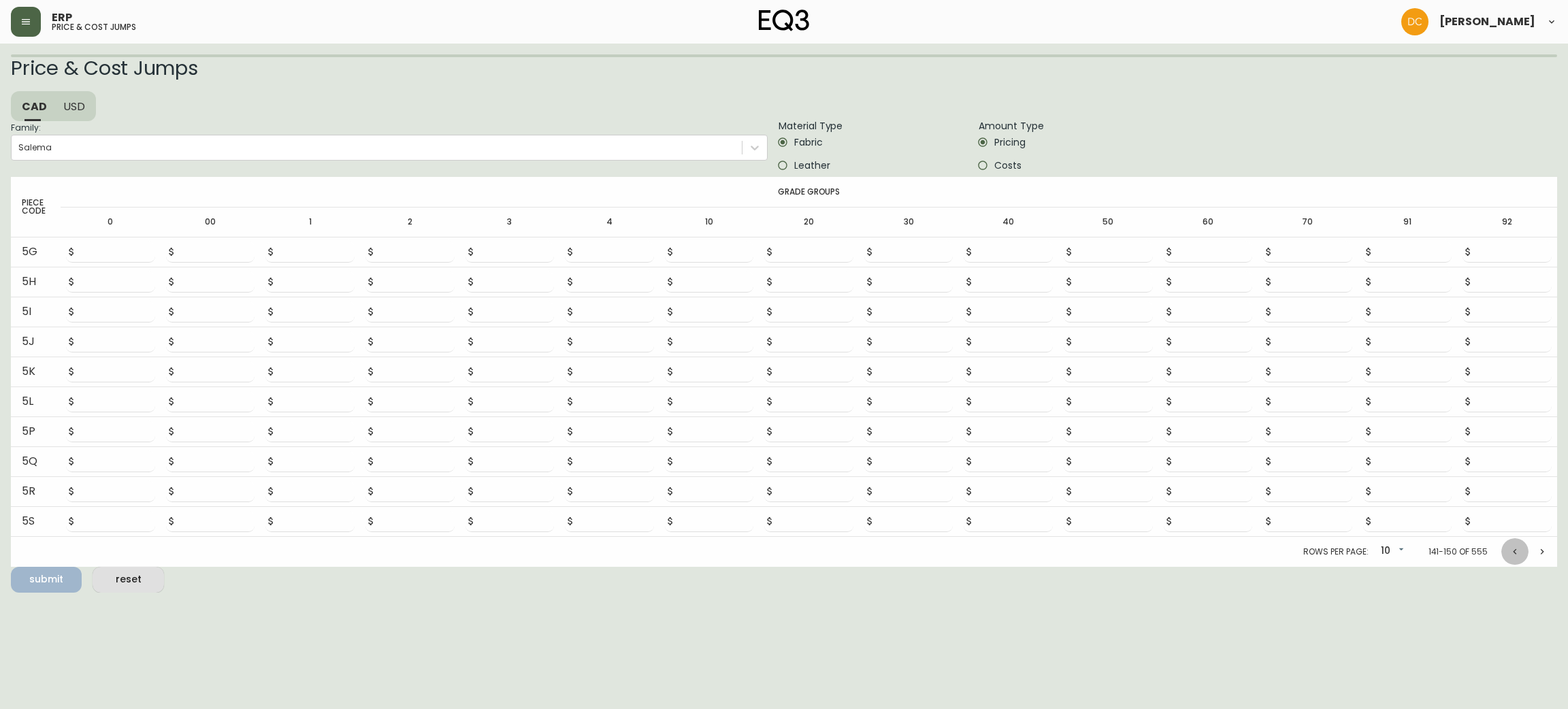
click at [1510, 546] on icon "Previous page" at bounding box center [1515, 551] width 10 height 10
click at [1510, 545] on icon "Previous page" at bounding box center [1515, 549] width 10 height 10
click at [1510, 546] on icon "Previous page" at bounding box center [1515, 551] width 10 height 10
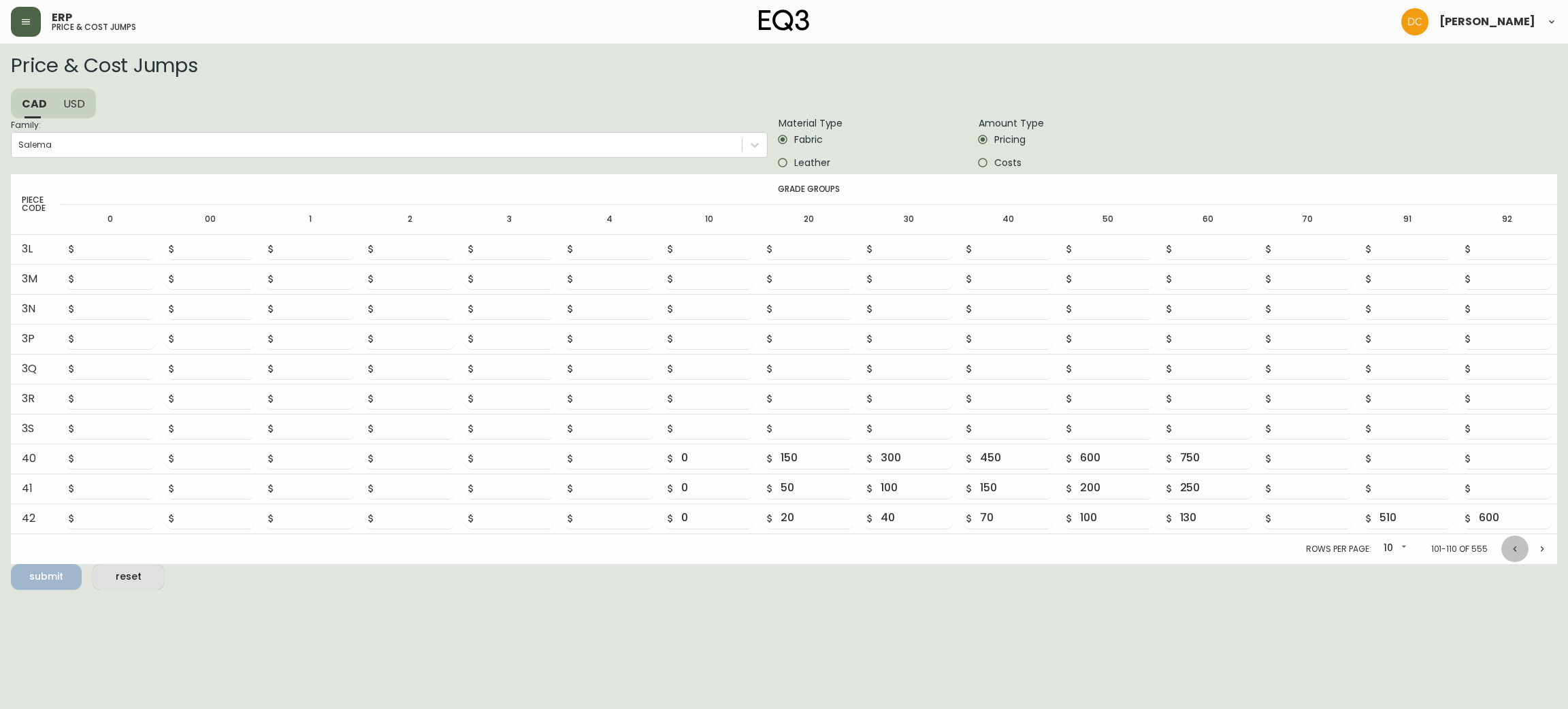
click at [1510, 545] on icon "Previous page" at bounding box center [1515, 549] width 10 height 10
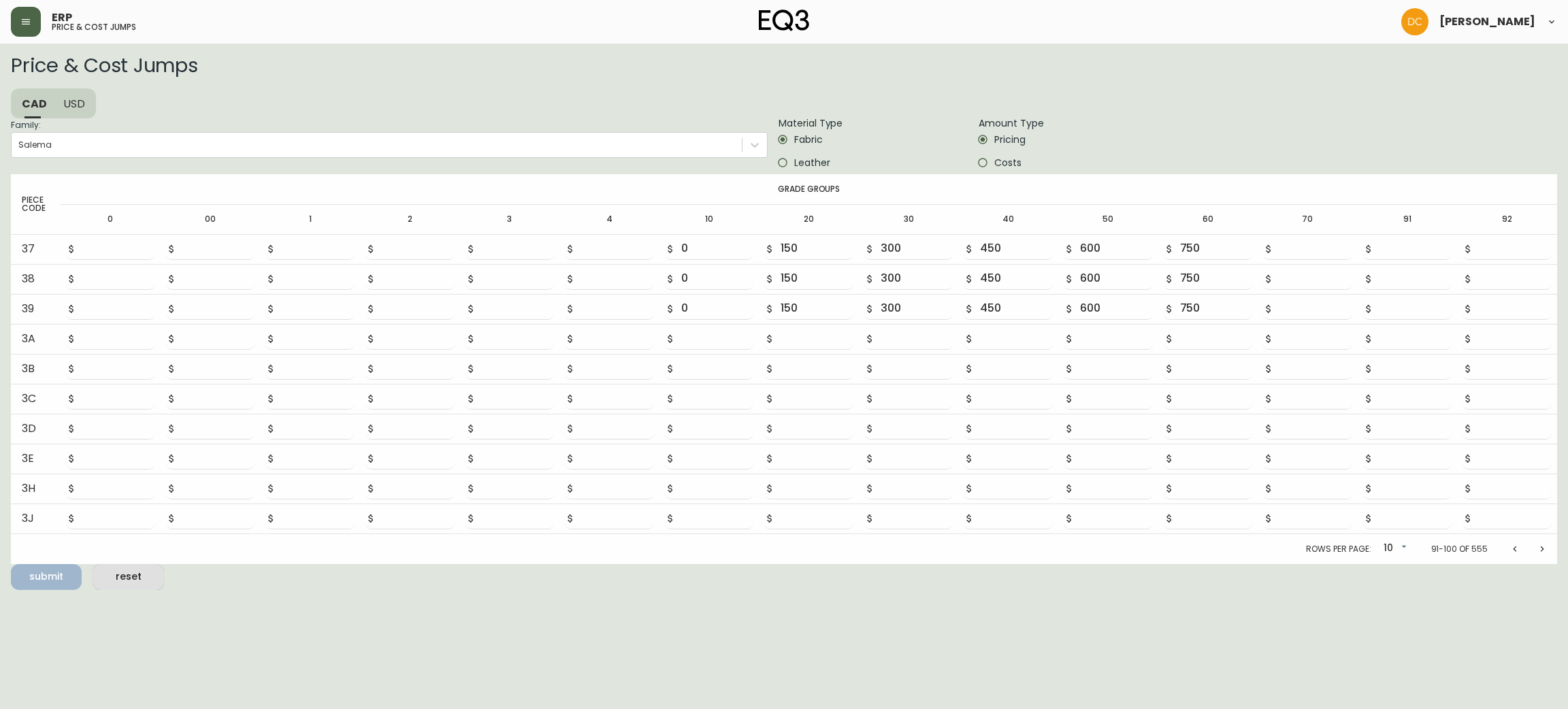
click at [1510, 545] on icon "Previous page" at bounding box center [1515, 549] width 10 height 10
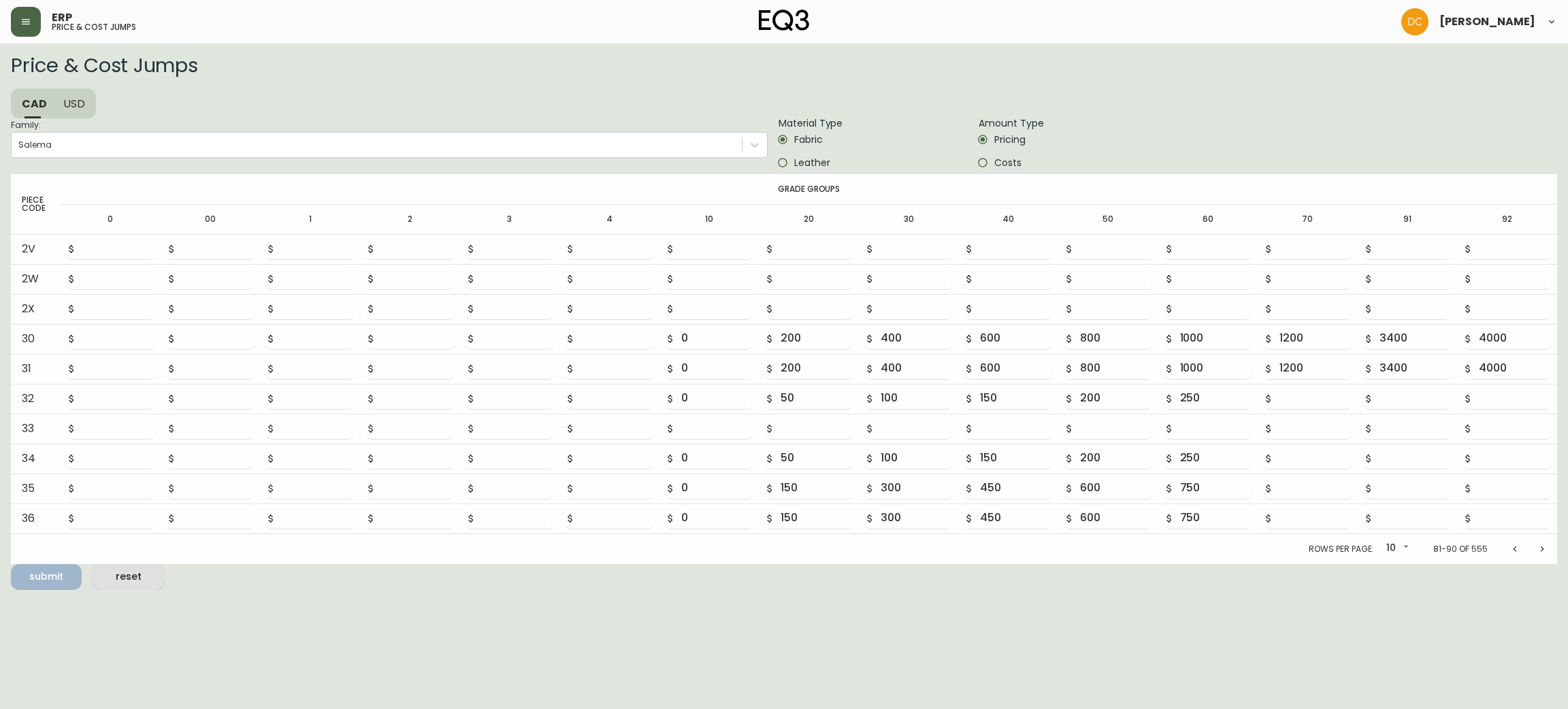
click at [1510, 545] on icon "Previous page" at bounding box center [1515, 549] width 10 height 10
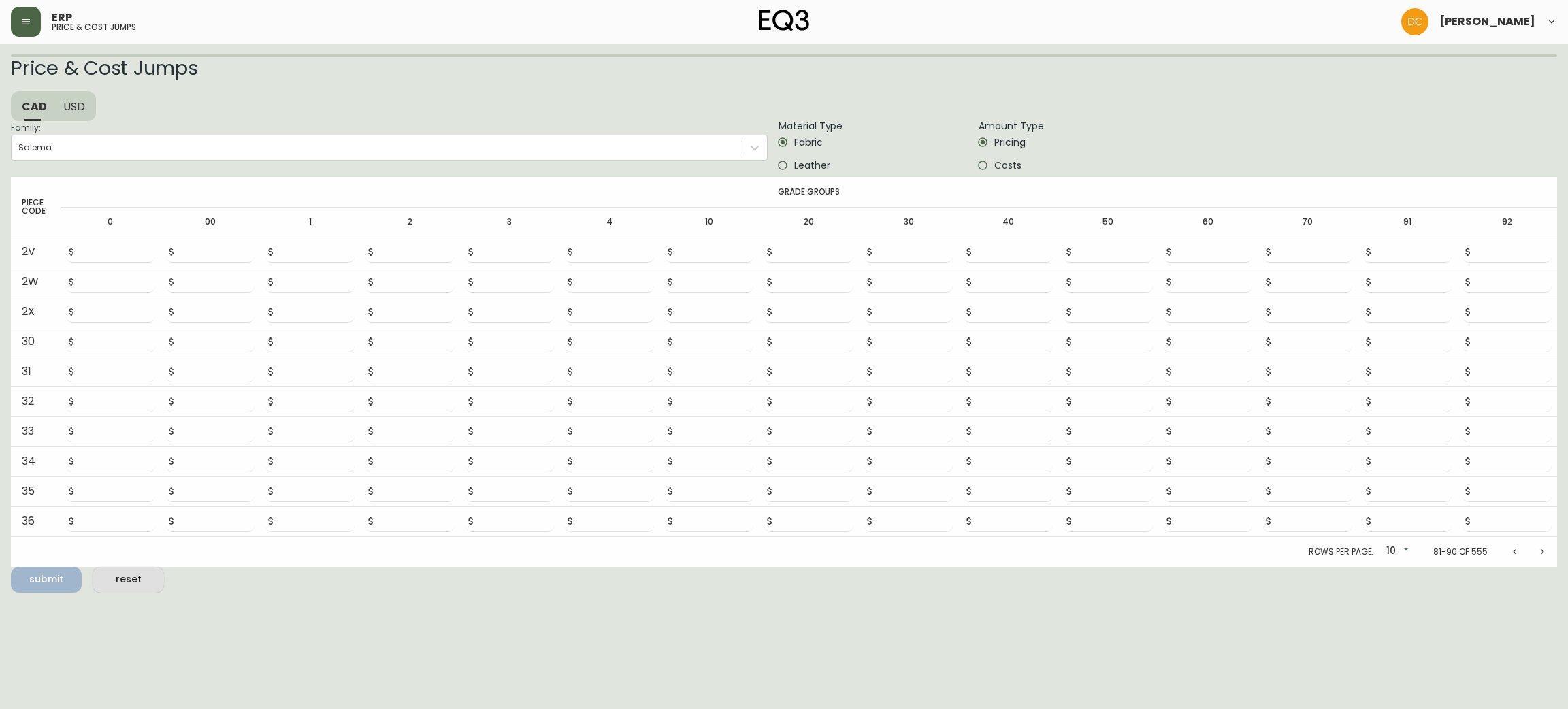
click at [1510, 546] on icon "Previous page" at bounding box center [1515, 551] width 10 height 10
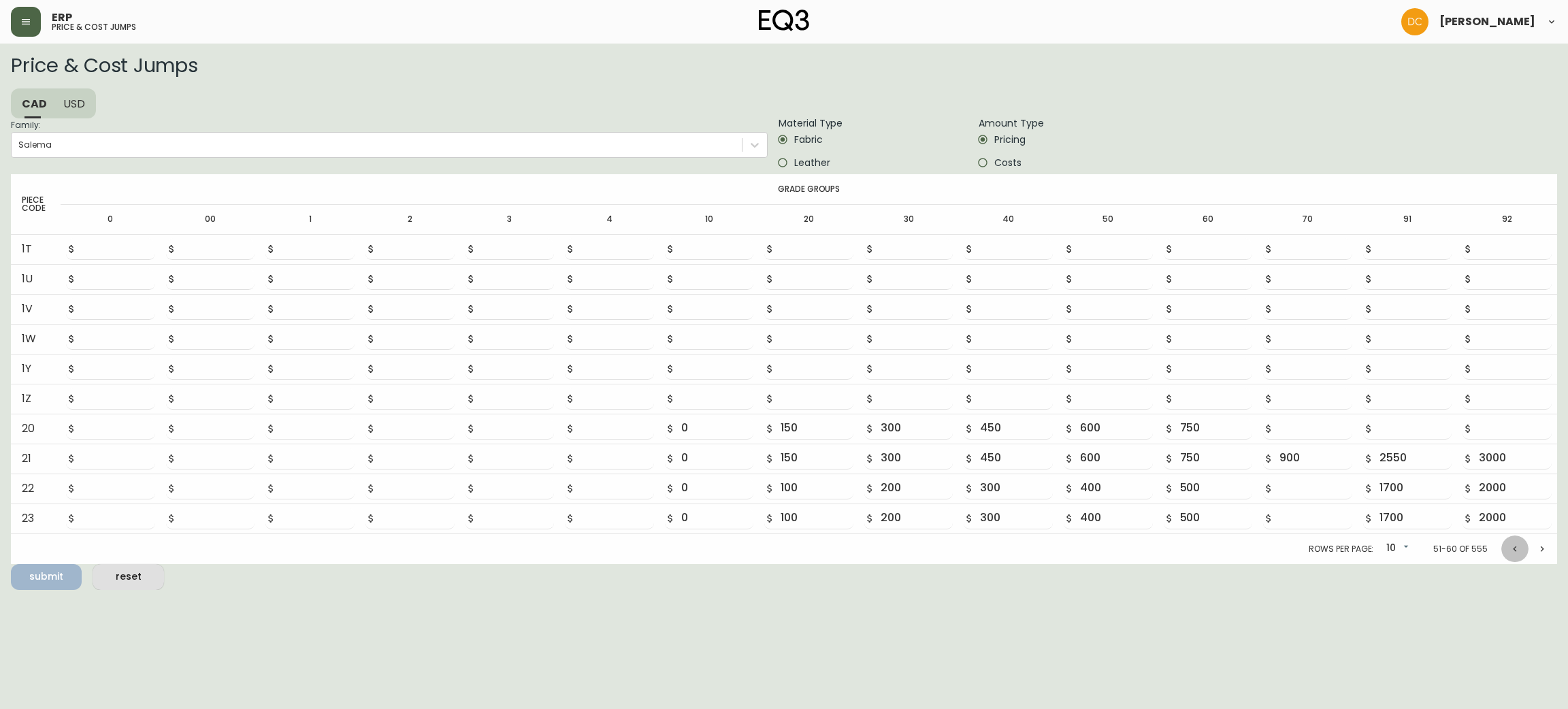
click at [1510, 545] on icon "Previous page" at bounding box center [1515, 549] width 10 height 10
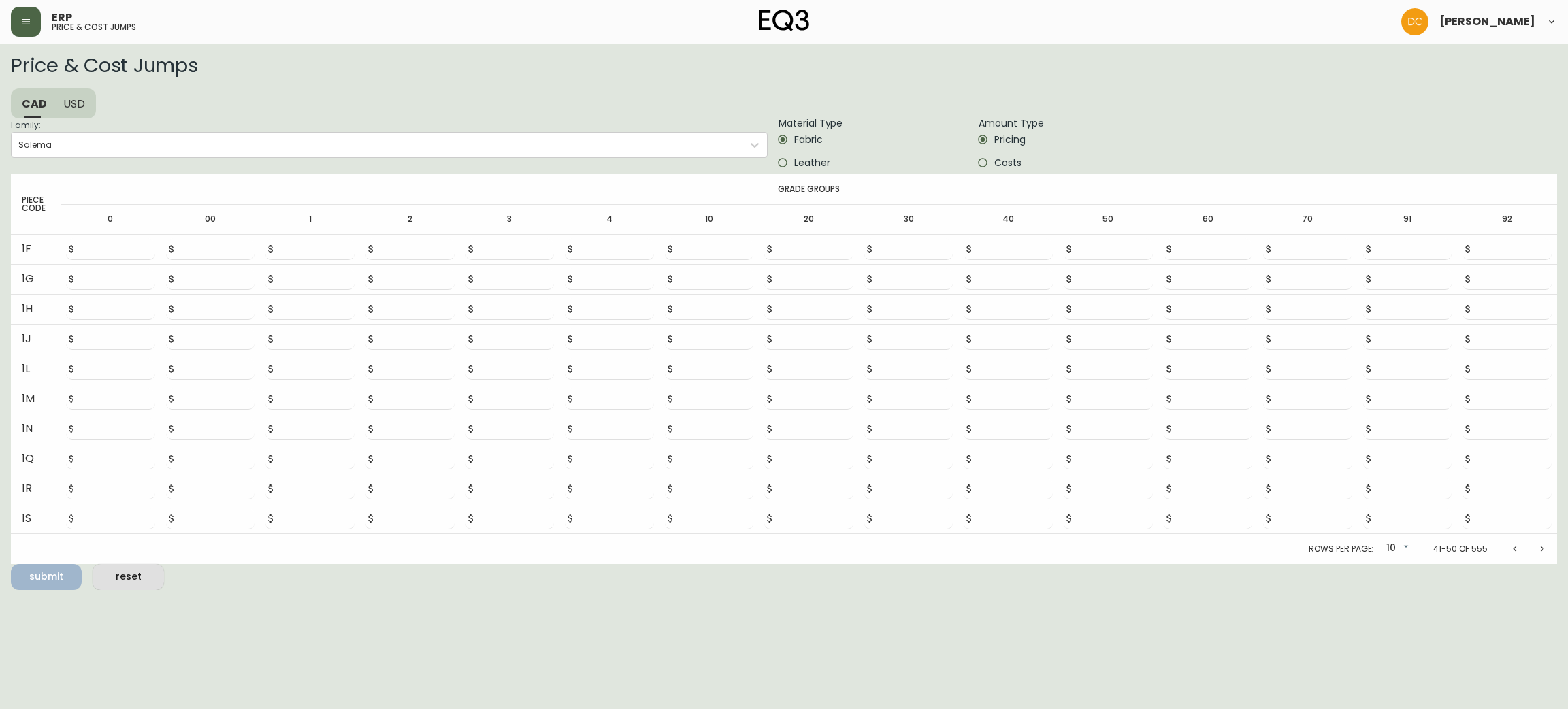
click at [1537, 558] on button "Next page" at bounding box center [1542, 549] width 27 height 27
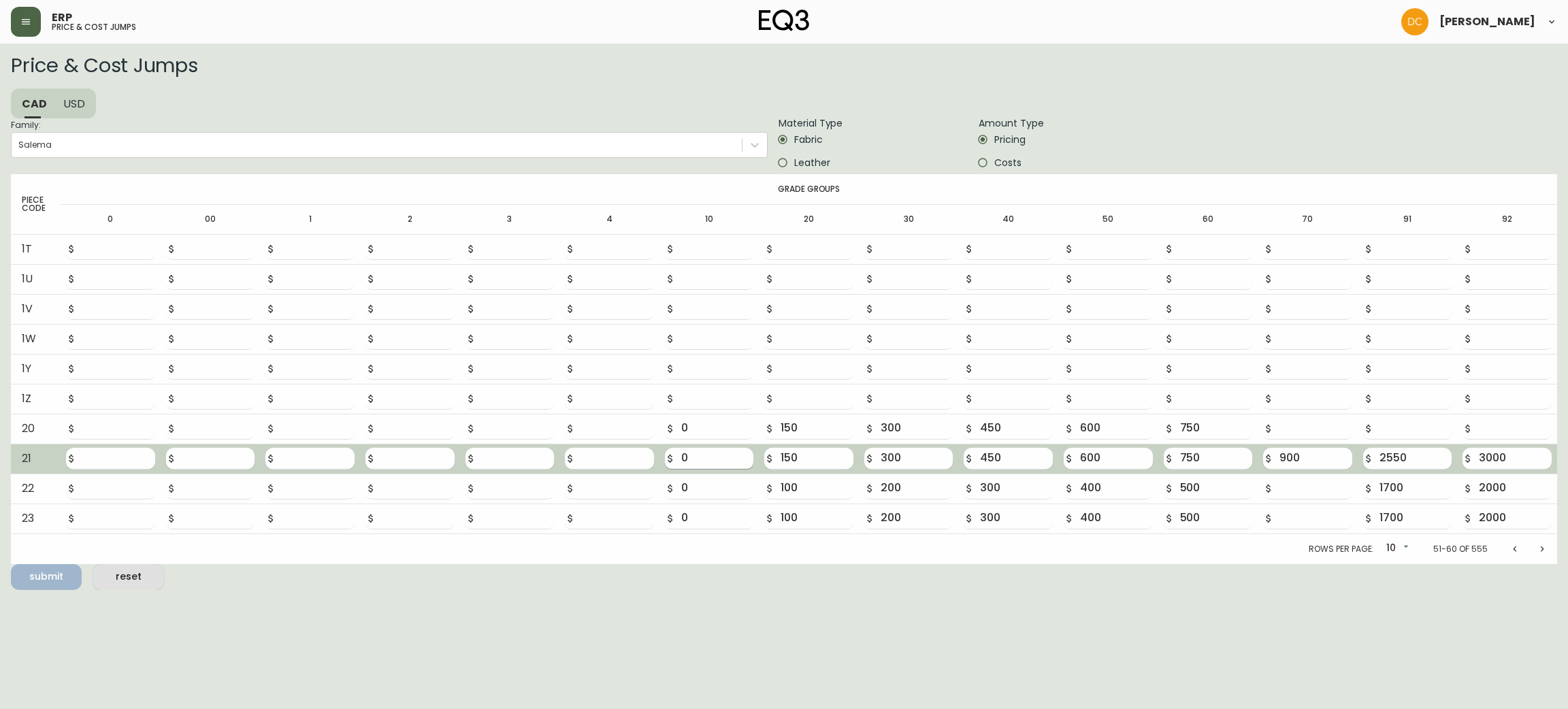
click at [713, 459] on input "0" at bounding box center [718, 458] width 73 height 22
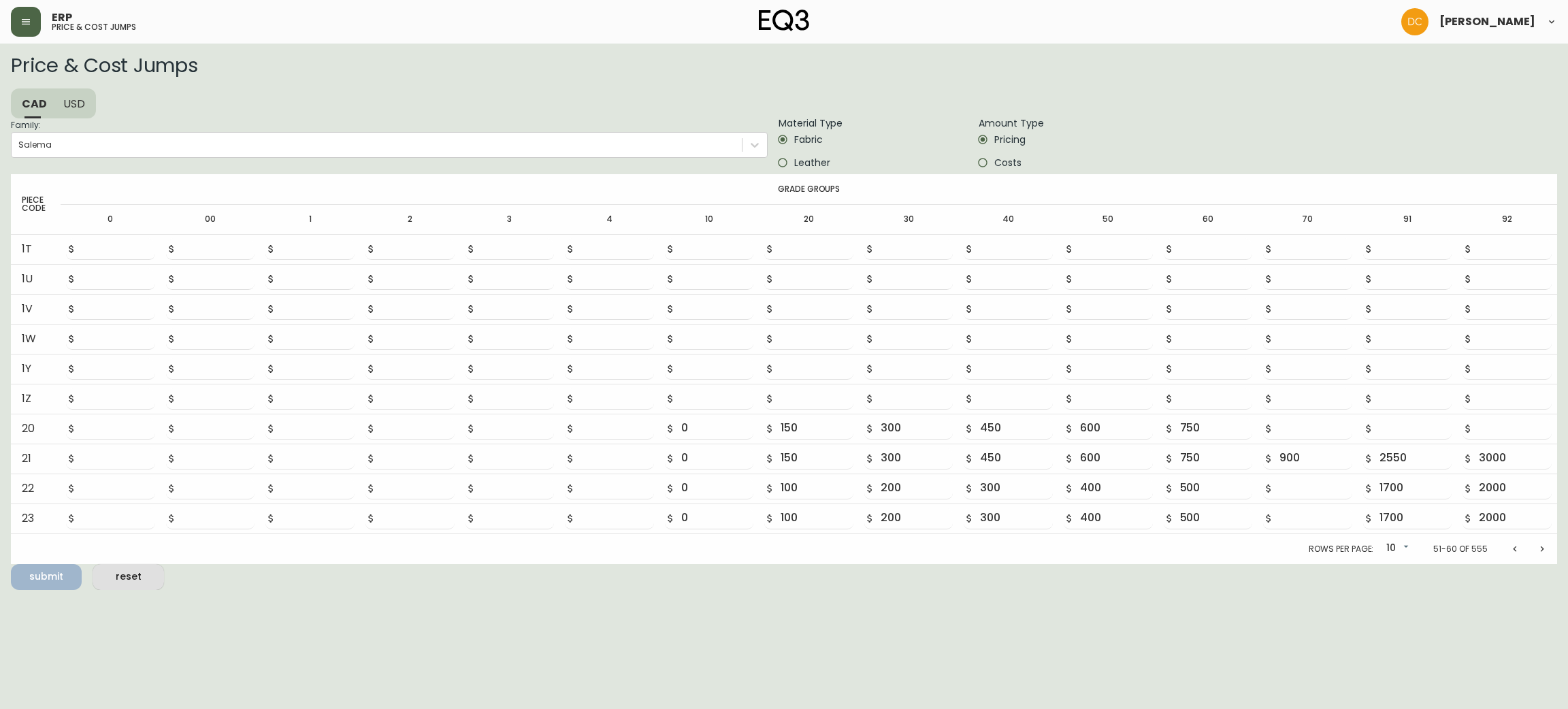
click at [805, 165] on span "Leather" at bounding box center [811, 163] width 36 height 14
click at [794, 165] on input "Leather" at bounding box center [783, 162] width 24 height 24
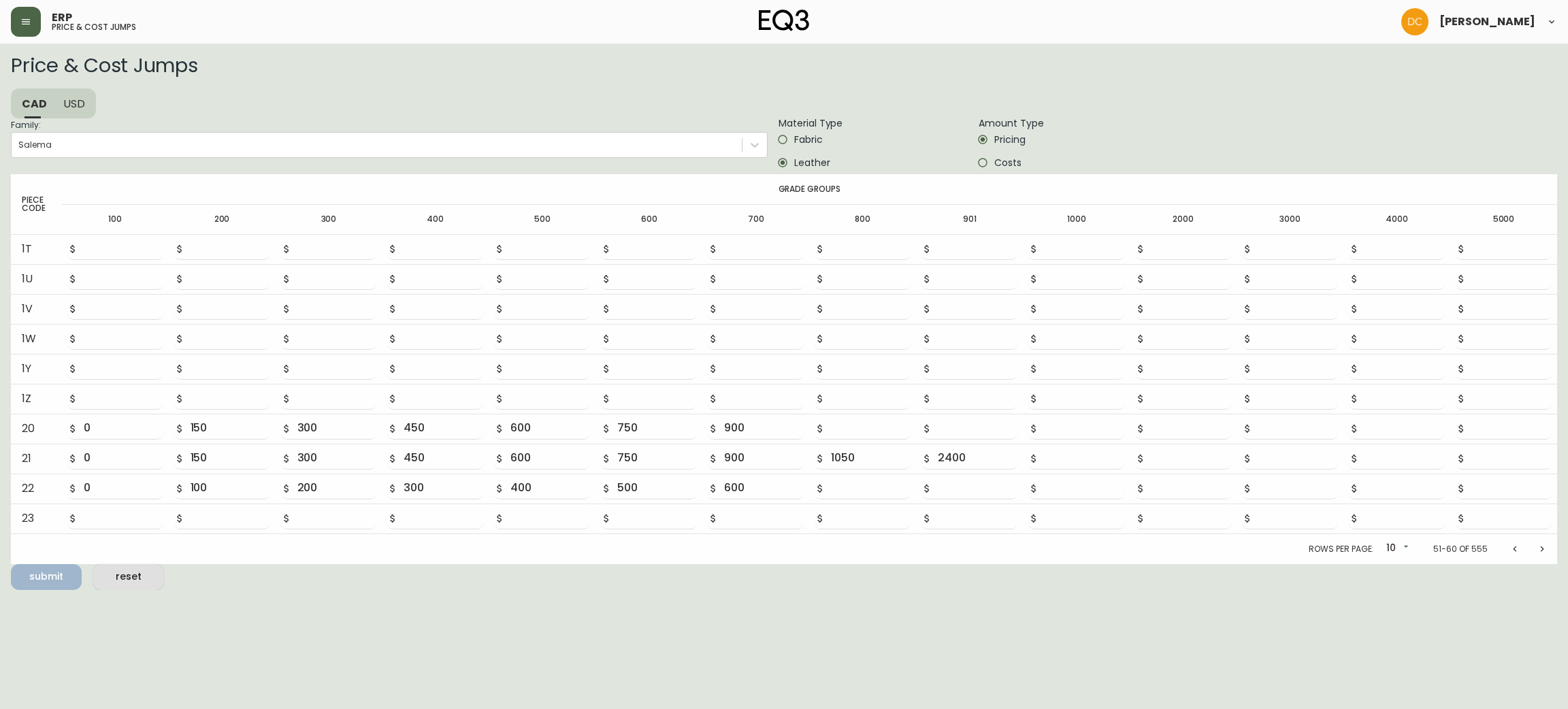
click at [815, 138] on span "Fabric" at bounding box center [808, 139] width 29 height 14
click at [794, 138] on input "Fabric" at bounding box center [783, 139] width 24 height 24
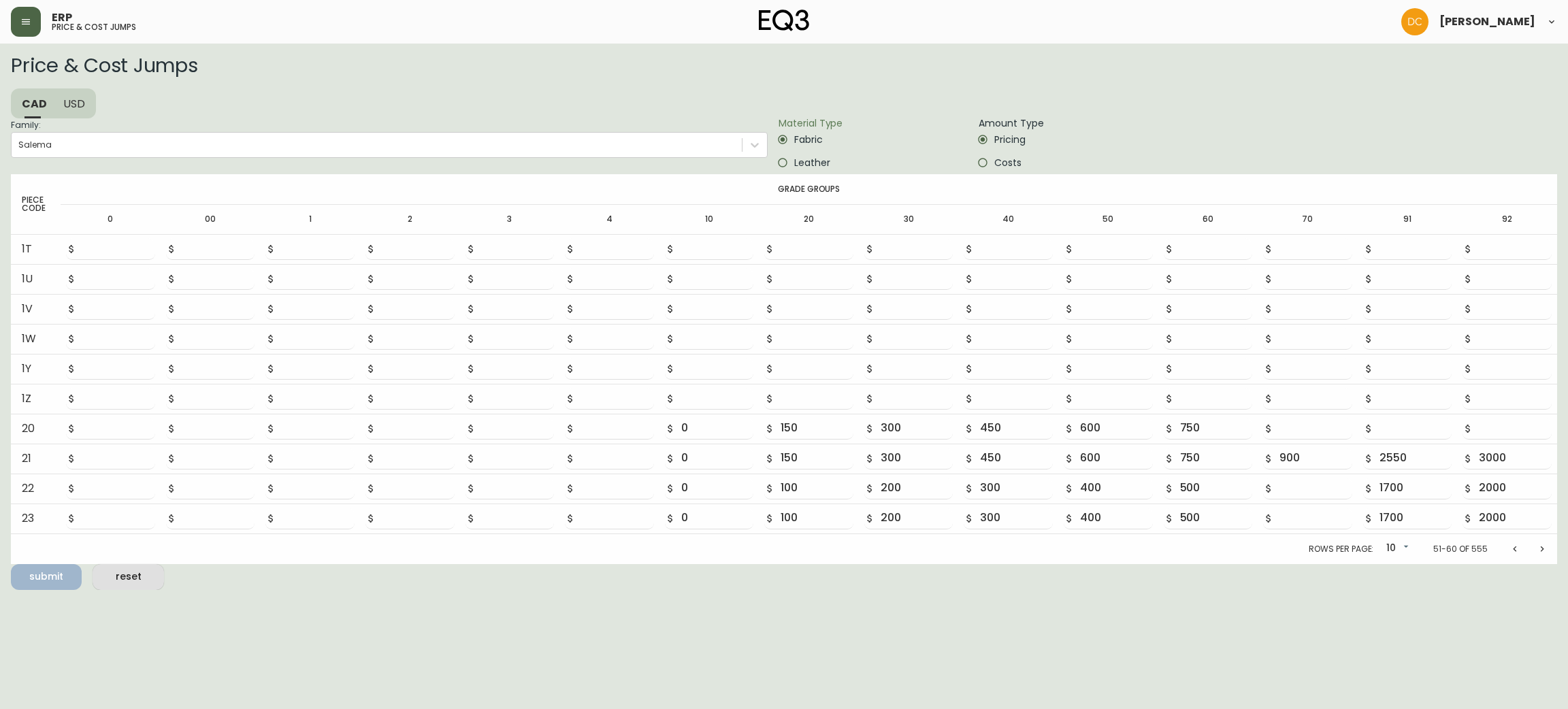
click at [1347, 590] on html "ERP price & cost jumps [PERSON_NAME] Price & Cost Jumps CAD USD Family: Salema …" at bounding box center [784, 294] width 1568 height 590
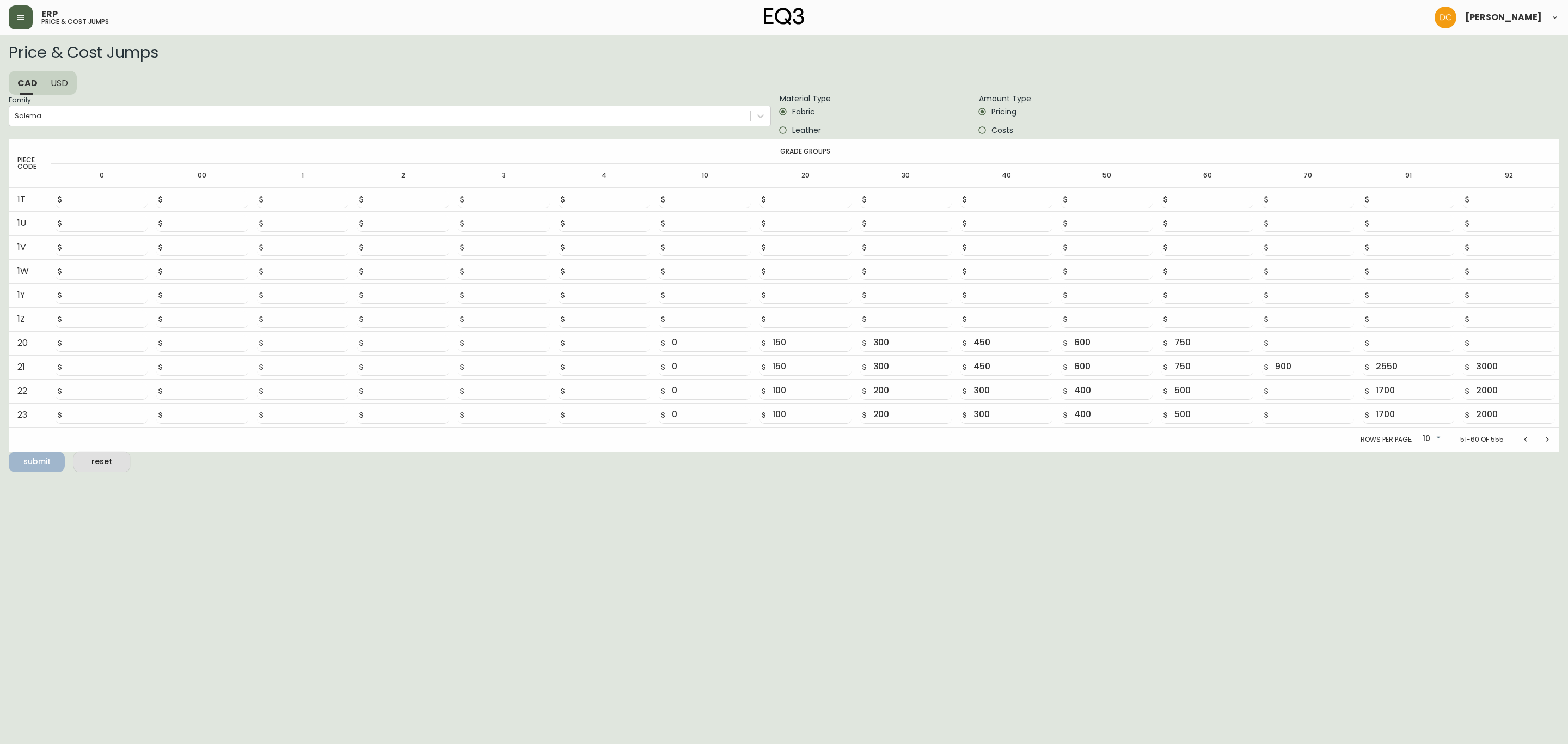
click at [14, 24] on button "button" at bounding box center [20, 17] width 24 height 24
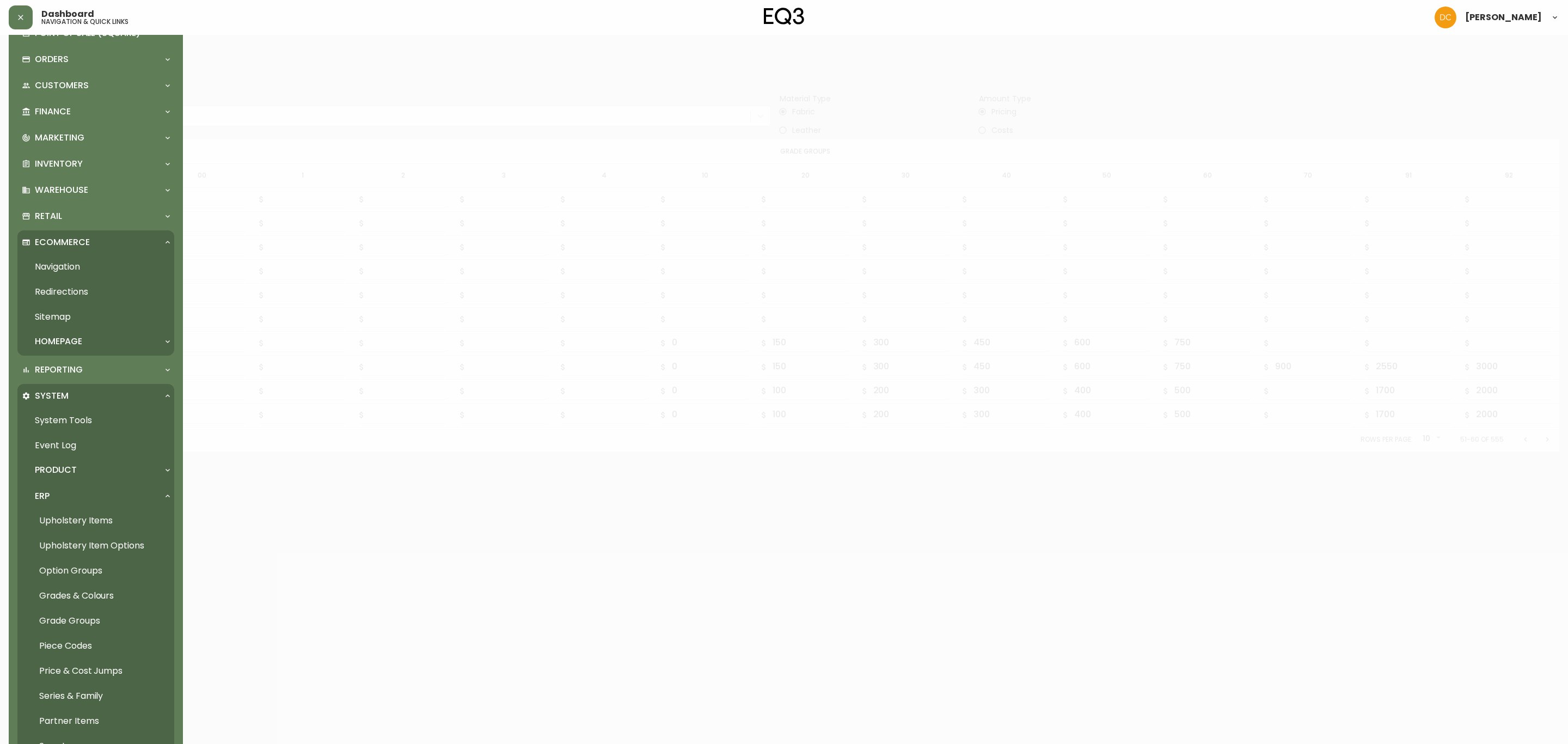
scroll to position [202, 0]
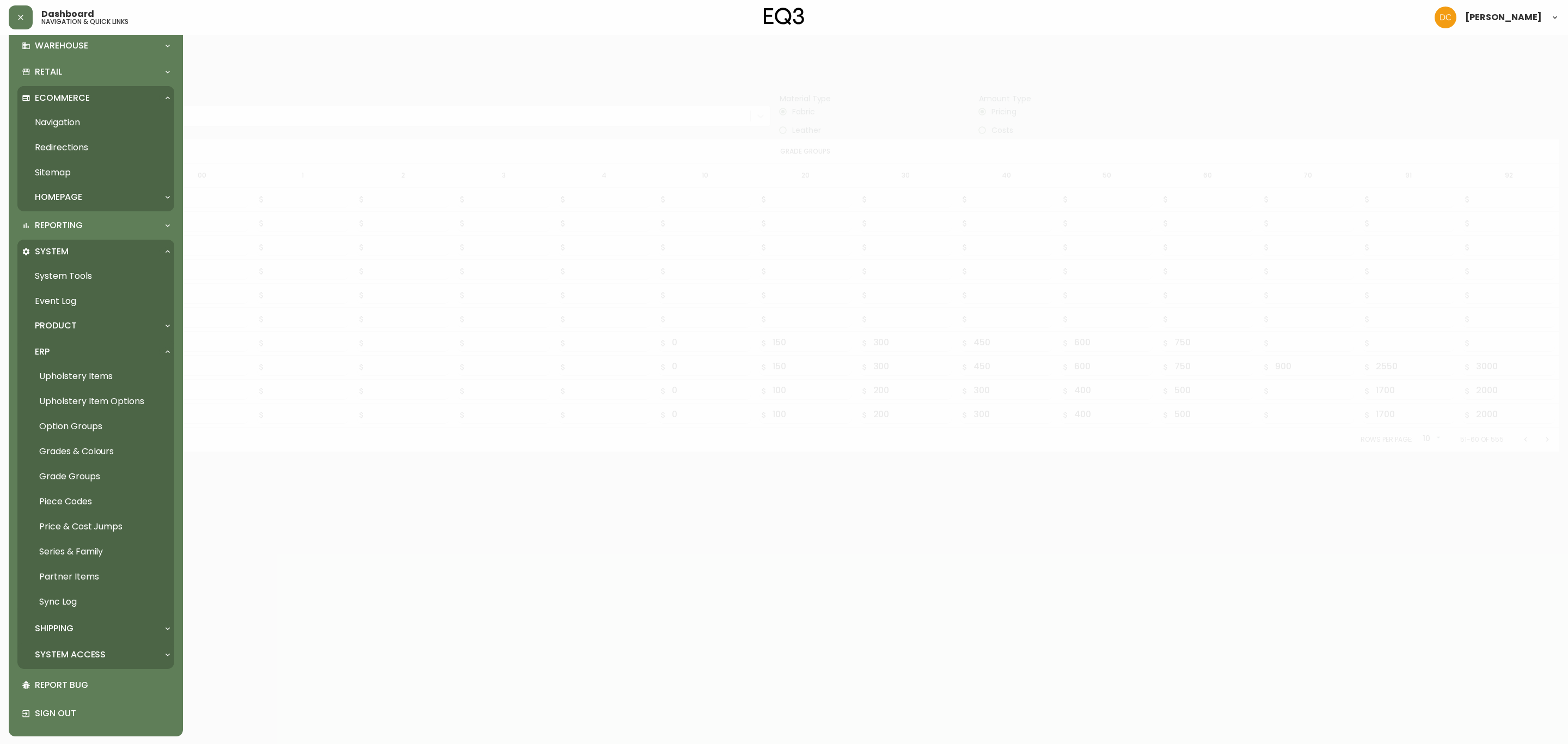
click at [72, 567] on p "System Access" at bounding box center [70, 654] width 71 height 12
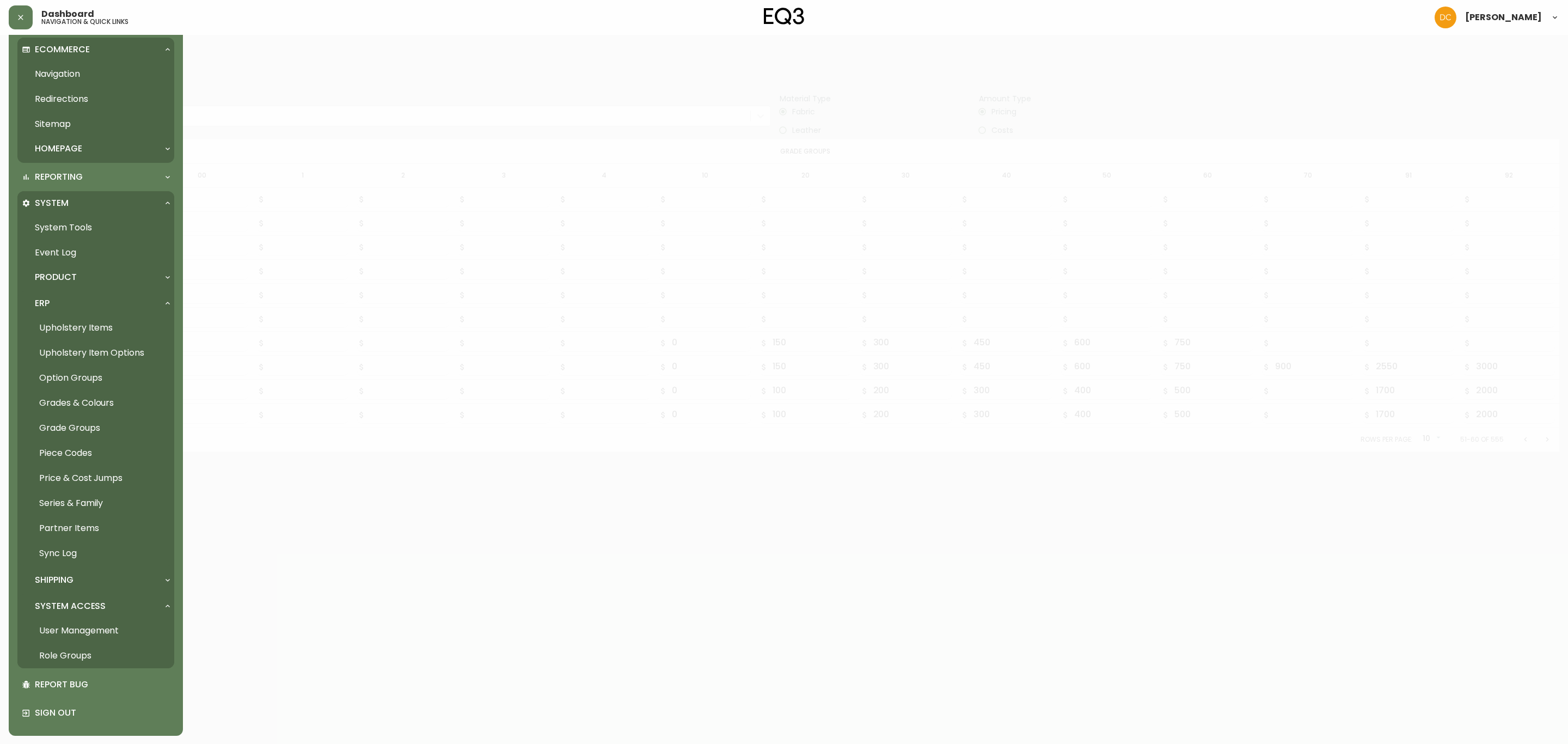
click at [76, 567] on link "User Management" at bounding box center [96, 630] width 157 height 25
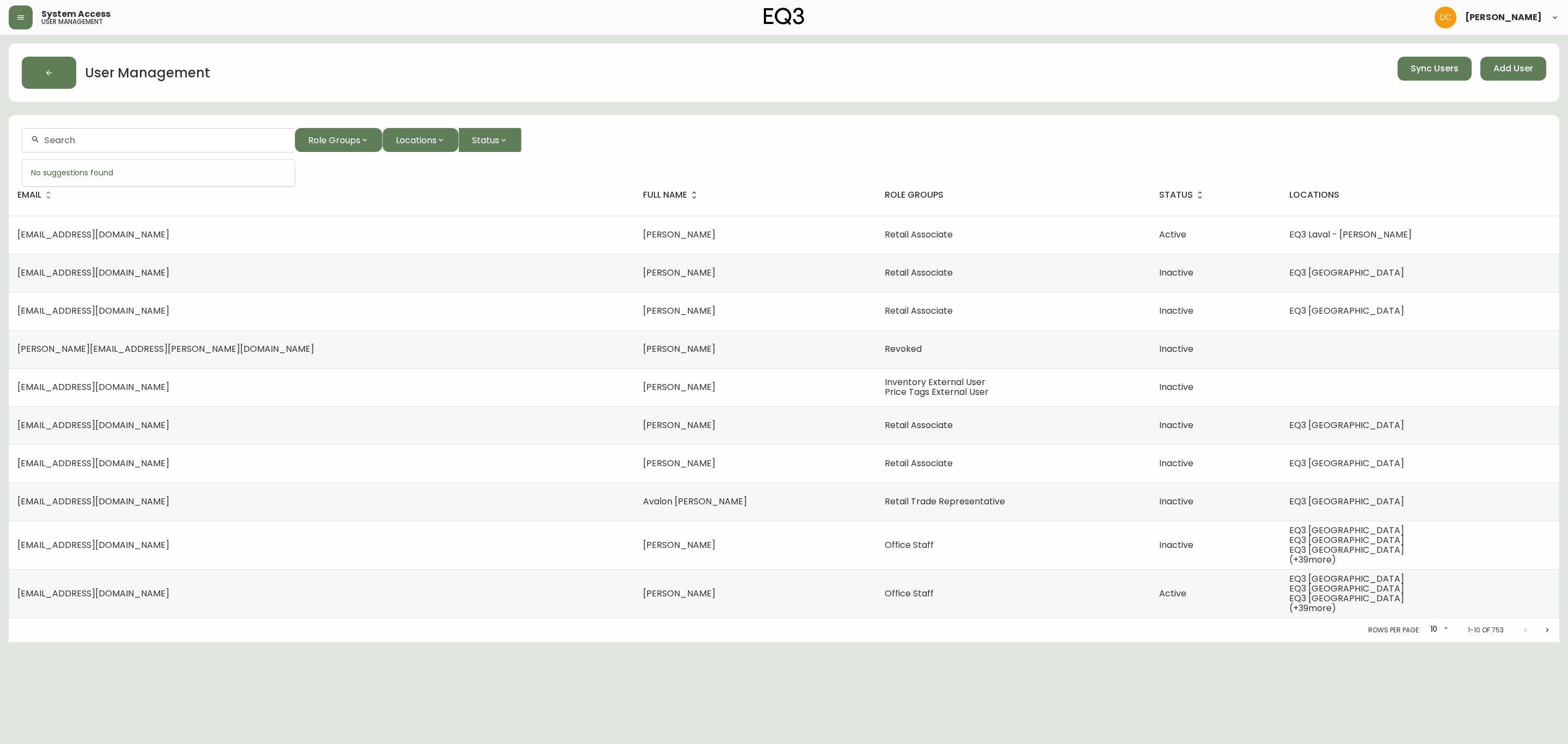
click at [135, 139] on input "text" at bounding box center [165, 140] width 242 height 10
click at [224, 144] on input "text" at bounding box center [165, 140] width 242 height 10
click at [1254, 68] on span "Add User" at bounding box center [1513, 68] width 40 height 12
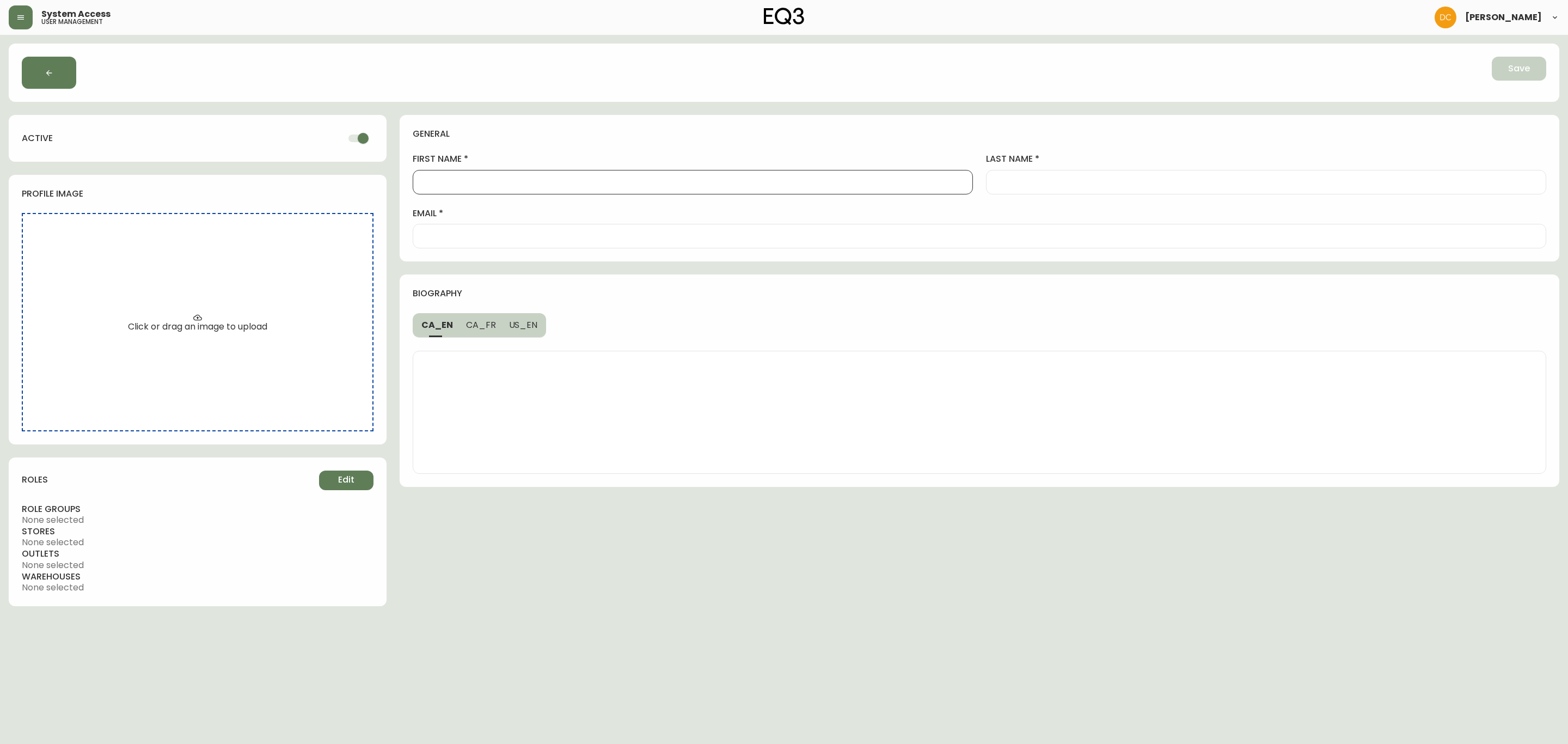
click at [498, 185] on input "first name" at bounding box center [692, 182] width 542 height 10
paste input "Shaina"
click at [1040, 190] on div at bounding box center [1266, 182] width 561 height 24
paste input "[PERSON_NAME]"
click at [595, 240] on input "email" at bounding box center [979, 236] width 1115 height 10
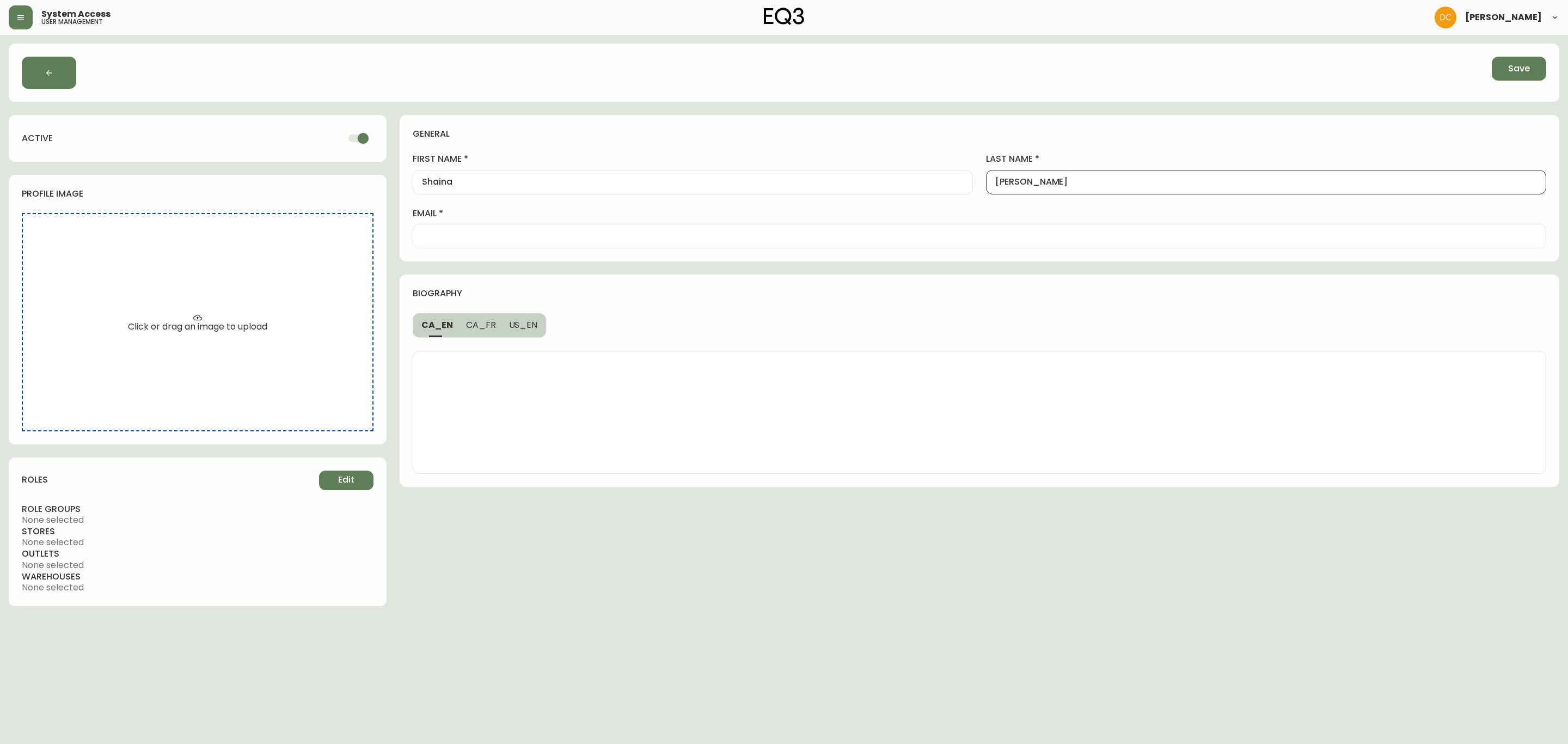
paste input "[EMAIL_ADDRESS][DOMAIN_NAME]"
click at [350, 481] on span "Edit" at bounding box center [346, 479] width 16 height 12
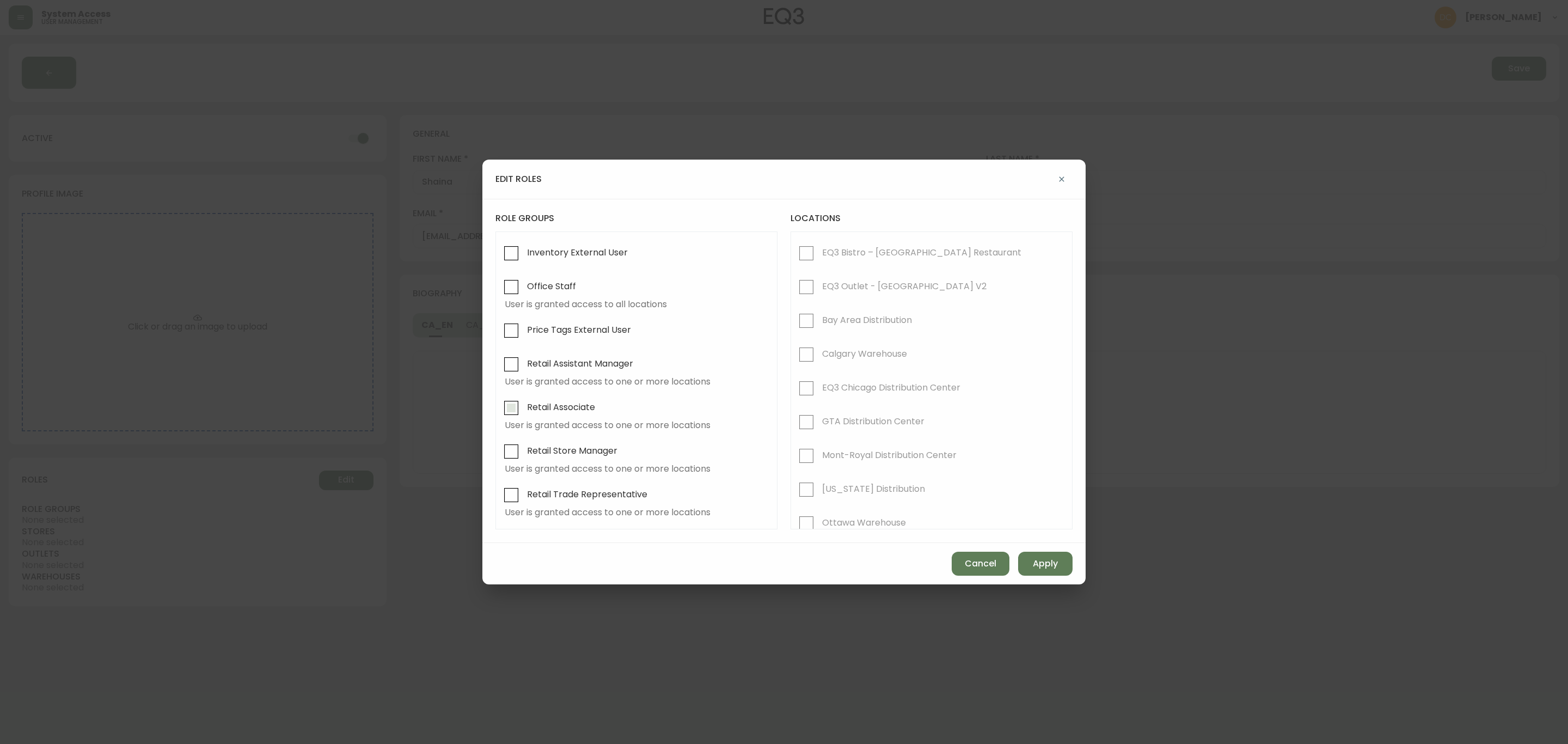
click at [558, 413] on span "Retail Associate" at bounding box center [561, 407] width 68 height 11
click at [524, 415] on input "Retail Associate" at bounding box center [511, 408] width 25 height 25
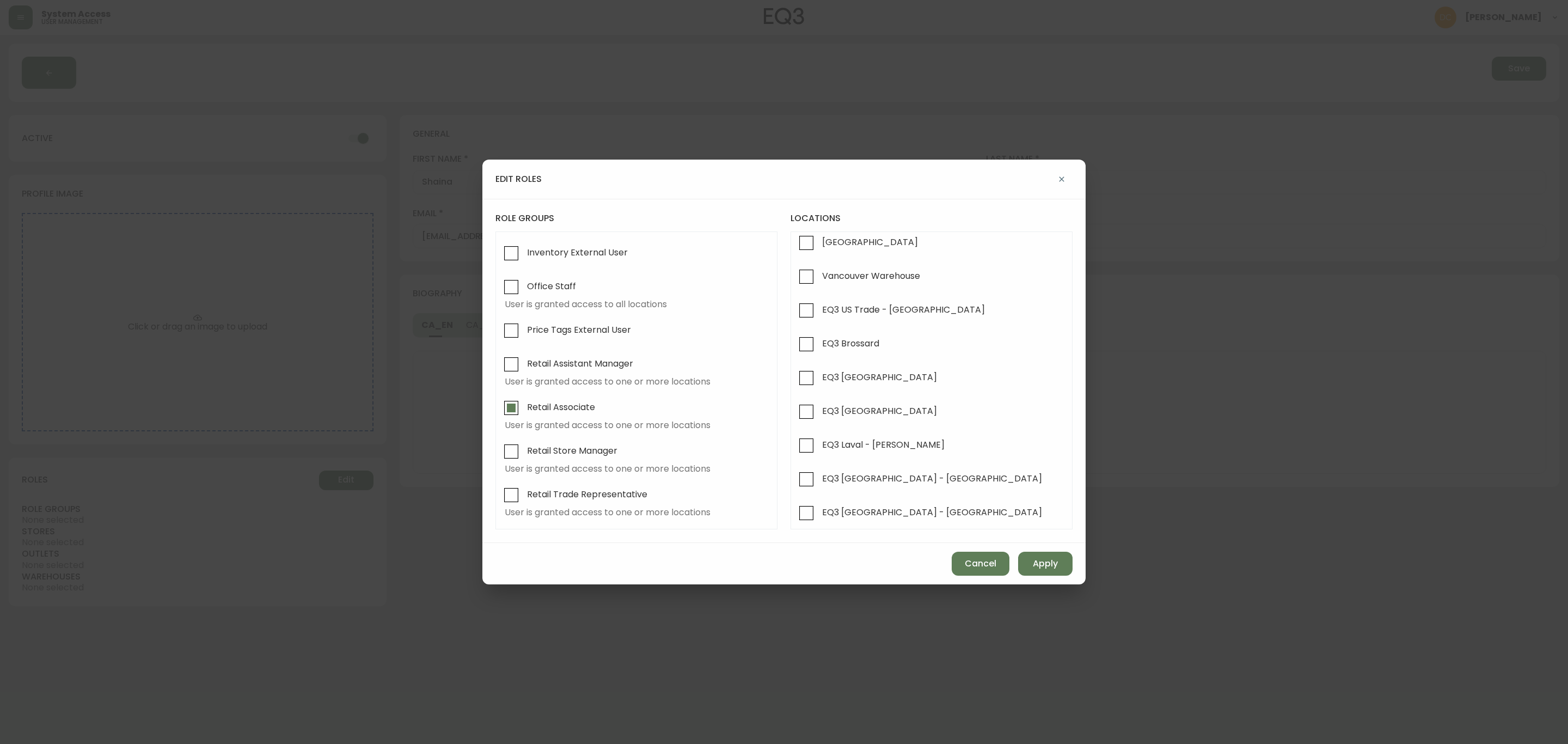
scroll to position [409, 0]
click at [884, 390] on span "EQ3 [GEOGRAPHIC_DATA] - [GEOGRAPHIC_DATA]" at bounding box center [932, 384] width 220 height 11
click at [819, 391] on input "EQ3 [GEOGRAPHIC_DATA] - [GEOGRAPHIC_DATA]" at bounding box center [807, 385] width 25 height 25
click at [1053, 567] on span "Apply" at bounding box center [1046, 563] width 25 height 12
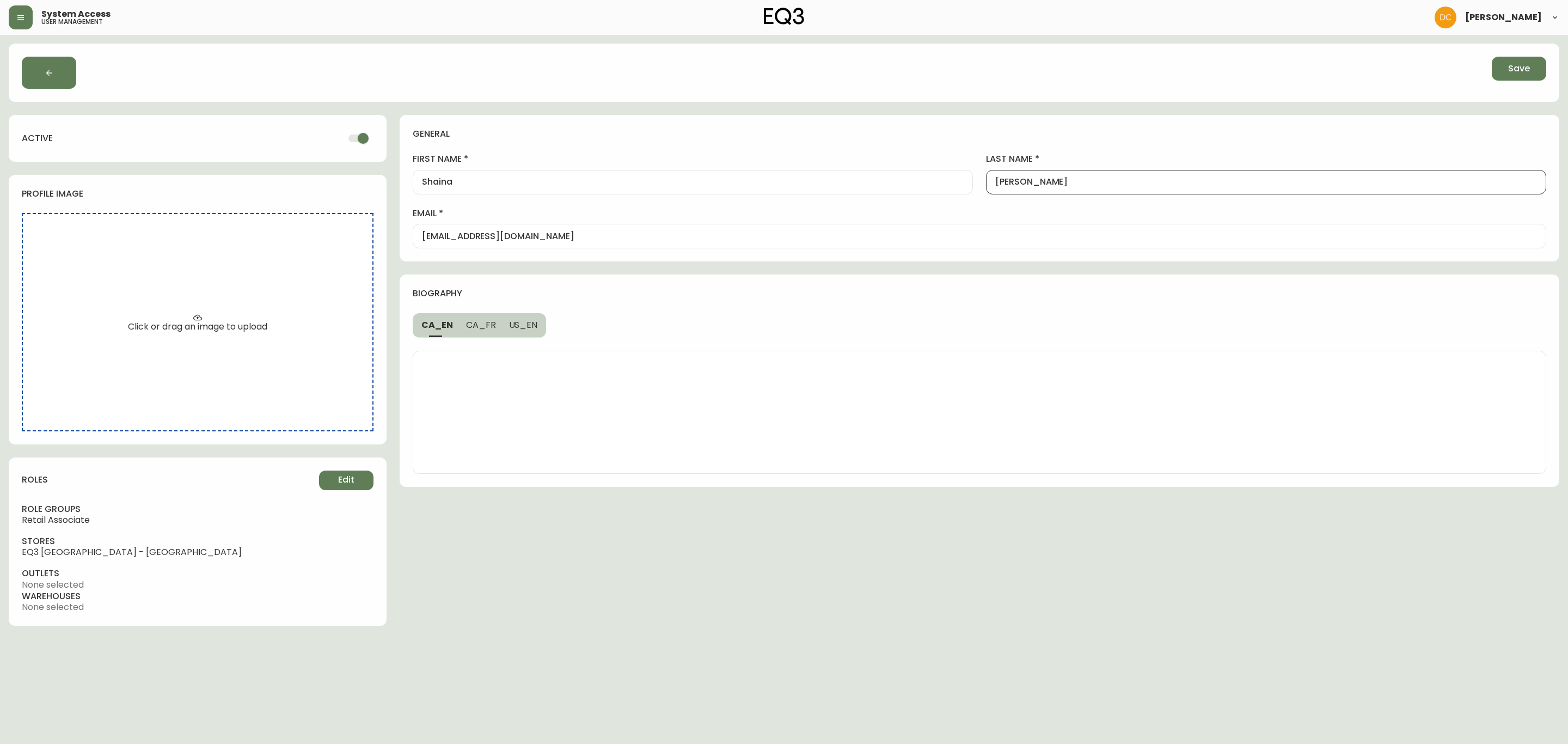
click at [1064, 185] on input "[PERSON_NAME]" at bounding box center [1266, 182] width 542 height 10
click at [722, 183] on input "Shaina" at bounding box center [692, 182] width 542 height 10
click at [698, 240] on input "[EMAIL_ADDRESS][DOMAIN_NAME]" at bounding box center [979, 236] width 1115 height 10
click at [884, 340] on div at bounding box center [980, 412] width 1160 height 149
click at [1254, 70] on button "Save" at bounding box center [1519, 68] width 54 height 24
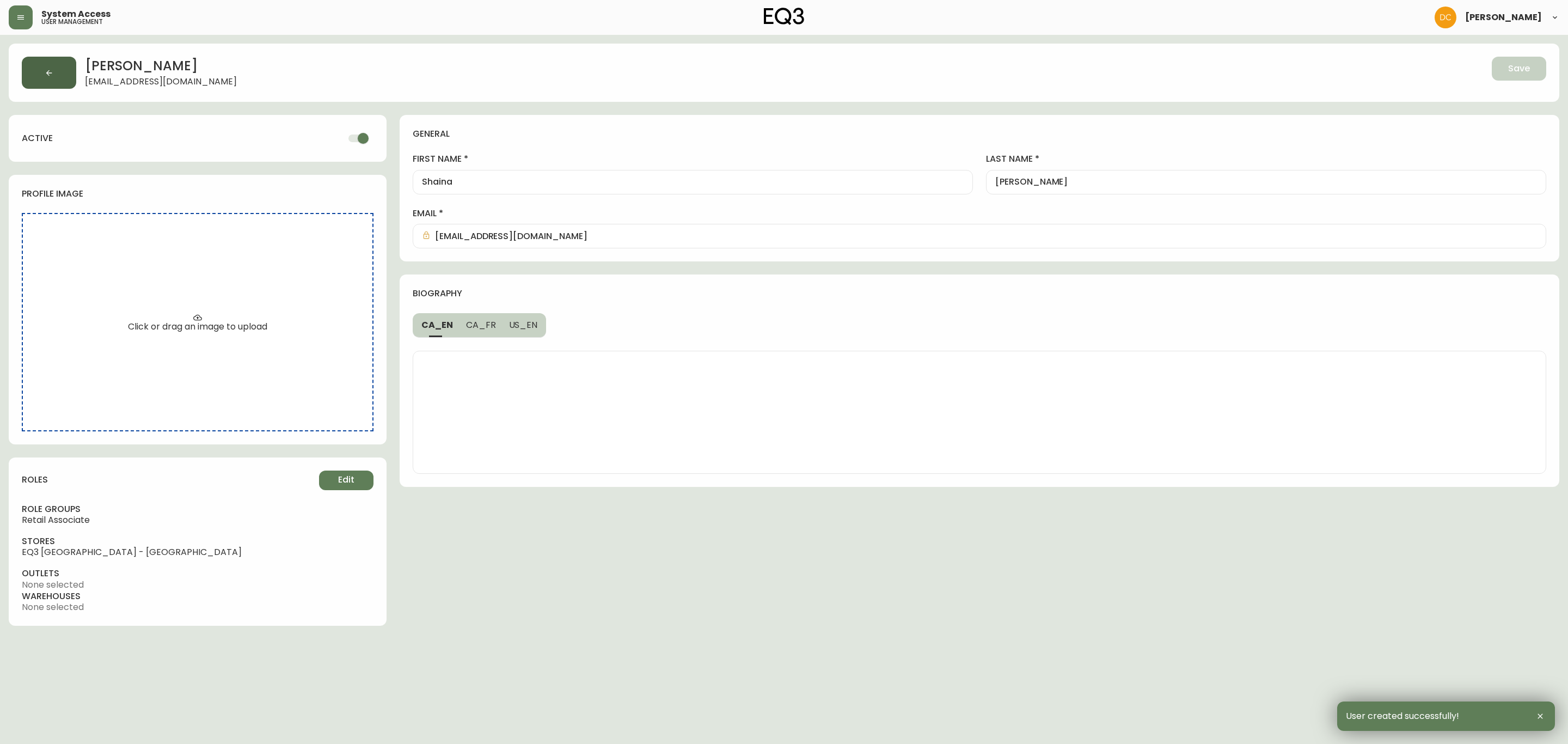
click at [59, 68] on button "button" at bounding box center [49, 73] width 54 height 32
